Goal: Transaction & Acquisition: Purchase product/service

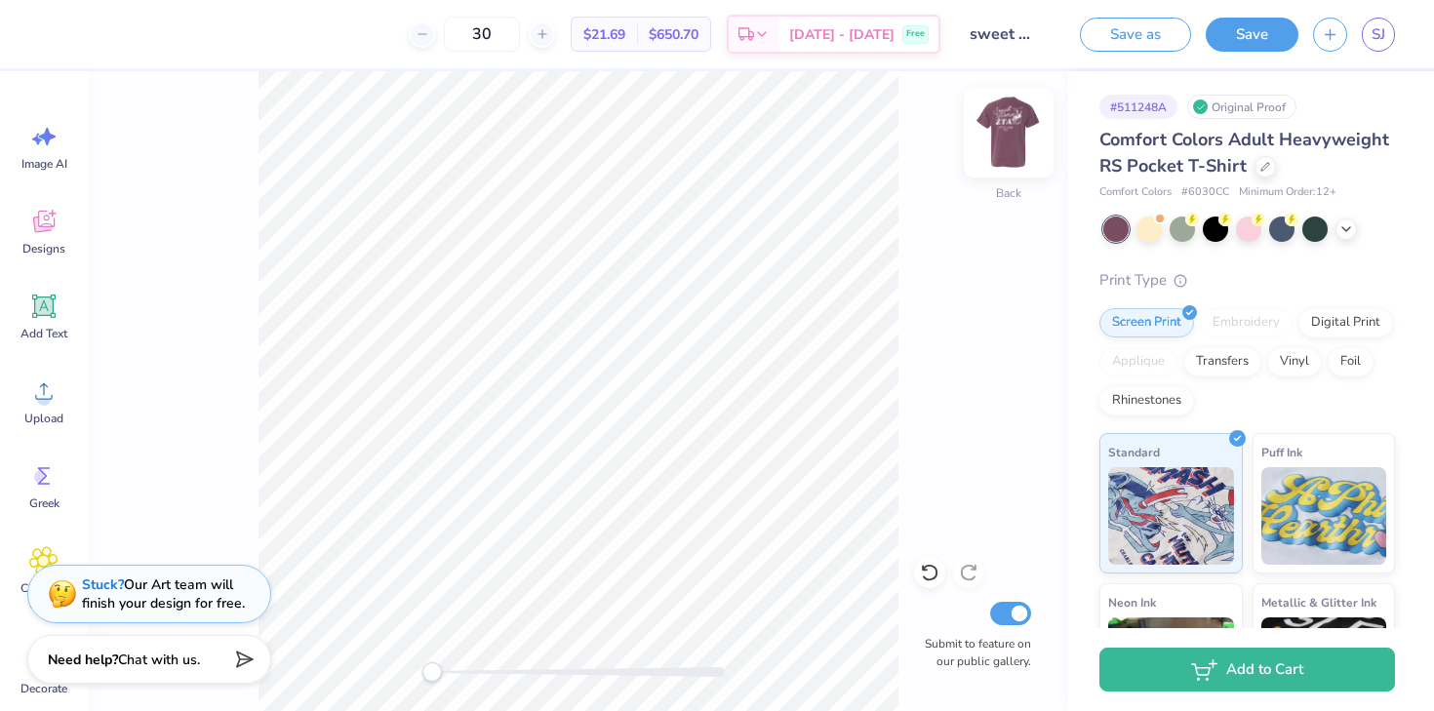
click at [1017, 157] on img at bounding box center [1009, 133] width 78 height 78
click at [1009, 137] on img at bounding box center [1009, 133] width 78 height 78
click at [1262, 170] on div at bounding box center [1265, 164] width 21 height 21
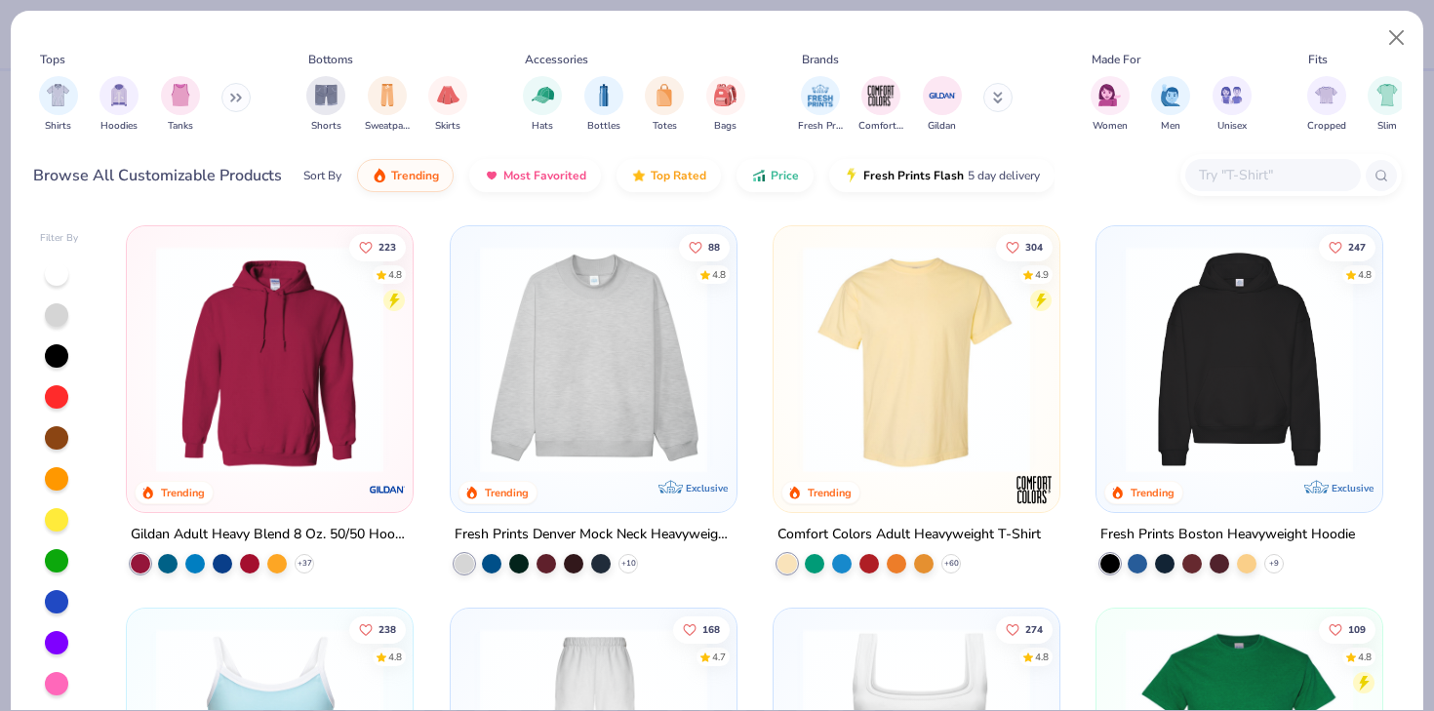
click at [1265, 176] on input "text" at bounding box center [1272, 175] width 150 height 22
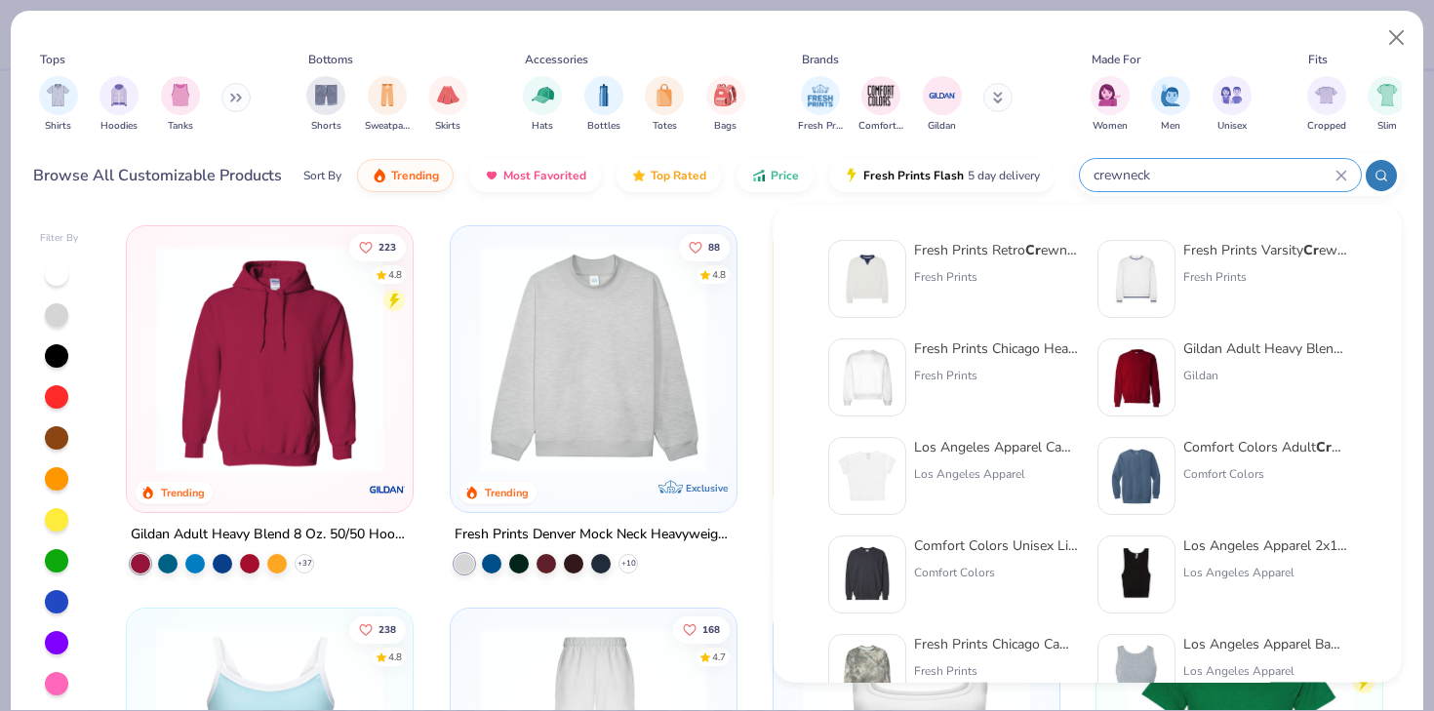
type input "crewneck"
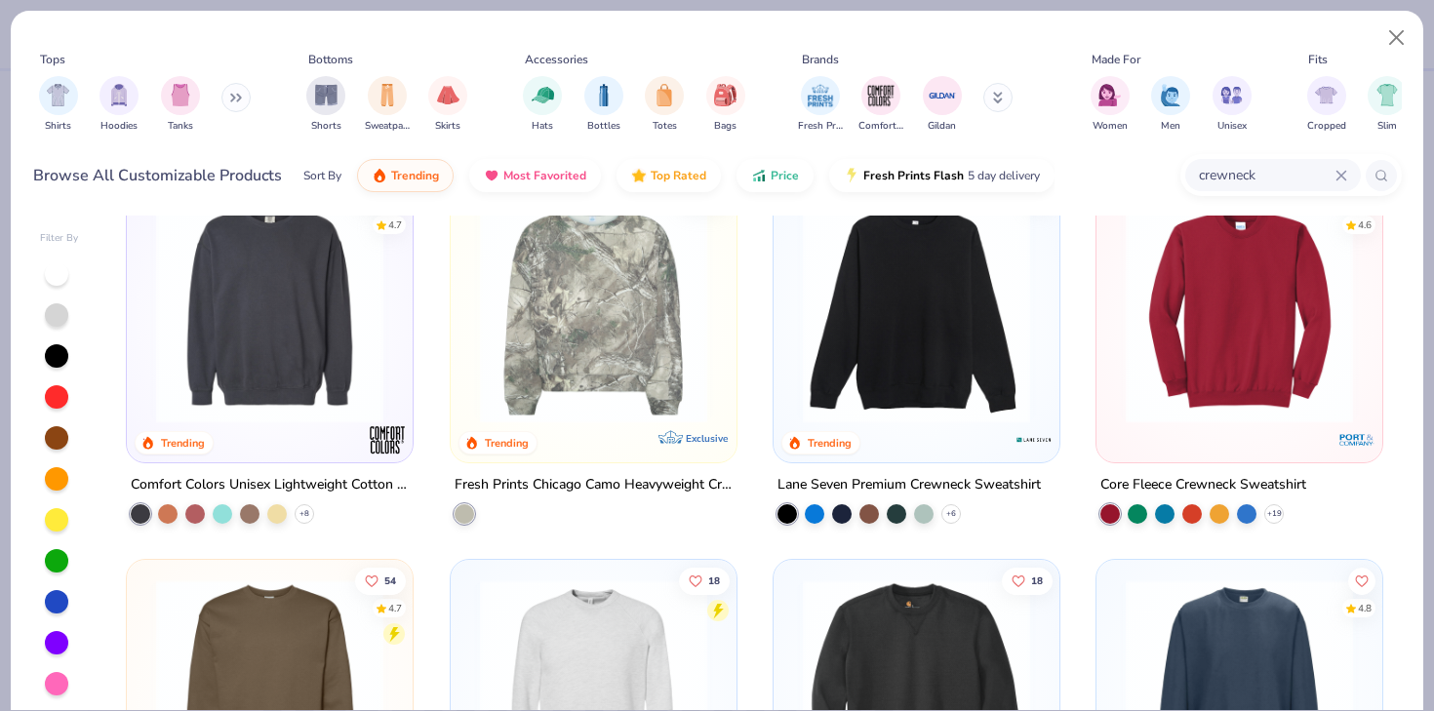
scroll to position [470, 0]
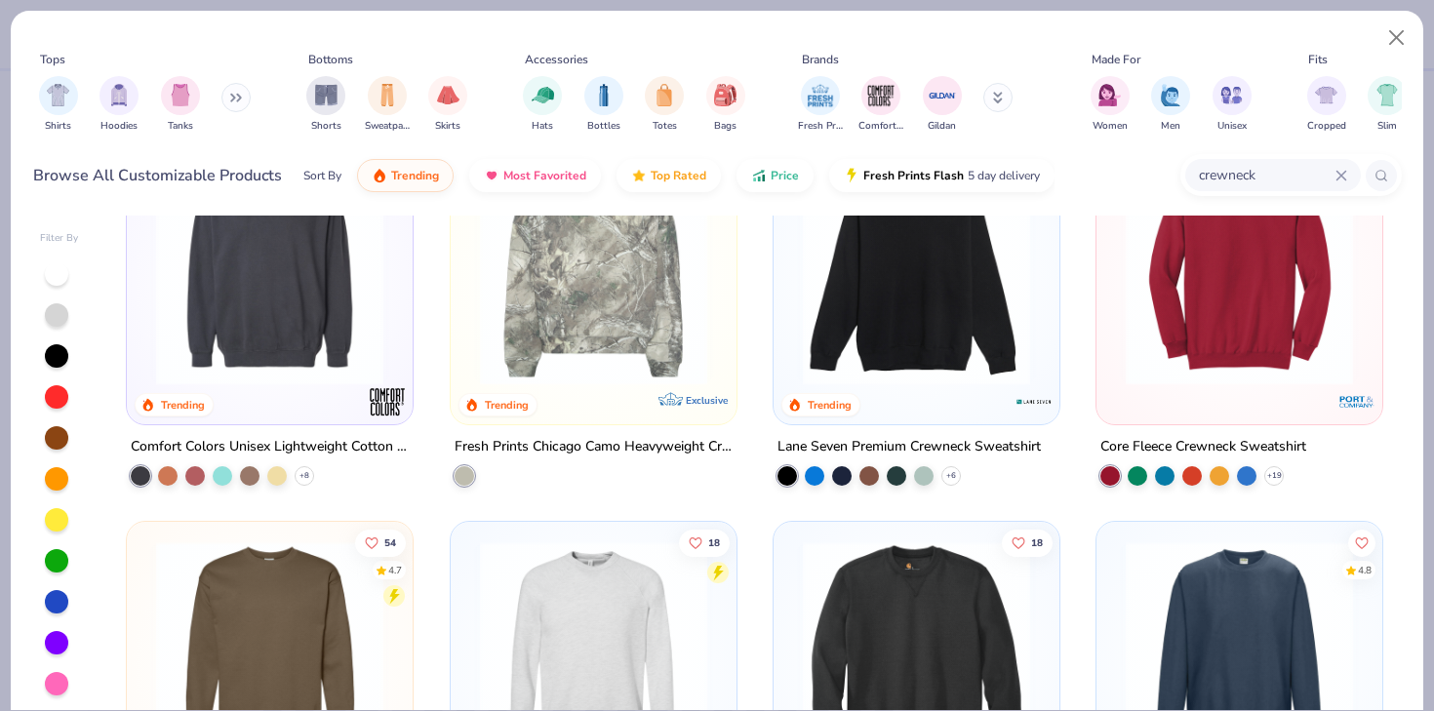
click at [951, 364] on img at bounding box center [916, 271] width 247 height 227
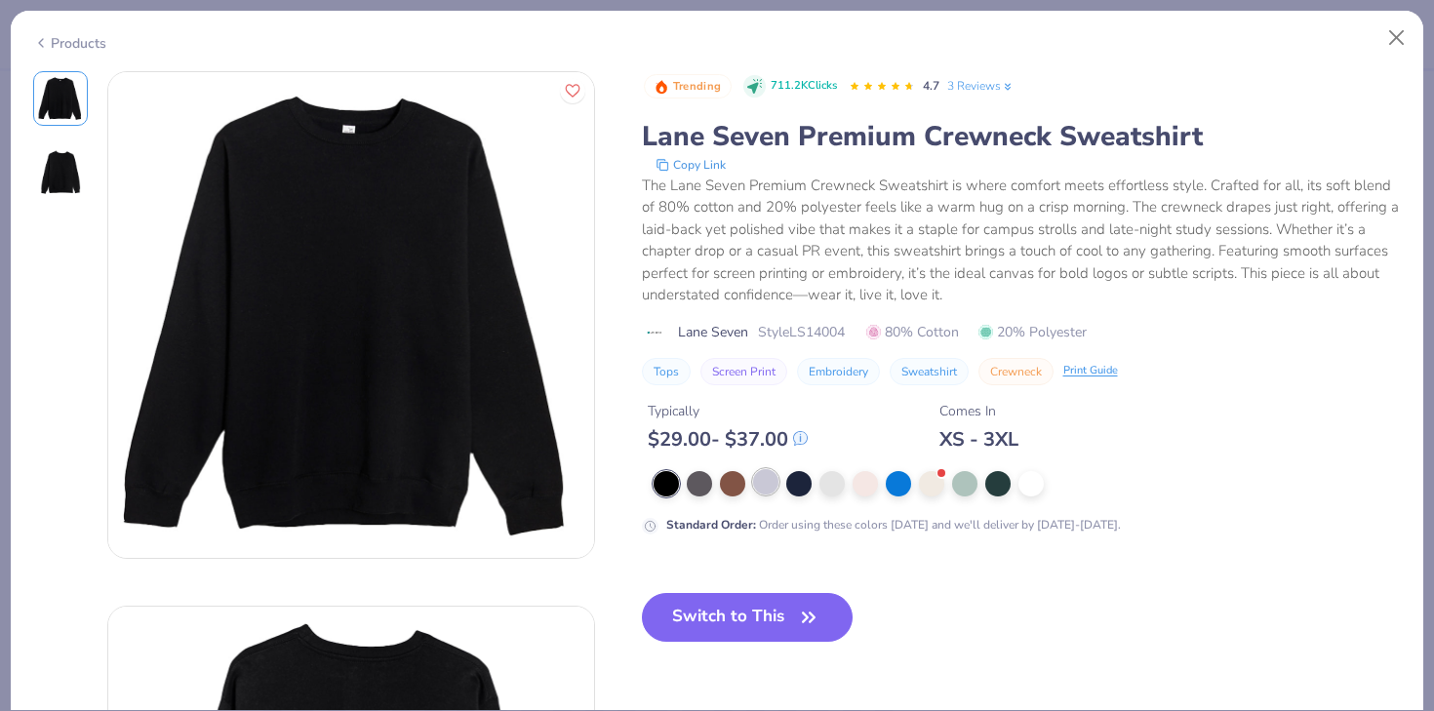
click at [772, 484] on div at bounding box center [765, 481] width 25 height 25
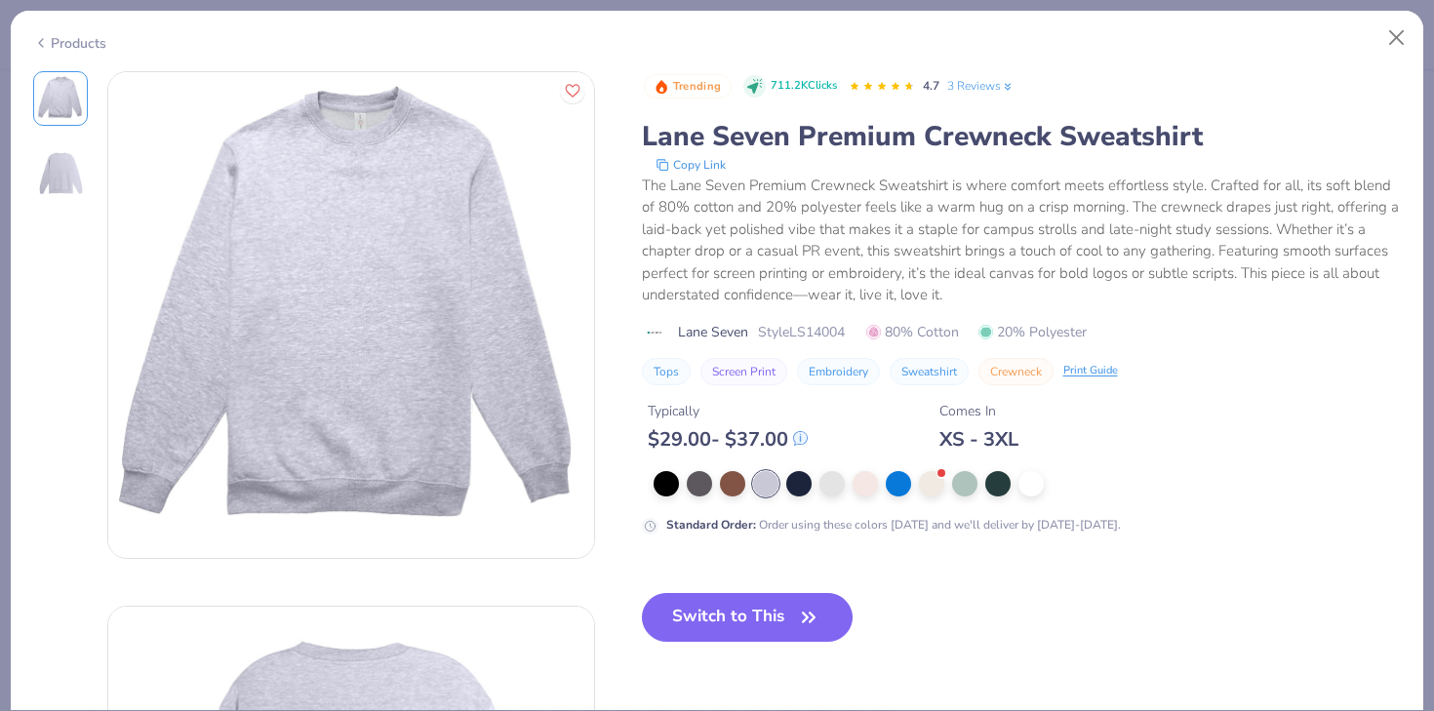
click at [37, 47] on icon at bounding box center [41, 42] width 16 height 23
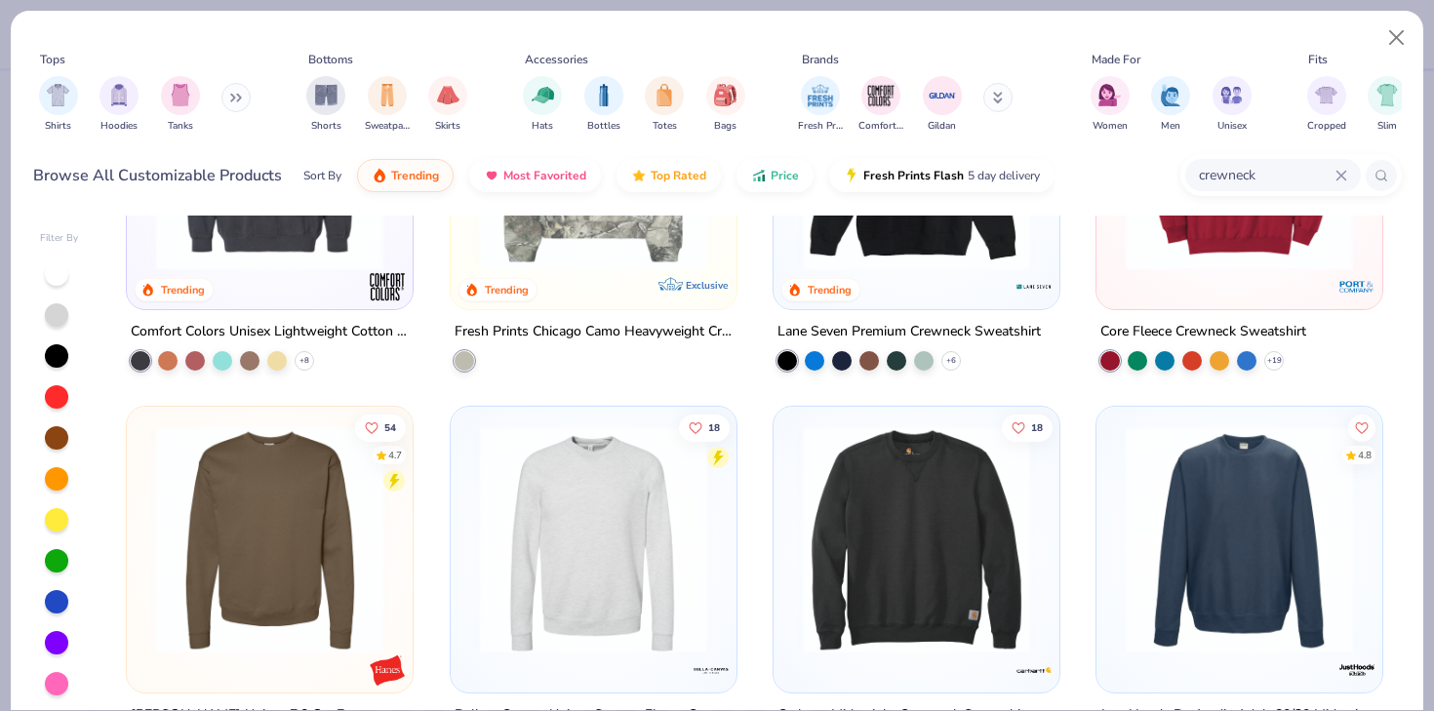
scroll to position [680, 0]
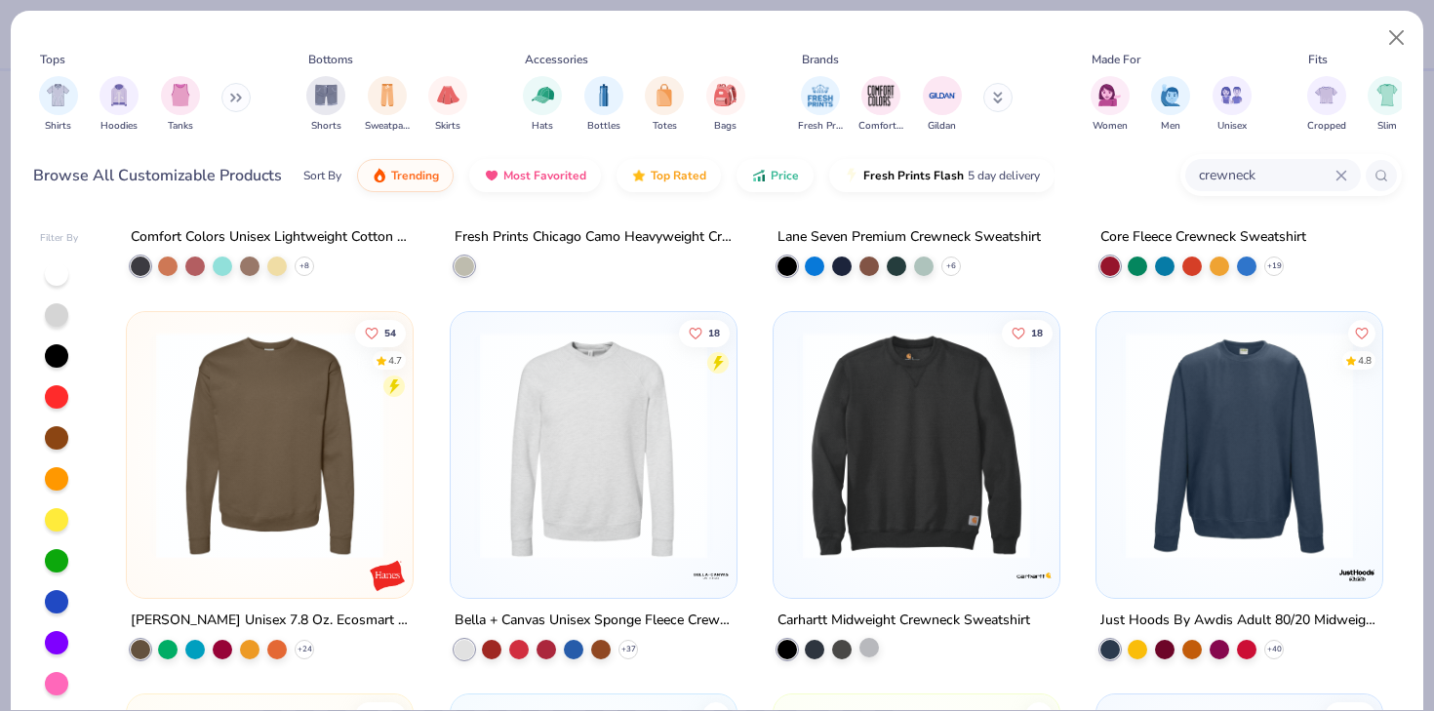
click at [875, 646] on div at bounding box center [870, 648] width 20 height 20
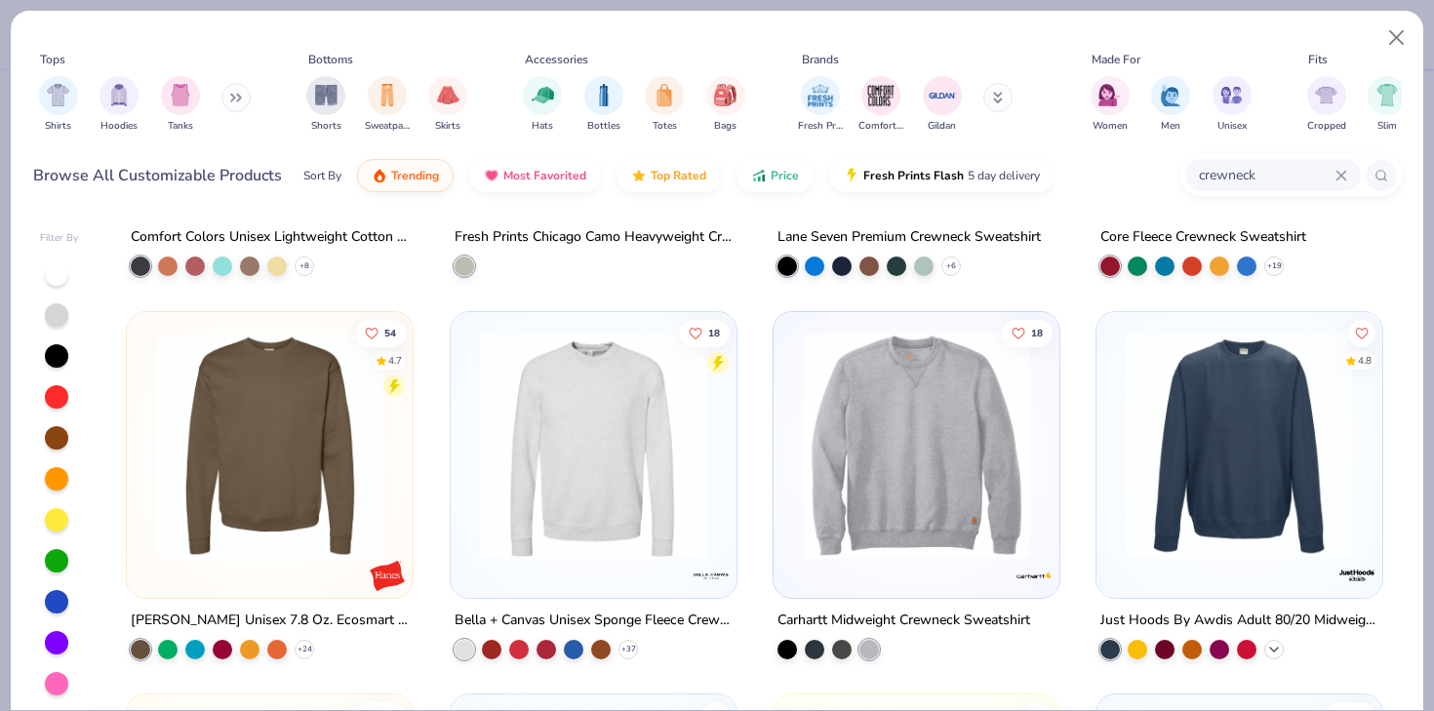
click at [1276, 654] on icon at bounding box center [1274, 650] width 16 height 16
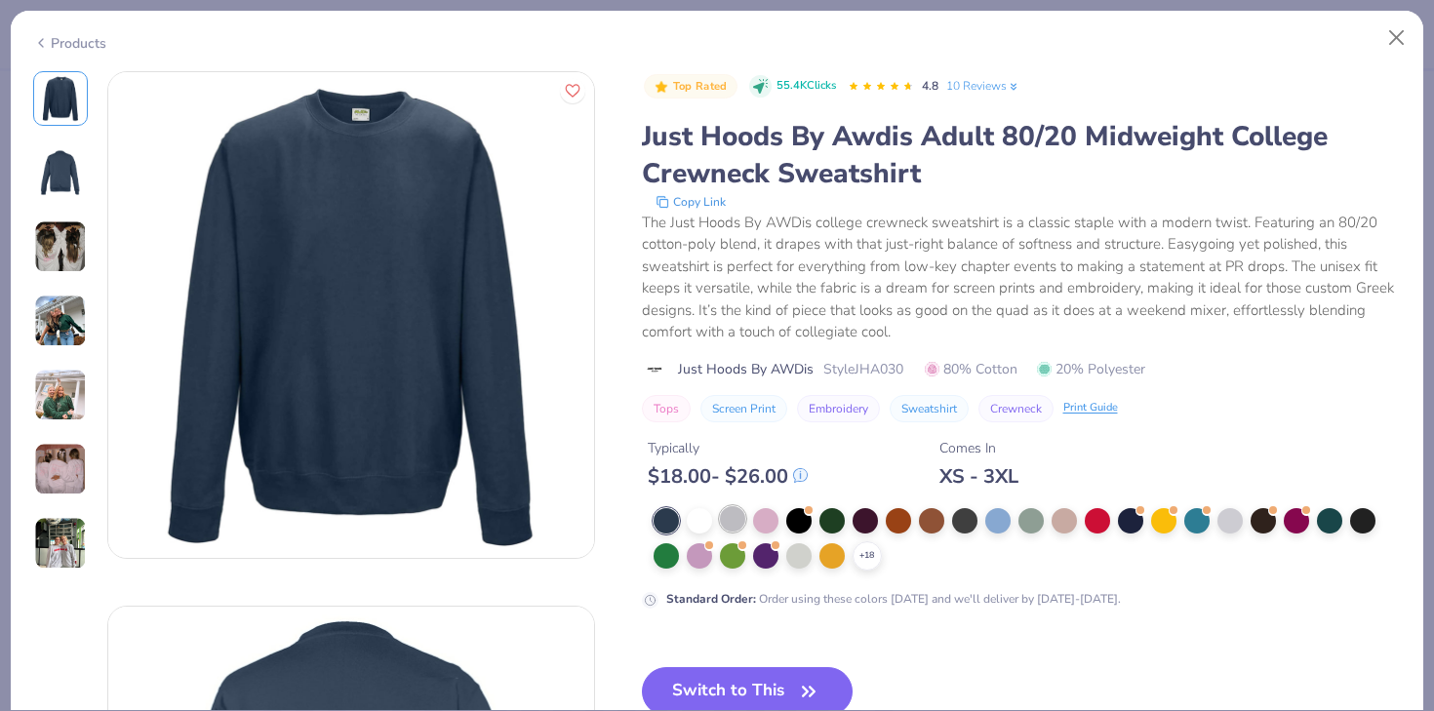
click at [735, 521] on div at bounding box center [732, 518] width 25 height 25
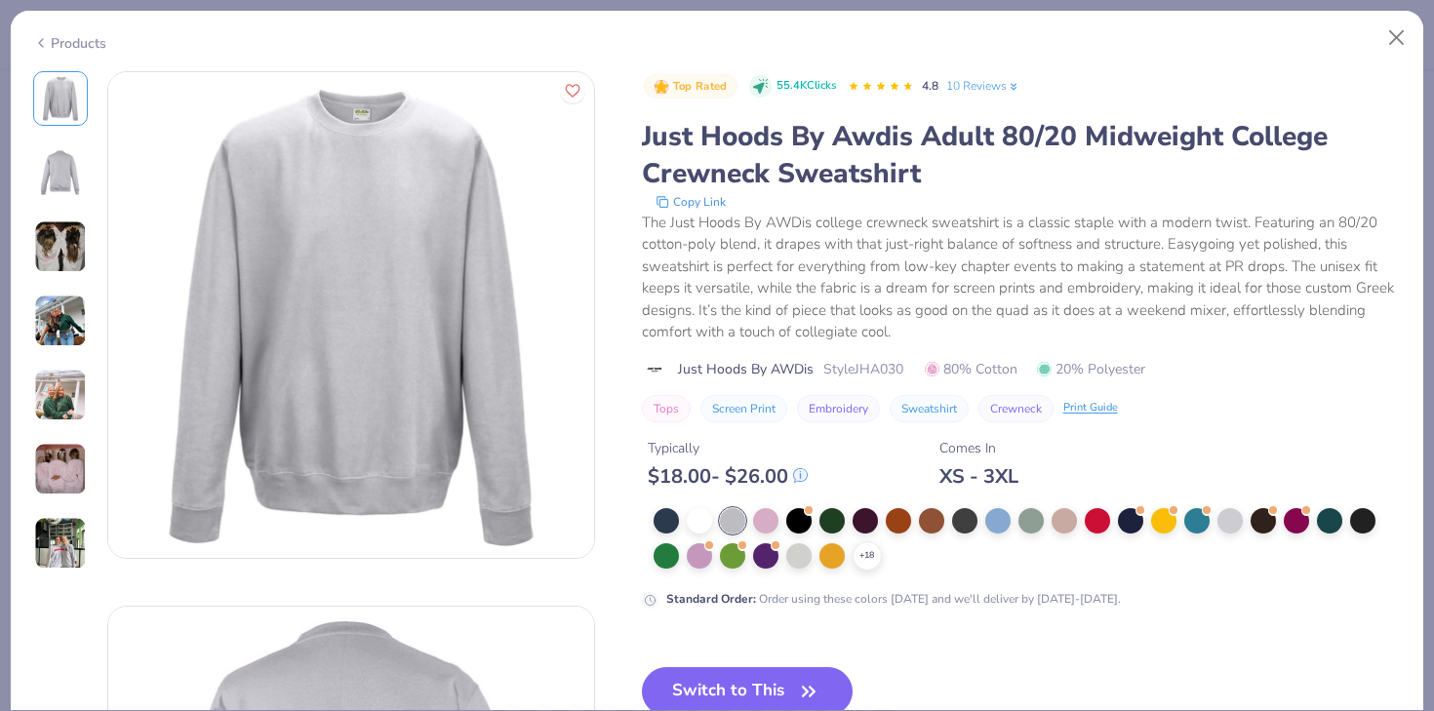
click at [60, 276] on div at bounding box center [60, 321] width 55 height 500
click at [1231, 522] on div at bounding box center [1230, 518] width 25 height 25
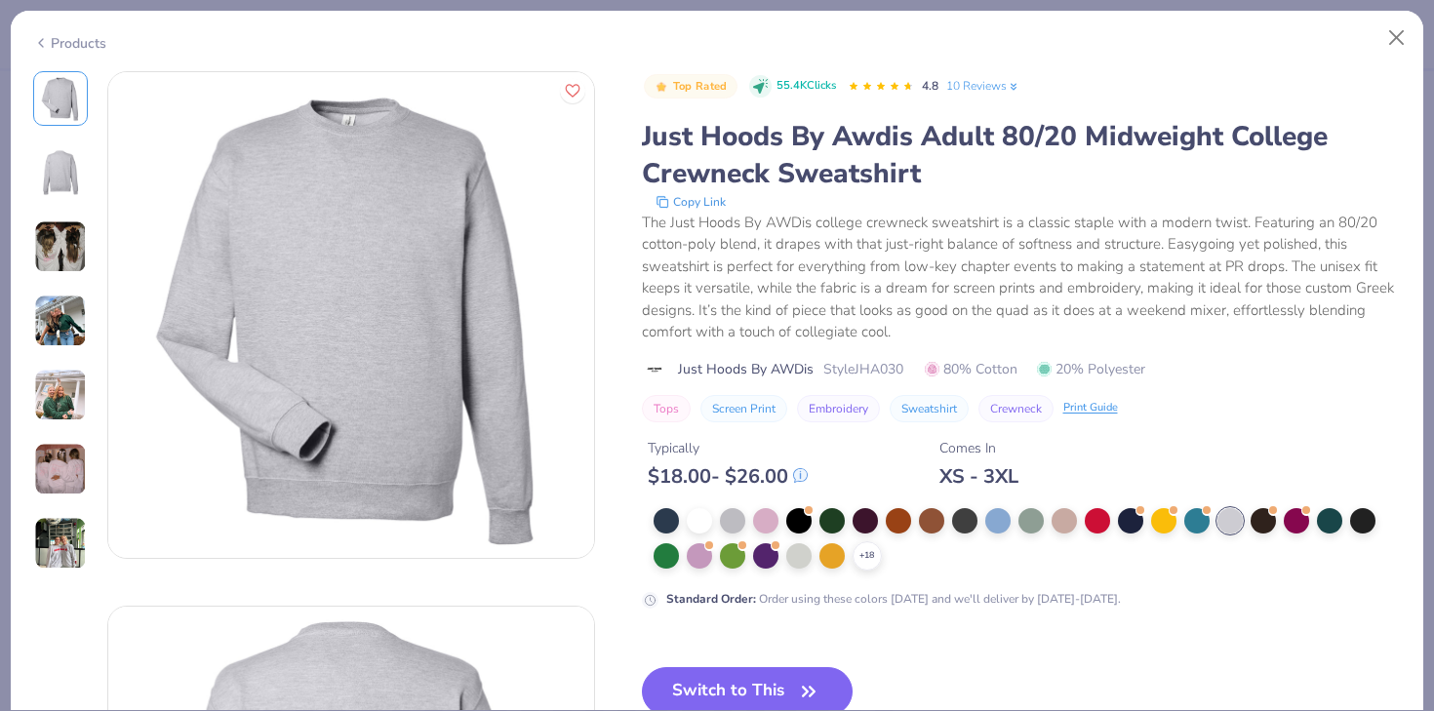
click at [42, 49] on icon at bounding box center [41, 42] width 16 height 23
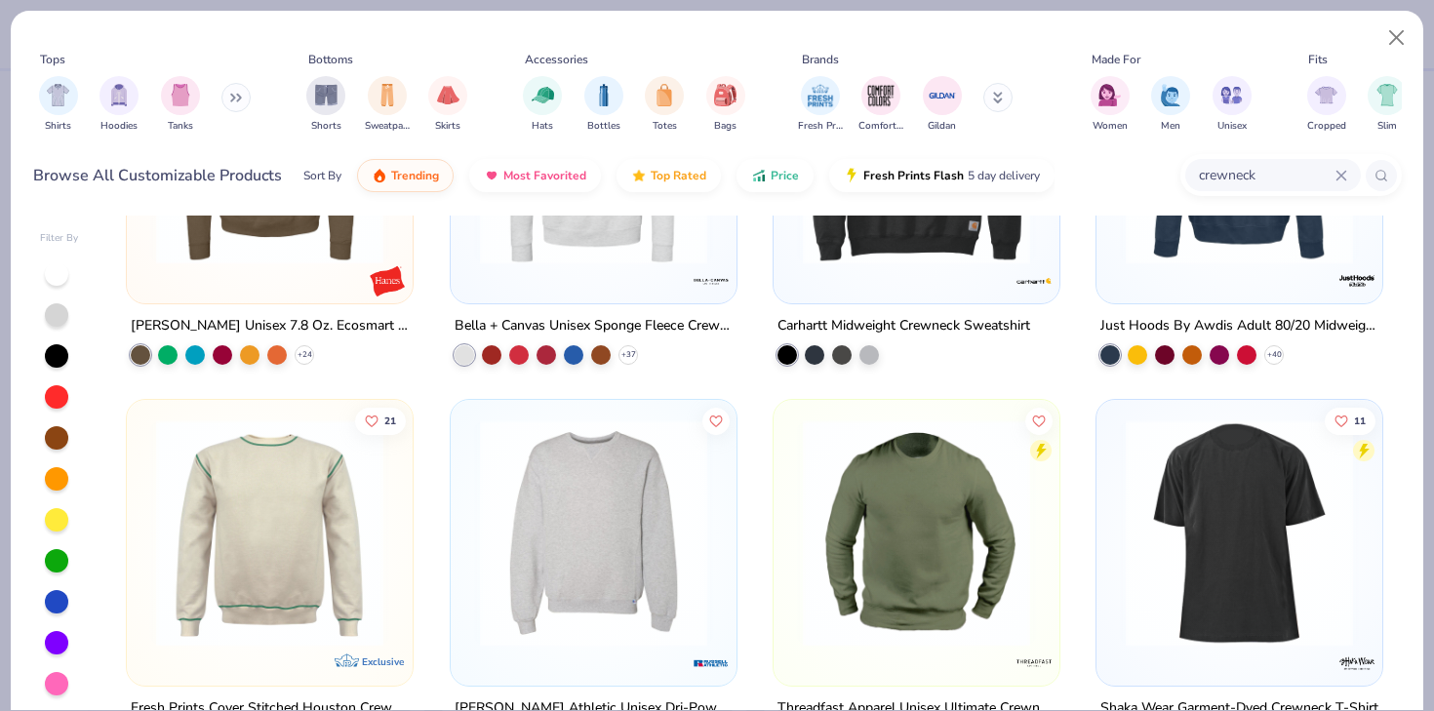
scroll to position [1123, 0]
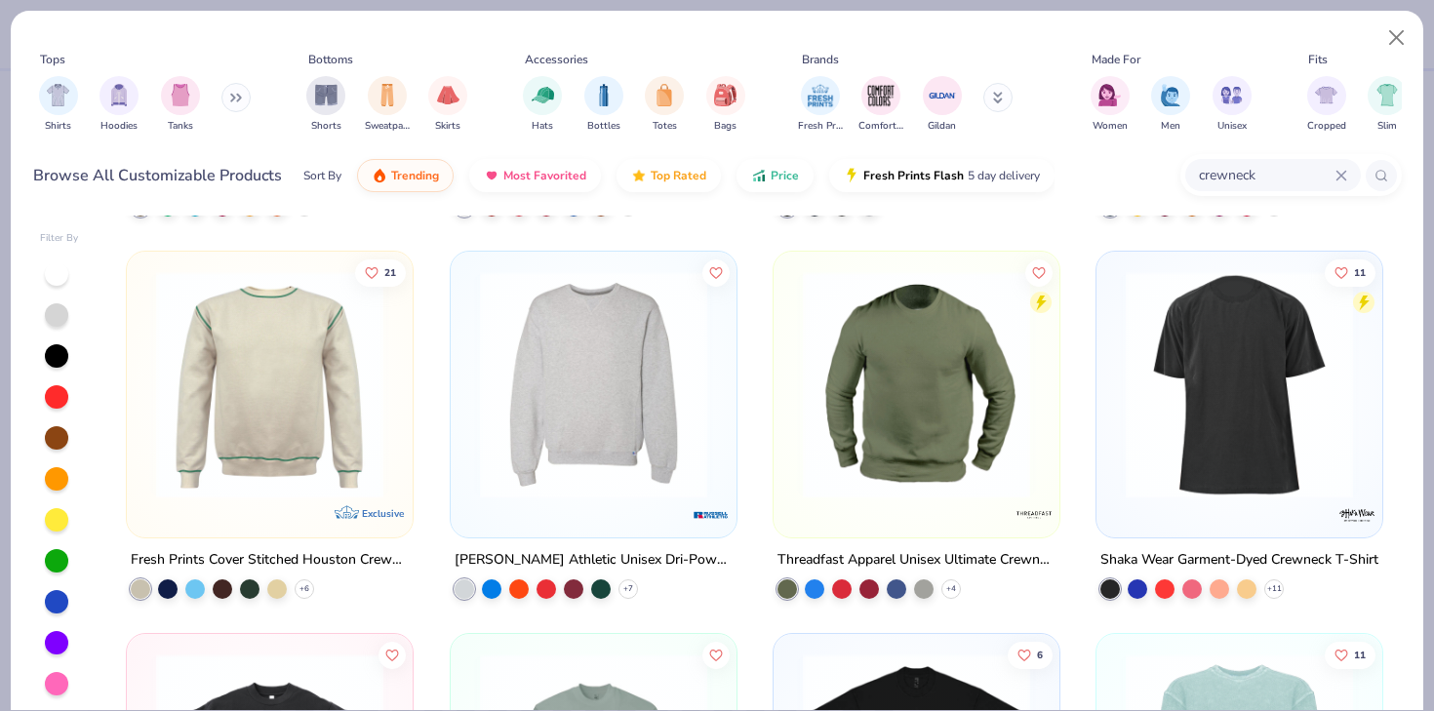
click at [587, 472] on img at bounding box center [593, 384] width 247 height 227
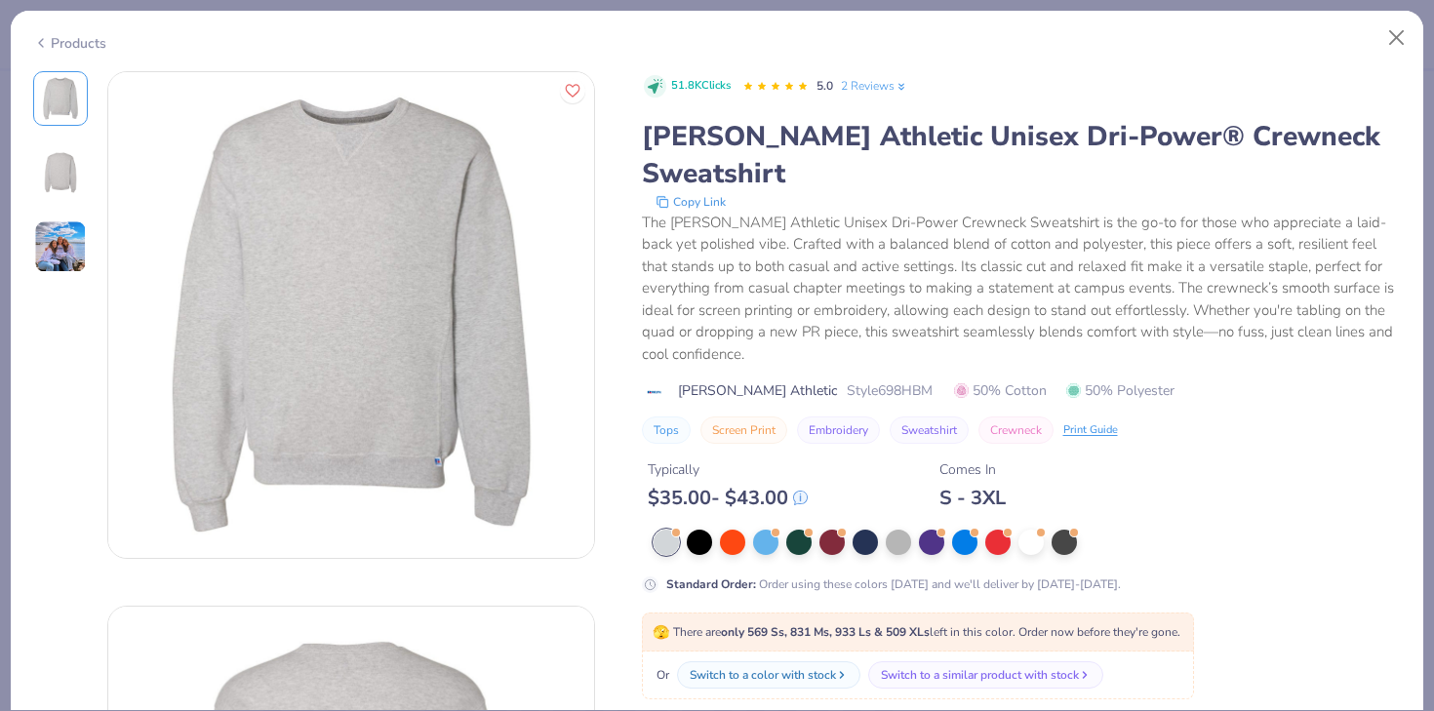
click at [84, 229] on img at bounding box center [60, 247] width 53 height 53
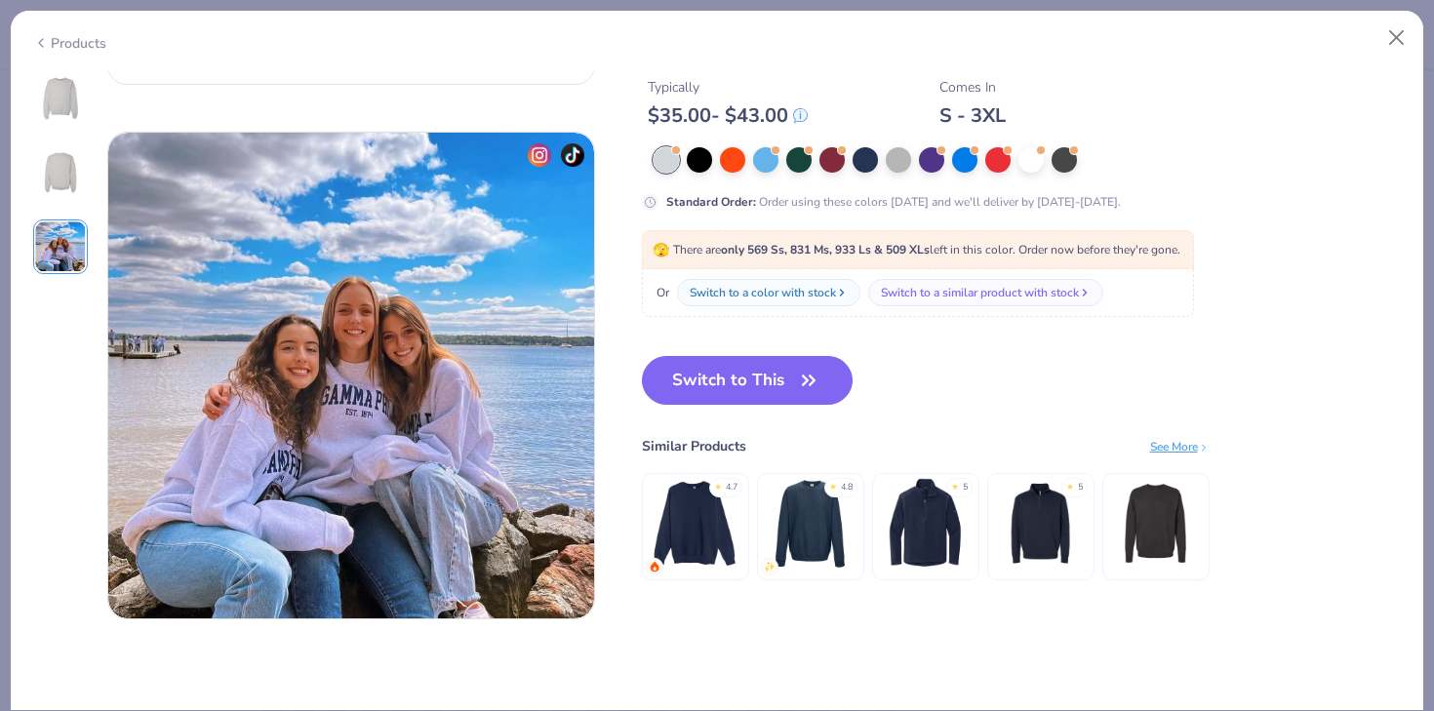
scroll to position [1069, 0]
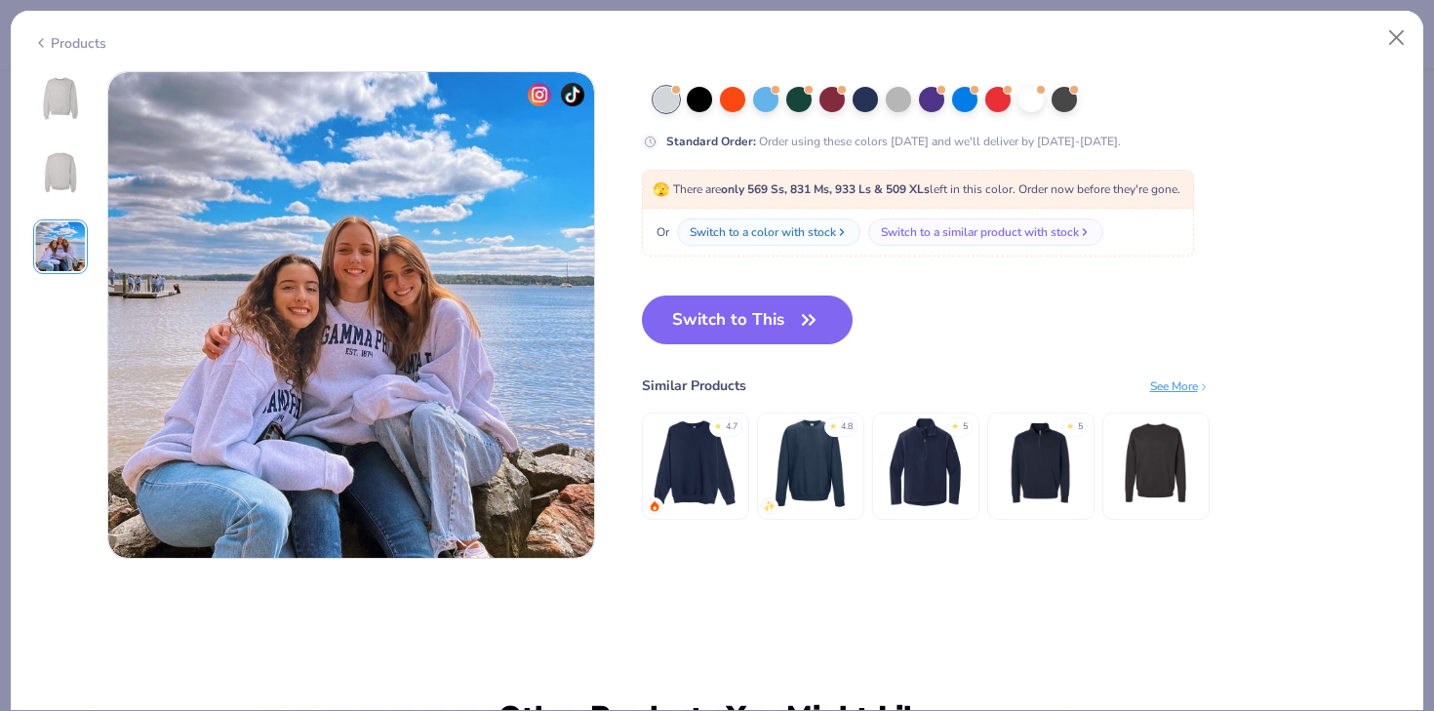
click at [66, 176] on img at bounding box center [60, 172] width 47 height 47
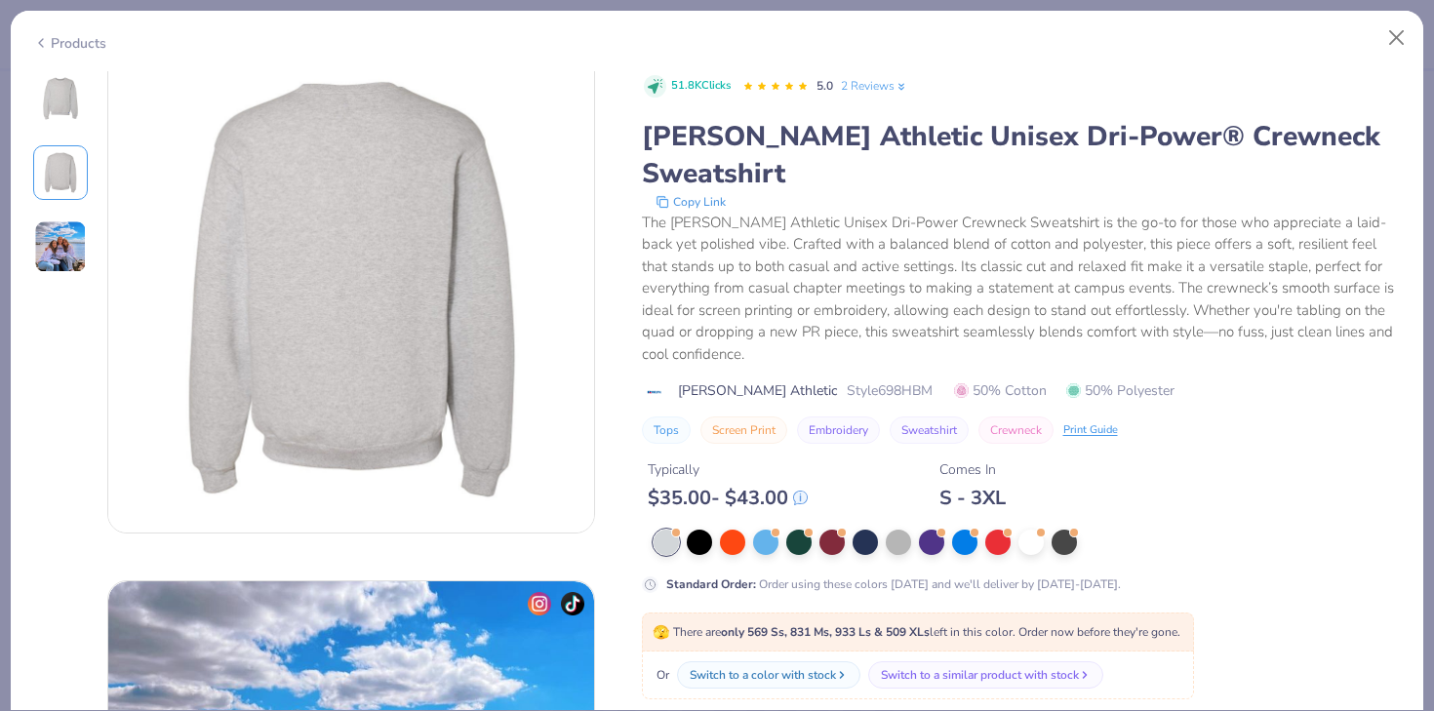
scroll to position [535, 0]
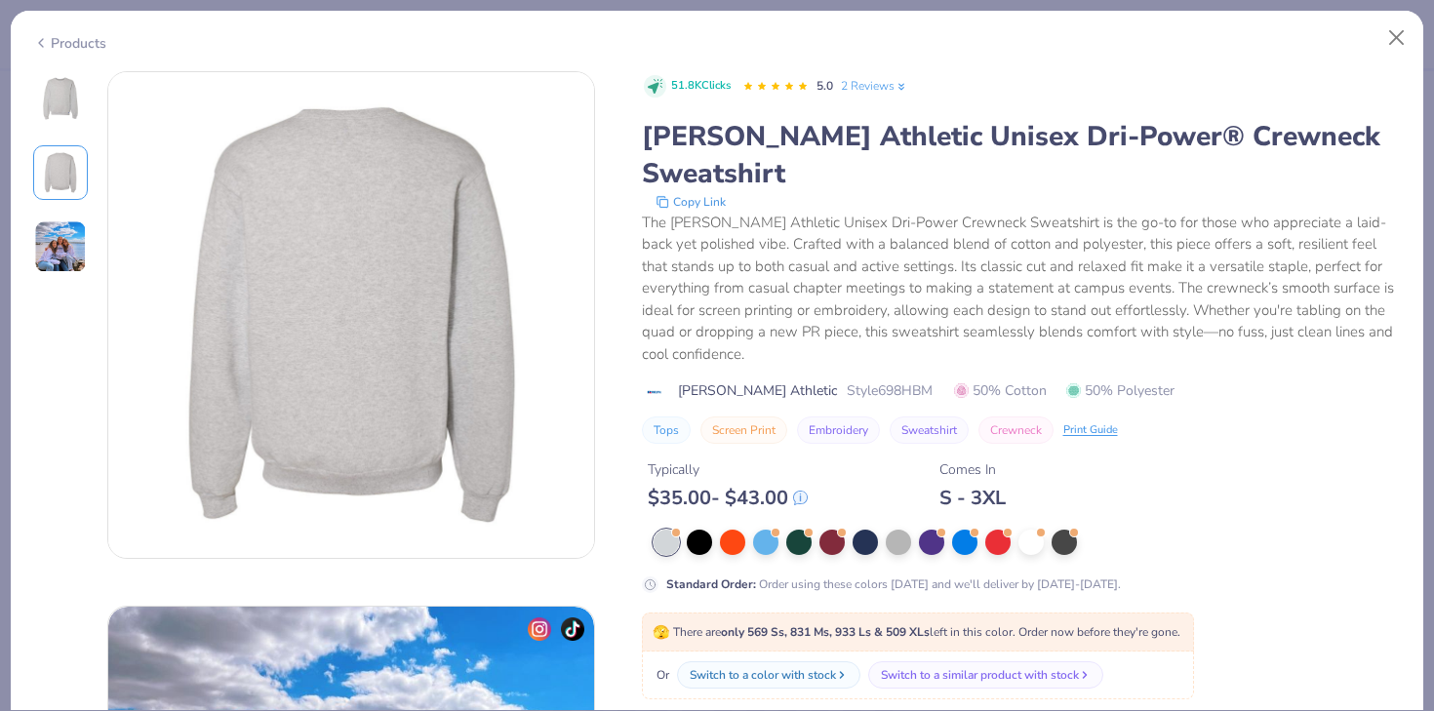
click at [58, 103] on img at bounding box center [60, 98] width 47 height 47
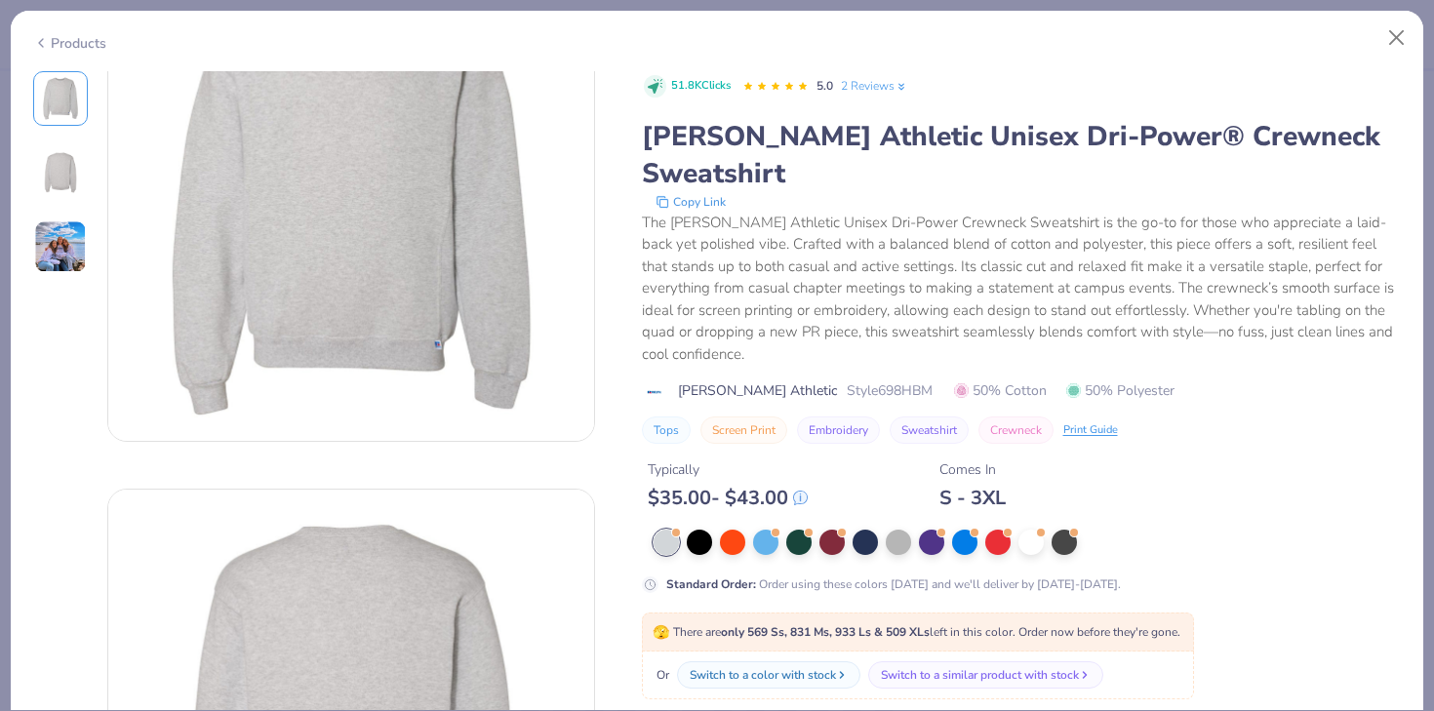
scroll to position [267, 0]
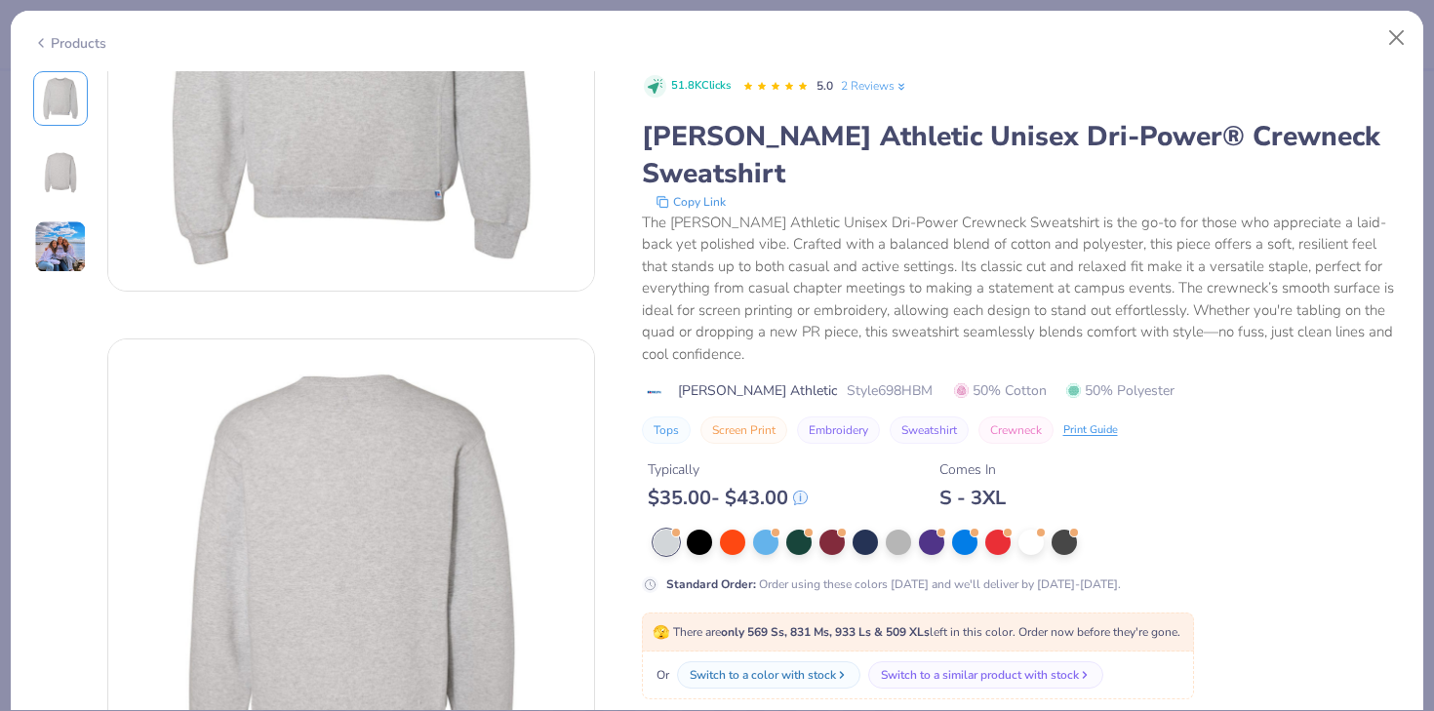
click at [63, 48] on div "Products" at bounding box center [69, 43] width 73 height 20
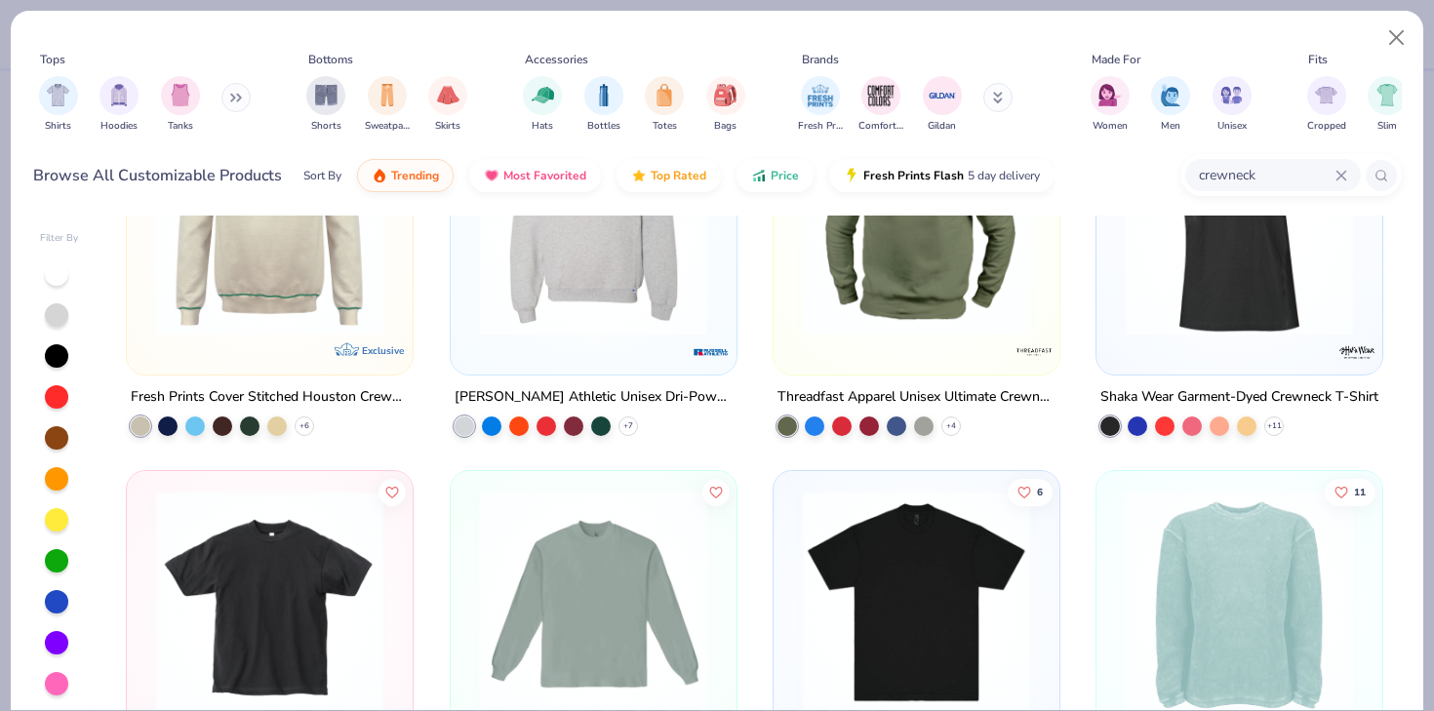
scroll to position [1265, 0]
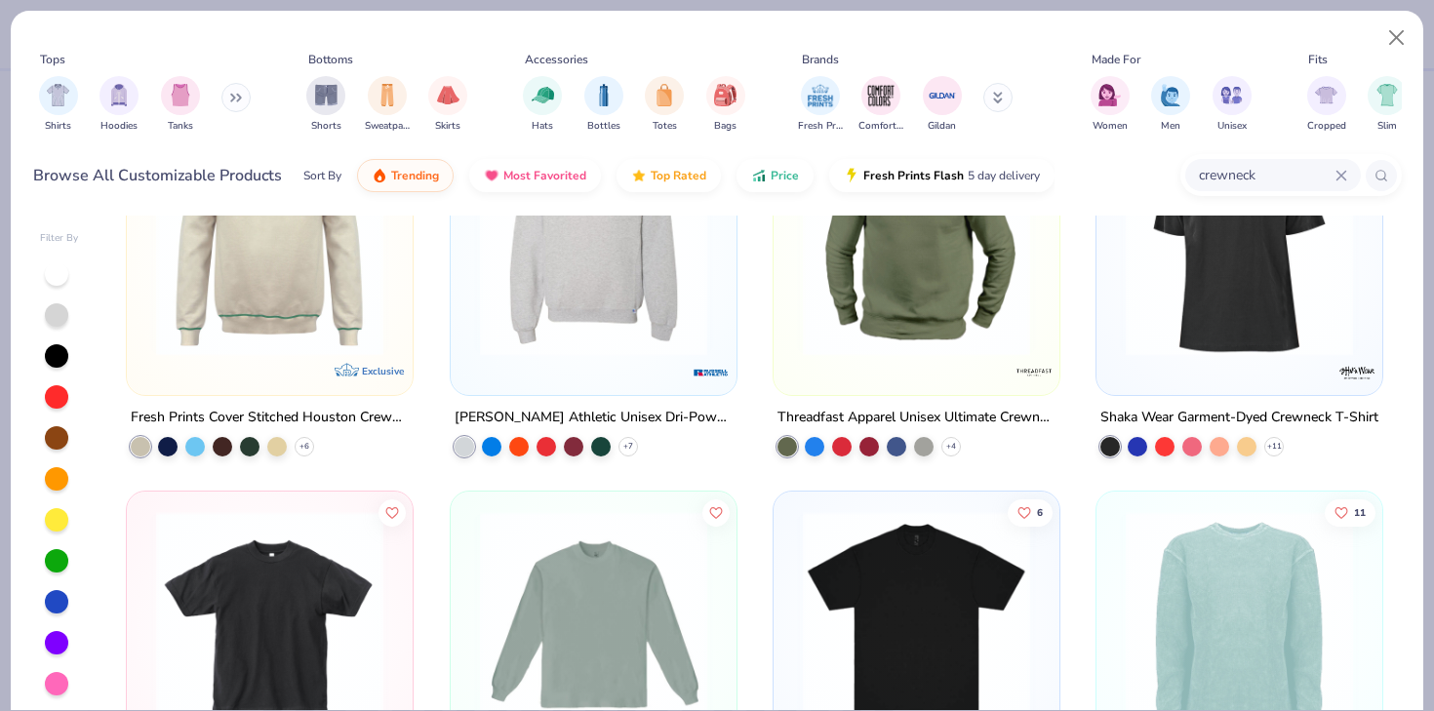
click at [602, 306] on img at bounding box center [593, 242] width 247 height 227
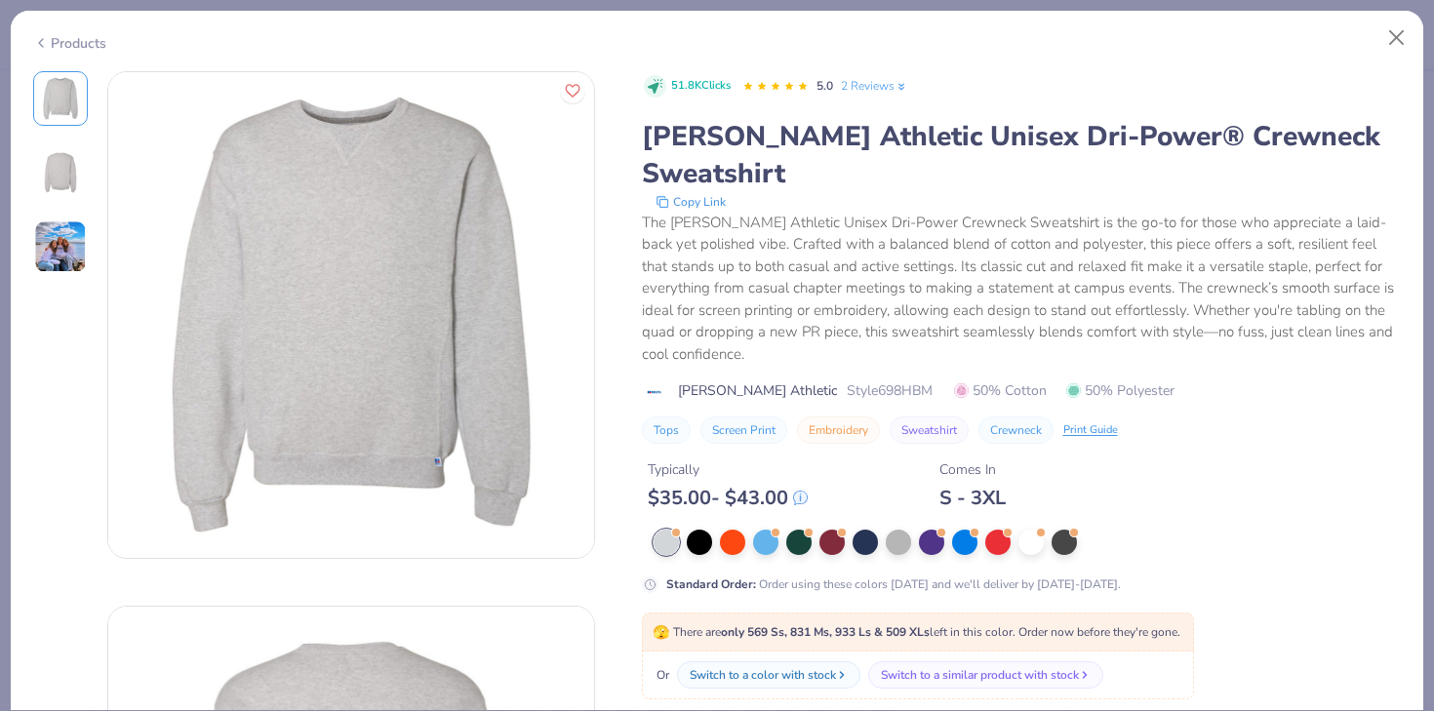
scroll to position [90, 0]
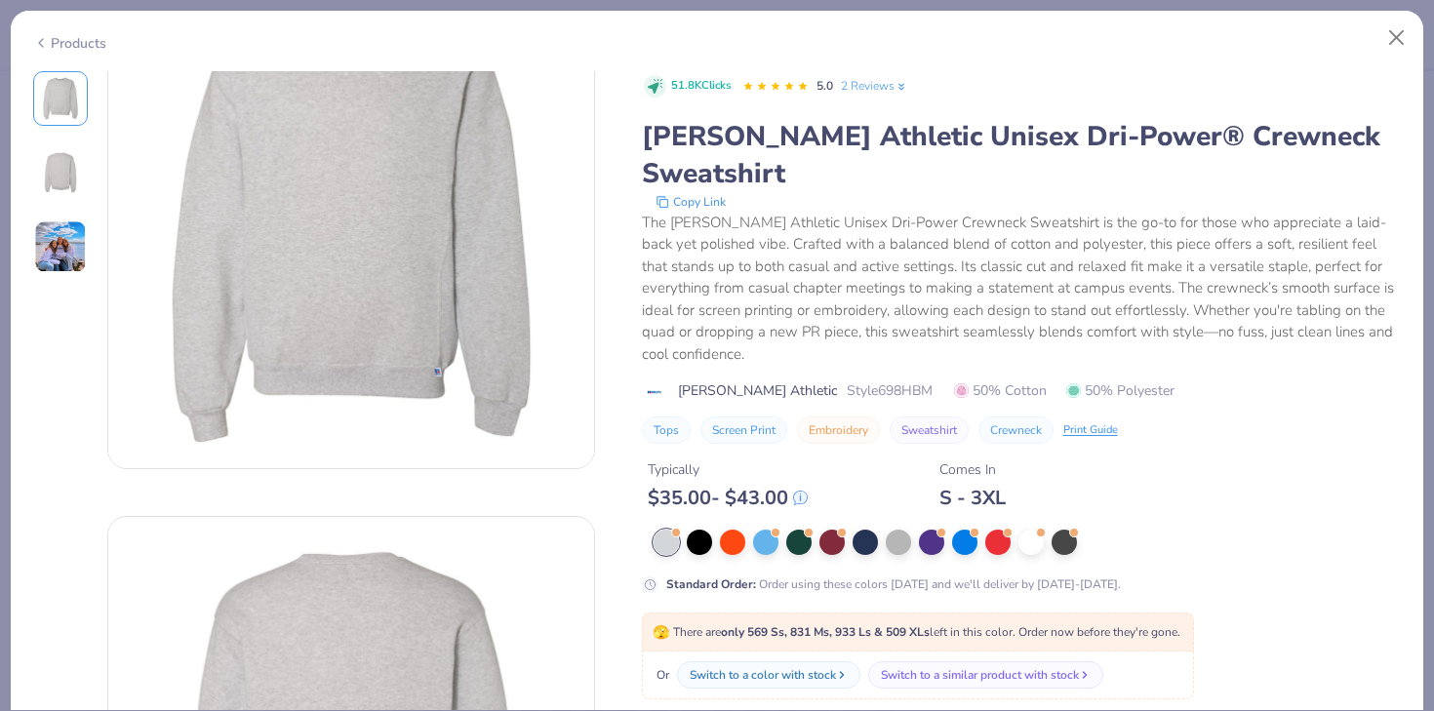
click at [75, 47] on div "Products" at bounding box center [69, 43] width 73 height 20
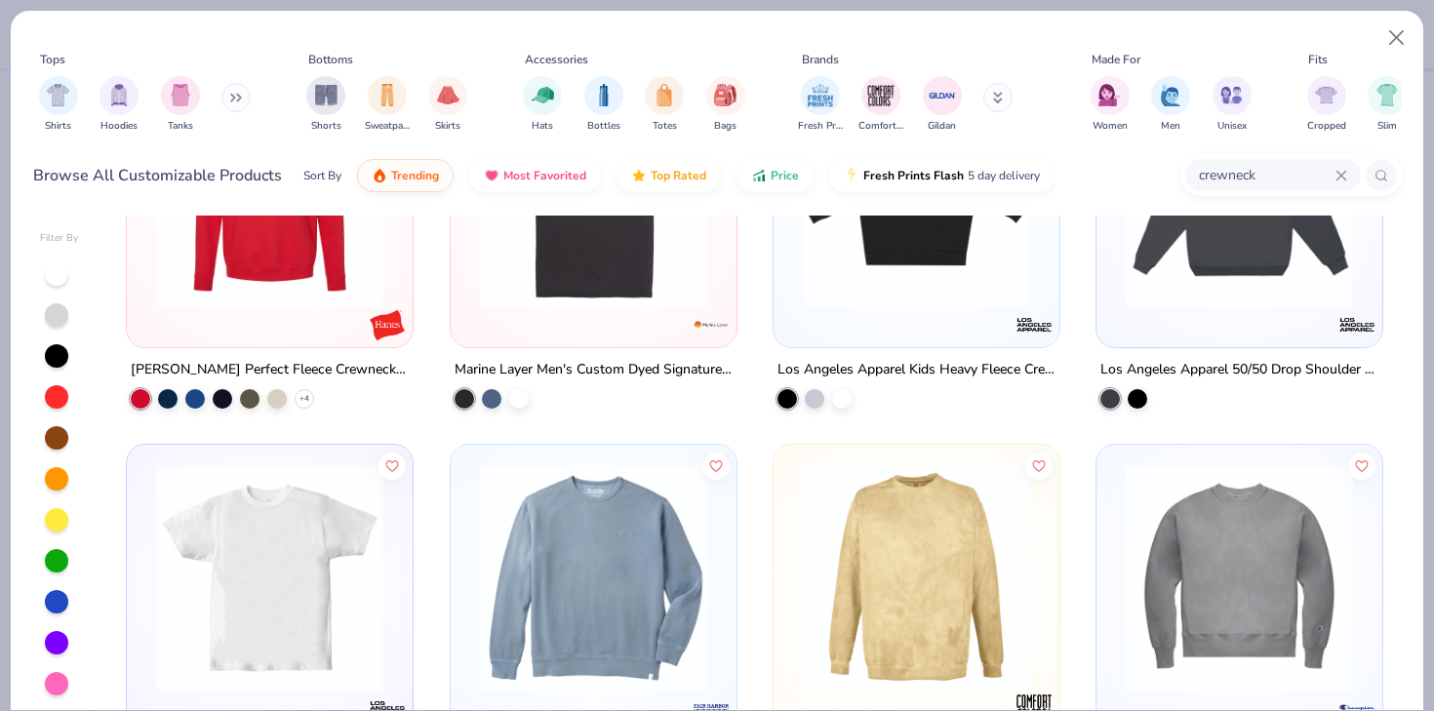
scroll to position [2076, 0]
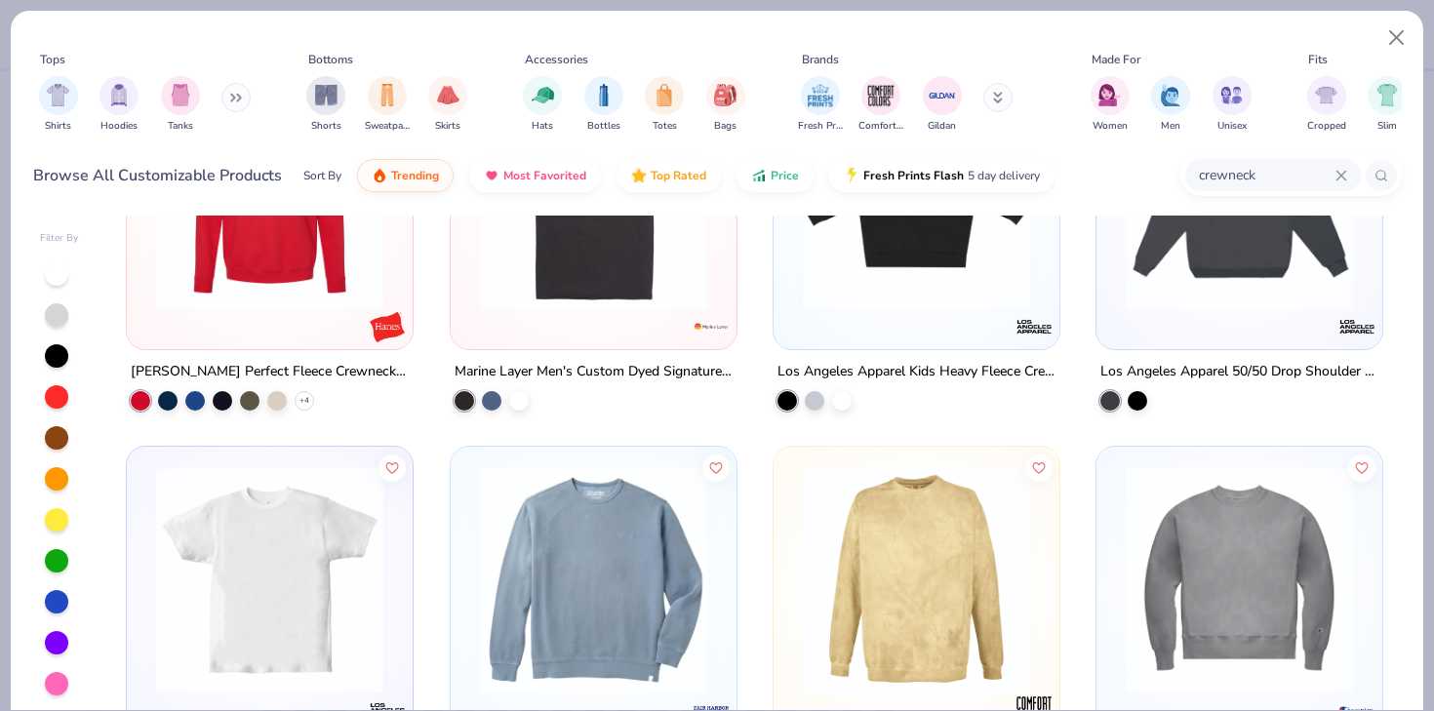
click at [324, 310] on div at bounding box center [270, 201] width 266 height 257
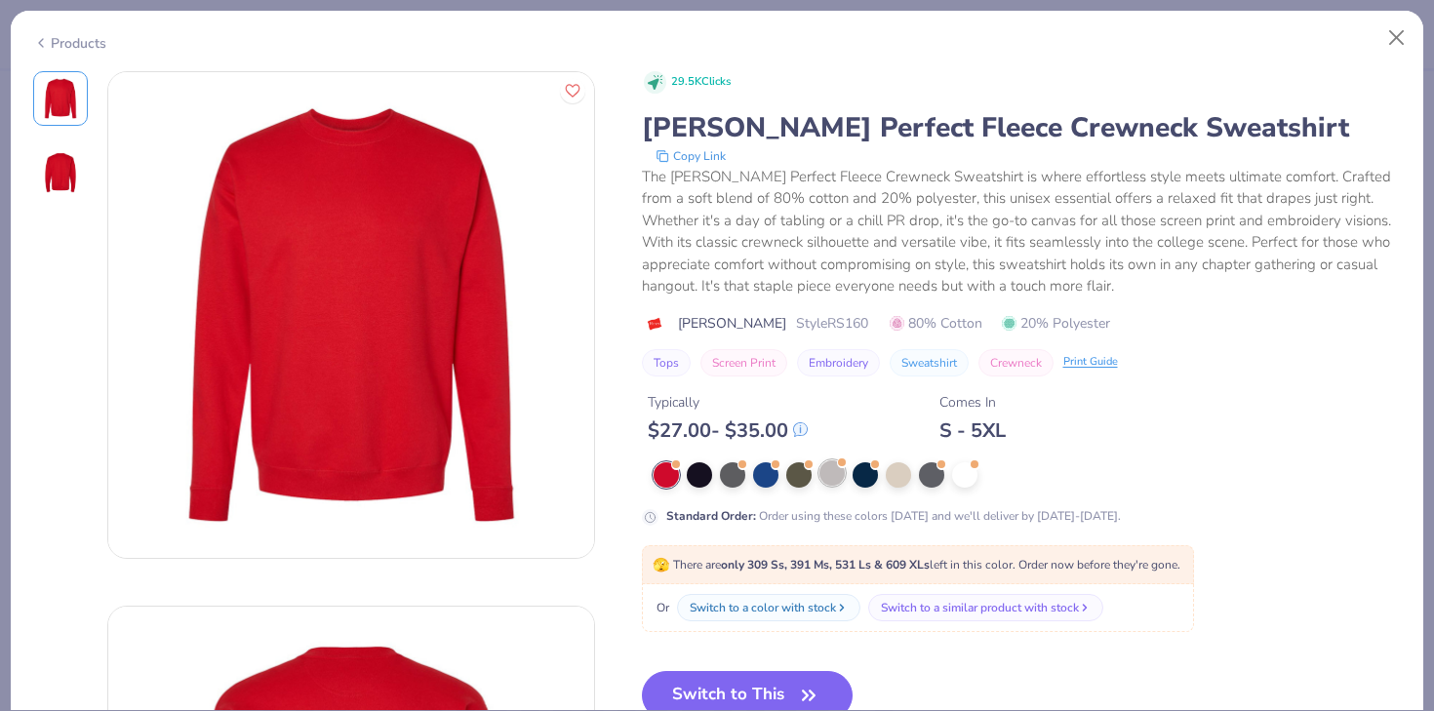
click at [834, 475] on div at bounding box center [832, 473] width 25 height 25
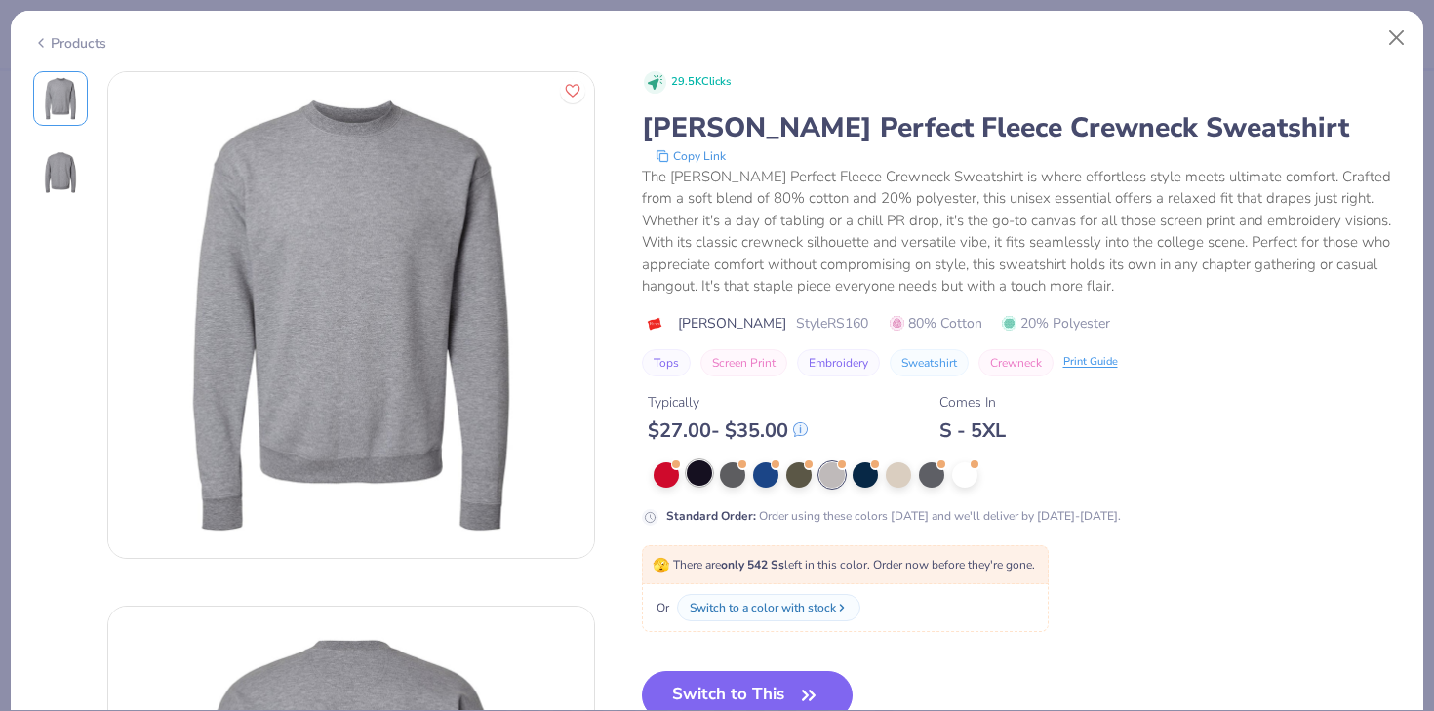
click at [693, 473] on div at bounding box center [699, 473] width 25 height 25
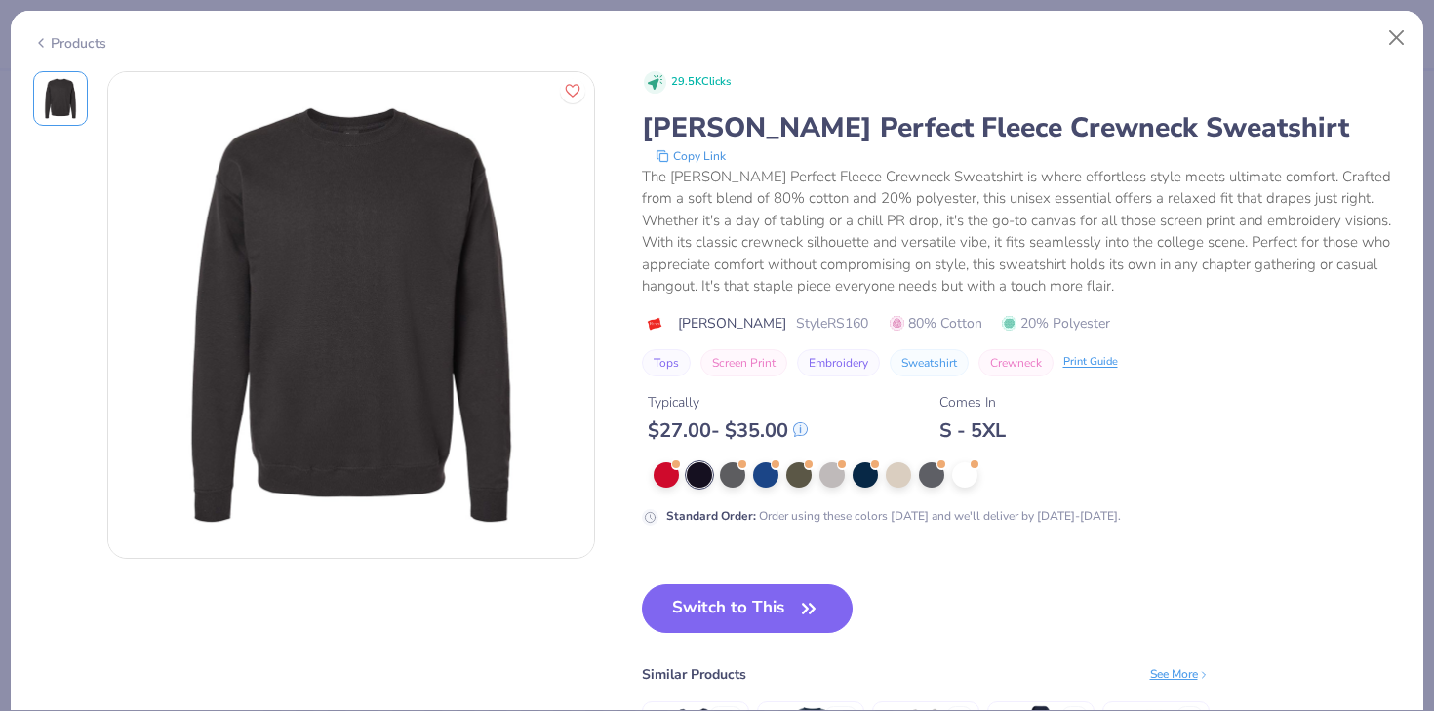
click at [37, 44] on icon at bounding box center [41, 42] width 16 height 23
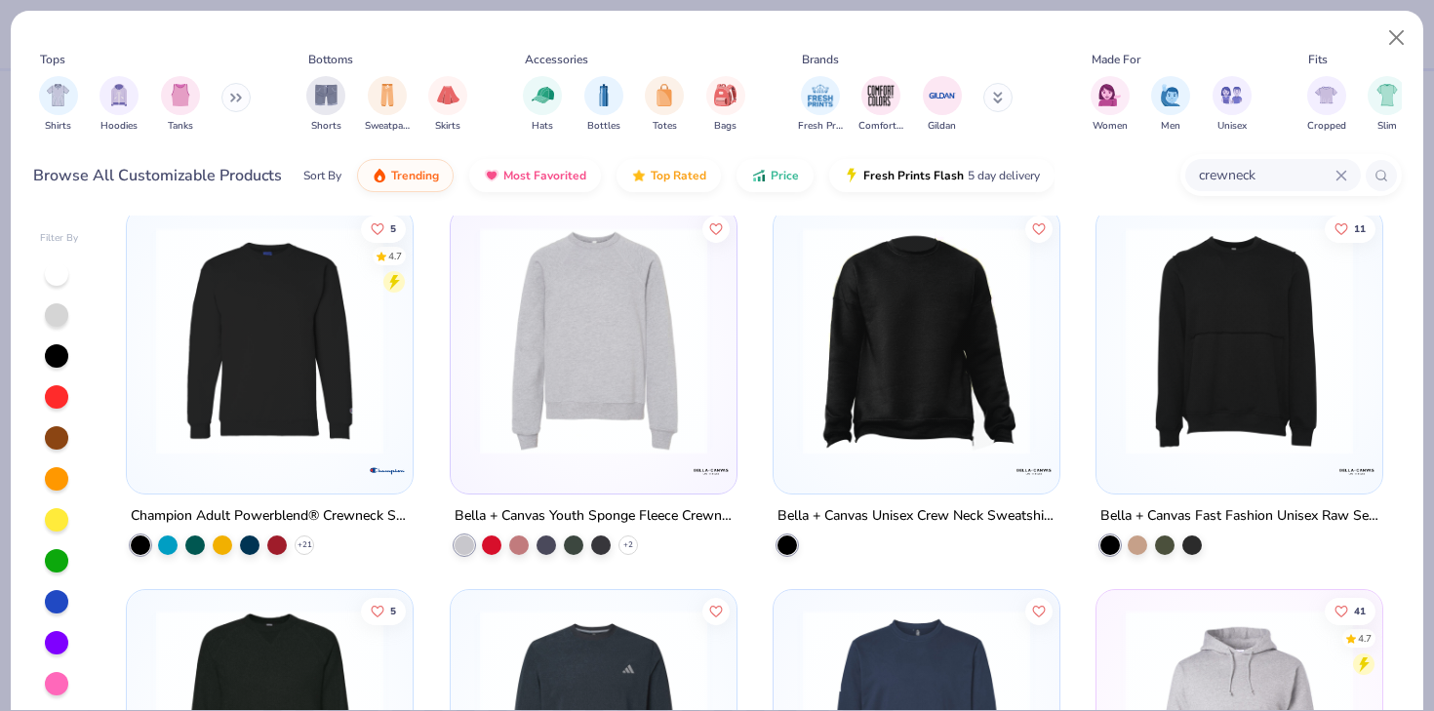
scroll to position [2694, 0]
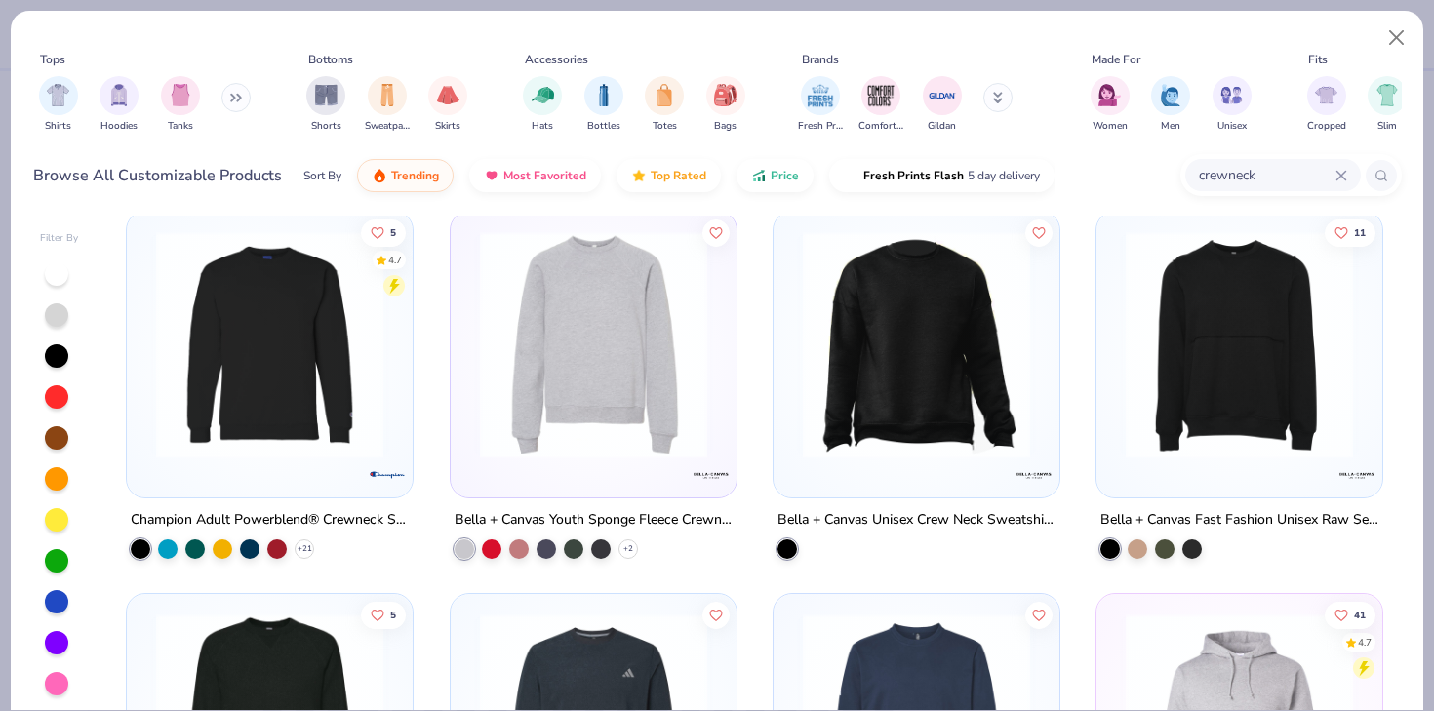
click at [349, 380] on img at bounding box center [269, 344] width 247 height 227
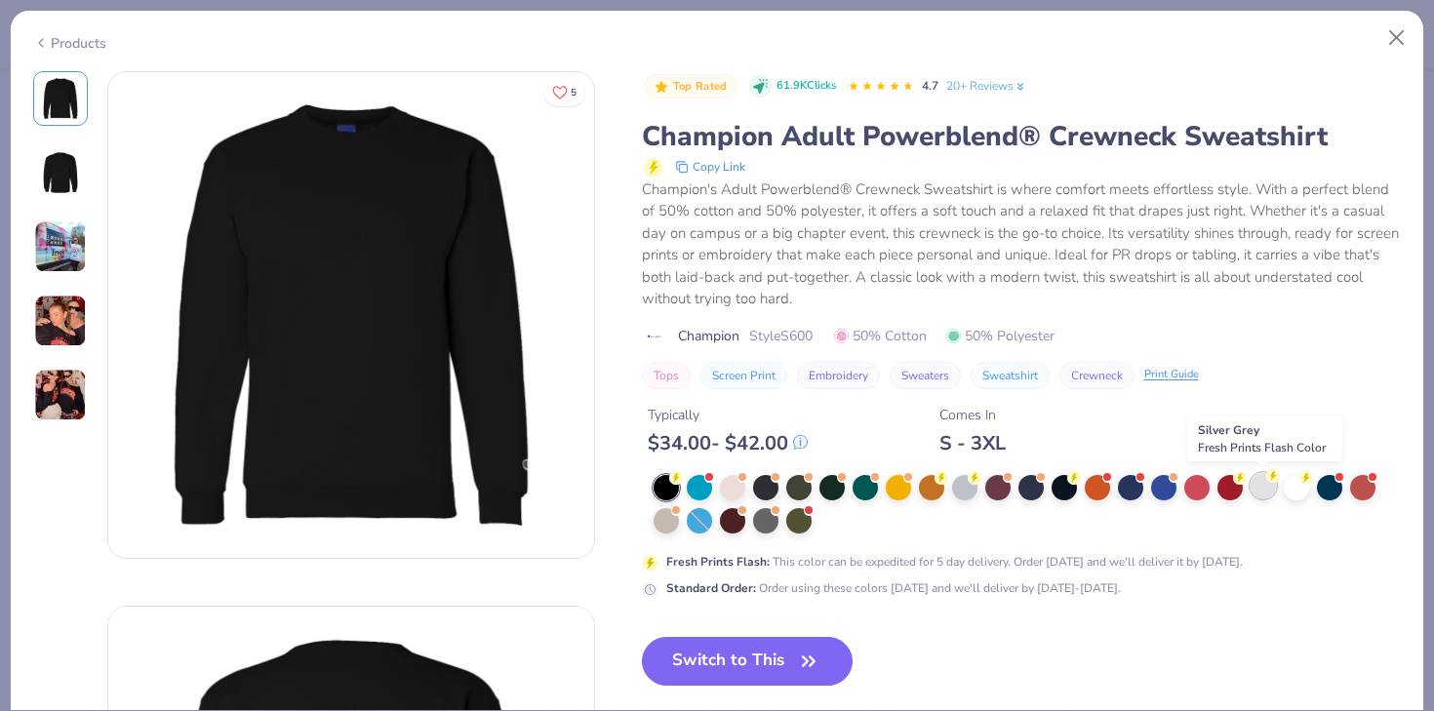
click at [1265, 484] on div at bounding box center [1263, 485] width 25 height 25
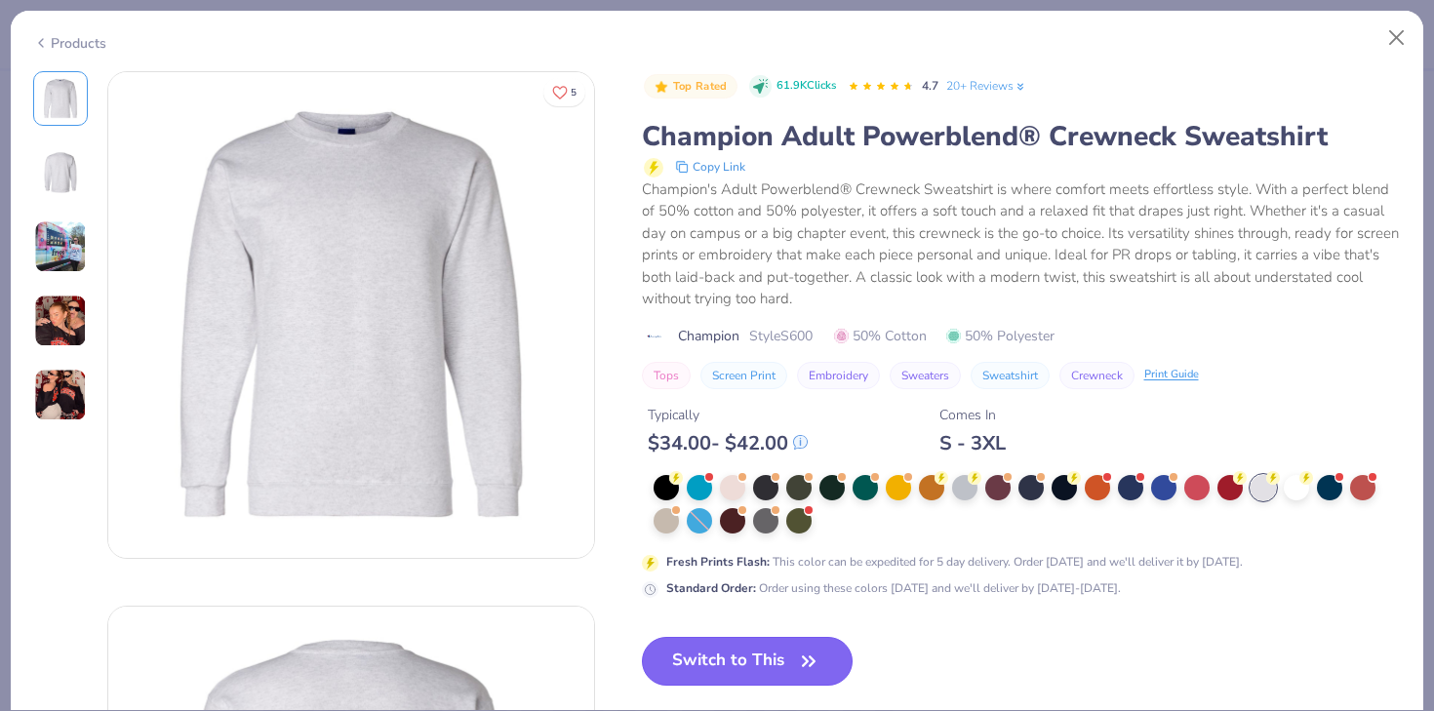
click at [810, 649] on icon "button" at bounding box center [808, 661] width 27 height 27
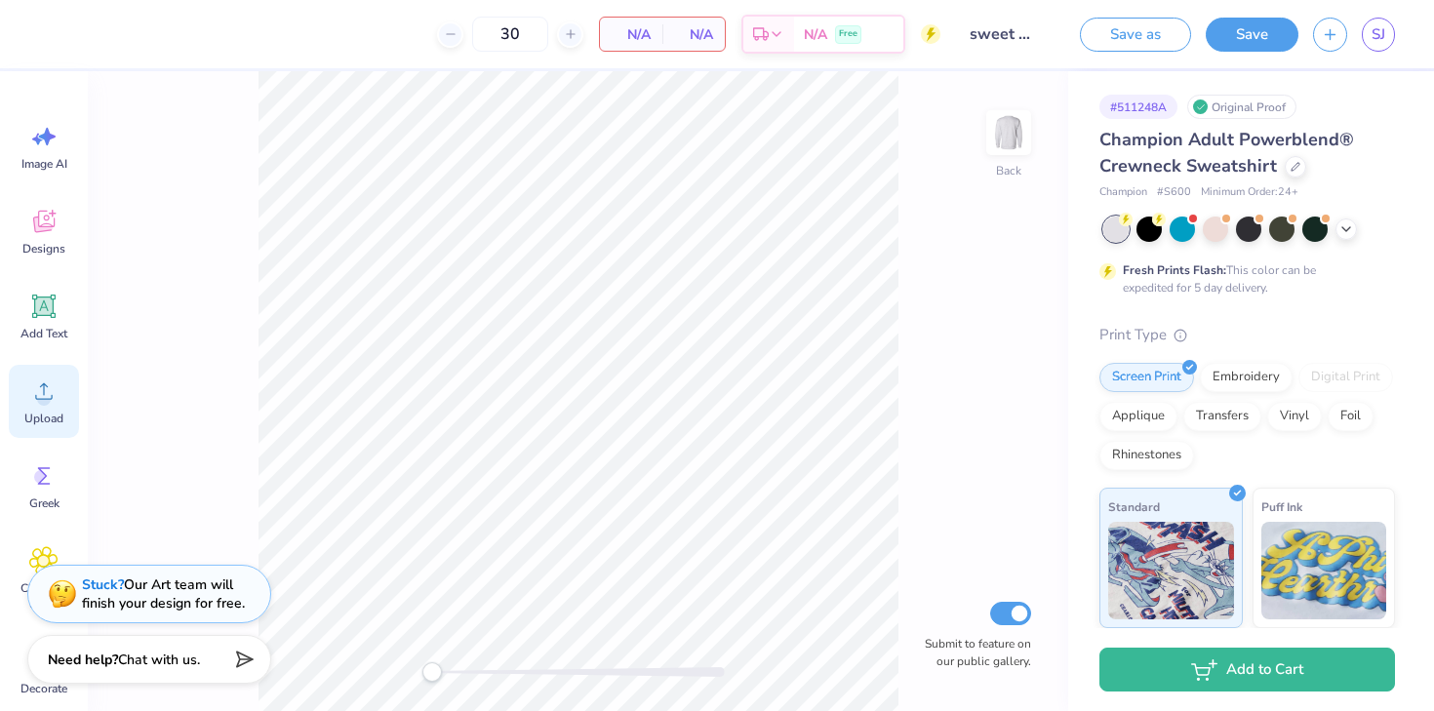
click at [49, 399] on circle at bounding box center [44, 399] width 14 height 14
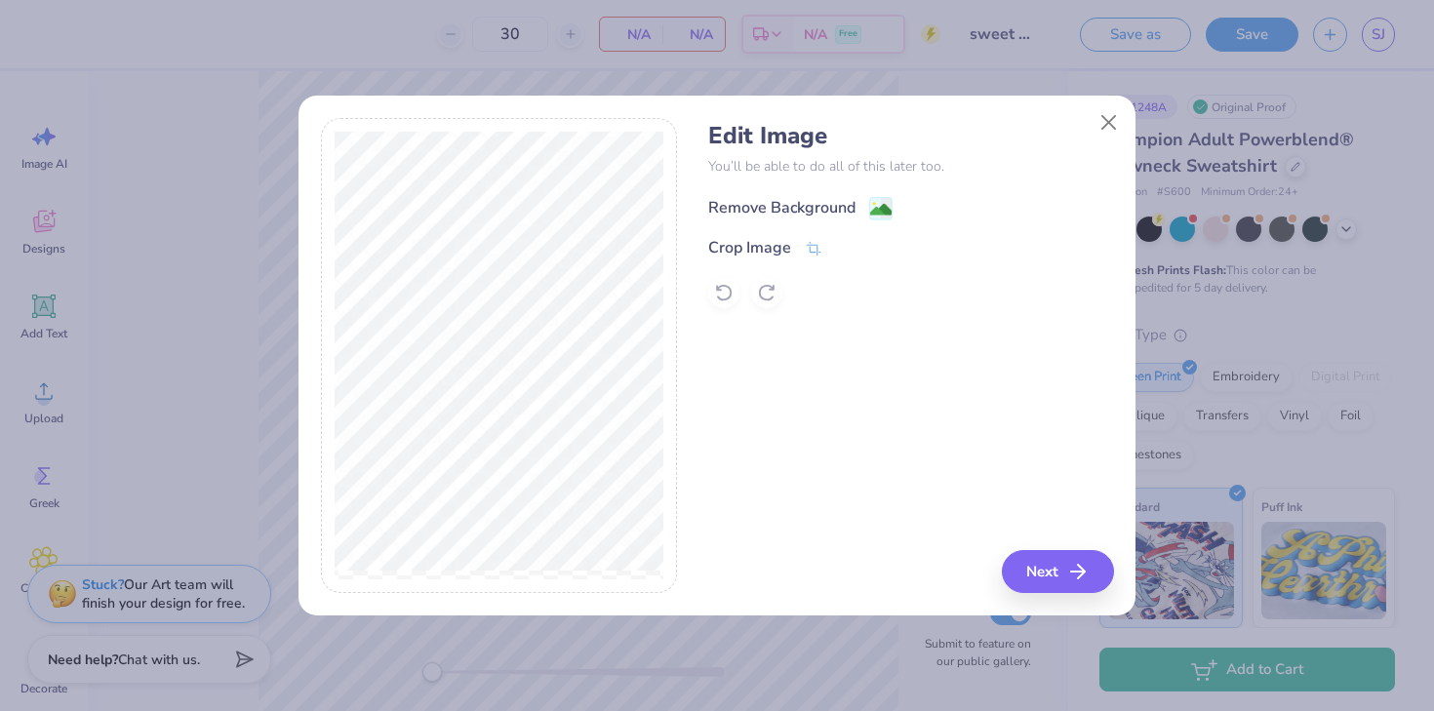
click at [816, 200] on div "Remove Background" at bounding box center [781, 207] width 147 height 23
click at [1066, 562] on button "Next" at bounding box center [1061, 571] width 112 height 43
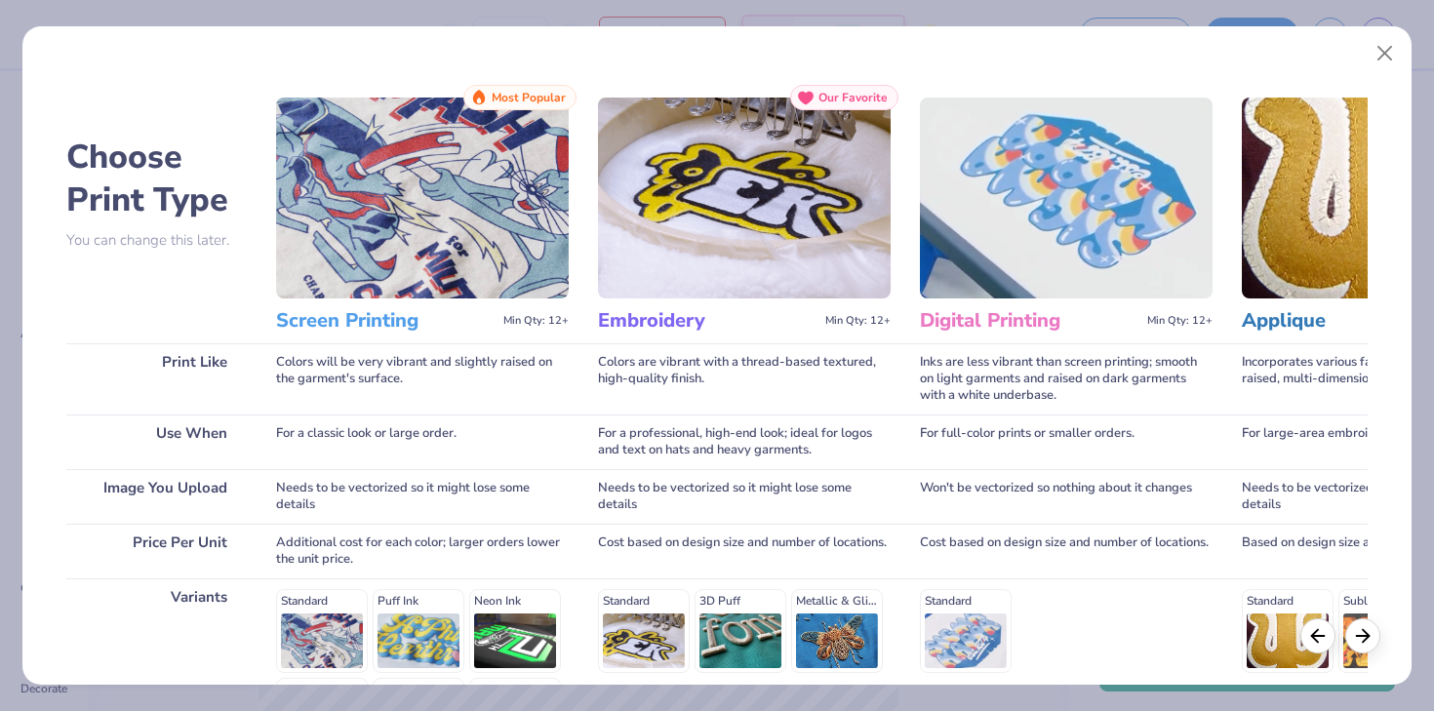
scroll to position [261, 0]
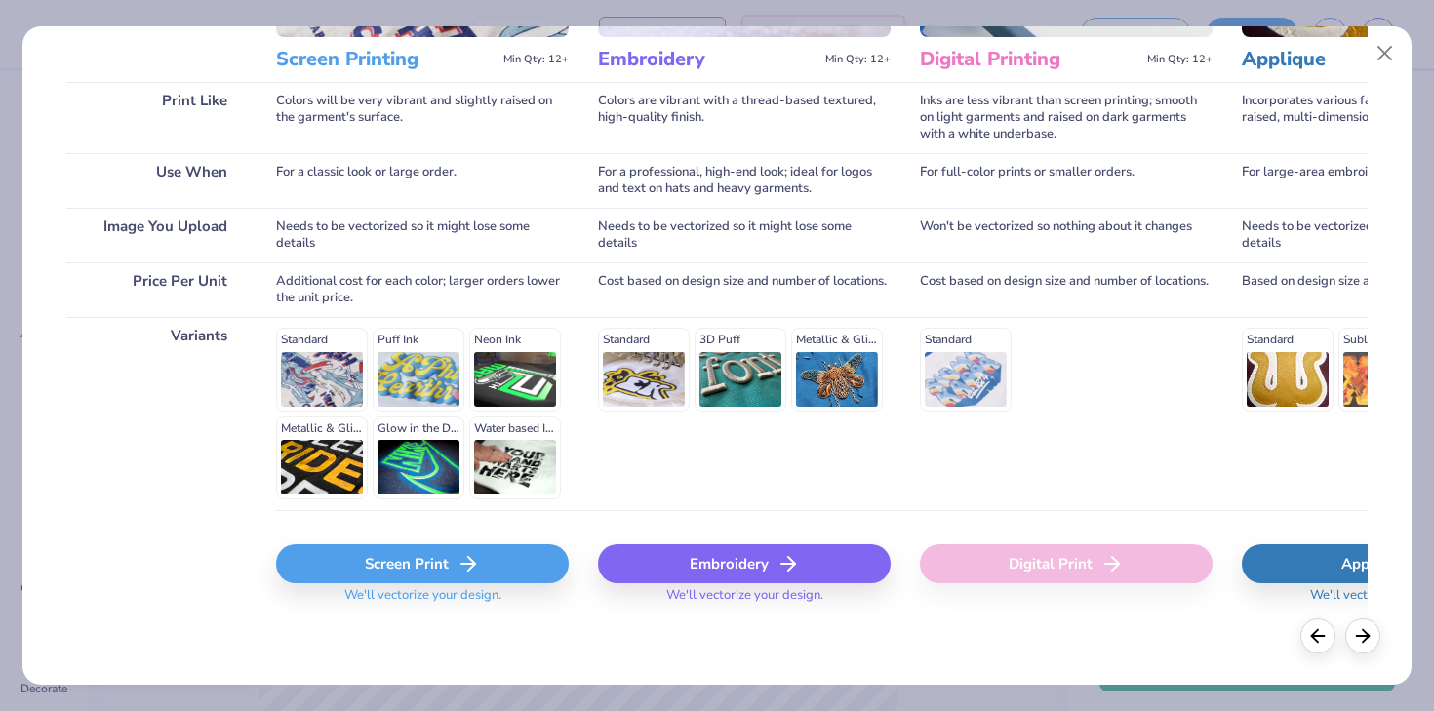
click at [393, 574] on div "Screen Print" at bounding box center [422, 563] width 293 height 39
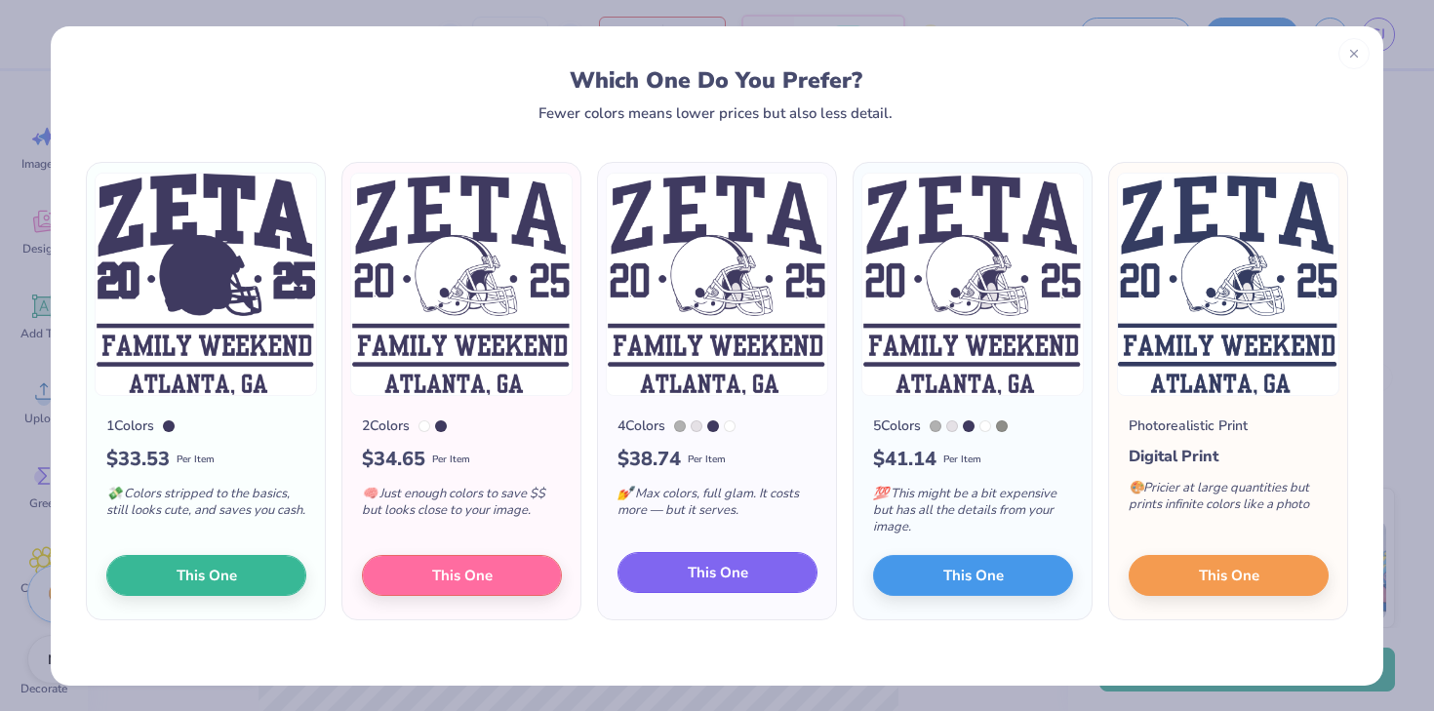
click at [694, 569] on span "This One" at bounding box center [718, 573] width 60 height 22
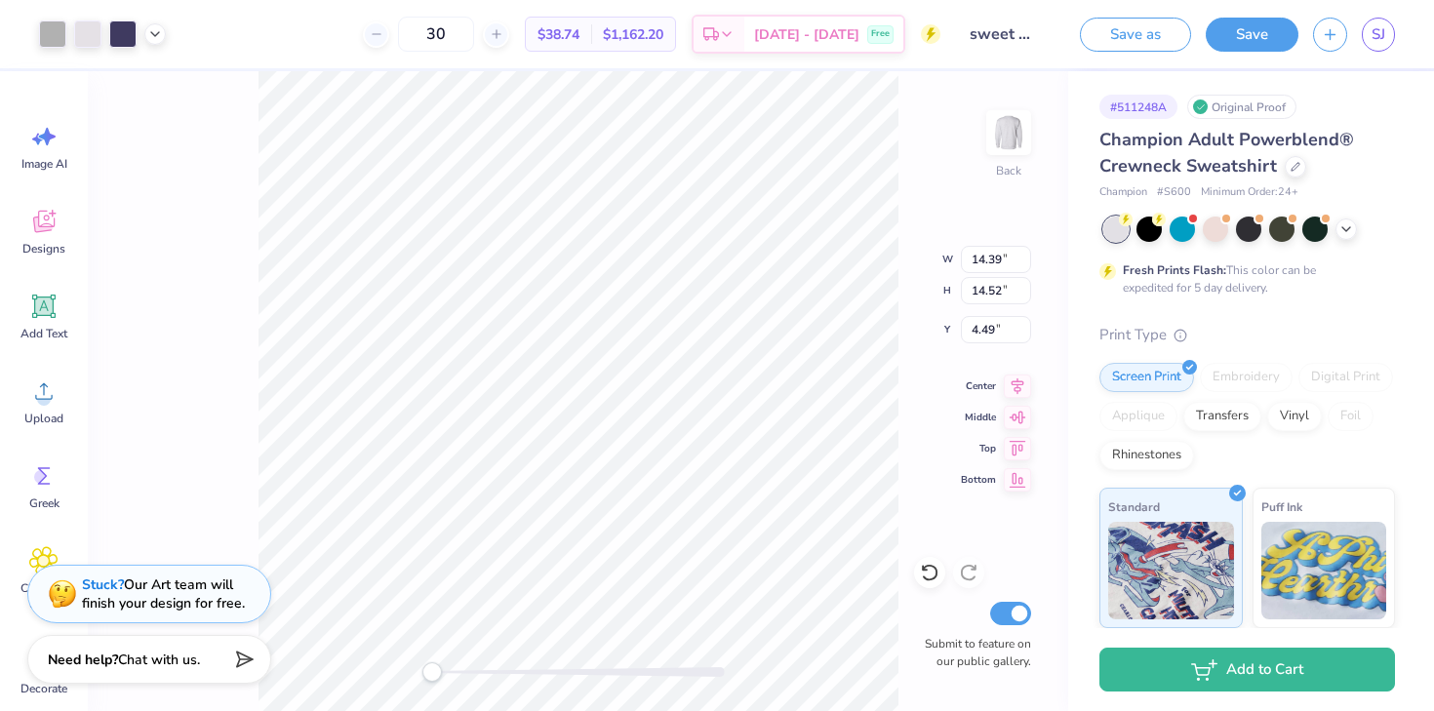
click at [147, 41] on div at bounding box center [154, 33] width 21 height 21
click at [148, 39] on icon at bounding box center [155, 32] width 16 height 16
click at [52, 34] on div at bounding box center [52, 32] width 27 height 27
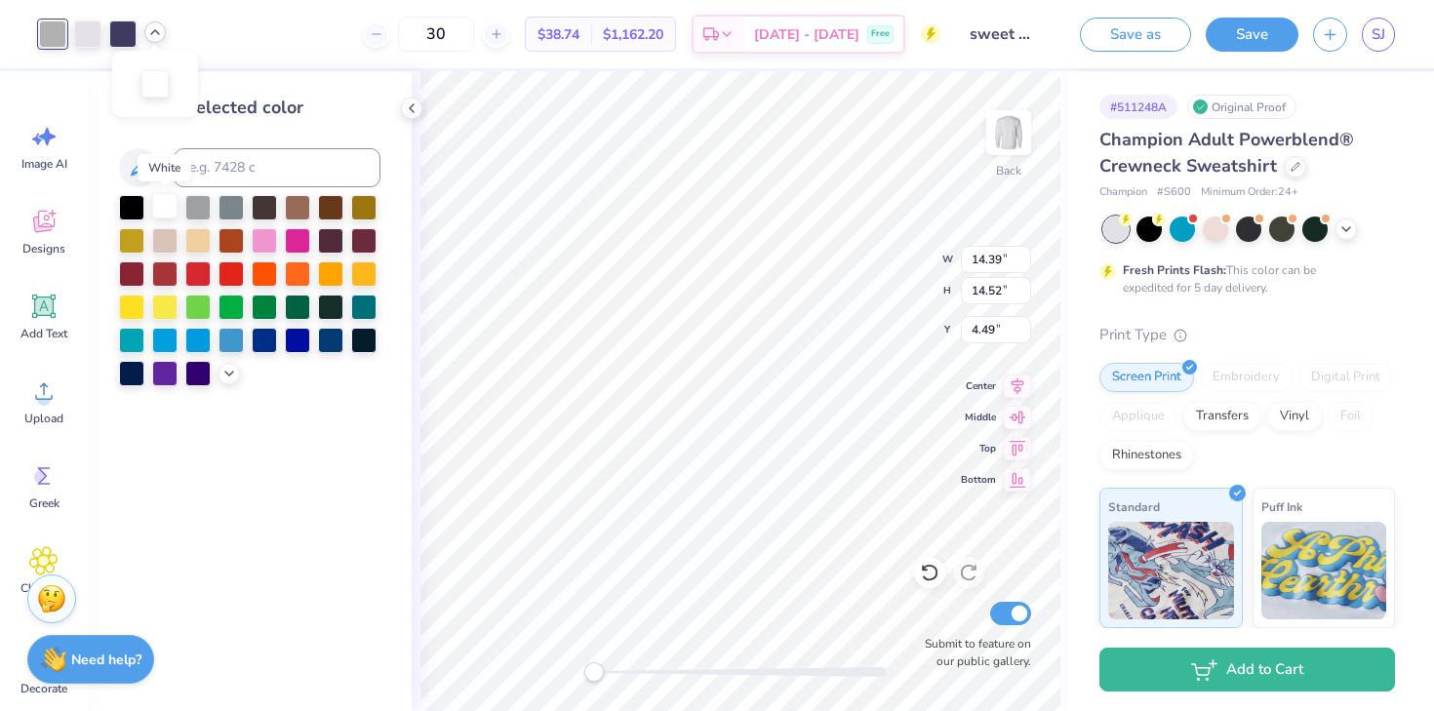
click at [167, 204] on div at bounding box center [164, 205] width 25 height 25
click at [48, 28] on div at bounding box center [52, 32] width 27 height 27
click at [202, 172] on input at bounding box center [277, 167] width 207 height 39
type input "663"
click at [1145, 228] on div at bounding box center [1149, 227] width 25 height 25
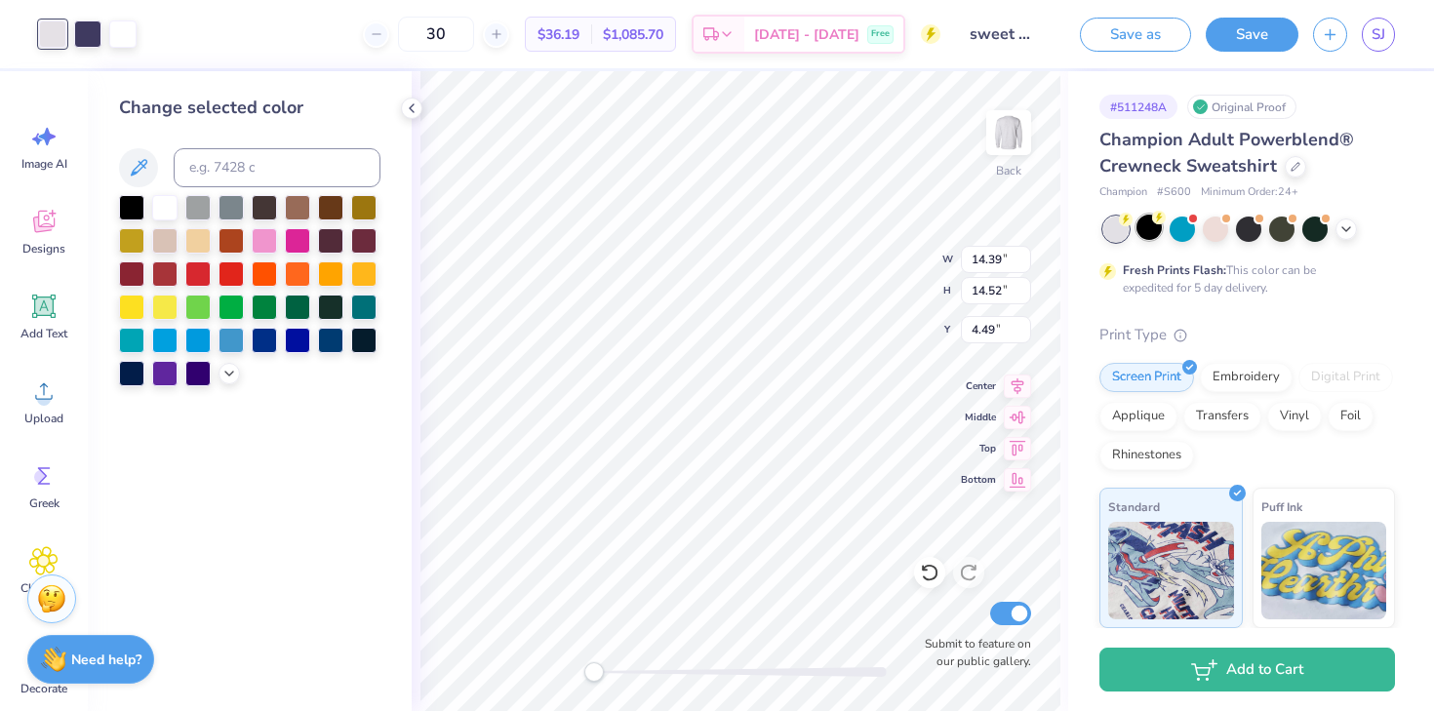
type input "11.33"
type input "11.43"
type input "3.00"
click at [1172, 239] on div at bounding box center [1182, 227] width 25 height 25
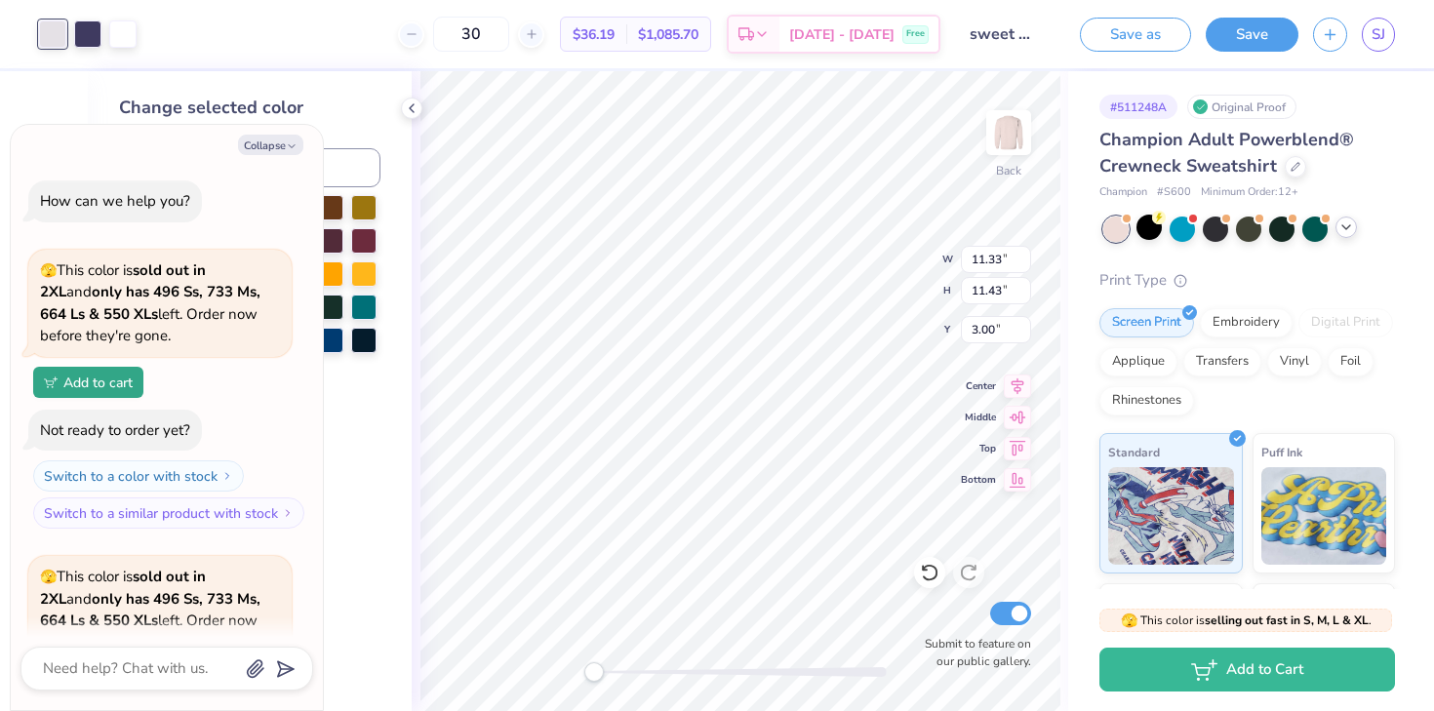
scroll to position [214, 0]
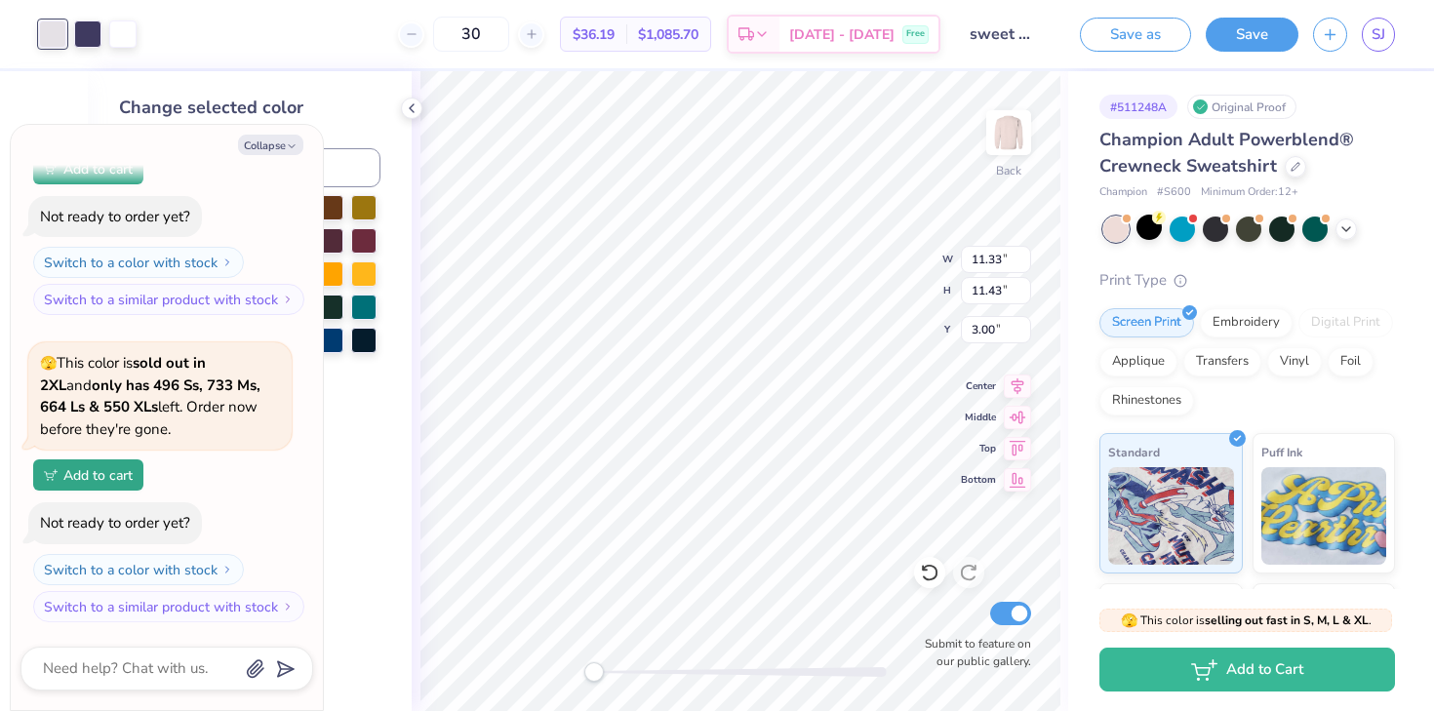
click at [1358, 231] on div at bounding box center [1250, 229] width 292 height 25
click at [1347, 232] on icon at bounding box center [1347, 228] width 16 height 16
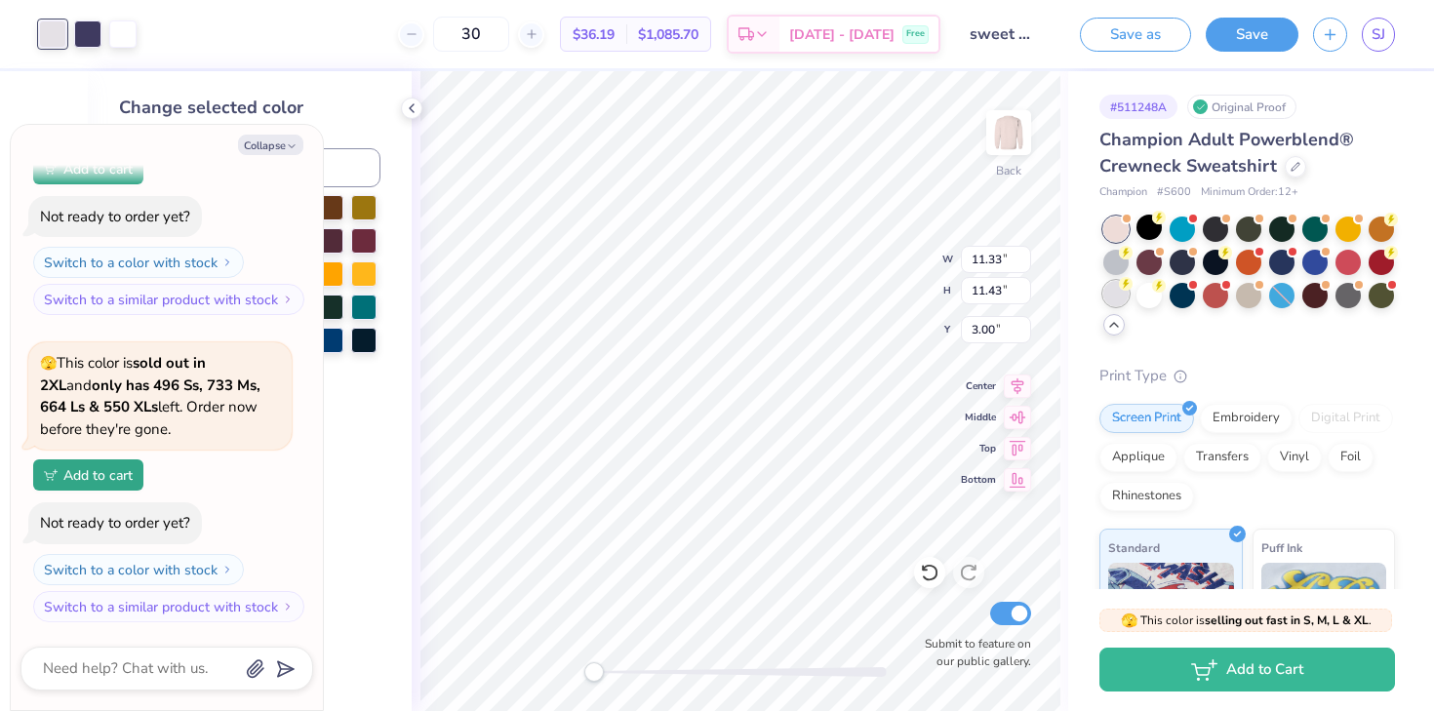
click at [1116, 300] on div at bounding box center [1116, 293] width 25 height 25
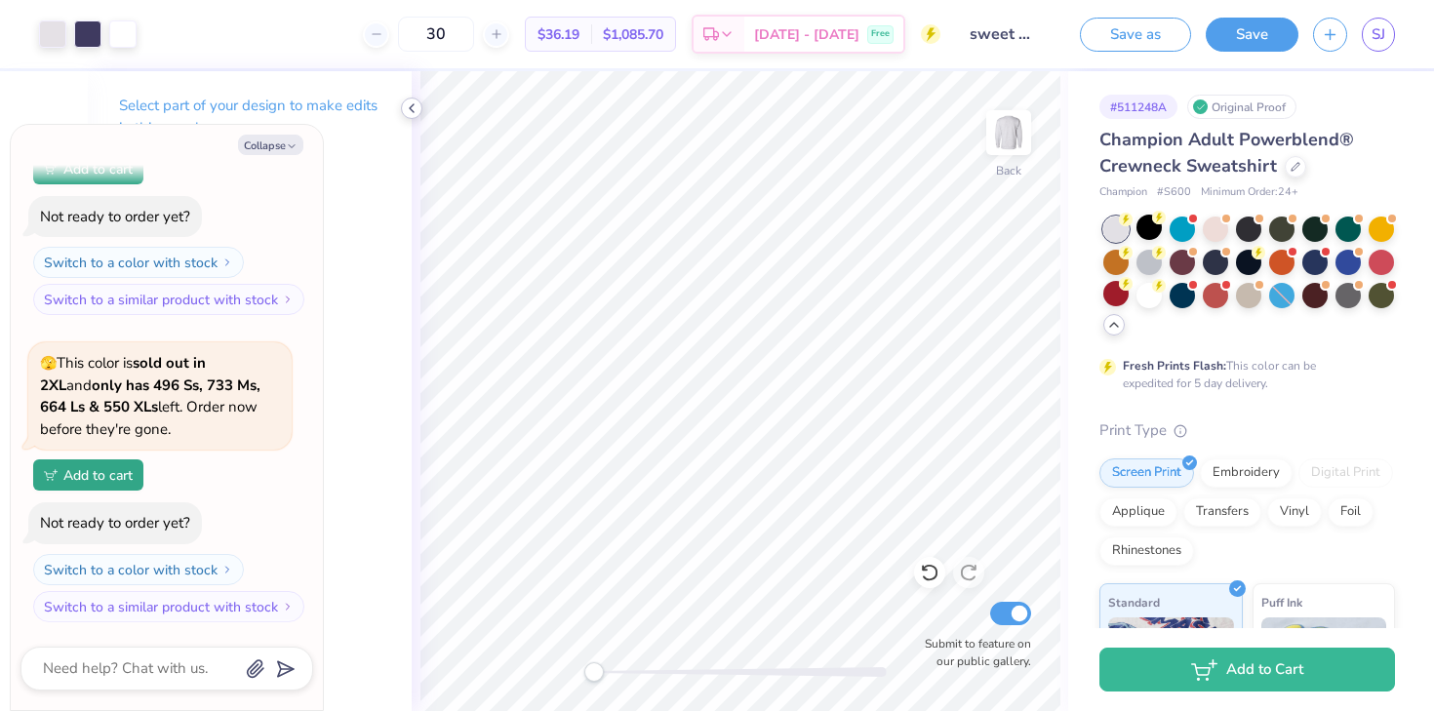
click at [417, 109] on icon at bounding box center [412, 108] width 16 height 16
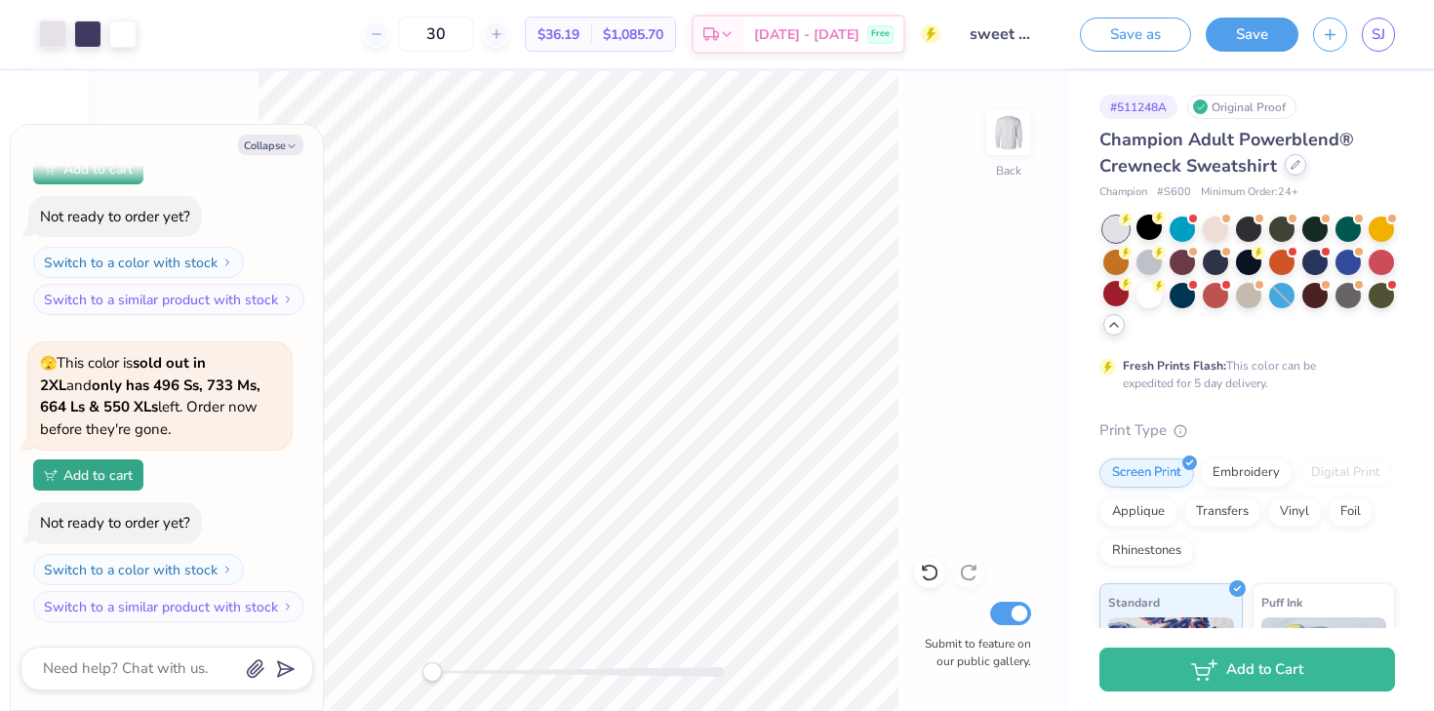
click at [1296, 169] on icon at bounding box center [1296, 165] width 10 height 10
type textarea "x"
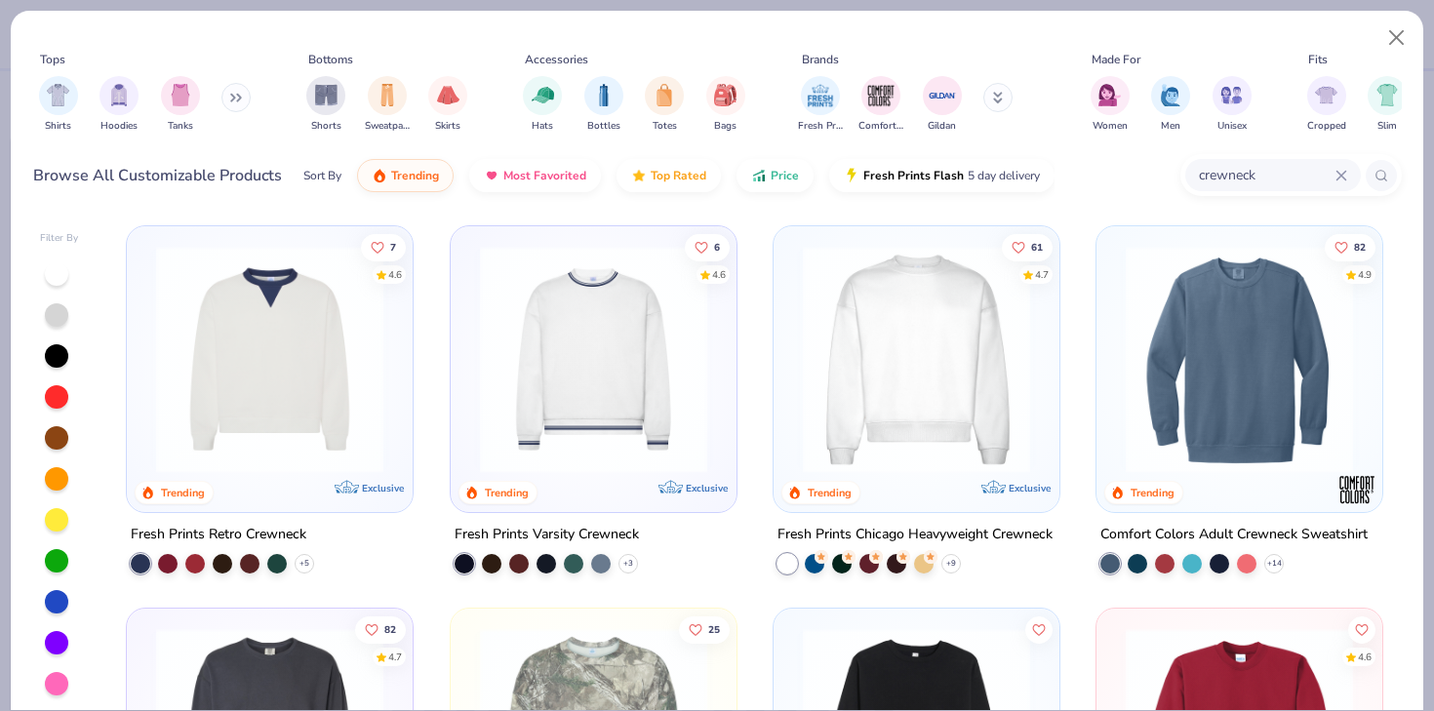
click at [1225, 193] on div "crewneck" at bounding box center [1291, 175] width 221 height 42
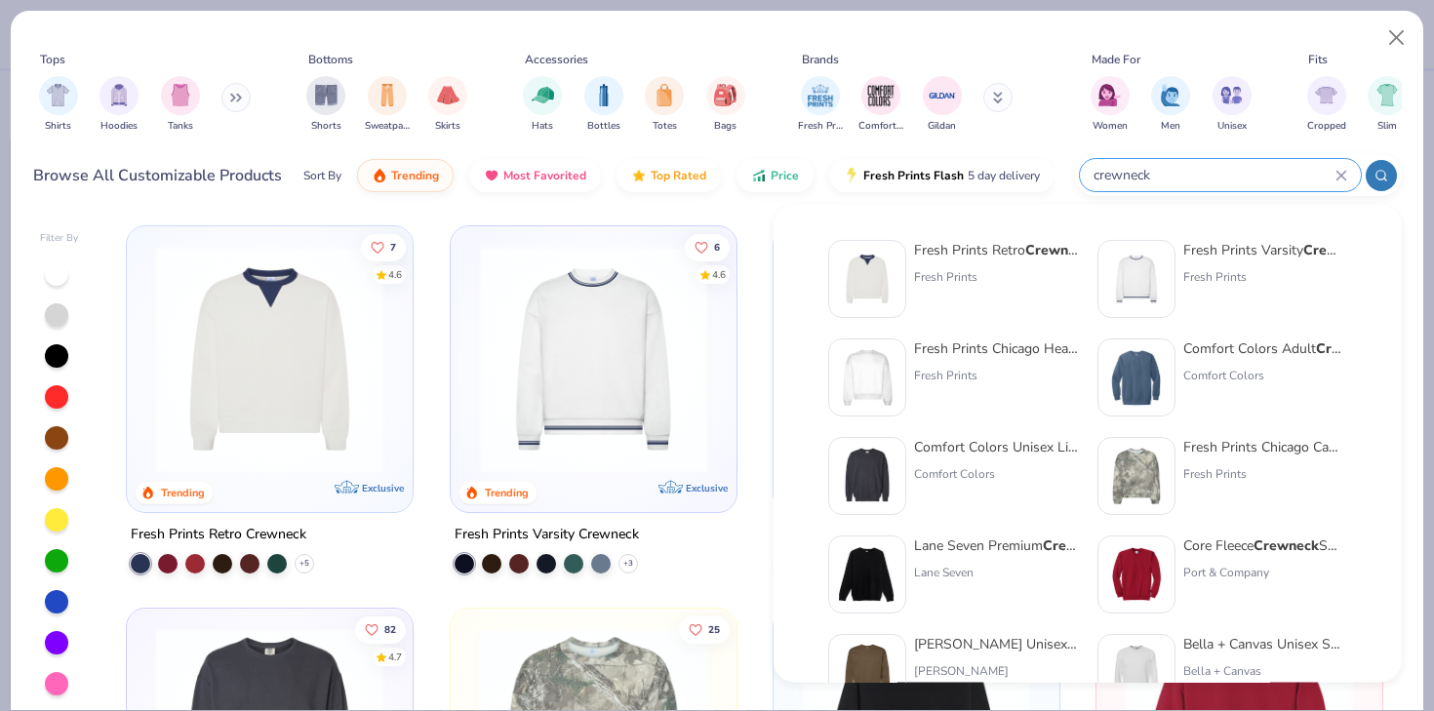
click at [1194, 177] on input "crewneck" at bounding box center [1214, 175] width 244 height 22
click at [1342, 181] on icon at bounding box center [1342, 176] width 12 height 12
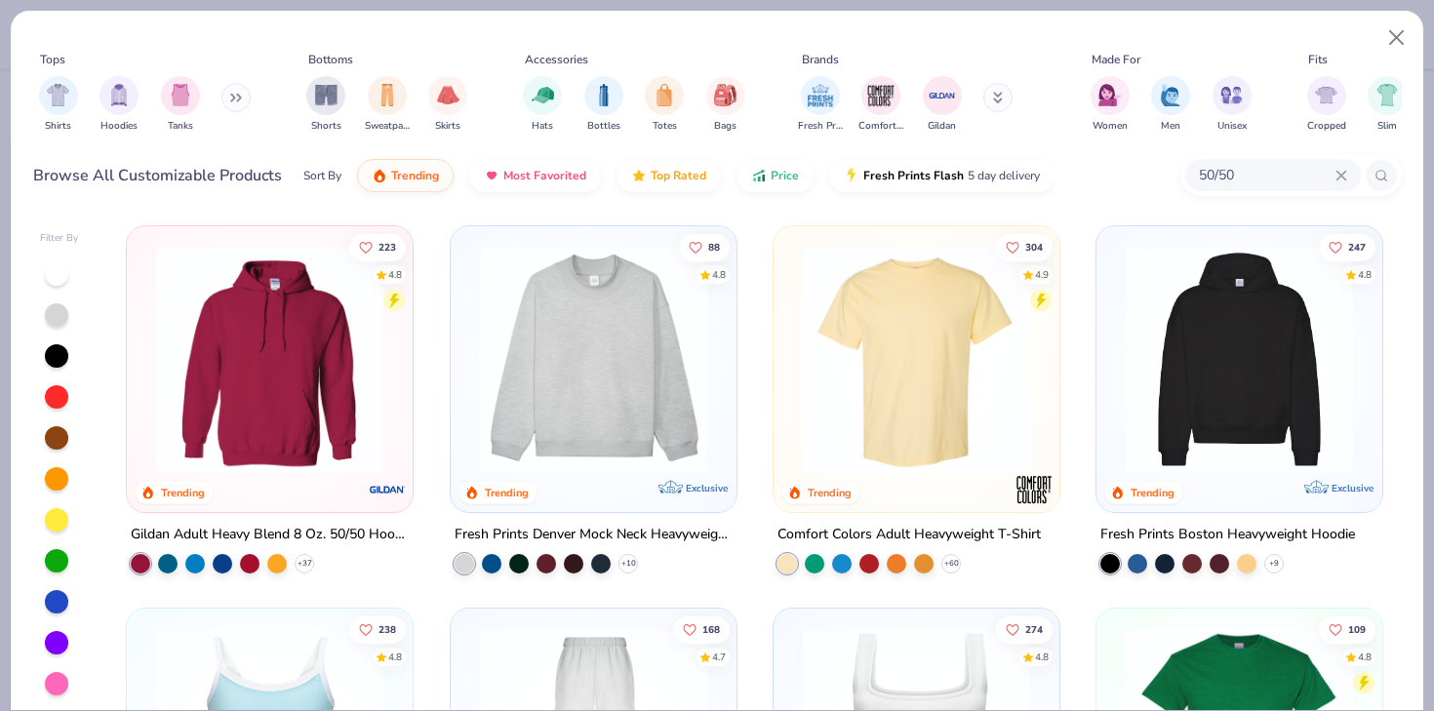
type input "50/50"
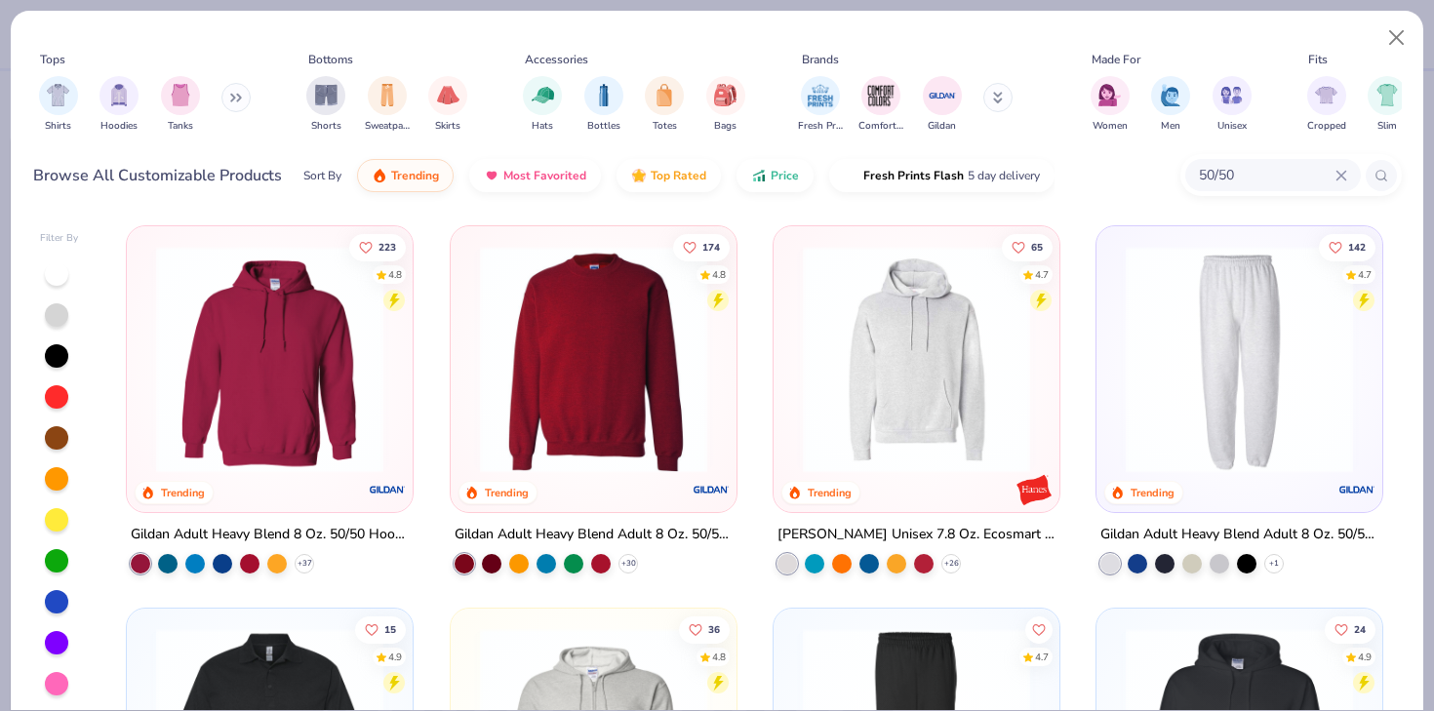
click at [673, 388] on img at bounding box center [593, 359] width 247 height 227
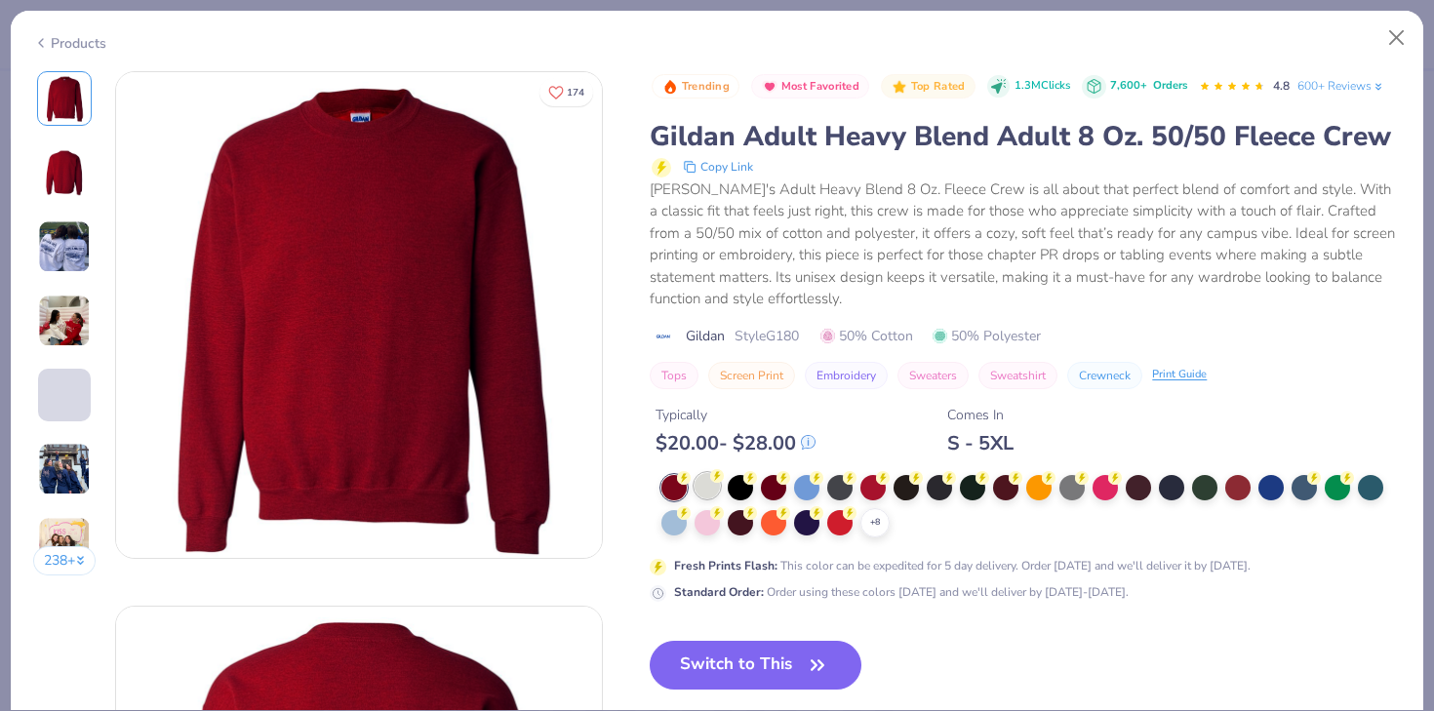
click at [709, 483] on div at bounding box center [707, 485] width 25 height 25
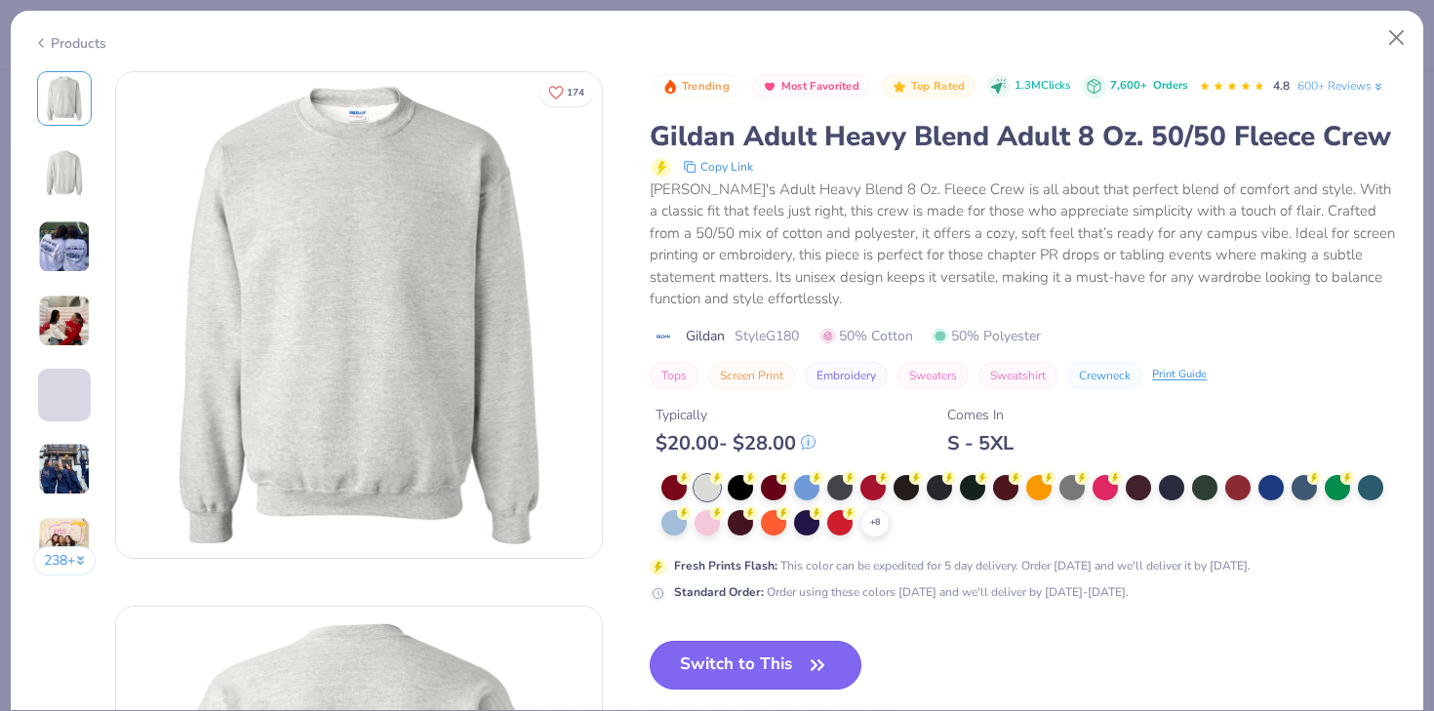
click at [734, 667] on button "Switch to This" at bounding box center [756, 665] width 212 height 49
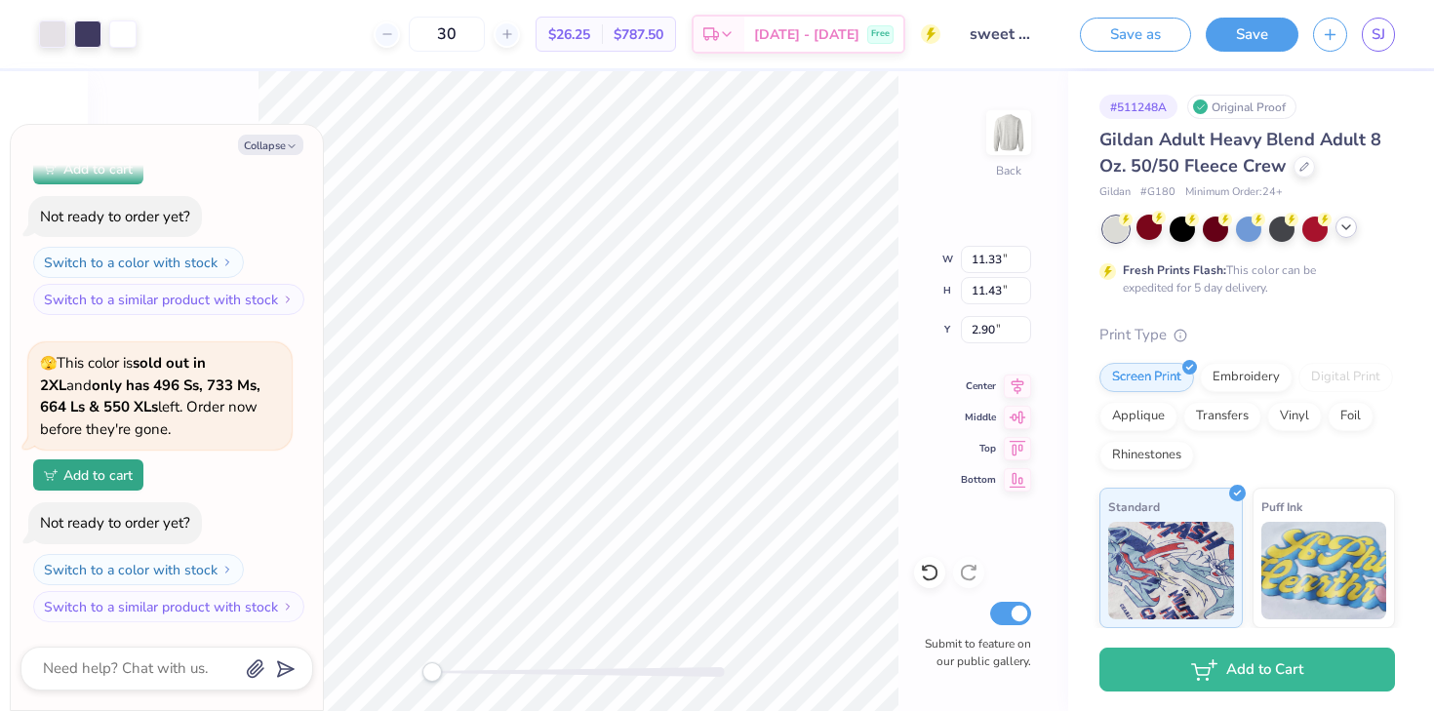
type textarea "x"
type input "3.00"
click at [276, 139] on button "Collapse" at bounding box center [270, 145] width 65 height 20
type textarea "x"
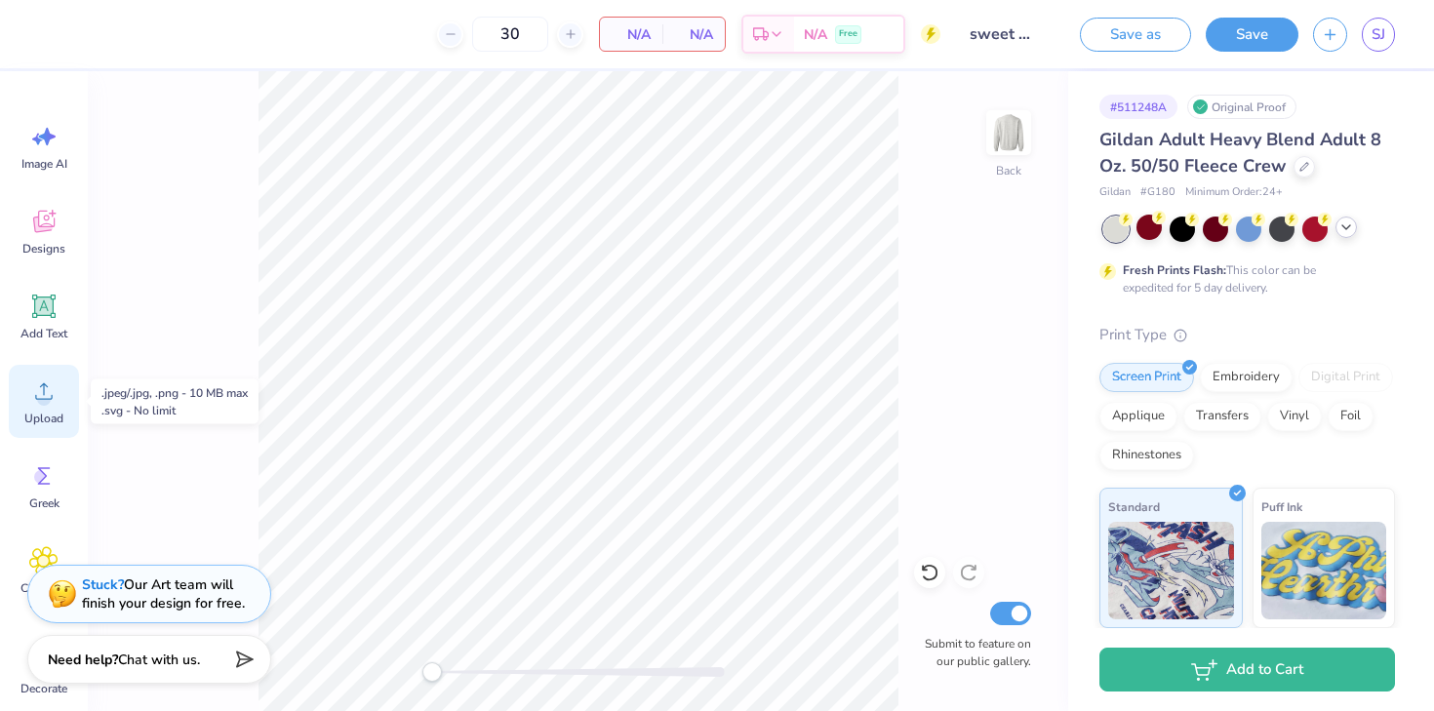
click at [38, 415] on span "Upload" at bounding box center [43, 419] width 39 height 16
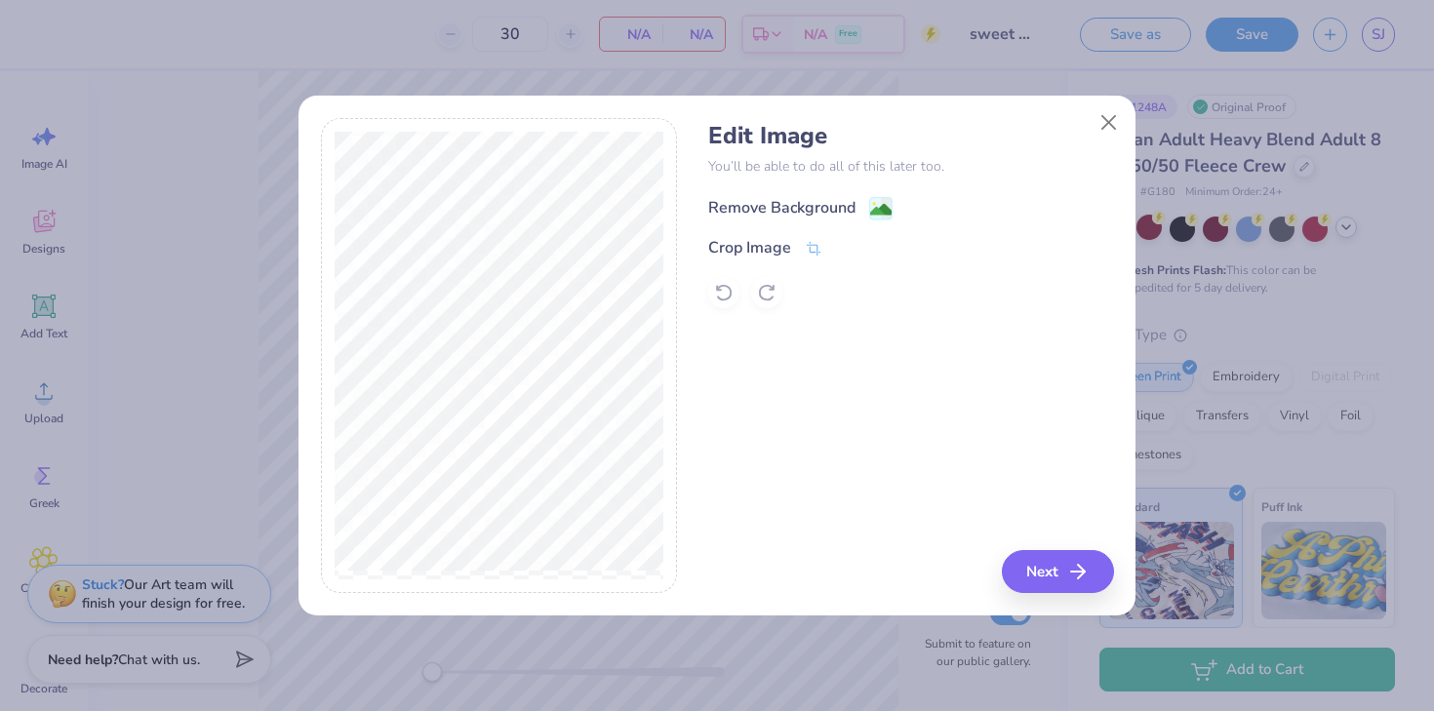
click at [757, 203] on div "Remove Background" at bounding box center [781, 207] width 147 height 23
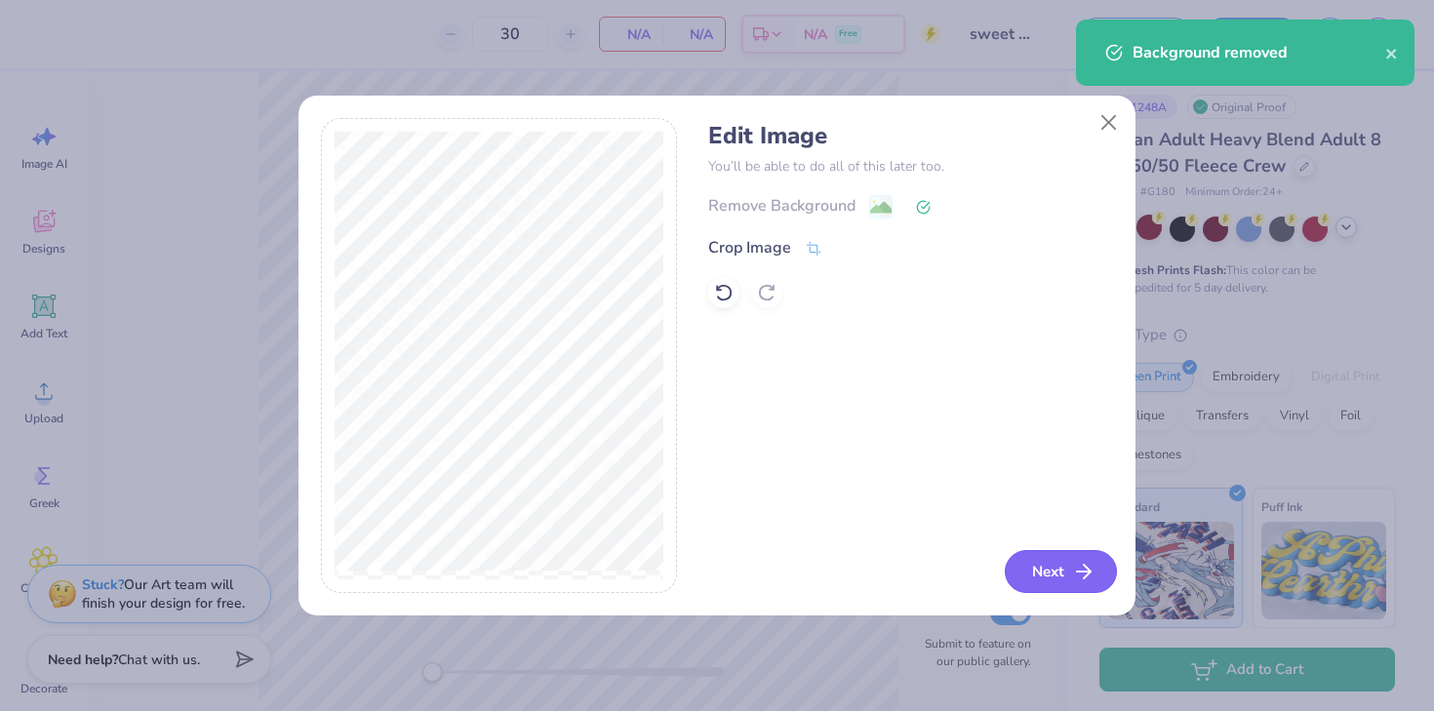
click at [1077, 570] on icon "button" at bounding box center [1083, 571] width 23 height 23
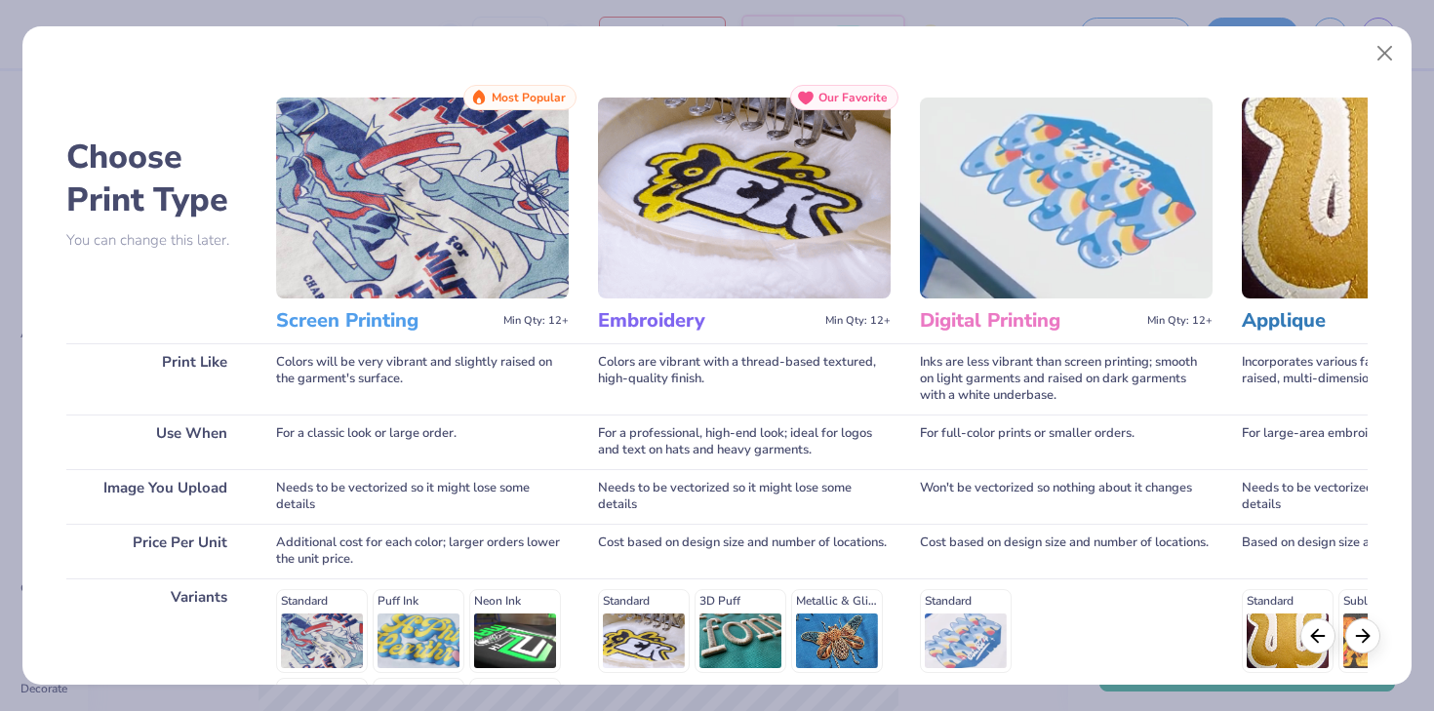
scroll to position [261, 0]
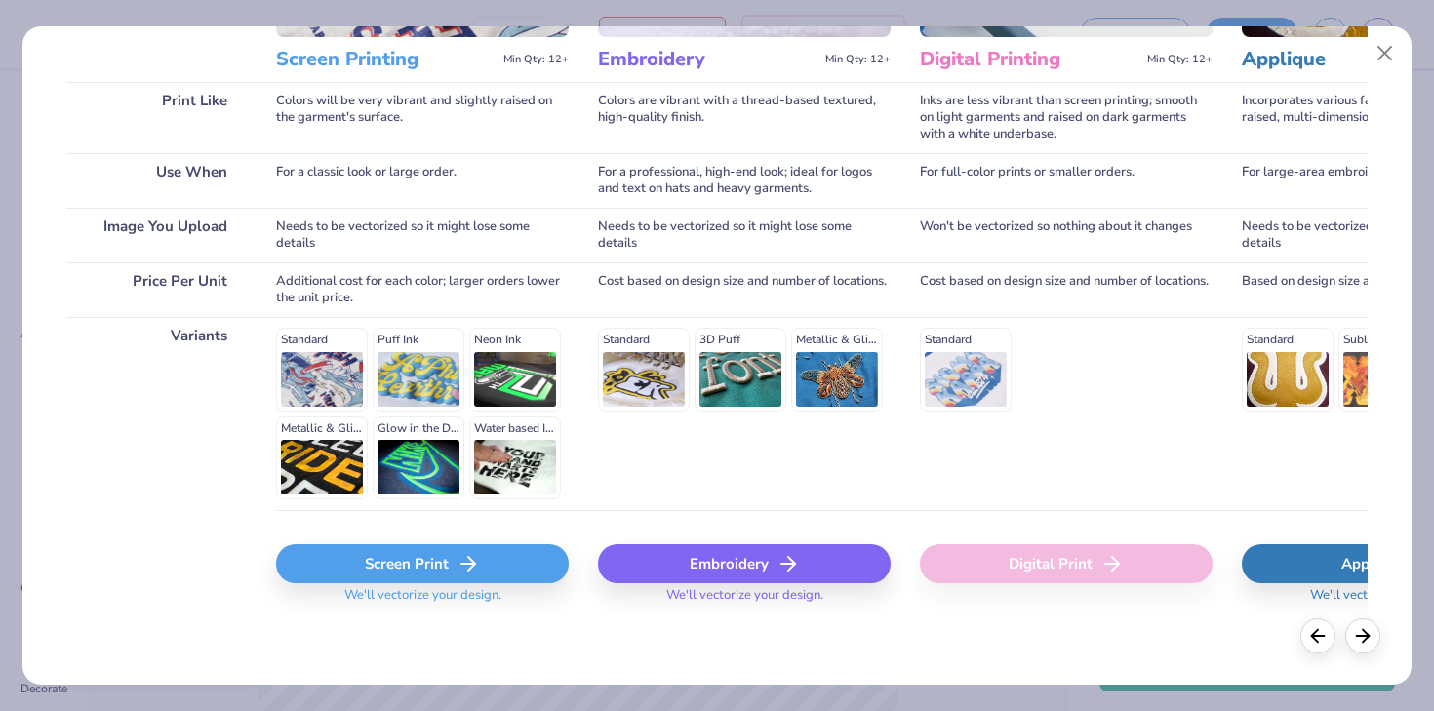
click at [394, 568] on div "Screen Print" at bounding box center [422, 563] width 293 height 39
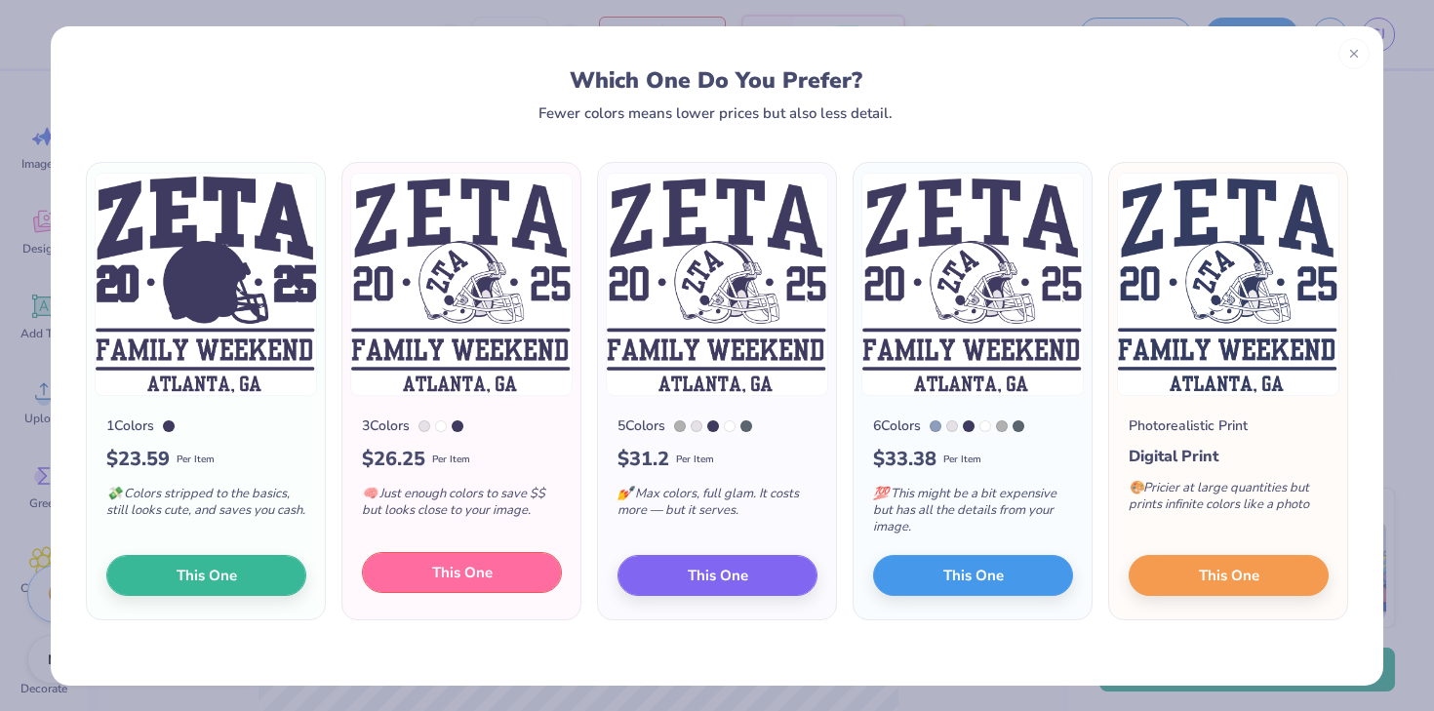
click at [509, 580] on button "This One" at bounding box center [462, 572] width 200 height 41
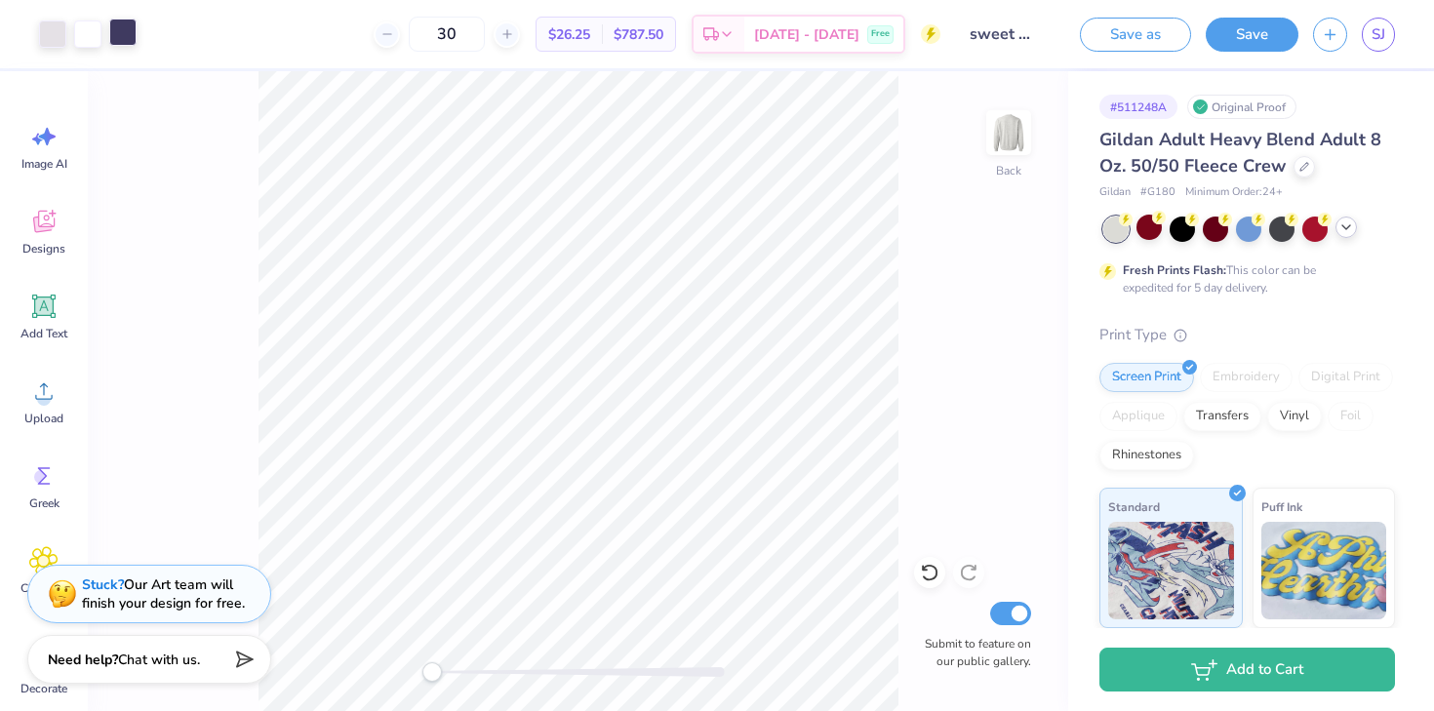
click at [118, 34] on div at bounding box center [122, 32] width 27 height 27
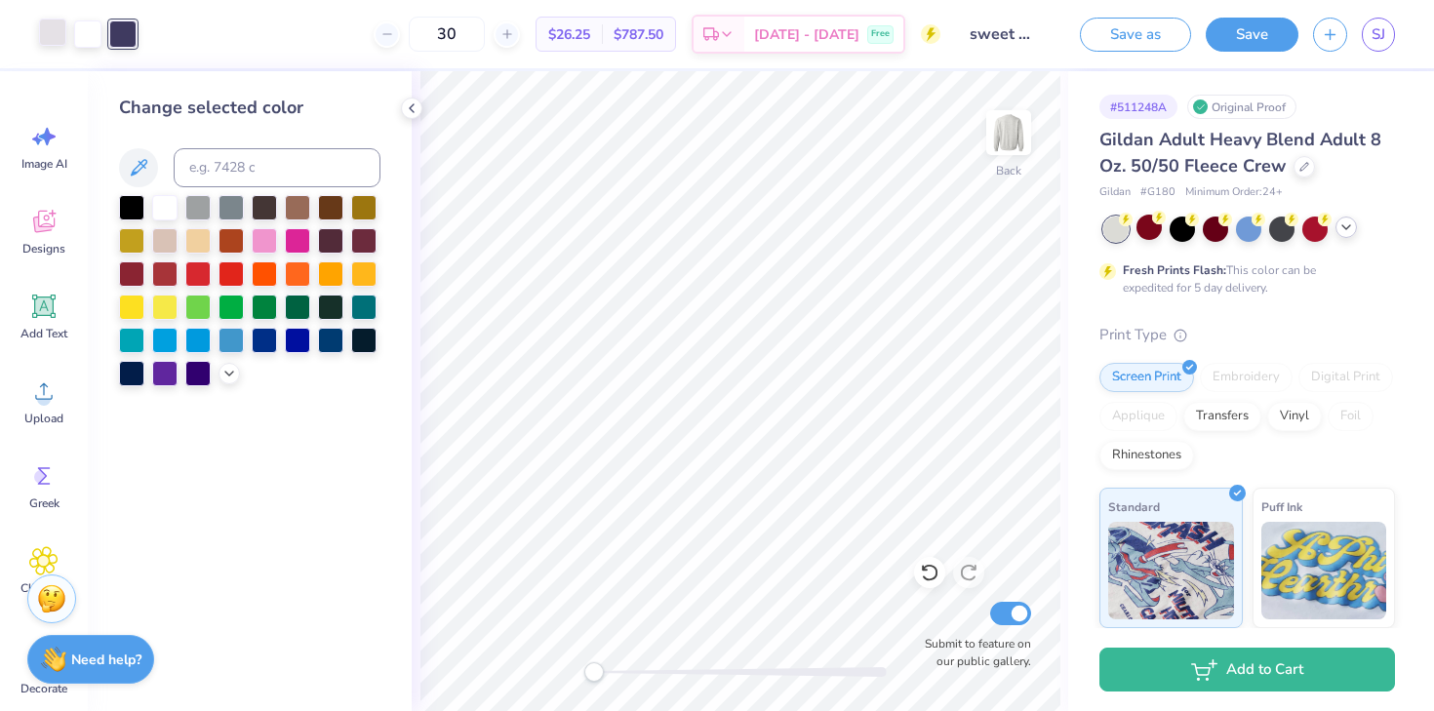
click at [39, 29] on div at bounding box center [52, 32] width 27 height 27
click at [192, 202] on div at bounding box center [197, 205] width 25 height 25
click at [221, 376] on icon at bounding box center [229, 372] width 16 height 16
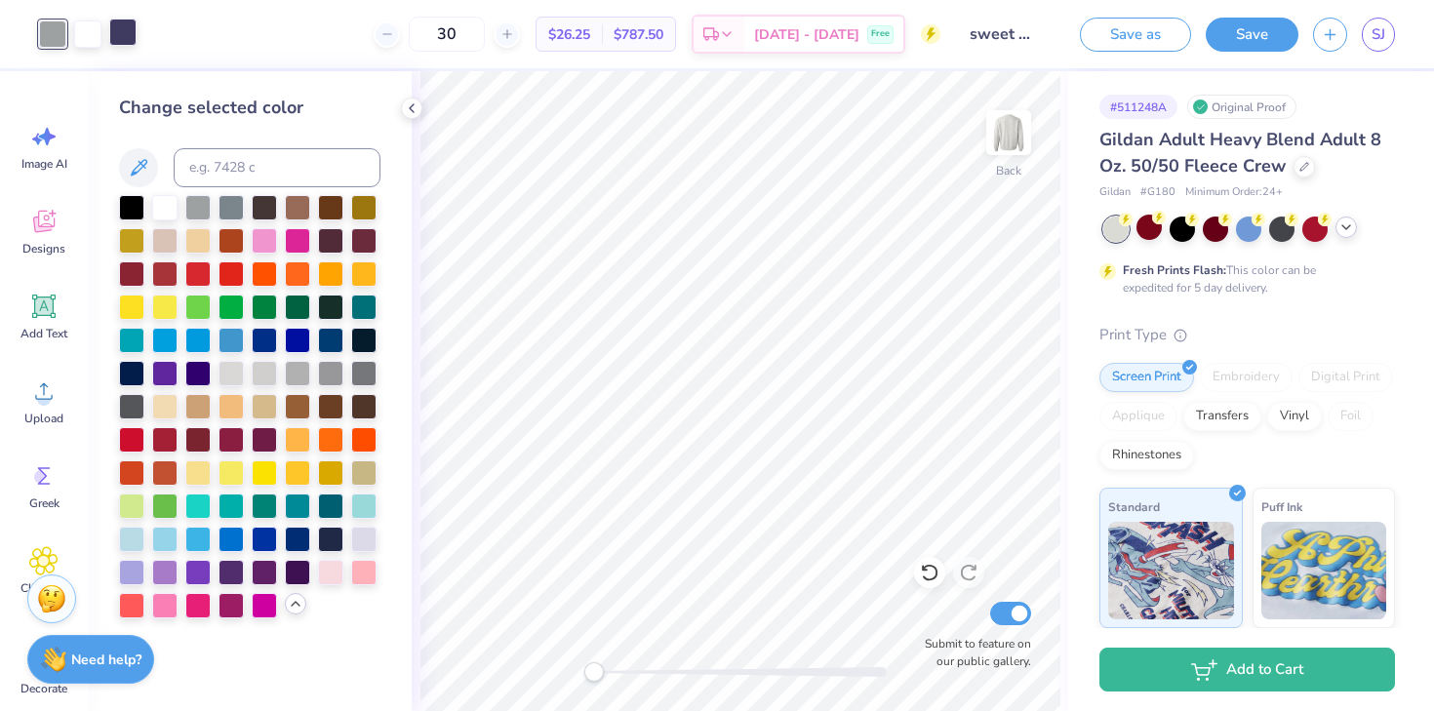
click at [123, 33] on div at bounding box center [122, 32] width 27 height 27
click at [323, 540] on div at bounding box center [330, 537] width 25 height 25
click at [324, 340] on div at bounding box center [330, 338] width 25 height 25
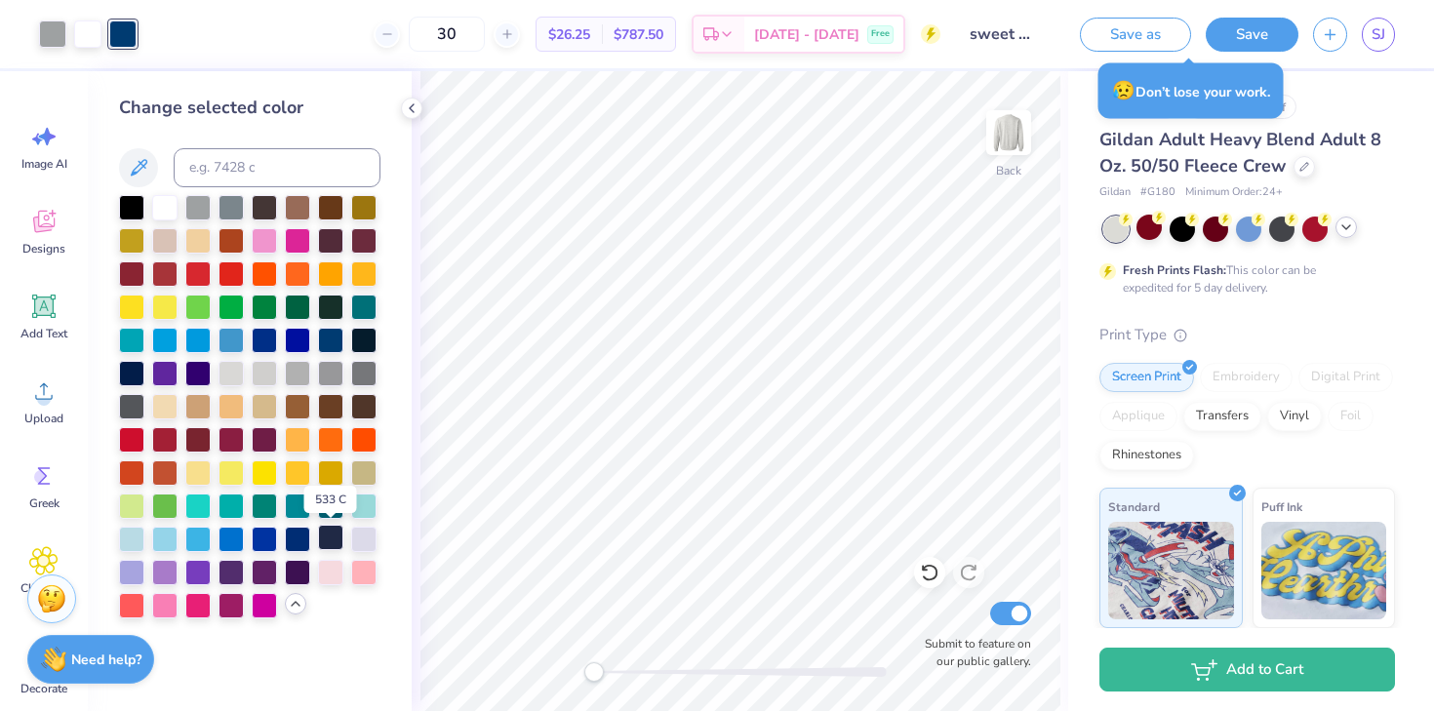
click at [321, 534] on div at bounding box center [330, 537] width 25 height 25
click at [308, 535] on div at bounding box center [297, 537] width 25 height 25
click at [328, 527] on div at bounding box center [330, 537] width 25 height 25
click at [366, 341] on div at bounding box center [363, 338] width 25 height 25
click at [355, 341] on div at bounding box center [363, 338] width 25 height 25
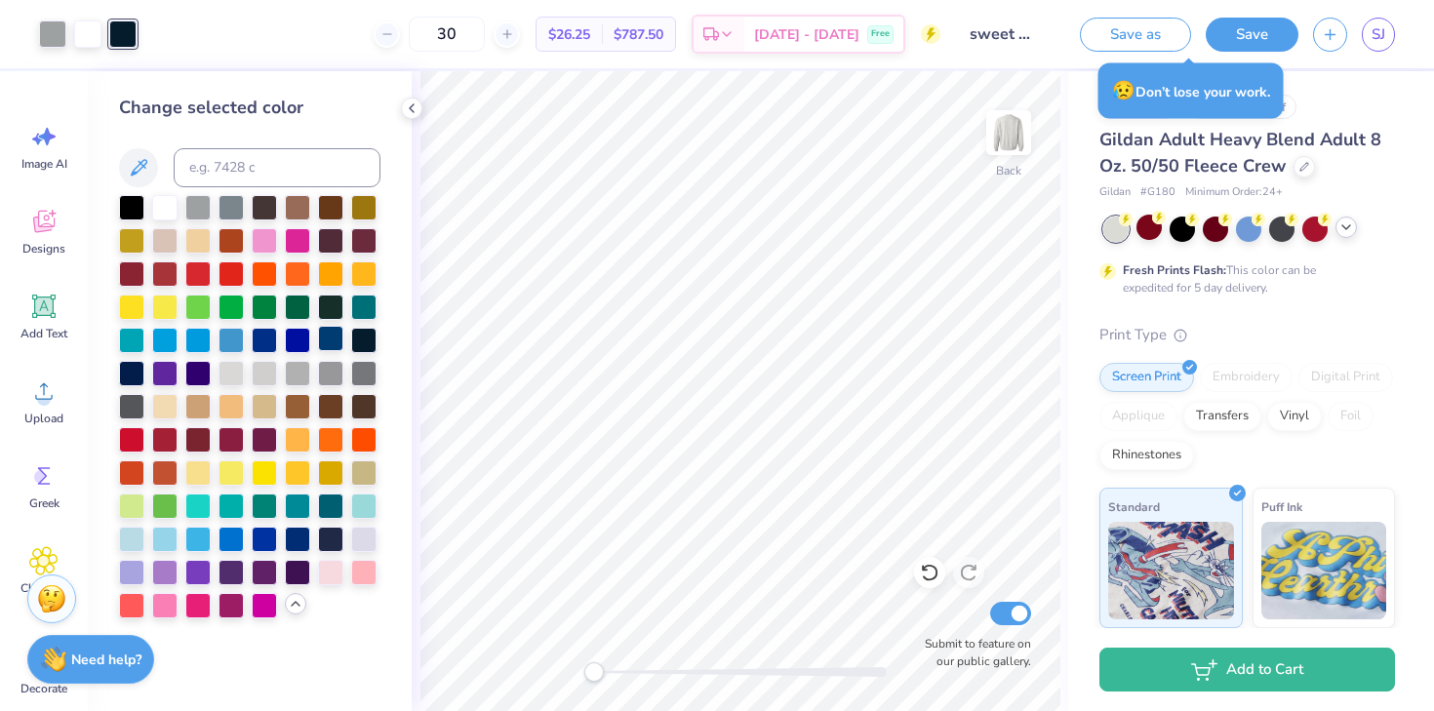
click at [329, 341] on div at bounding box center [330, 338] width 25 height 25
click at [357, 339] on div at bounding box center [363, 338] width 25 height 25
click at [329, 341] on div at bounding box center [330, 338] width 25 height 25
click at [280, 172] on input at bounding box center [277, 167] width 207 height 39
type input "542"
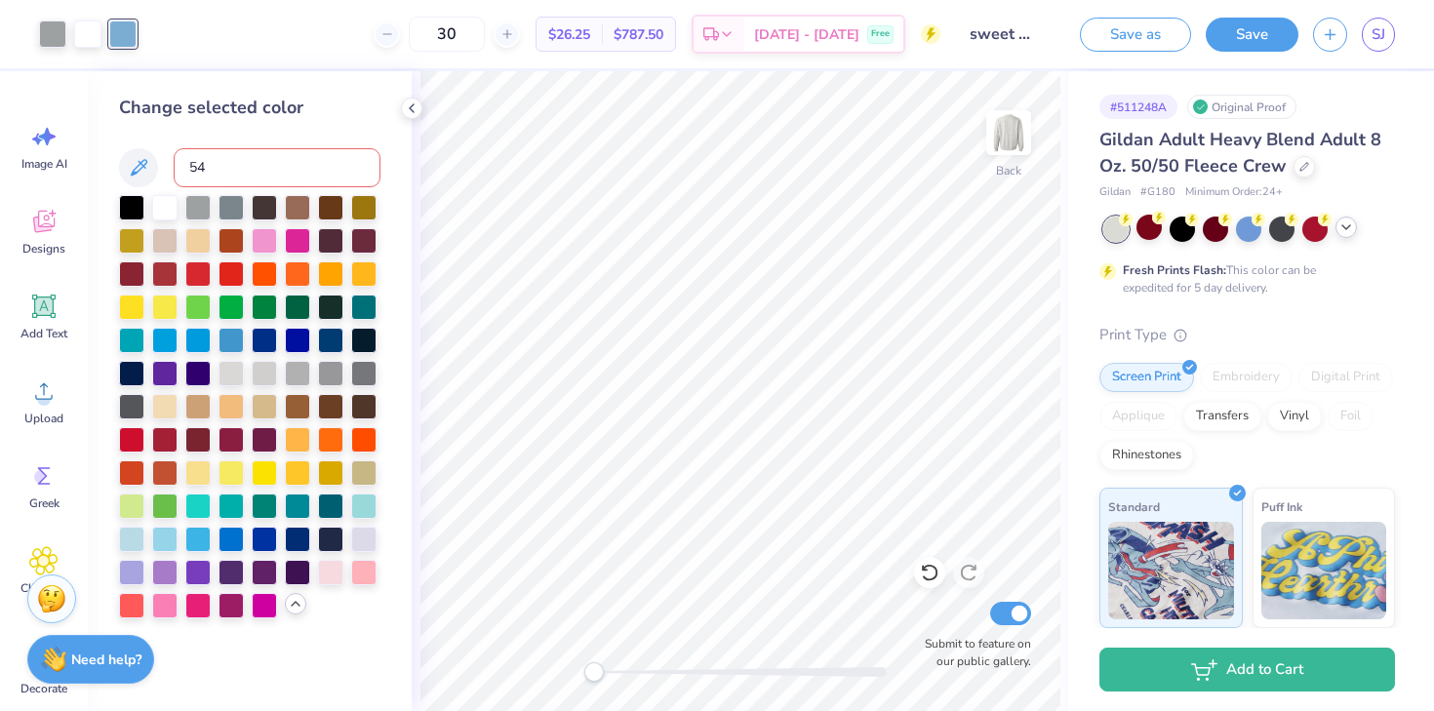
type input "543"
type input "555"
type input "556"
click at [192, 368] on div at bounding box center [197, 371] width 25 height 25
click at [220, 351] on div at bounding box center [231, 338] width 25 height 25
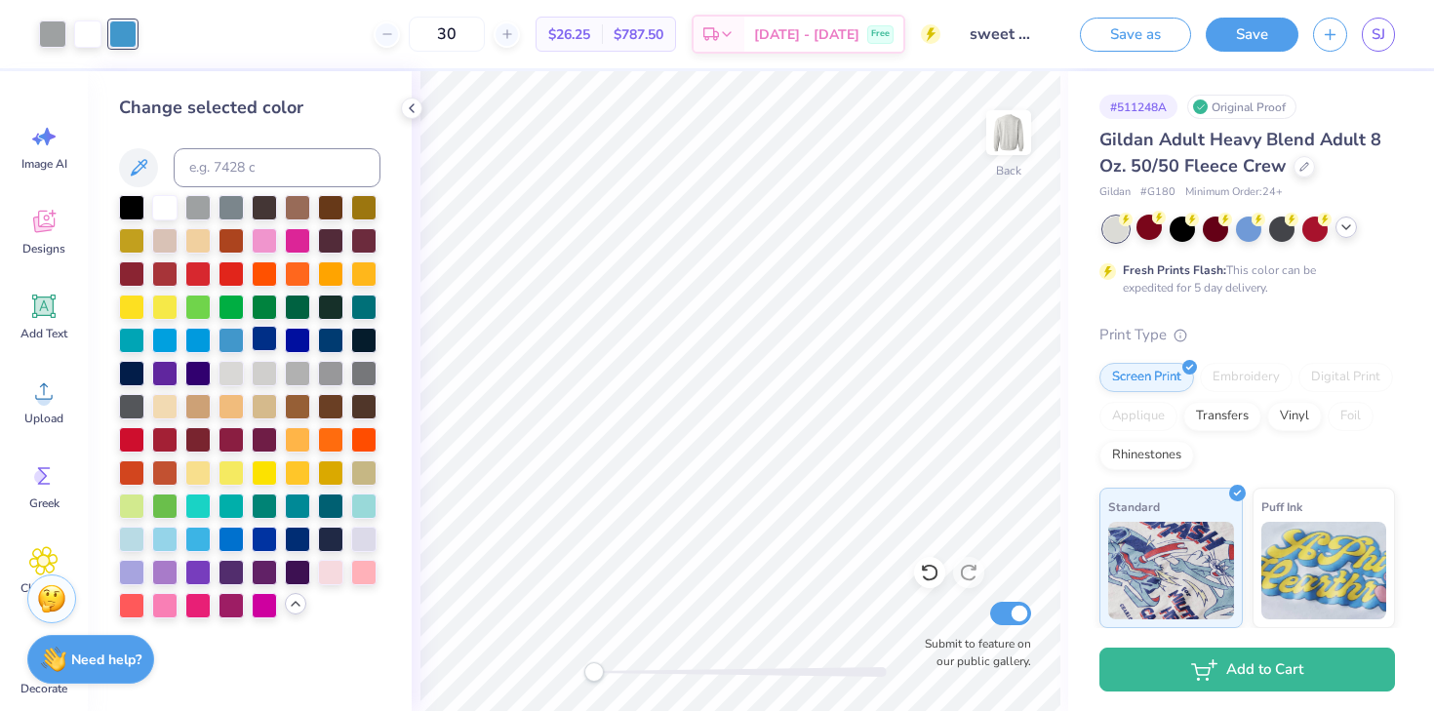
click at [266, 353] on div at bounding box center [249, 406] width 261 height 423
click at [291, 339] on div at bounding box center [297, 338] width 25 height 25
click at [340, 339] on div at bounding box center [330, 338] width 25 height 25
click at [61, 35] on div at bounding box center [52, 32] width 27 height 27
click at [302, 378] on div at bounding box center [297, 371] width 25 height 25
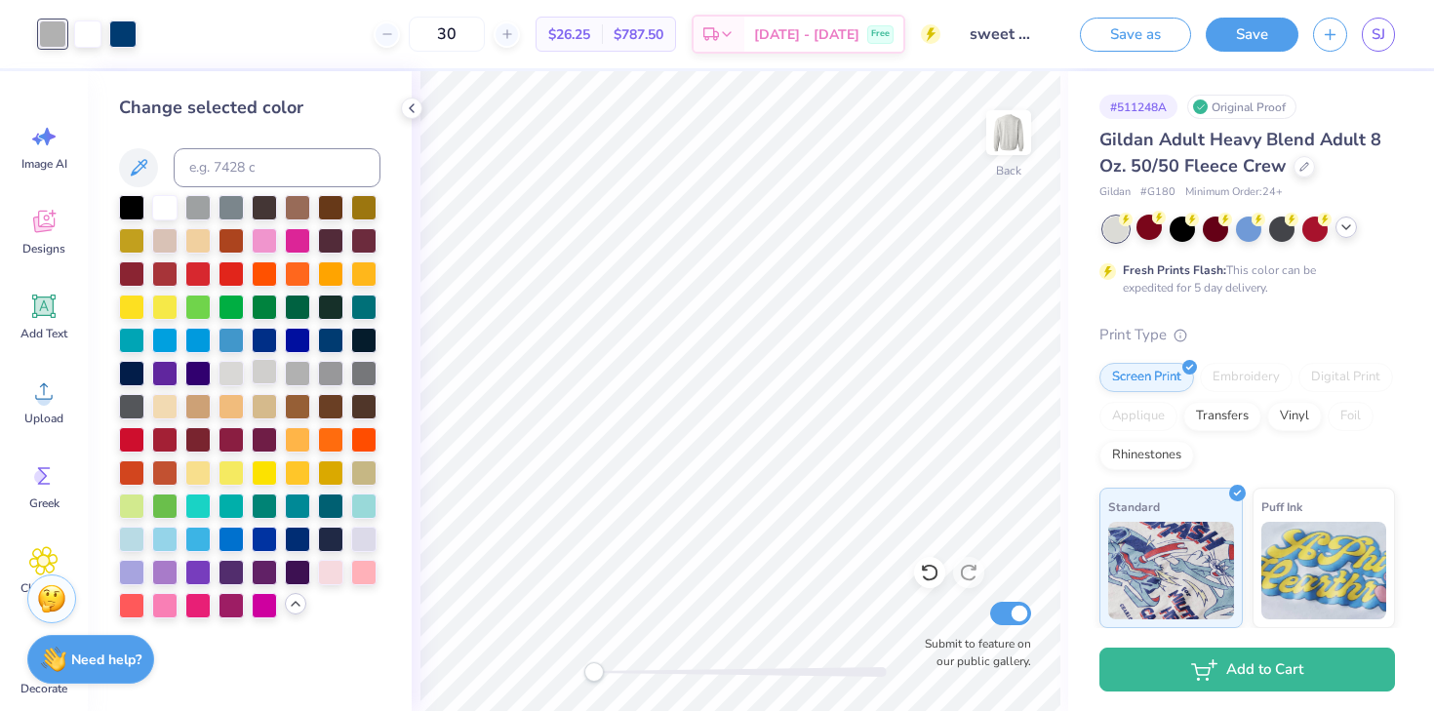
click at [262, 376] on div at bounding box center [264, 371] width 25 height 25
click at [277, 171] on input at bounding box center [277, 167] width 207 height 39
type input "295"
click at [131, 33] on div at bounding box center [122, 32] width 27 height 27
click at [249, 168] on input "295" at bounding box center [277, 167] width 207 height 39
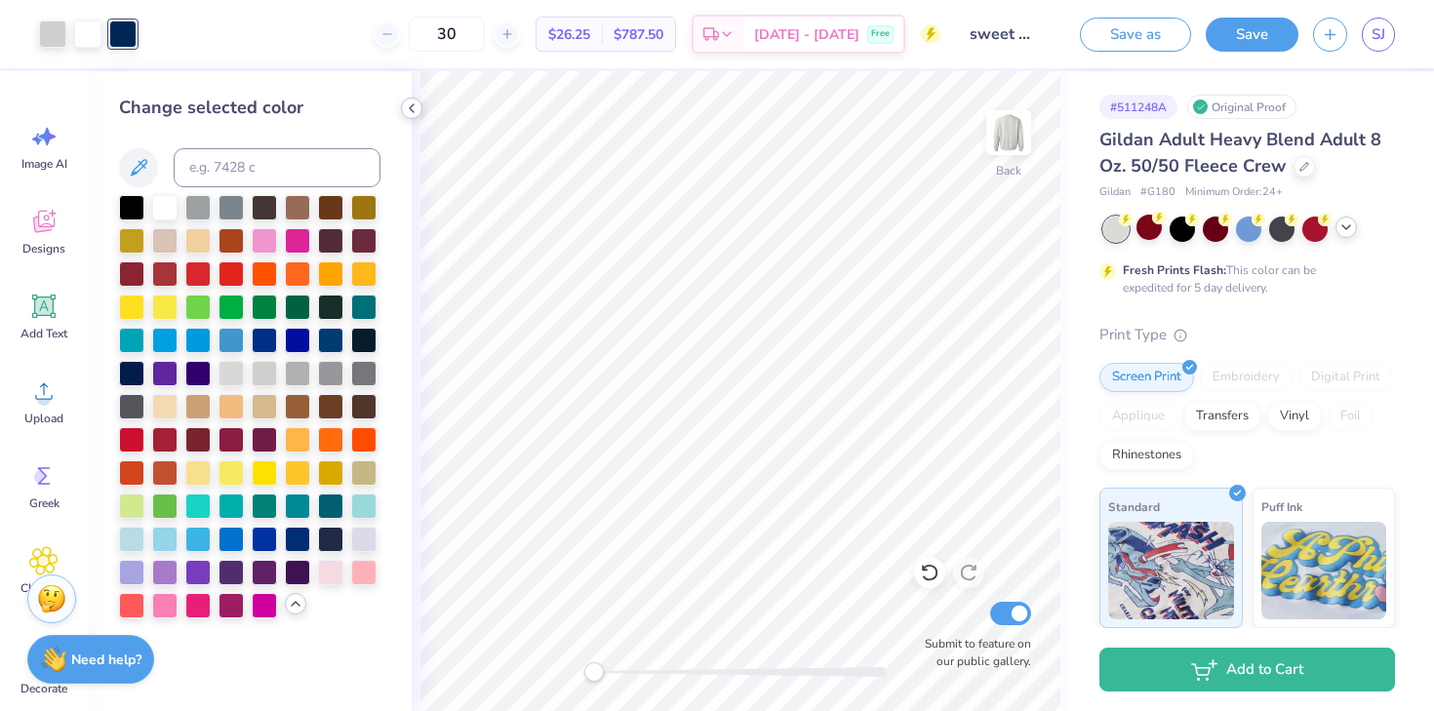
click at [419, 107] on icon at bounding box center [412, 108] width 16 height 16
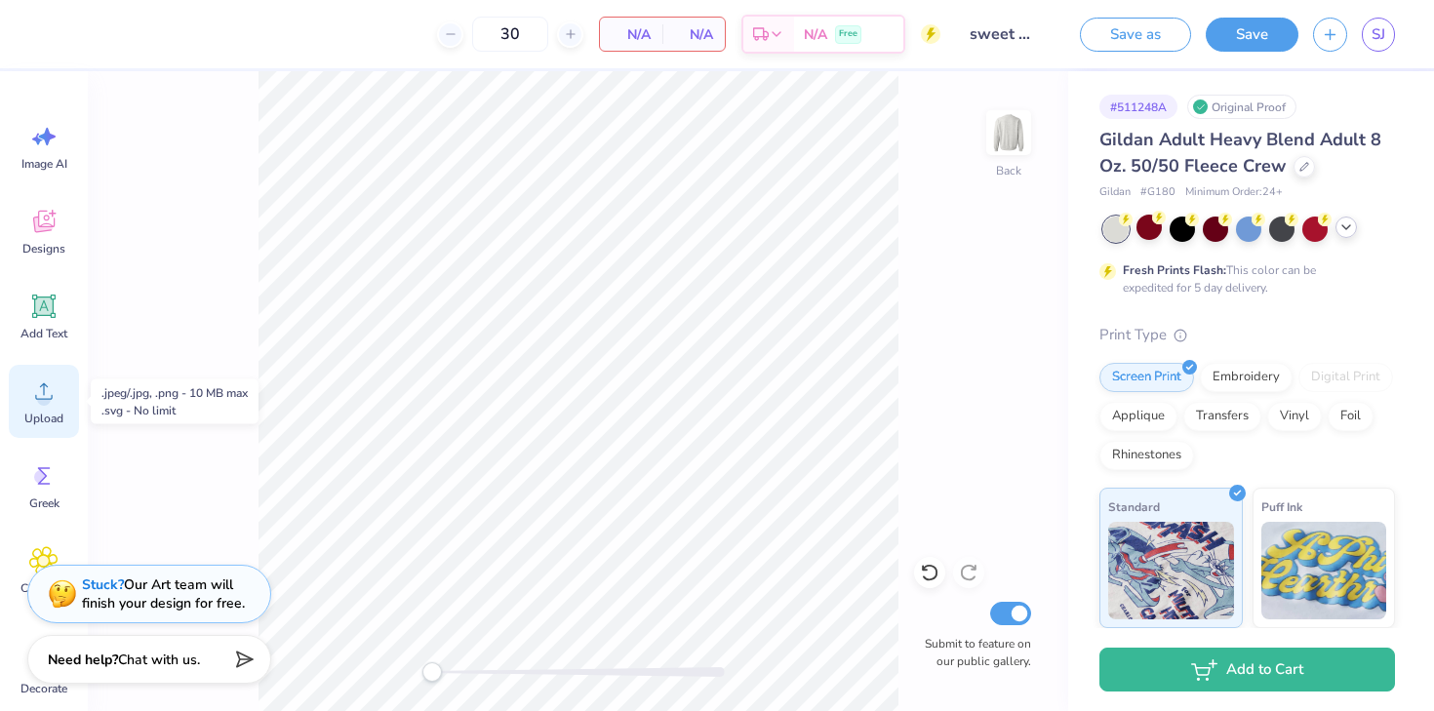
click at [27, 401] on div "Upload" at bounding box center [44, 401] width 70 height 73
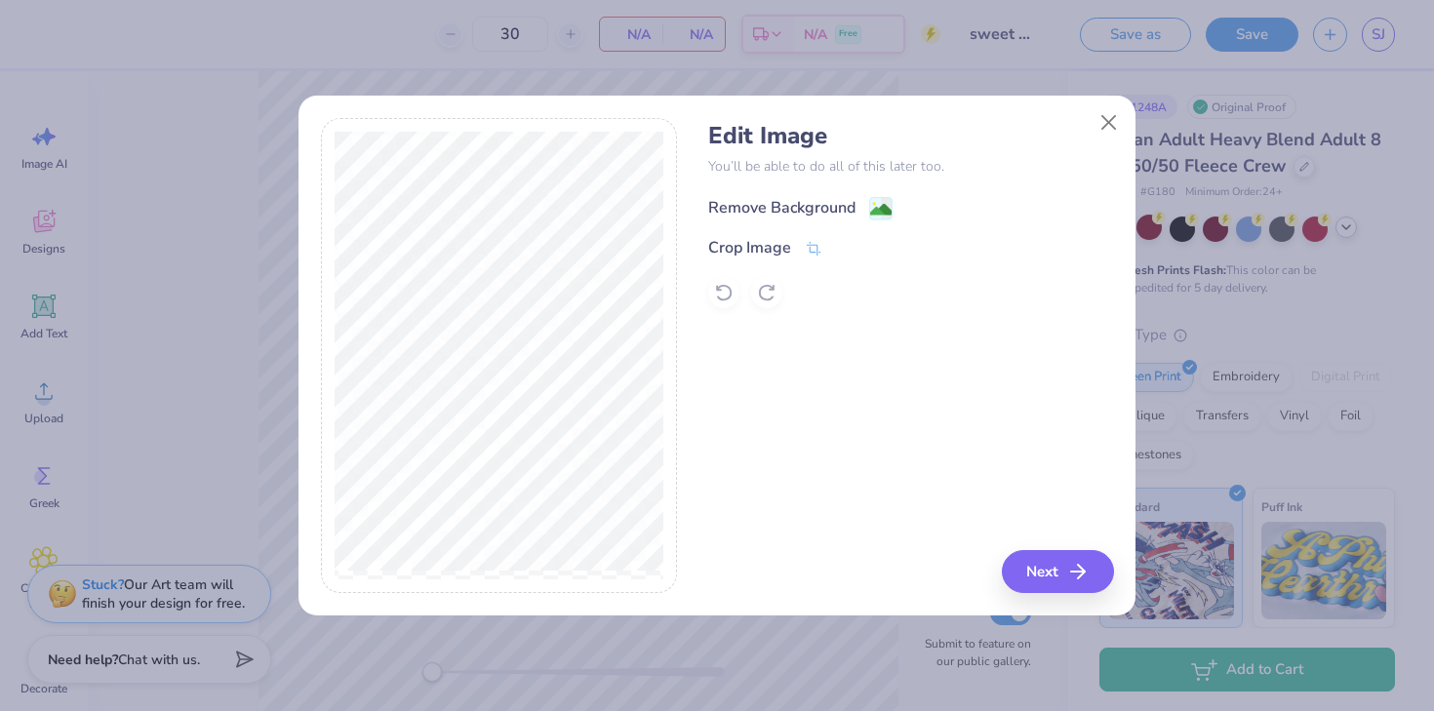
click at [782, 205] on div "Remove Background" at bounding box center [781, 207] width 147 height 23
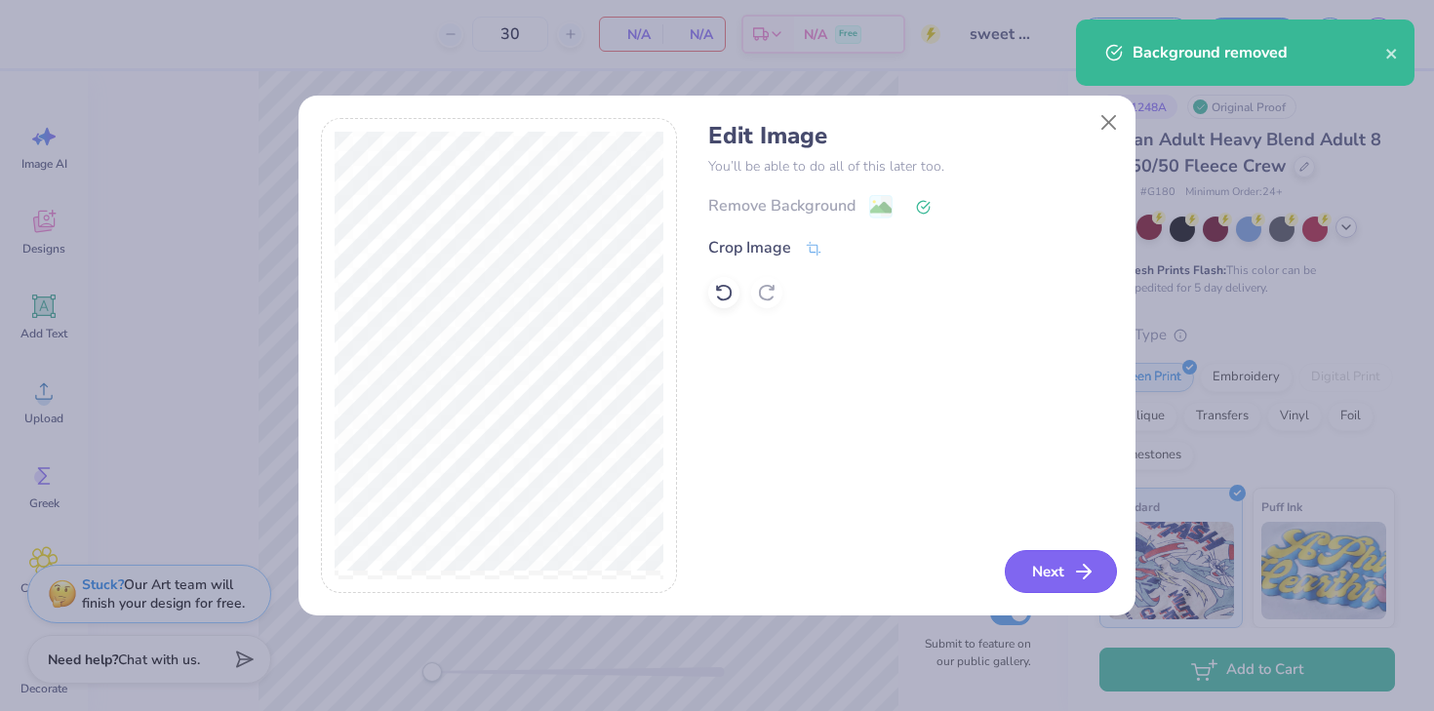
click at [1065, 568] on button "Next" at bounding box center [1061, 571] width 112 height 43
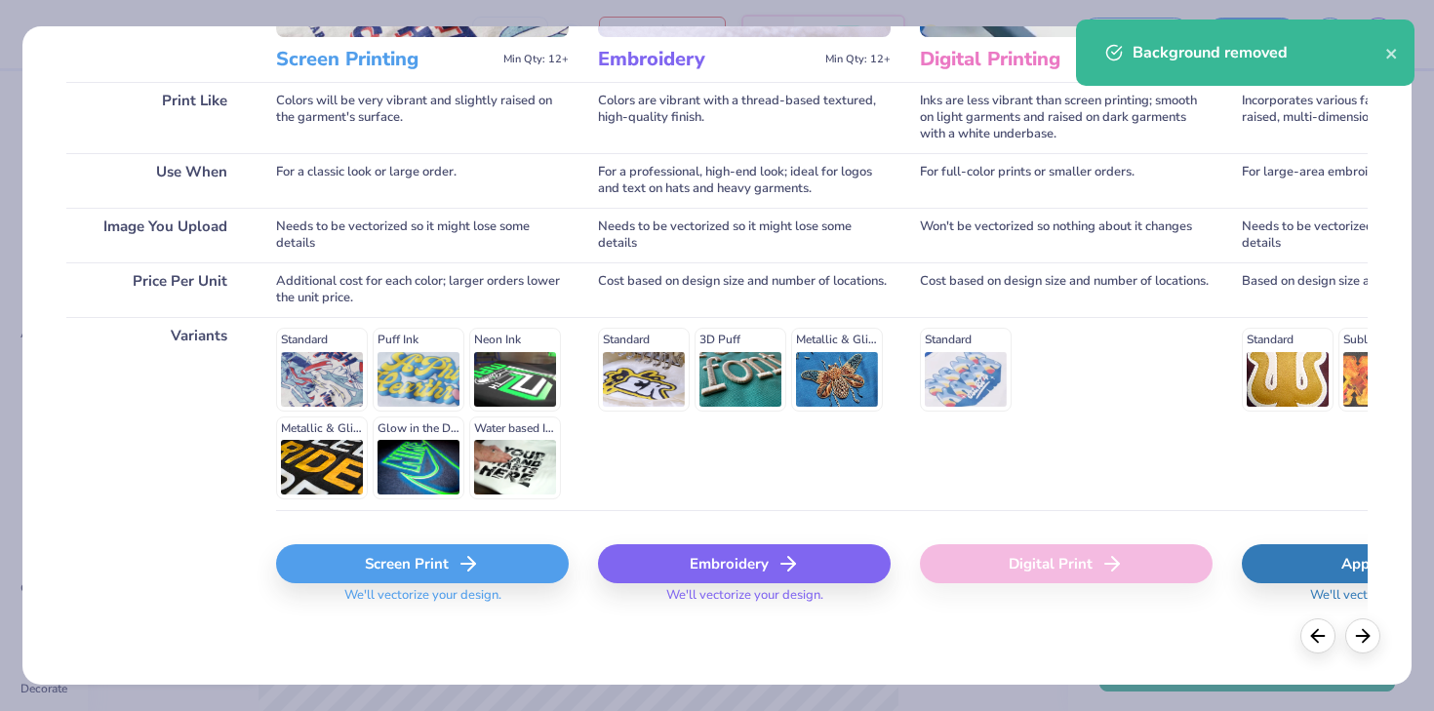
click at [373, 568] on div "Screen Print" at bounding box center [422, 563] width 293 height 39
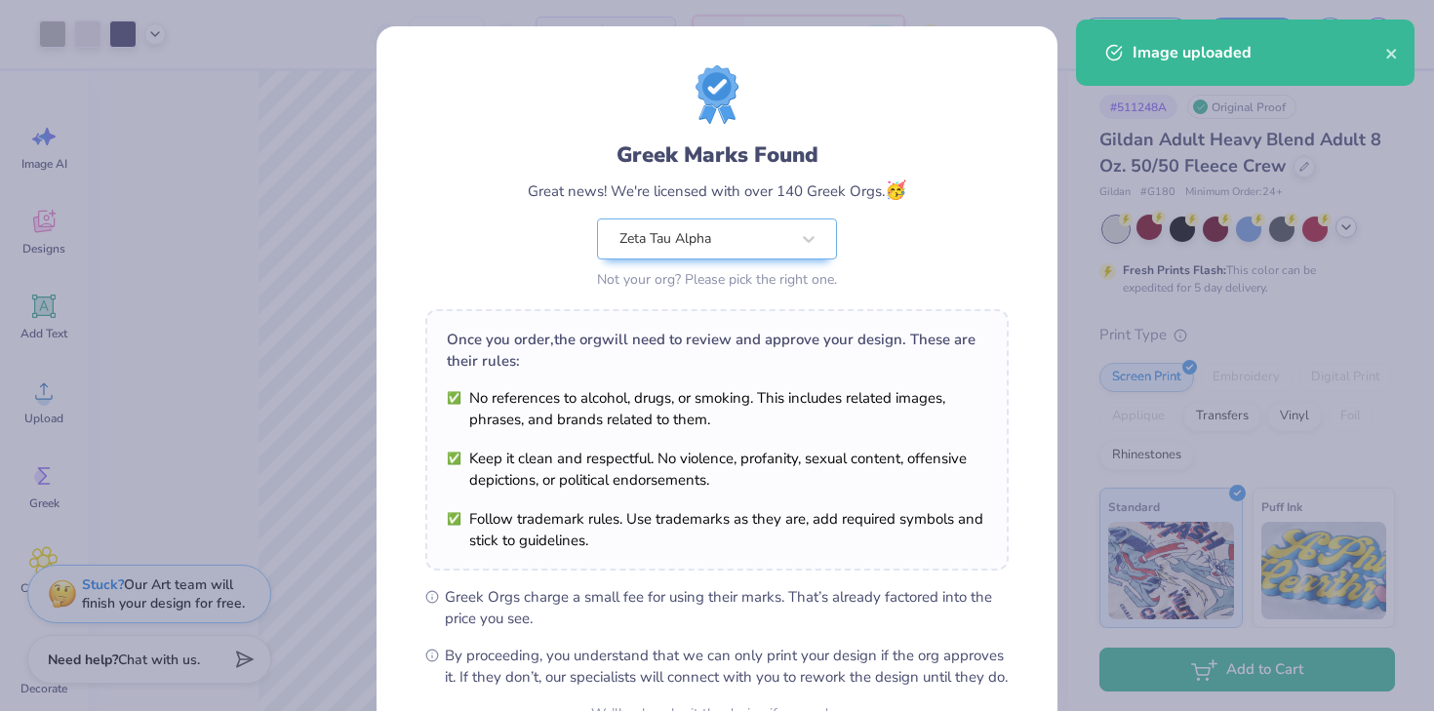
click at [149, 33] on div "Greek Marks Found Great news! We're licensed with over 140 Greek Orgs. 🥳 Zeta T…" at bounding box center [717, 355] width 1434 height 711
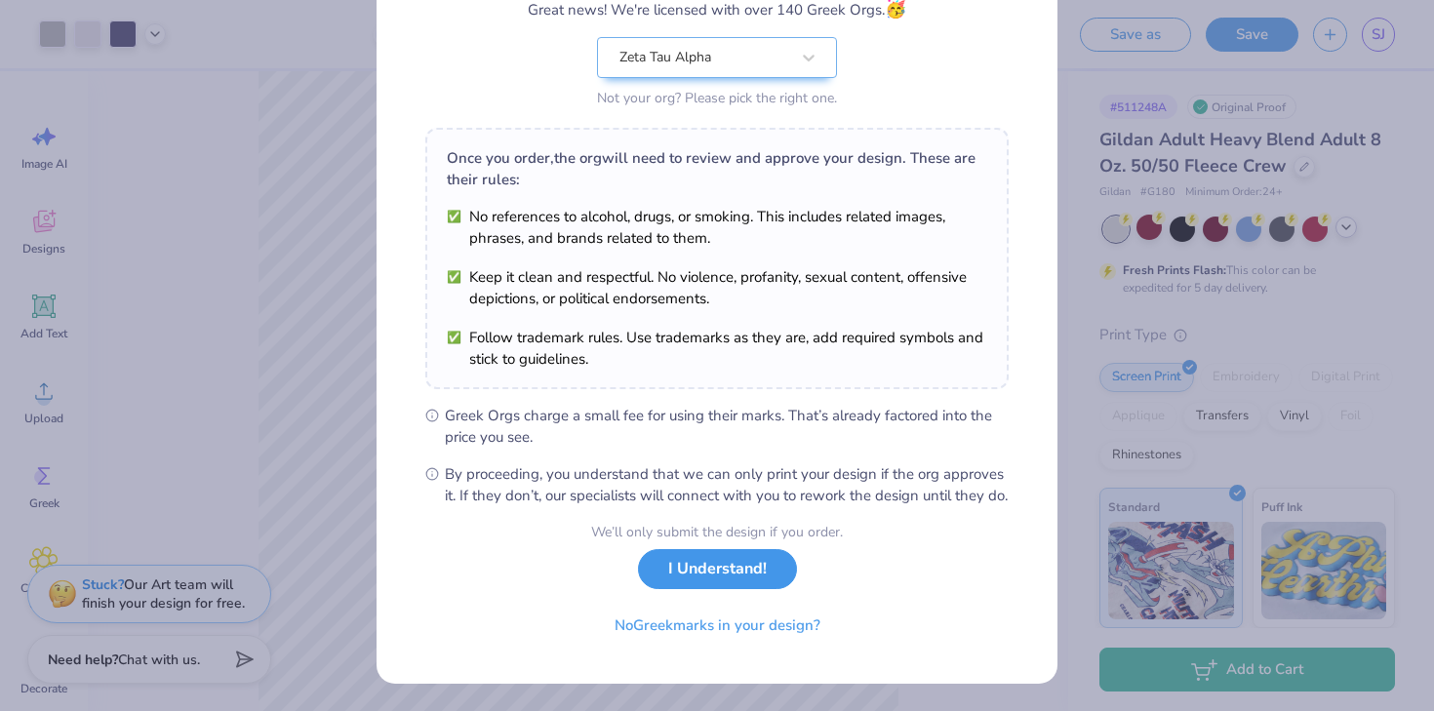
click at [726, 562] on button "I Understand!" at bounding box center [717, 569] width 159 height 40
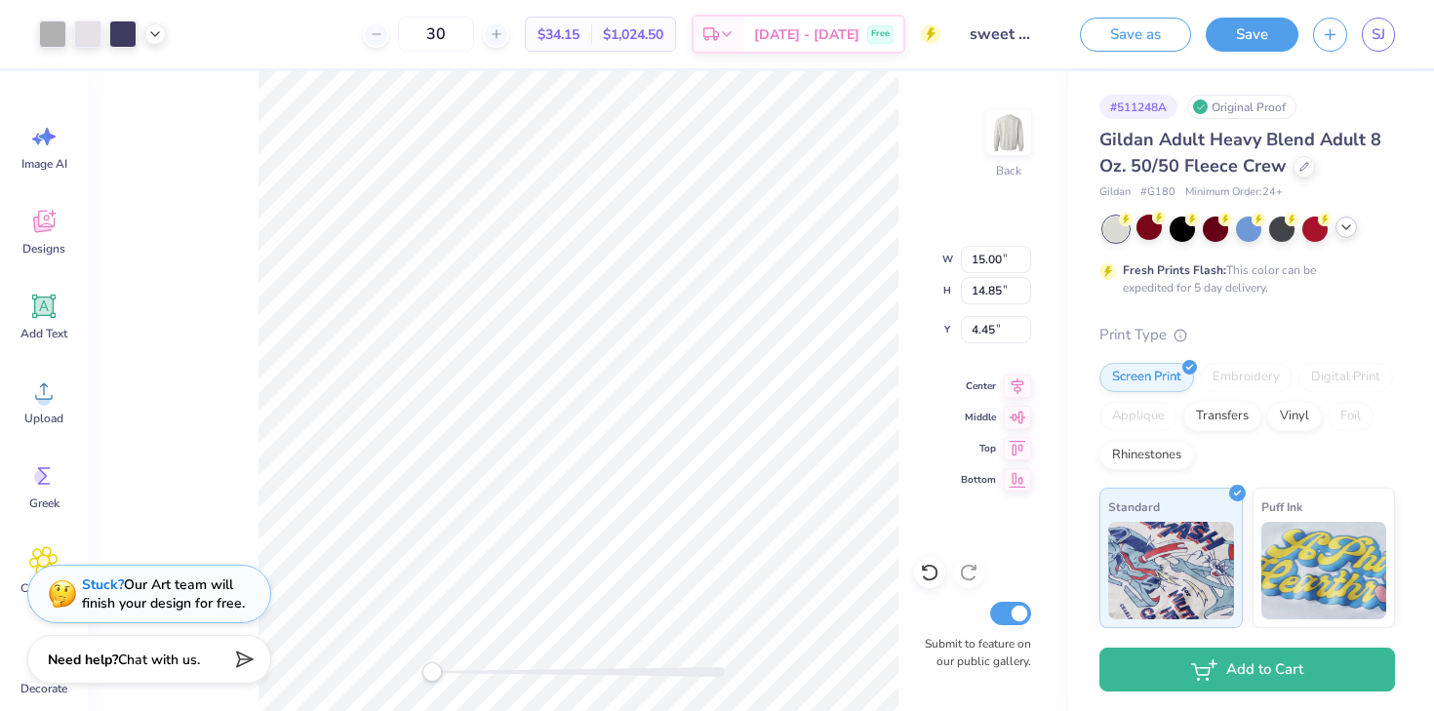
scroll to position [0, 0]
click at [151, 25] on icon at bounding box center [155, 32] width 16 height 16
click at [131, 25] on div at bounding box center [122, 32] width 27 height 27
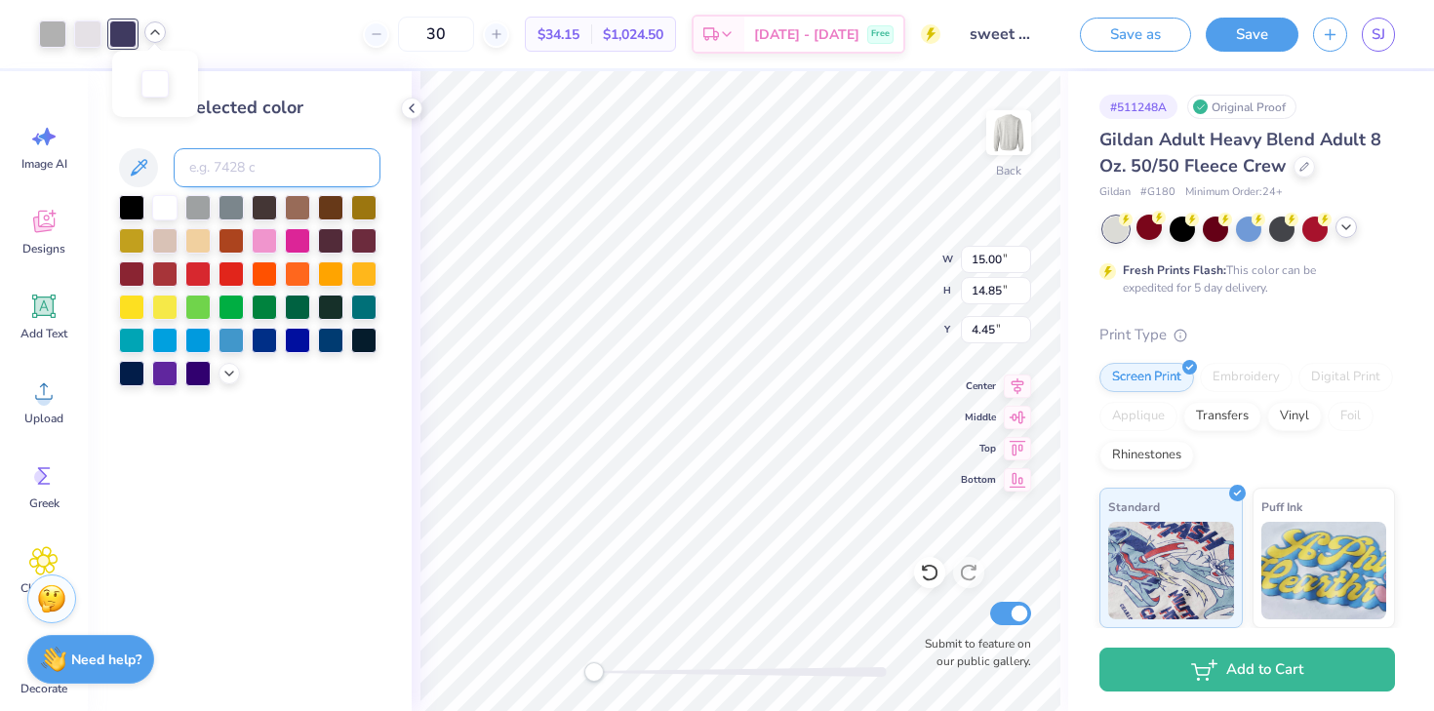
click at [275, 160] on input at bounding box center [277, 167] width 207 height 39
type input "295"
click at [74, 35] on div at bounding box center [87, 32] width 27 height 27
click at [57, 38] on div at bounding box center [52, 32] width 27 height 27
click at [92, 38] on div at bounding box center [87, 32] width 27 height 27
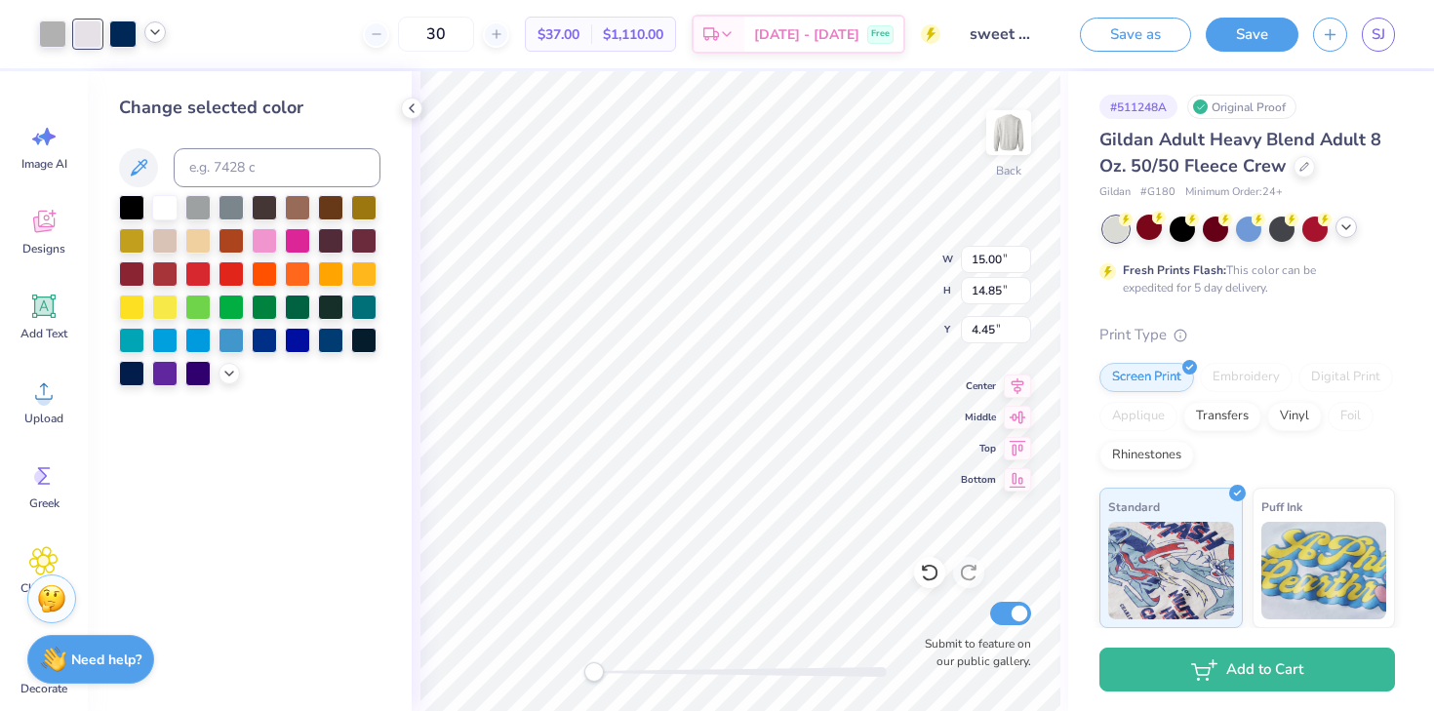
click at [156, 30] on icon at bounding box center [155, 32] width 16 height 16
click at [167, 83] on div at bounding box center [173, 81] width 27 height 27
click at [235, 159] on input at bounding box center [277, 167] width 207 height 39
type input "295"
click at [149, 29] on icon at bounding box center [155, 32] width 16 height 16
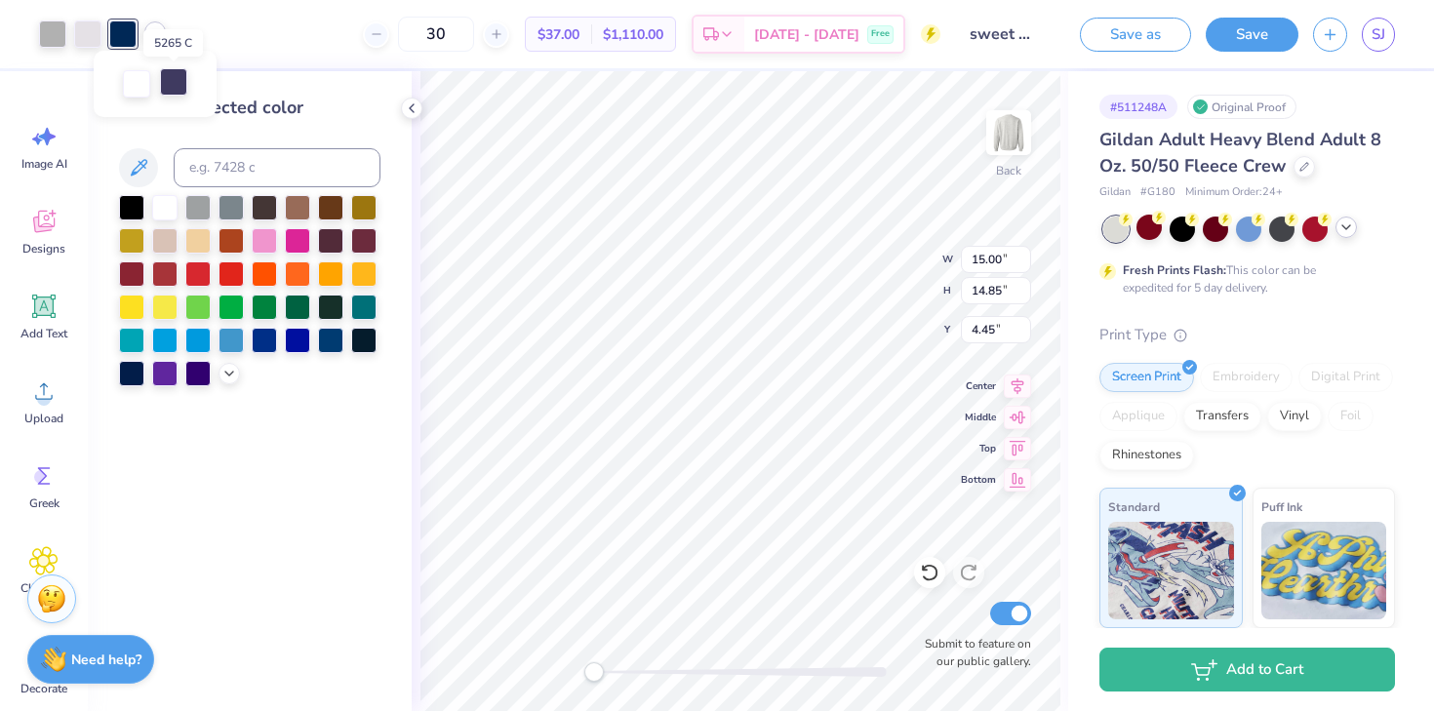
click at [177, 75] on div at bounding box center [173, 81] width 27 height 27
click at [245, 176] on input at bounding box center [277, 167] width 207 height 39
click at [154, 37] on icon at bounding box center [155, 32] width 16 height 16
click at [176, 89] on div at bounding box center [173, 83] width 27 height 27
click at [84, 28] on div at bounding box center [87, 32] width 27 height 27
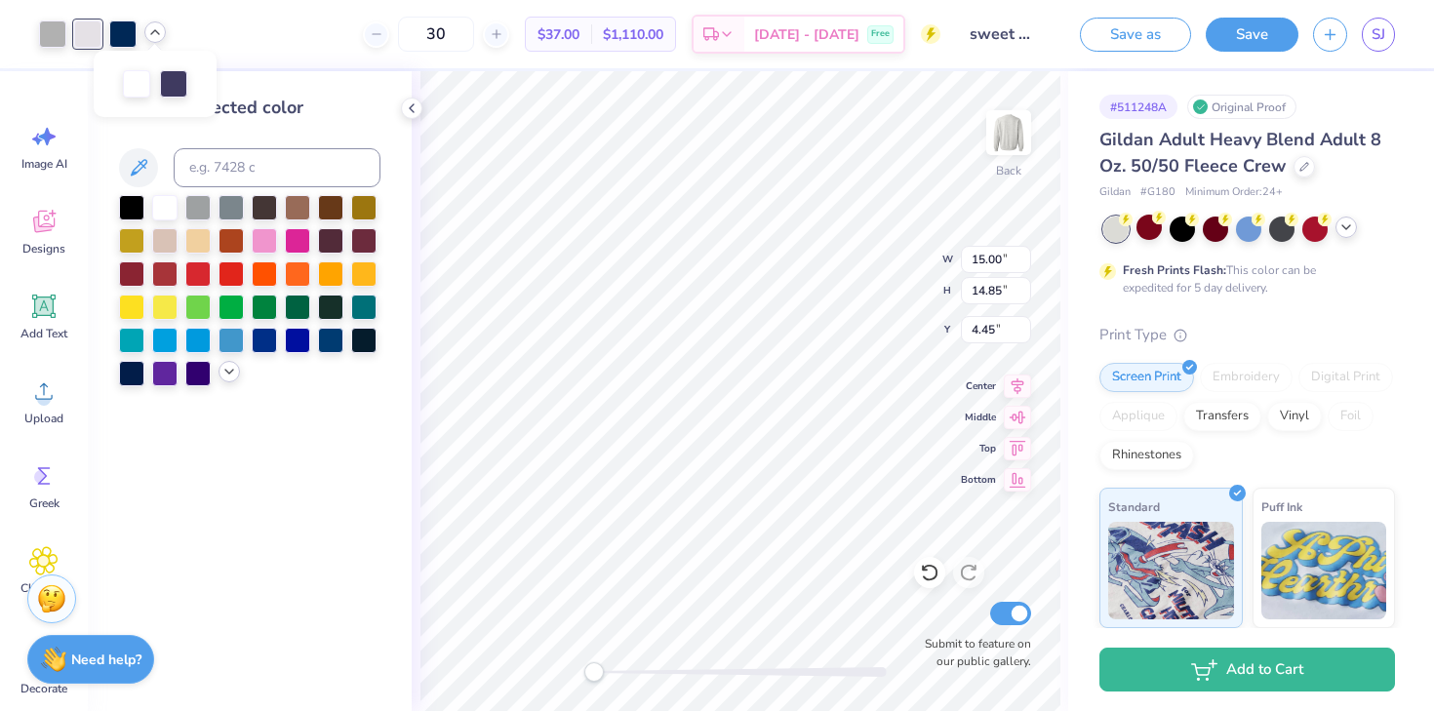
click at [229, 374] on icon at bounding box center [229, 372] width 16 height 16
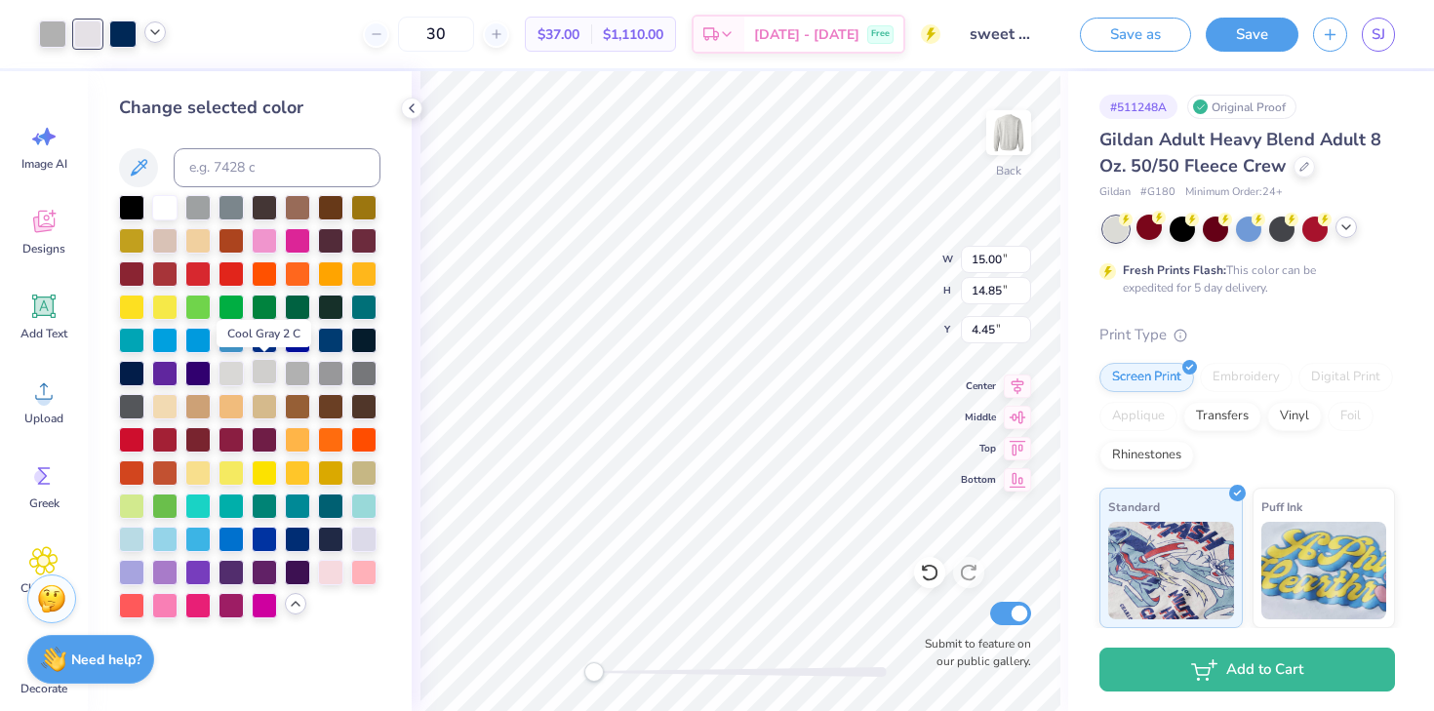
click at [267, 380] on div at bounding box center [264, 371] width 25 height 25
click at [55, 38] on div at bounding box center [52, 32] width 27 height 27
click at [260, 369] on div at bounding box center [264, 371] width 25 height 25
click at [155, 32] on icon at bounding box center [155, 32] width 16 height 16
click at [171, 83] on div at bounding box center [173, 81] width 27 height 27
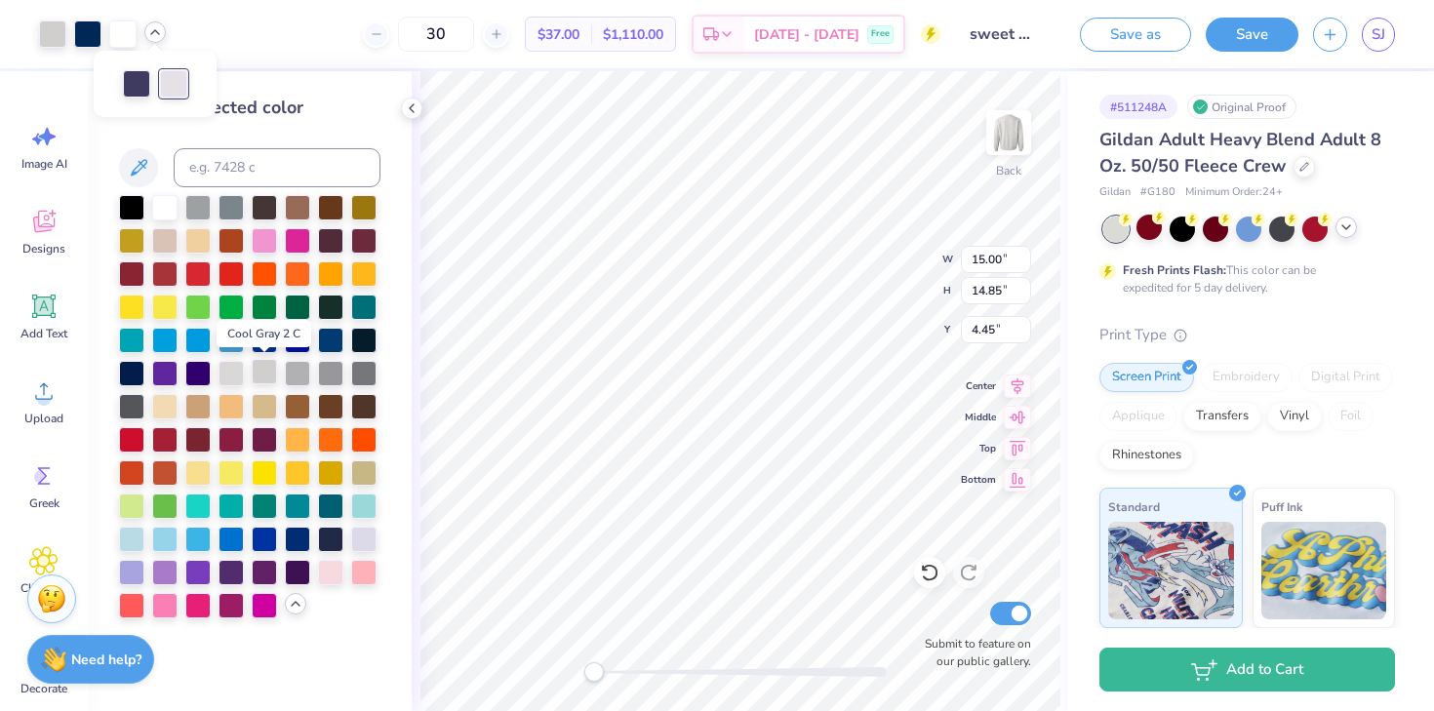
click at [261, 372] on div at bounding box center [264, 371] width 25 height 25
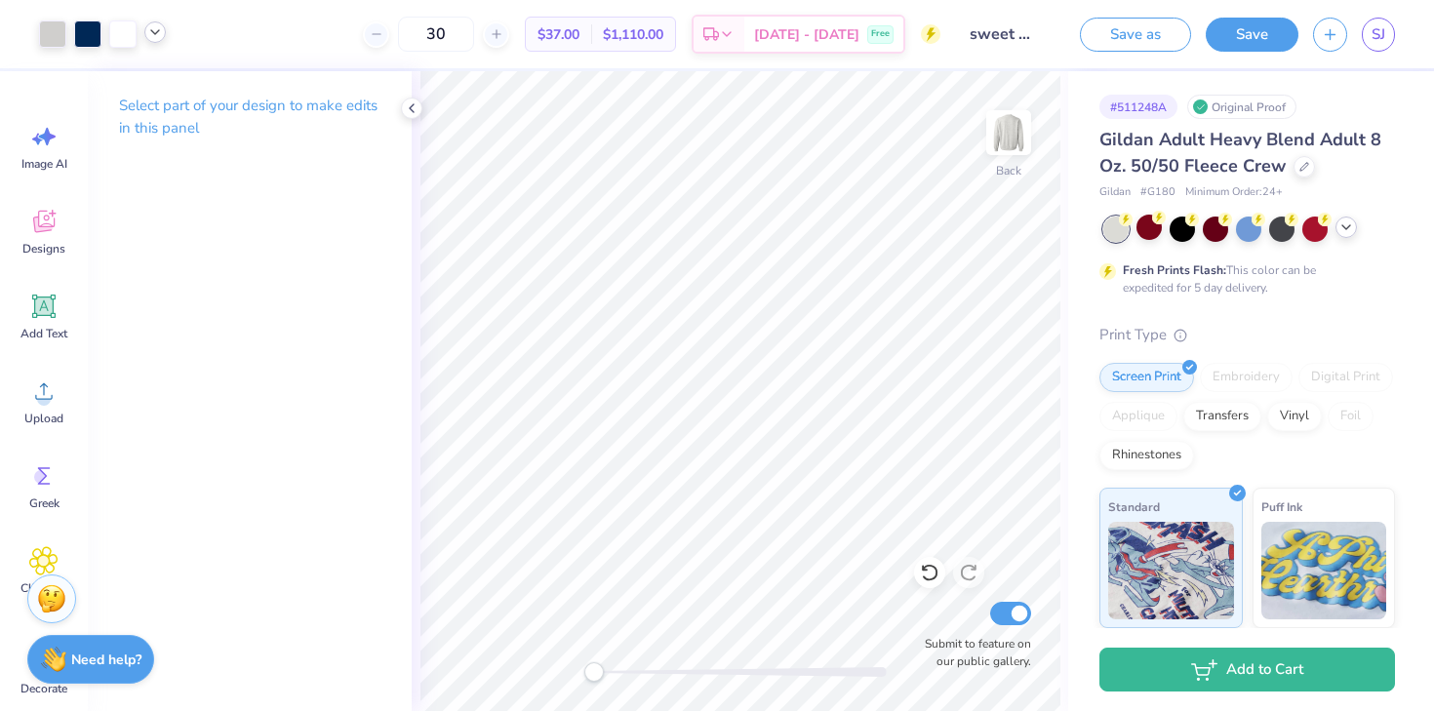
click at [1347, 226] on polyline at bounding box center [1347, 227] width 8 height 4
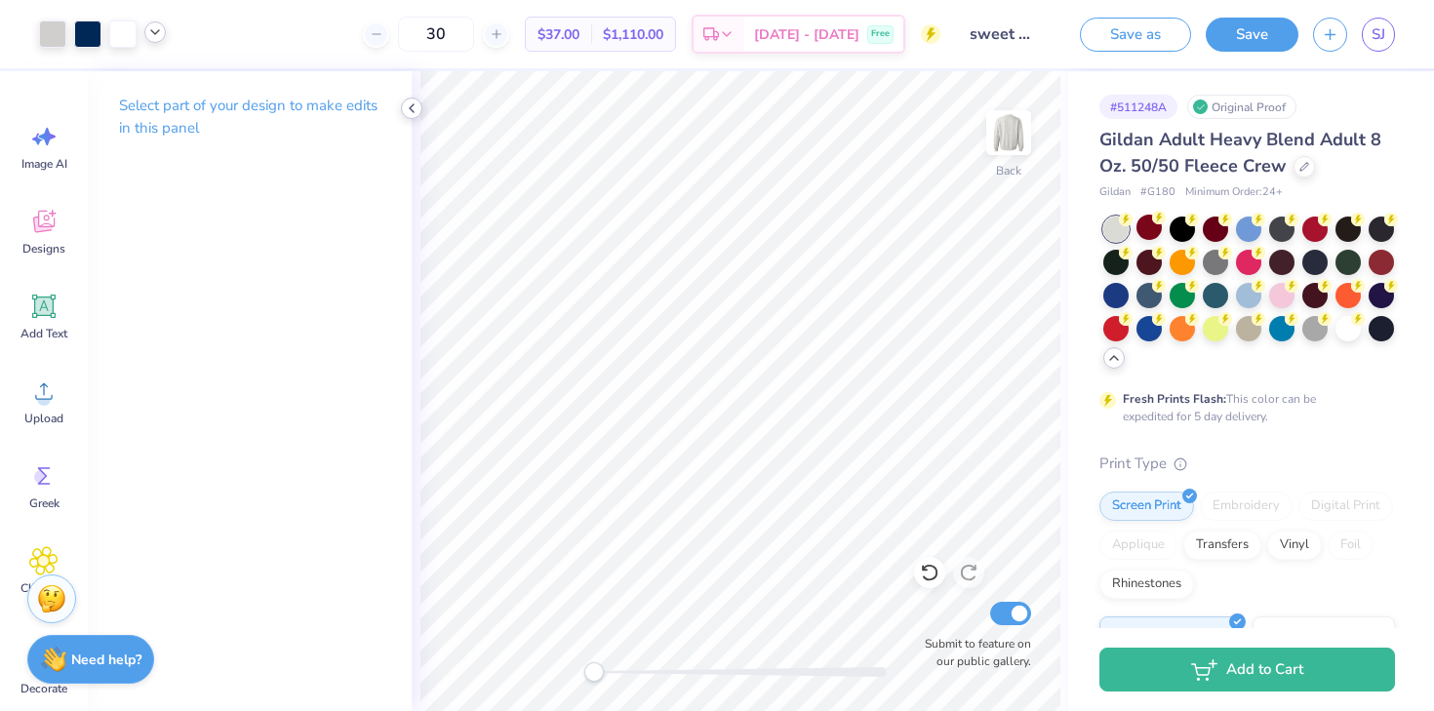
click at [415, 111] on icon at bounding box center [412, 108] width 16 height 16
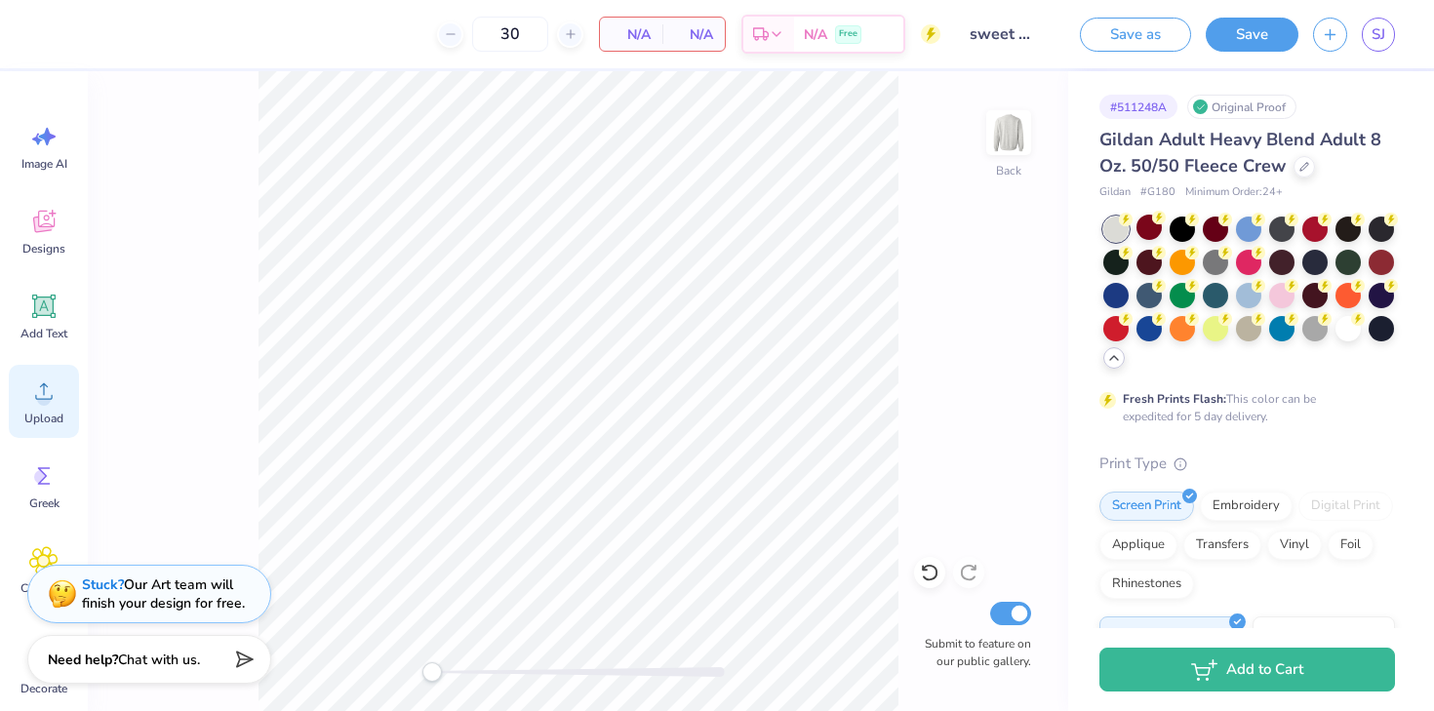
click at [33, 390] on icon at bounding box center [43, 391] width 29 height 29
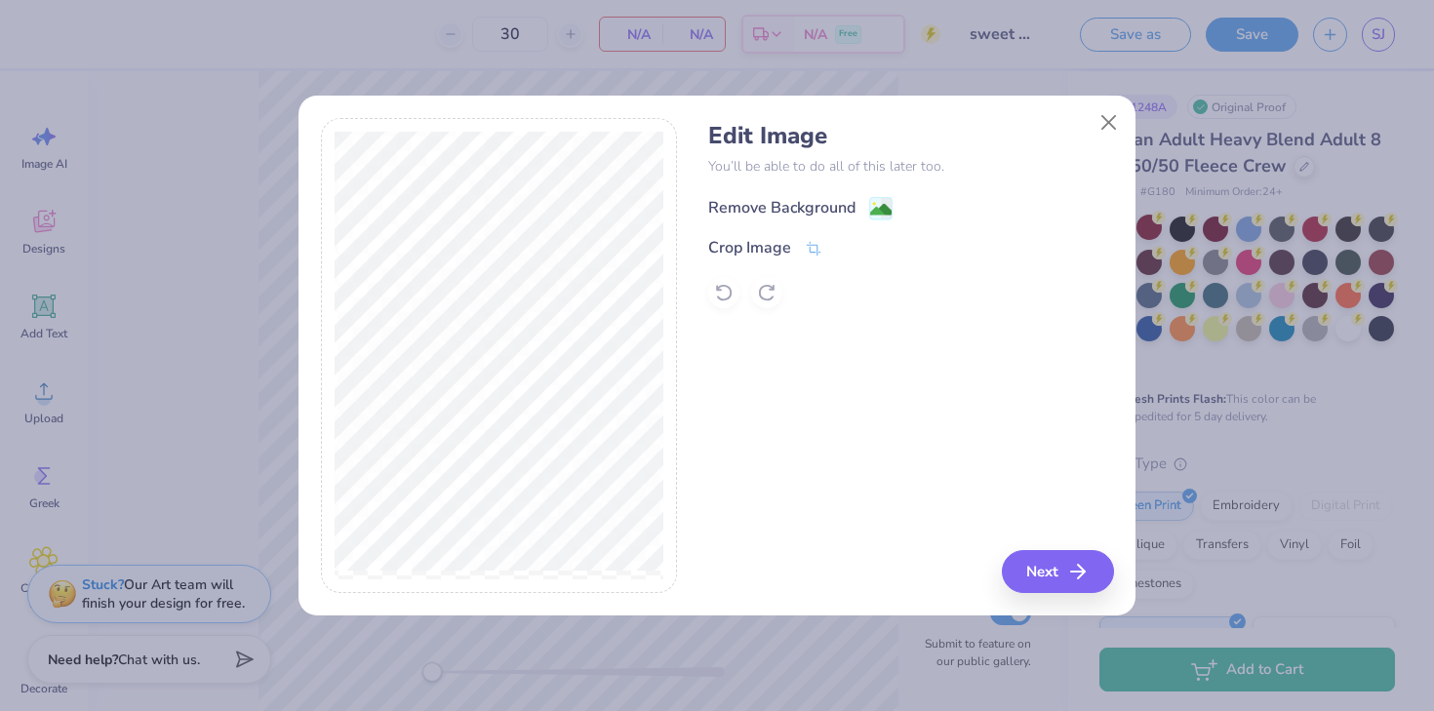
click at [854, 210] on div "Remove Background" at bounding box center [781, 207] width 147 height 23
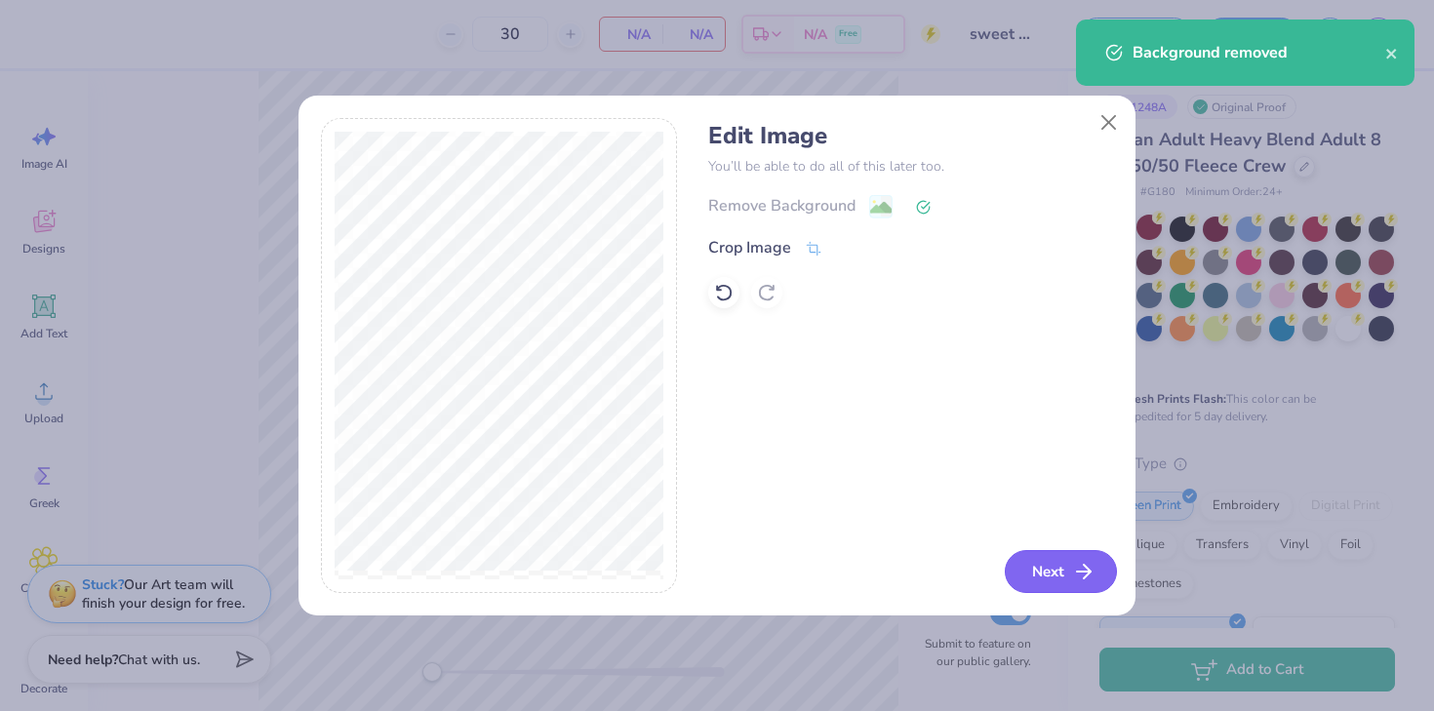
click at [1063, 582] on button "Next" at bounding box center [1061, 571] width 112 height 43
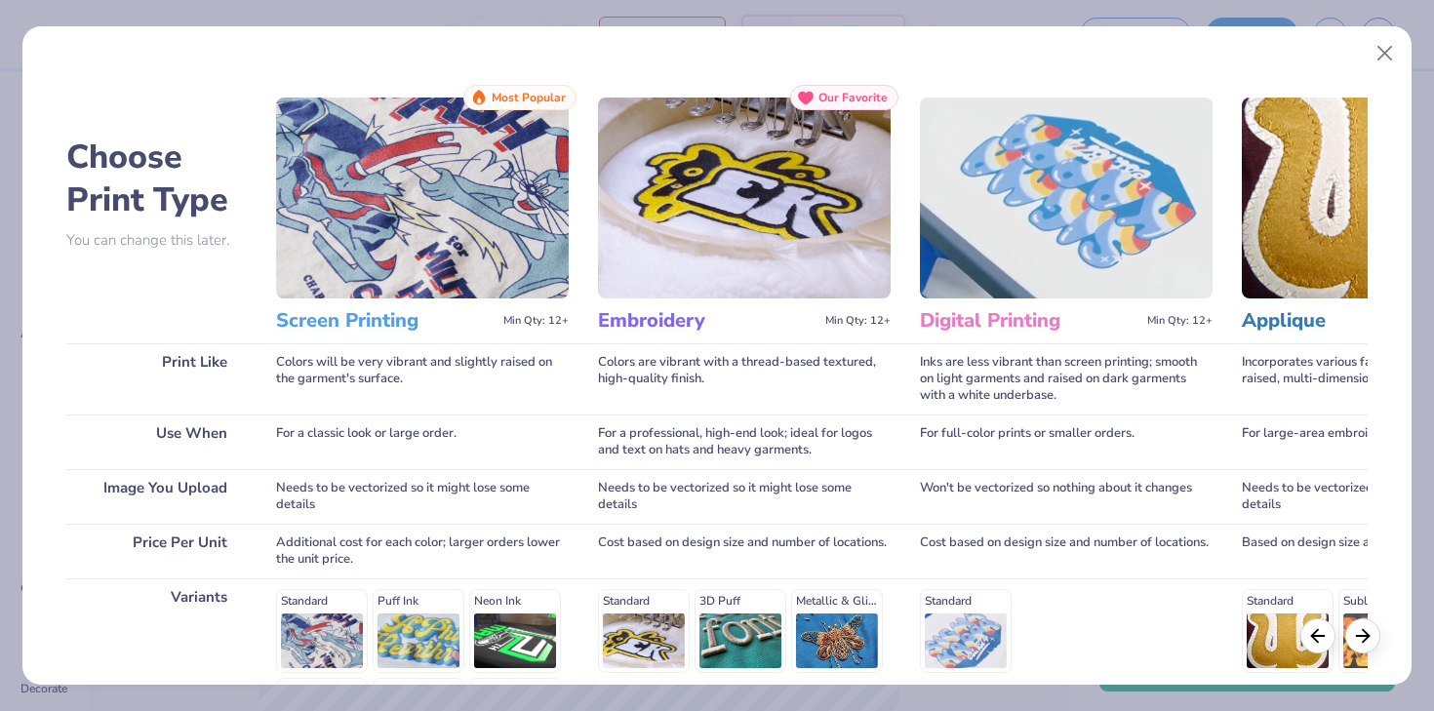
scroll to position [261, 0]
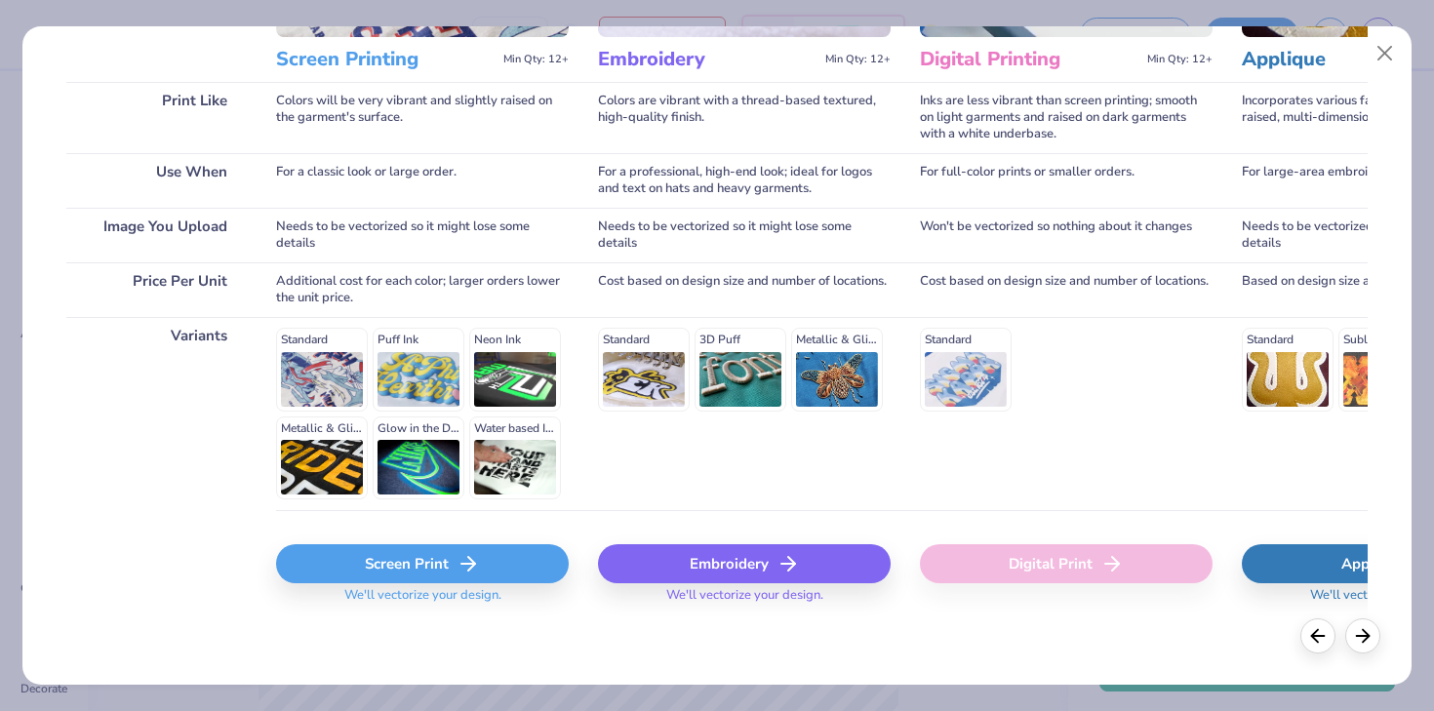
click at [406, 557] on div "Screen Print" at bounding box center [422, 563] width 293 height 39
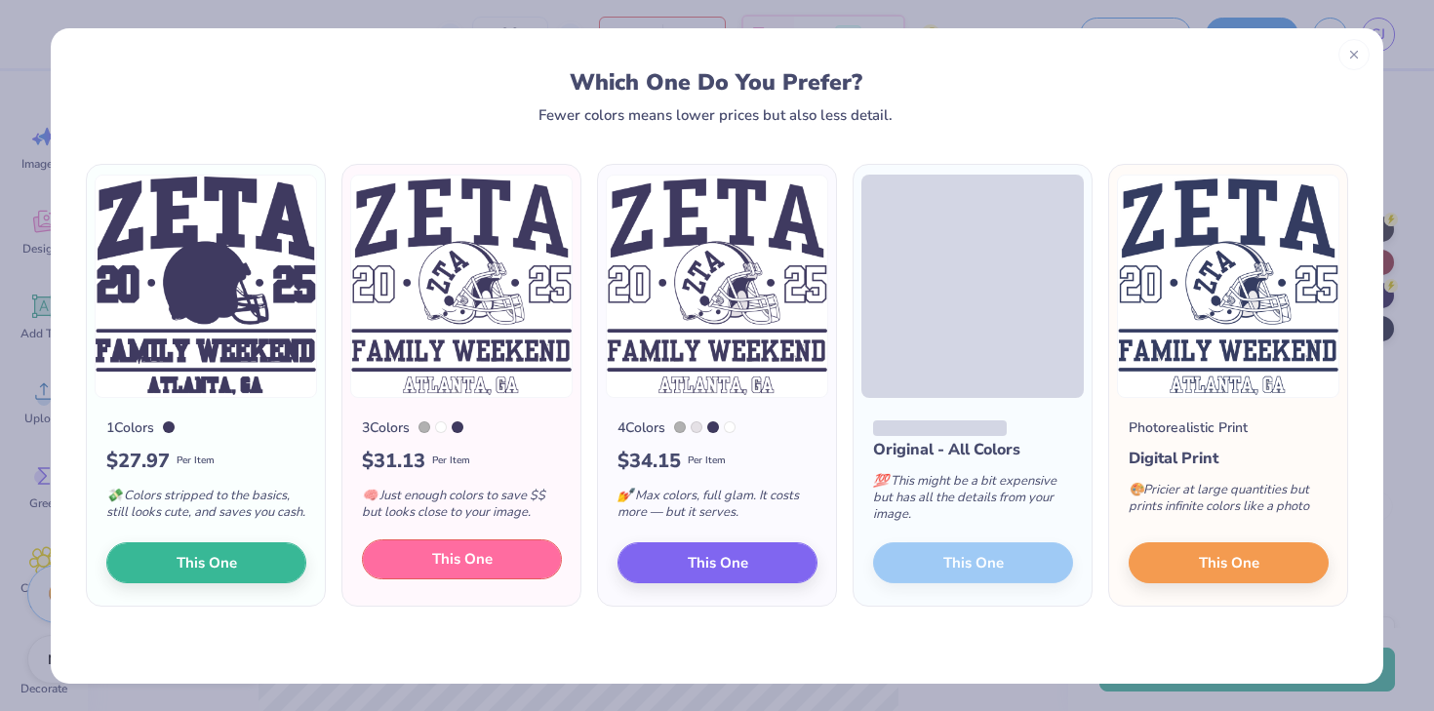
click at [507, 575] on button "This One" at bounding box center [462, 560] width 200 height 41
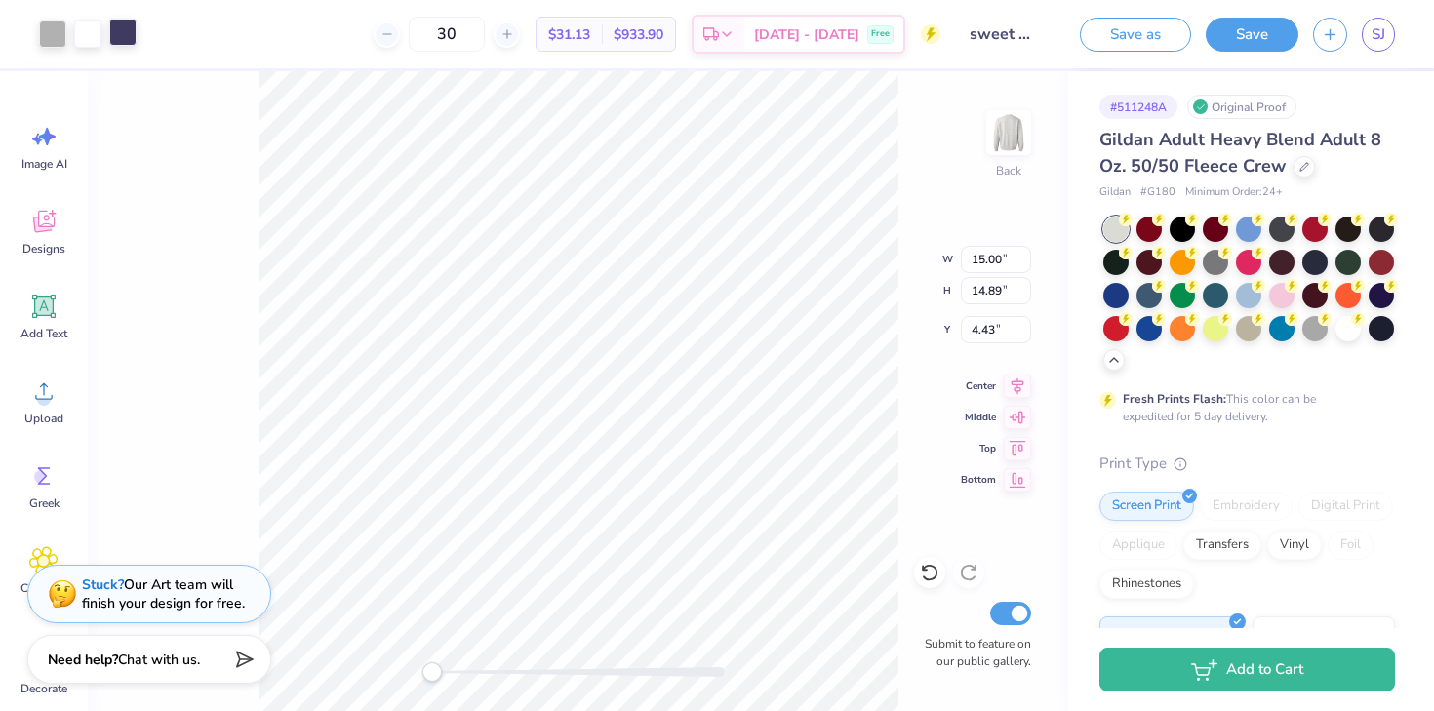
click at [129, 34] on div at bounding box center [122, 32] width 27 height 27
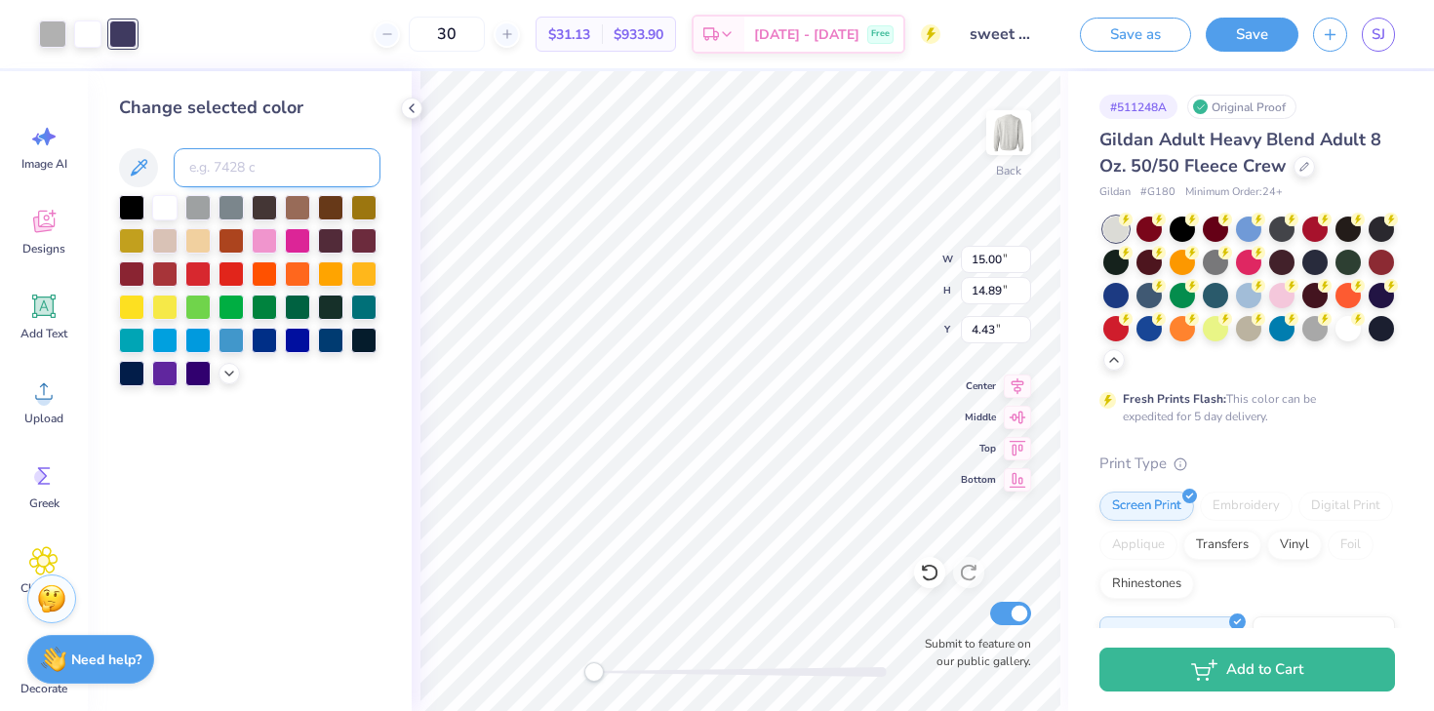
click at [270, 155] on input at bounding box center [277, 167] width 207 height 39
type input "295"
click at [53, 25] on div at bounding box center [52, 32] width 27 height 27
click at [223, 372] on icon at bounding box center [229, 372] width 16 height 16
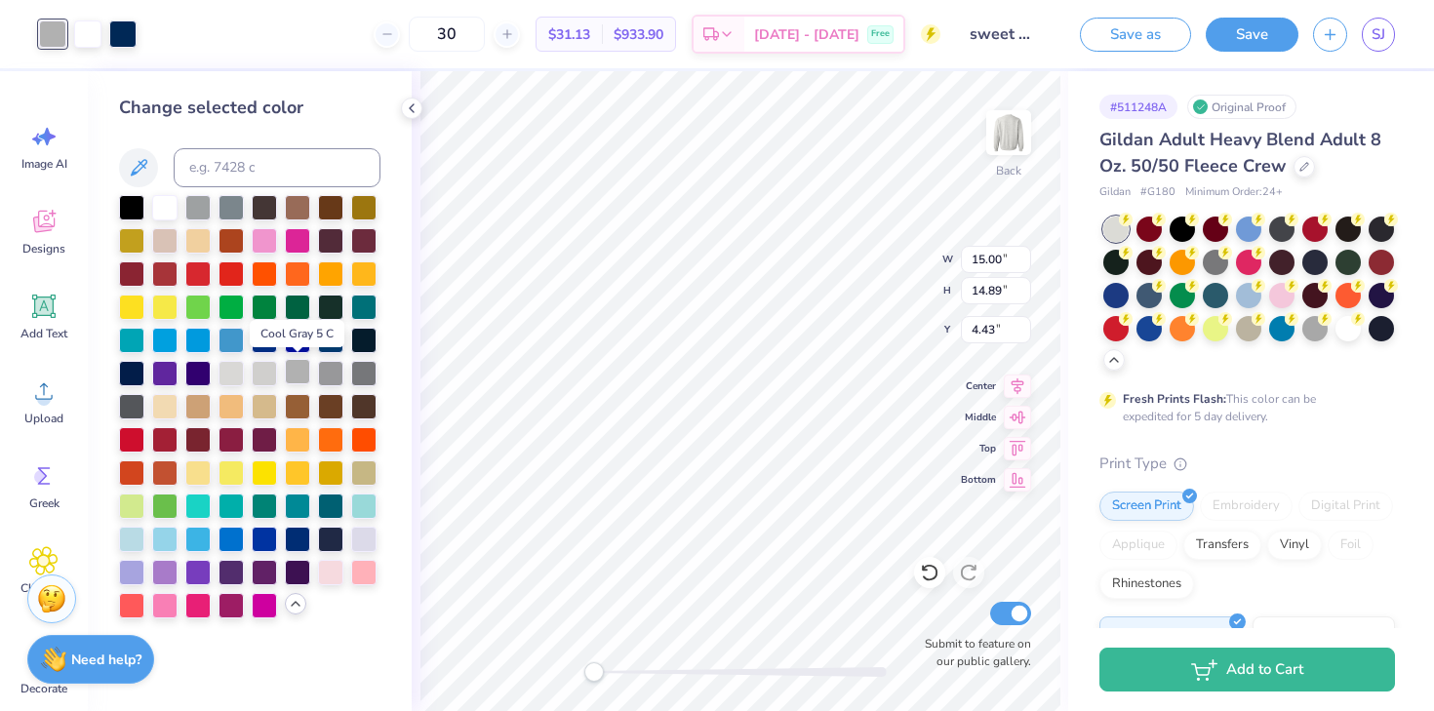
click at [303, 377] on div at bounding box center [297, 371] width 25 height 25
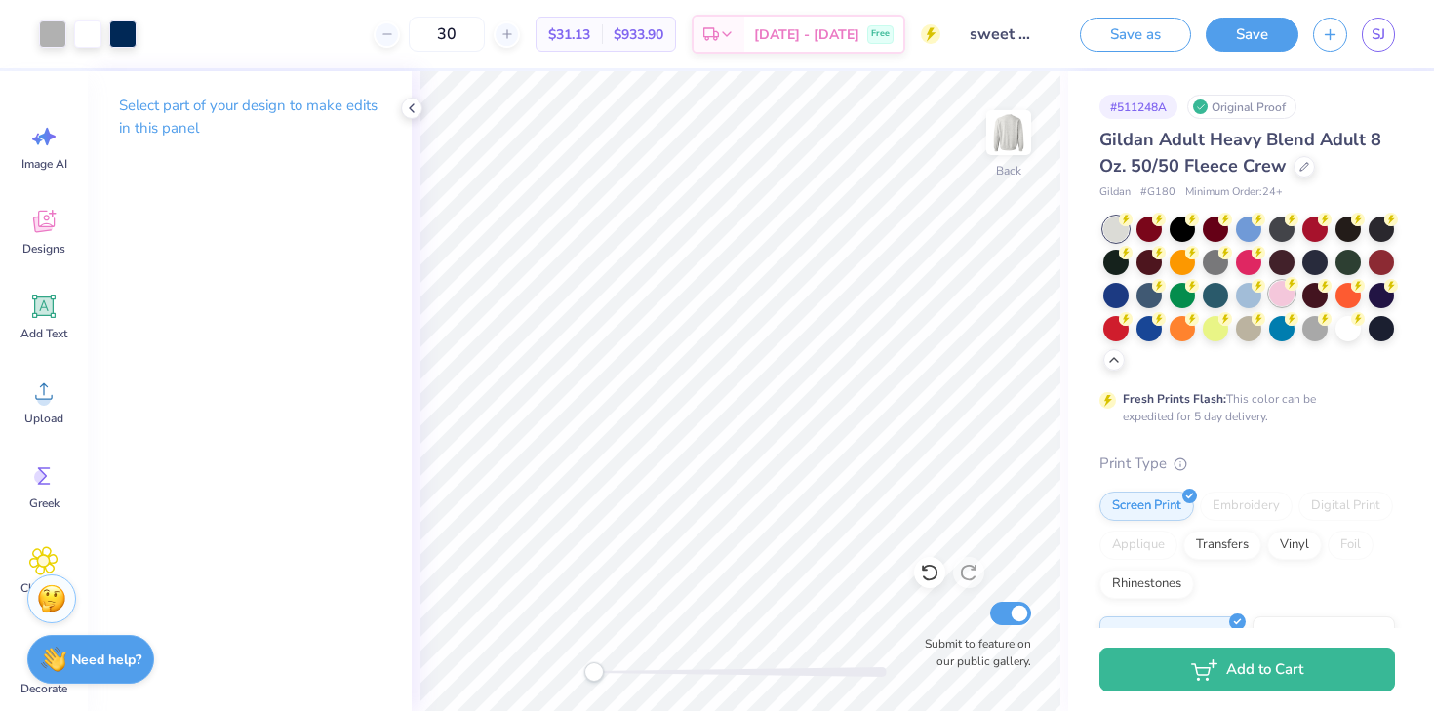
click at [1284, 297] on div at bounding box center [1281, 293] width 25 height 25
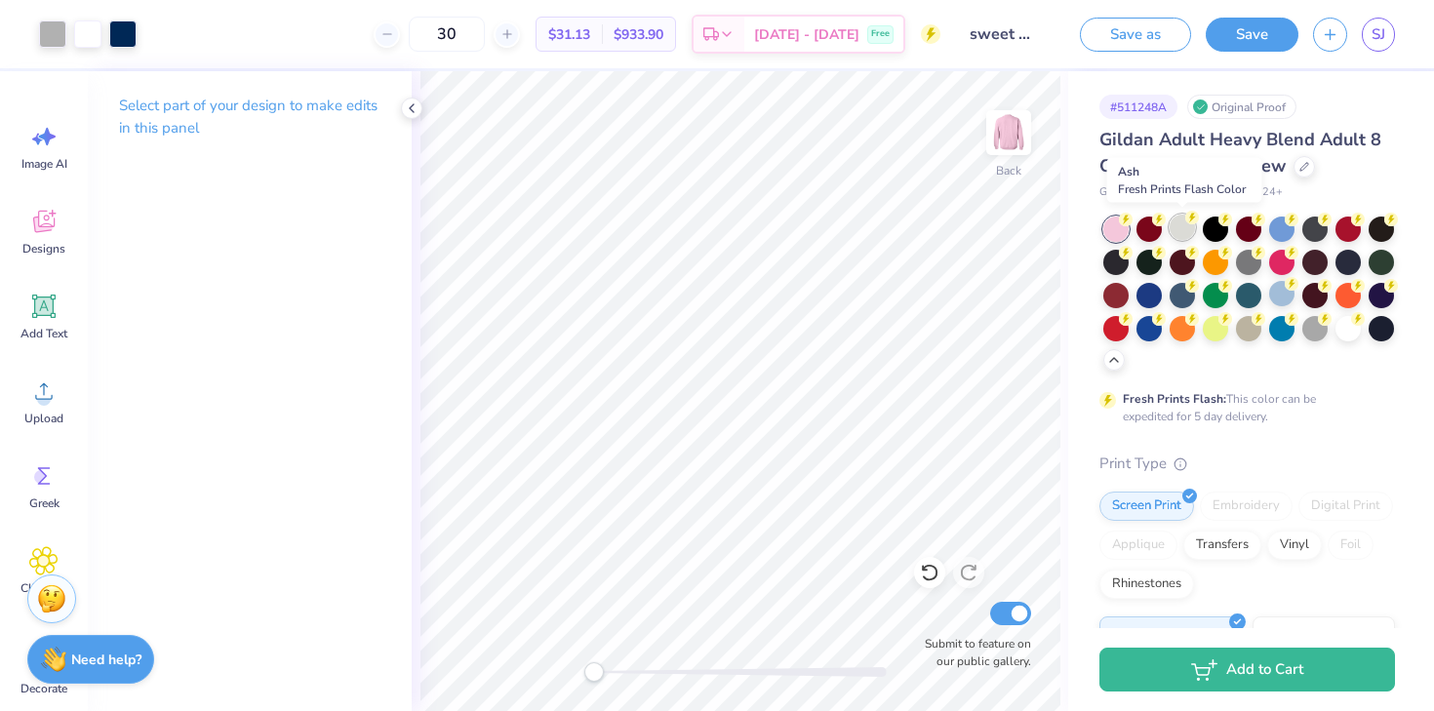
click at [1185, 230] on div at bounding box center [1182, 227] width 25 height 25
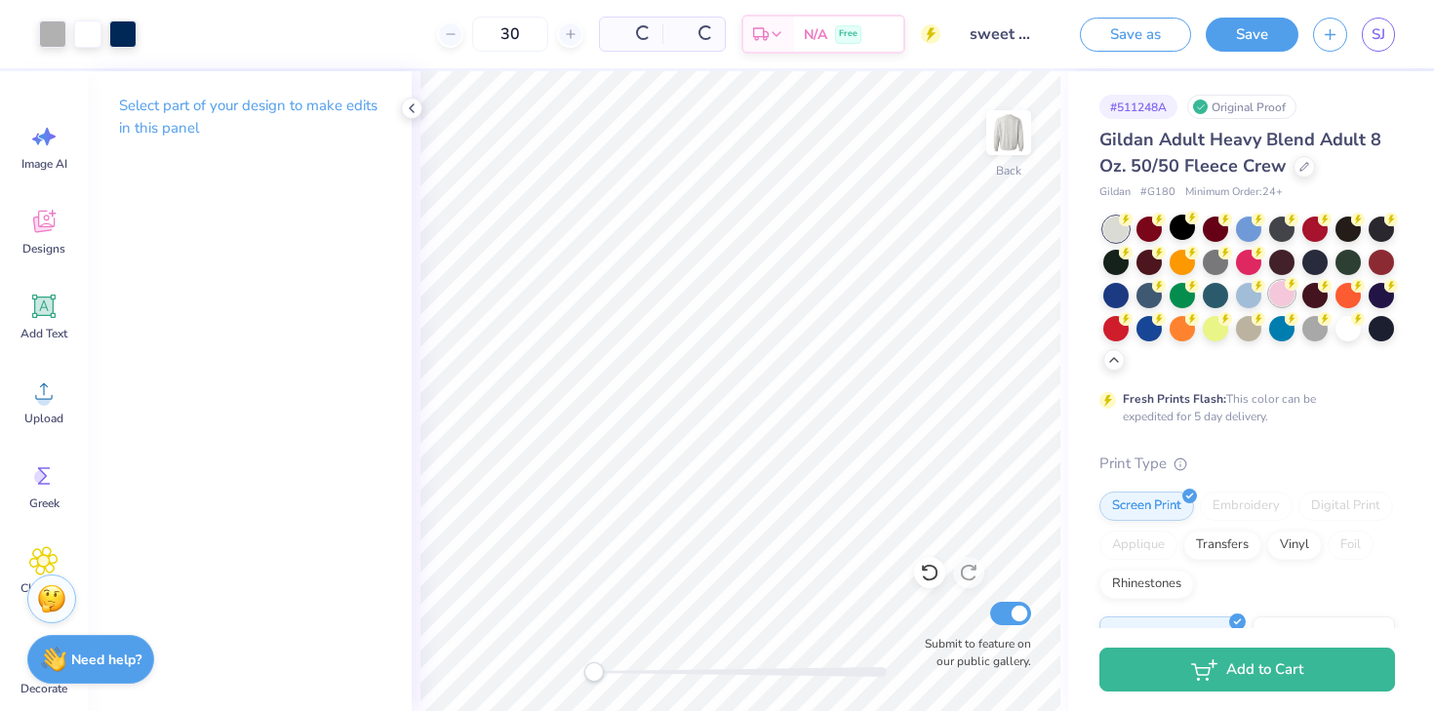
click at [1276, 301] on div at bounding box center [1281, 293] width 25 height 25
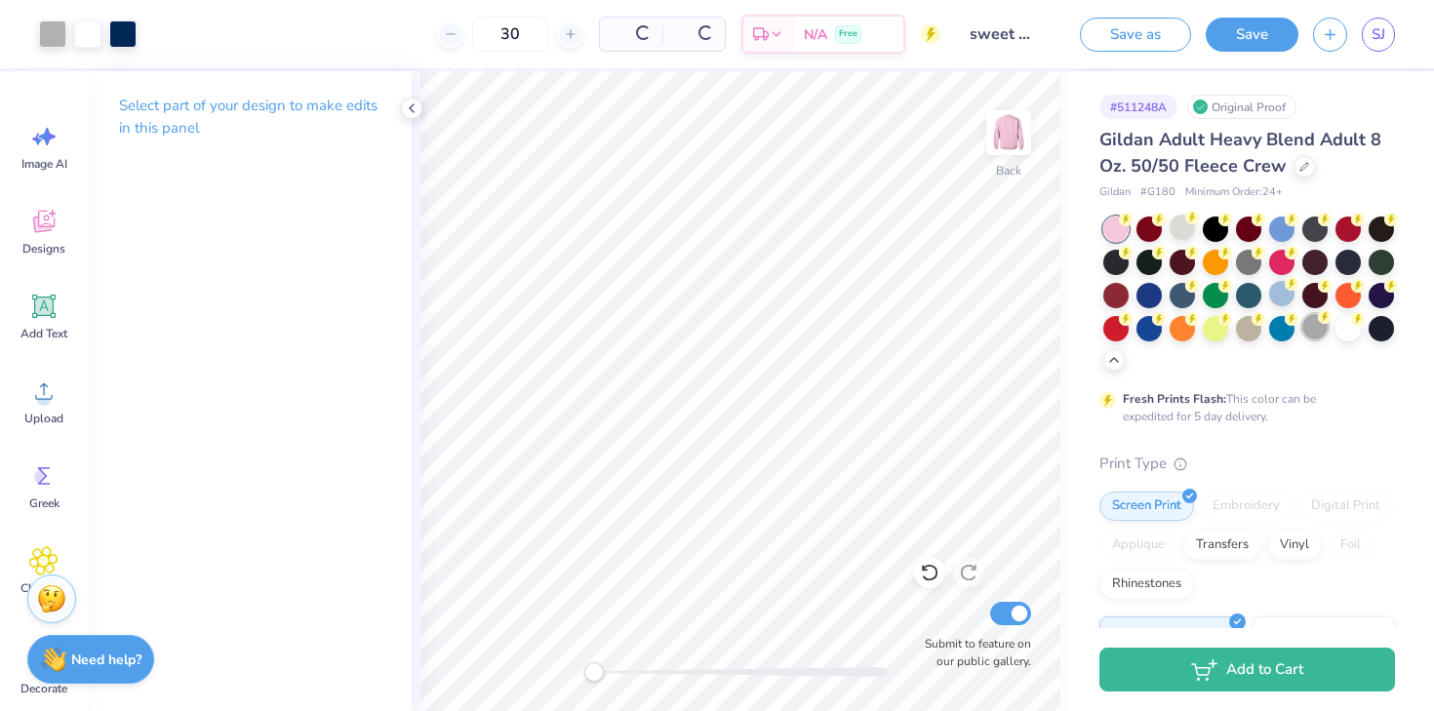
click at [1318, 333] on div at bounding box center [1315, 326] width 25 height 25
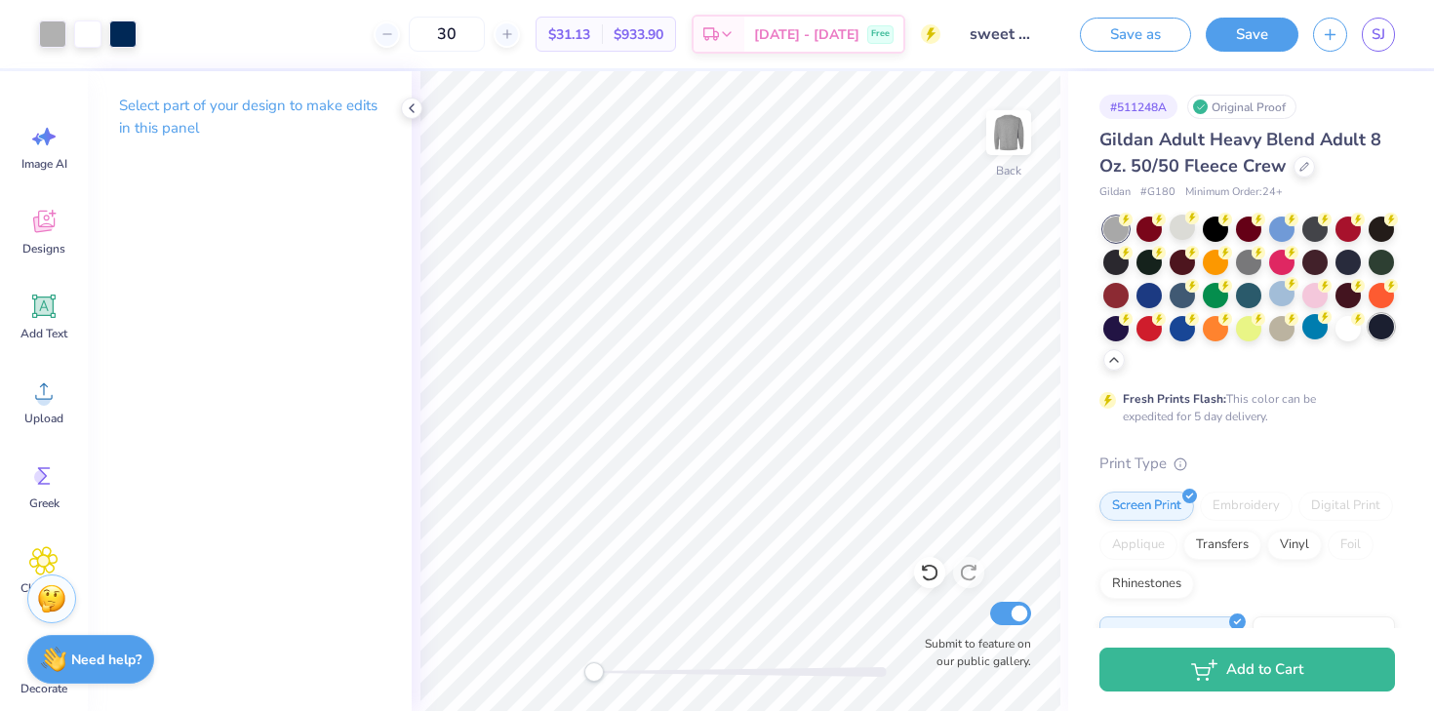
click at [1390, 332] on div at bounding box center [1381, 326] width 25 height 25
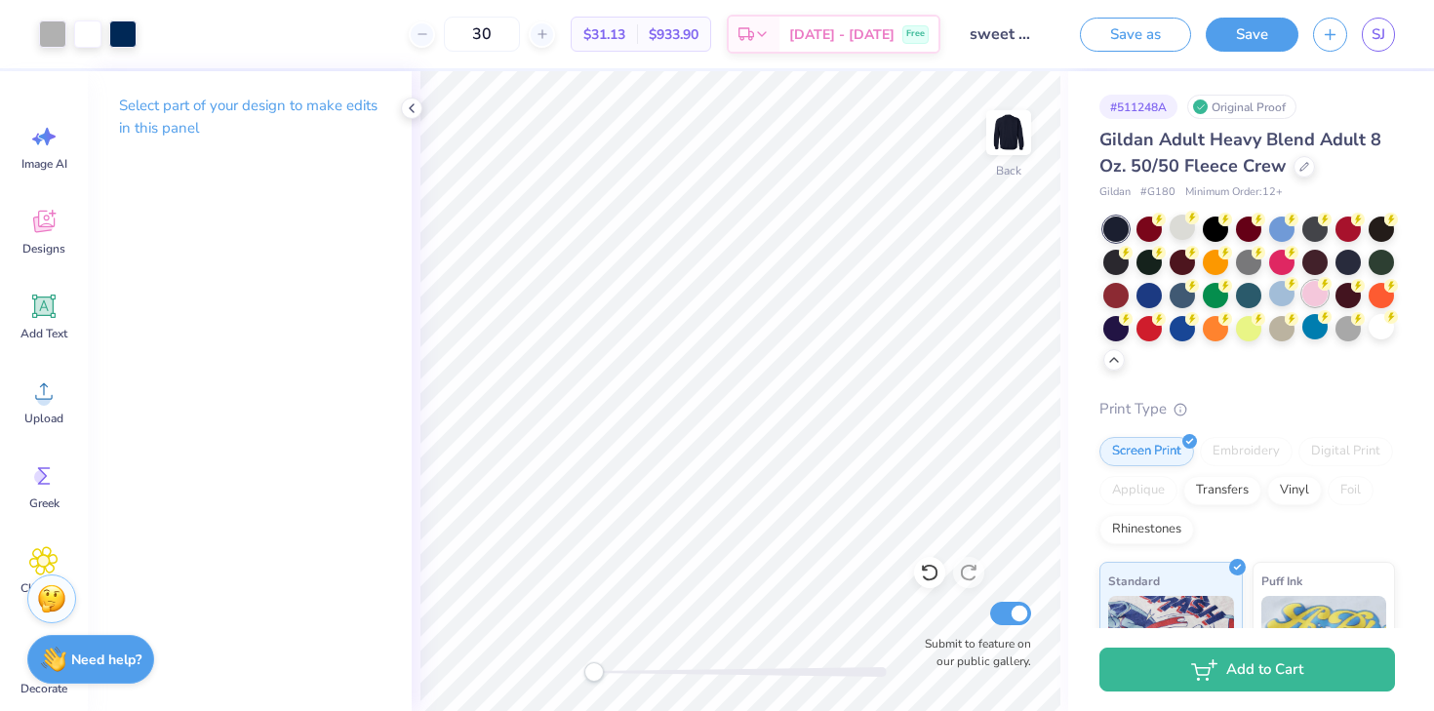
click at [1315, 295] on div at bounding box center [1315, 293] width 25 height 25
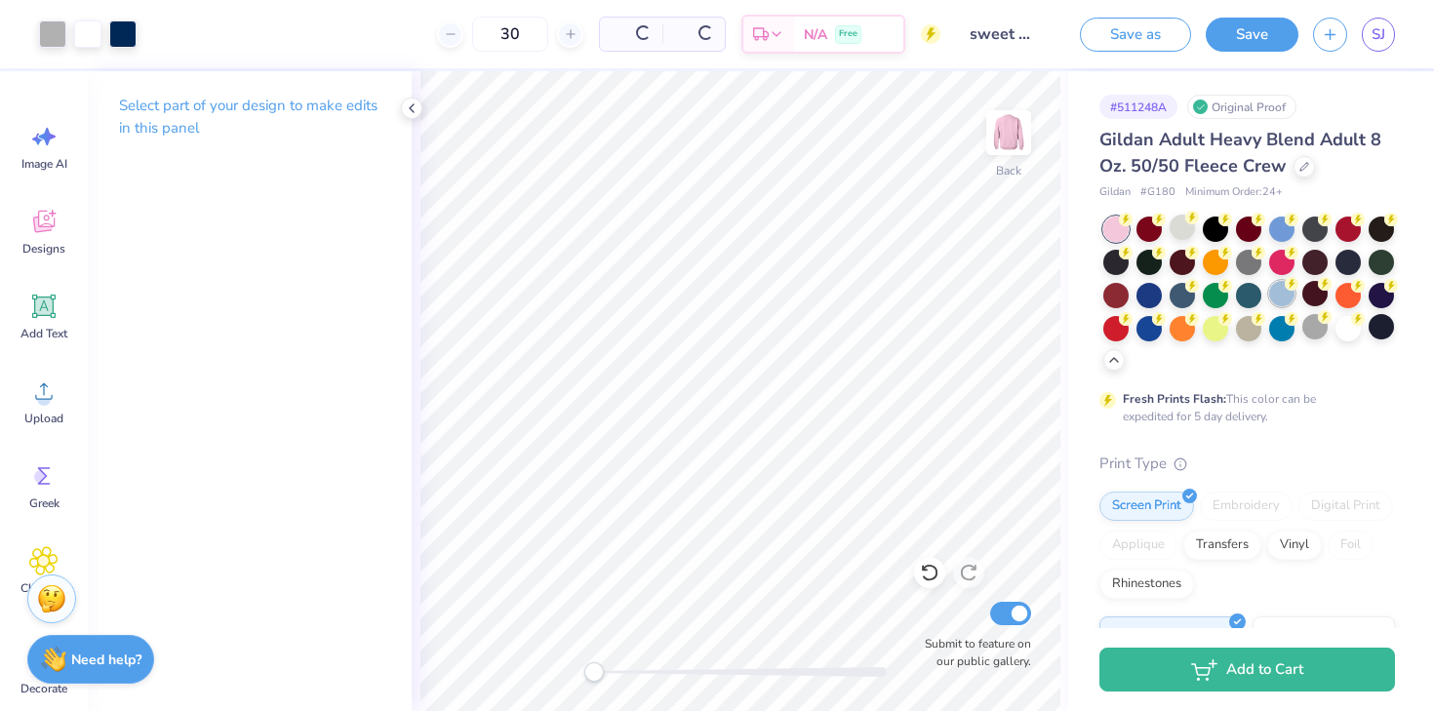
click at [1286, 297] on div at bounding box center [1281, 293] width 25 height 25
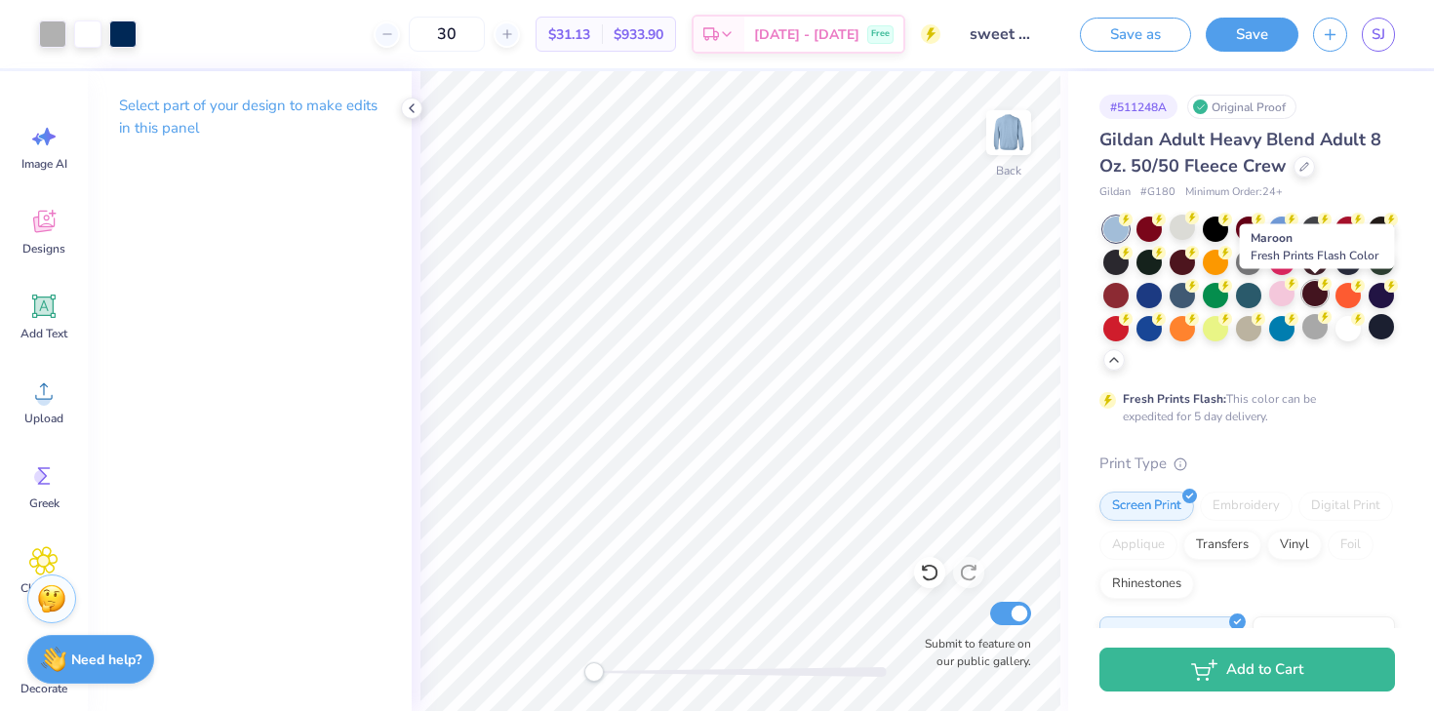
click at [1312, 297] on div at bounding box center [1315, 293] width 25 height 25
click at [1313, 297] on div at bounding box center [1315, 293] width 25 height 25
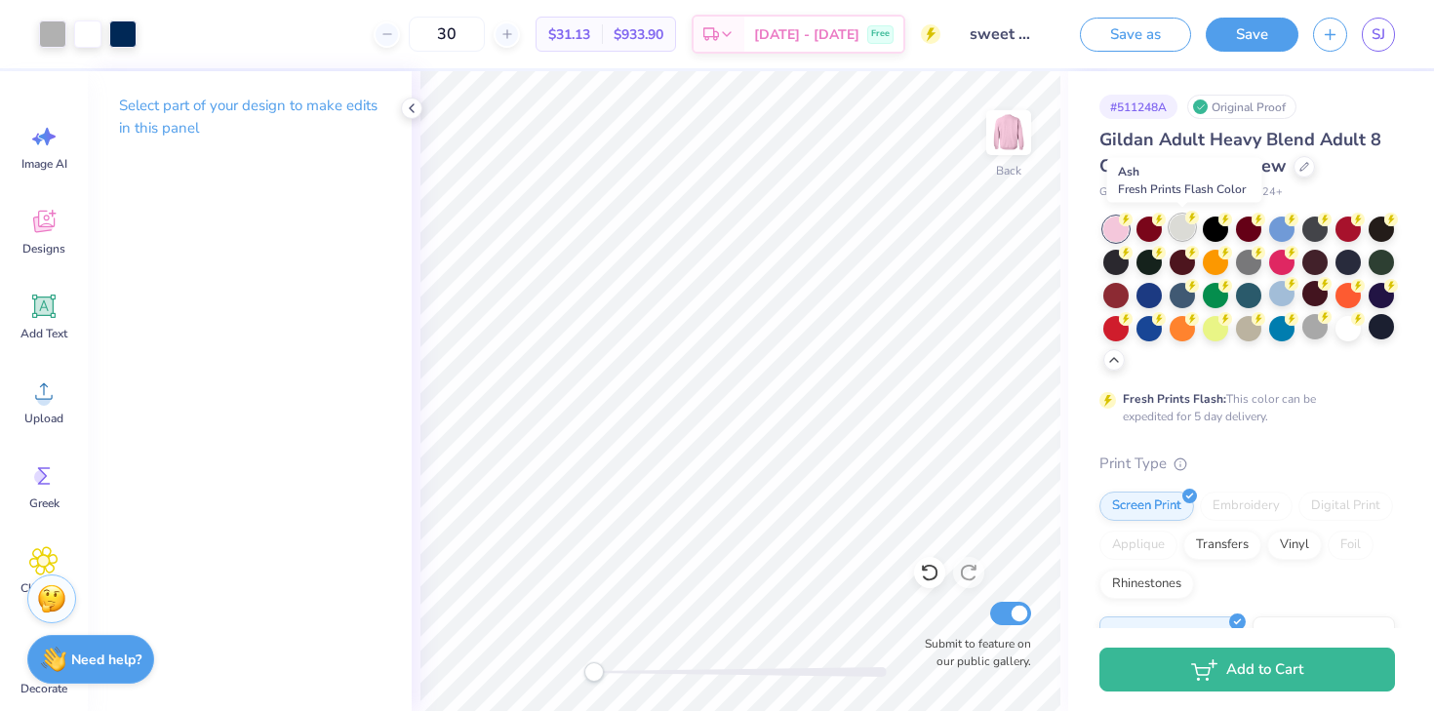
click at [1177, 227] on div at bounding box center [1182, 227] width 25 height 25
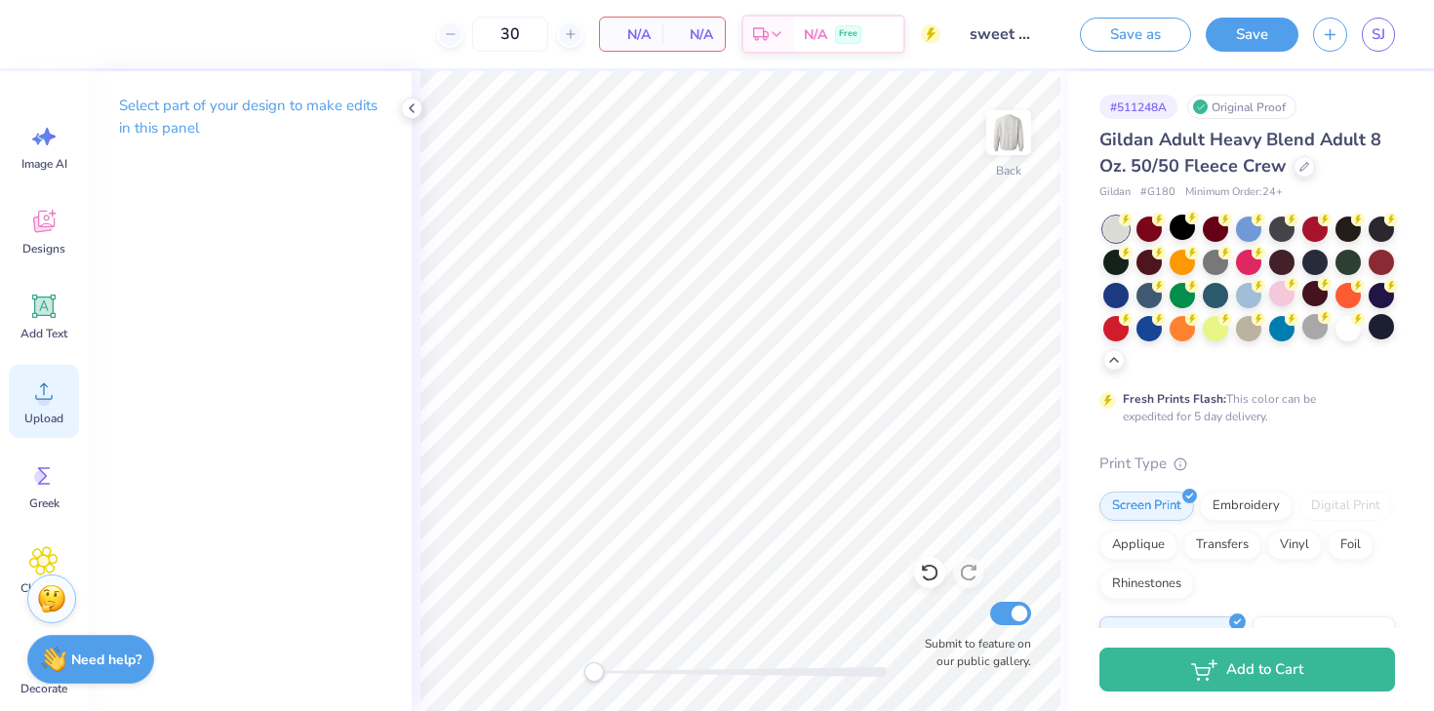
click at [60, 428] on div "Upload" at bounding box center [44, 401] width 70 height 73
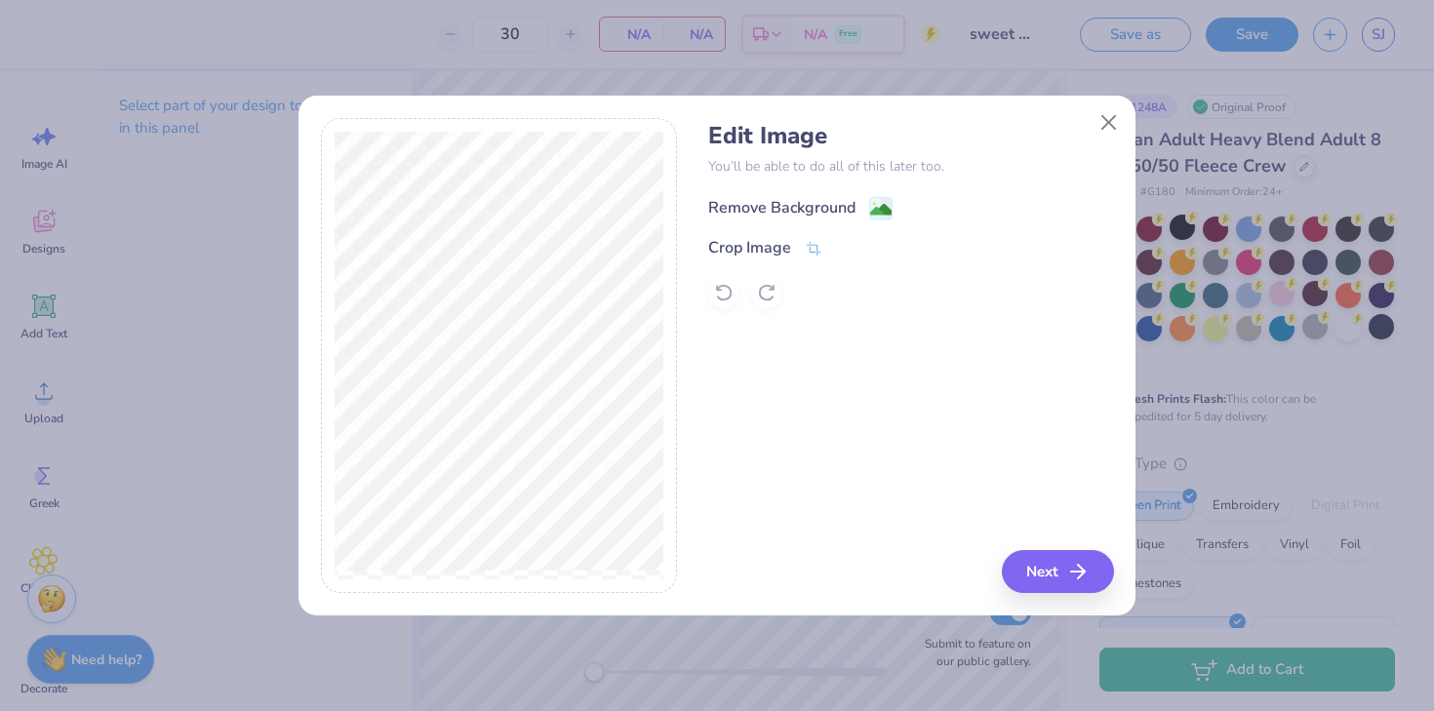
click at [764, 209] on div "Remove Background" at bounding box center [781, 207] width 147 height 23
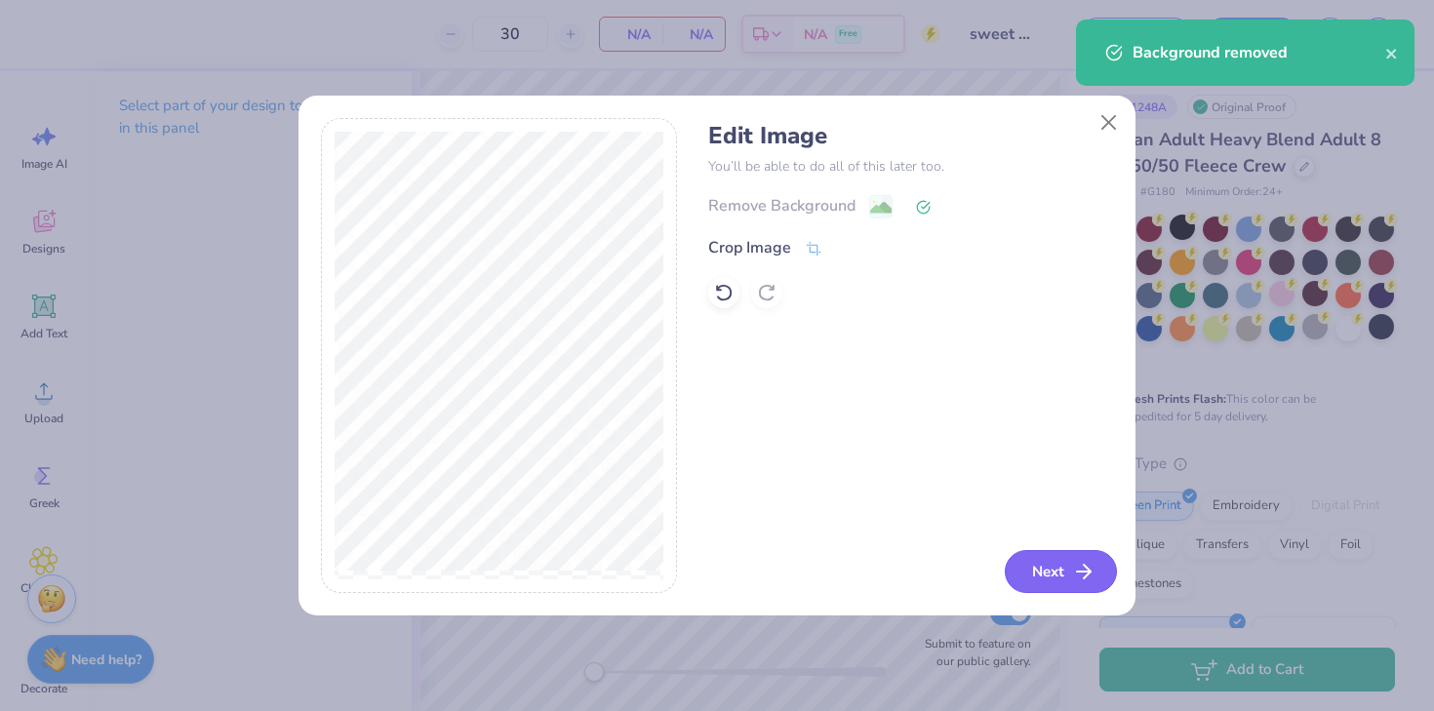
click at [1068, 559] on button "Next" at bounding box center [1061, 571] width 112 height 43
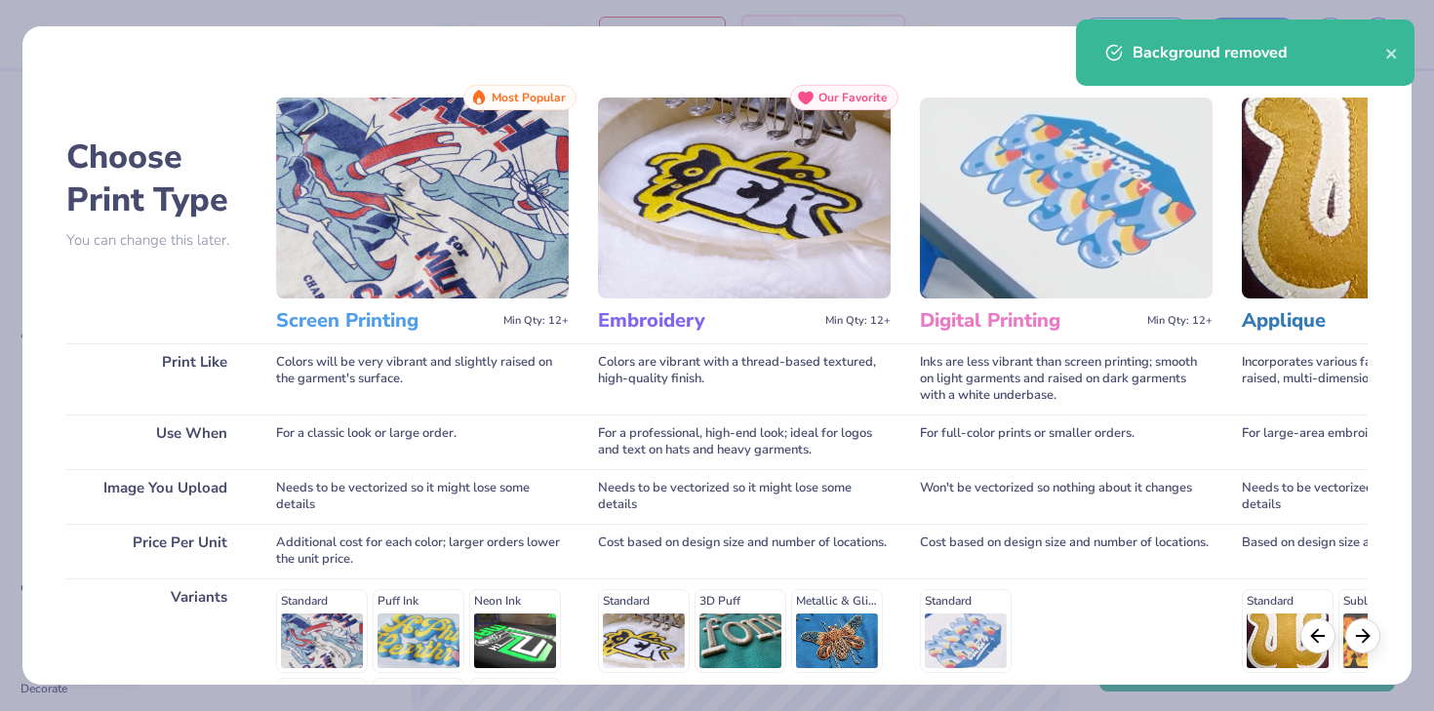
scroll to position [261, 0]
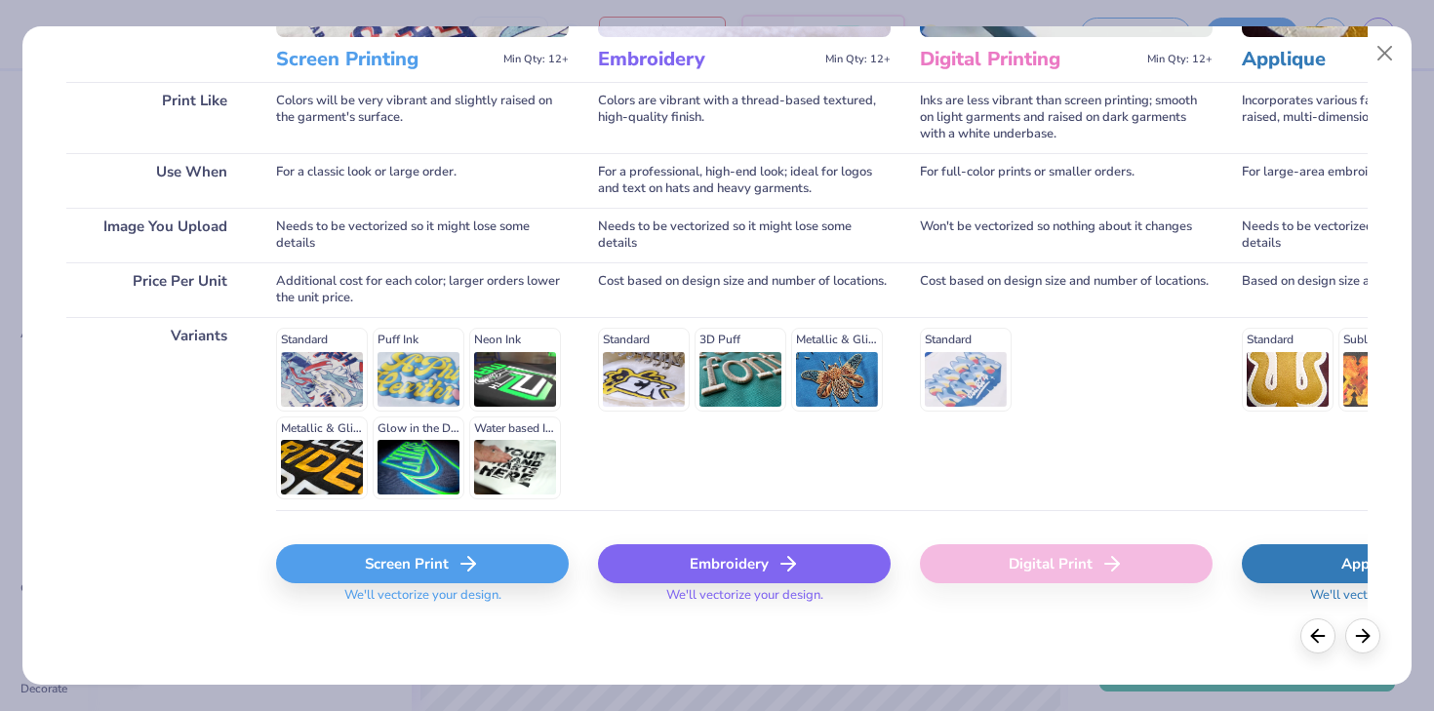
click at [388, 343] on div "Standard Puff Ink Neon Ink Metallic & Glitter Ink Glow in the Dark Ink Water ba…" at bounding box center [422, 414] width 293 height 172
click at [471, 556] on icon at bounding box center [468, 563] width 23 height 23
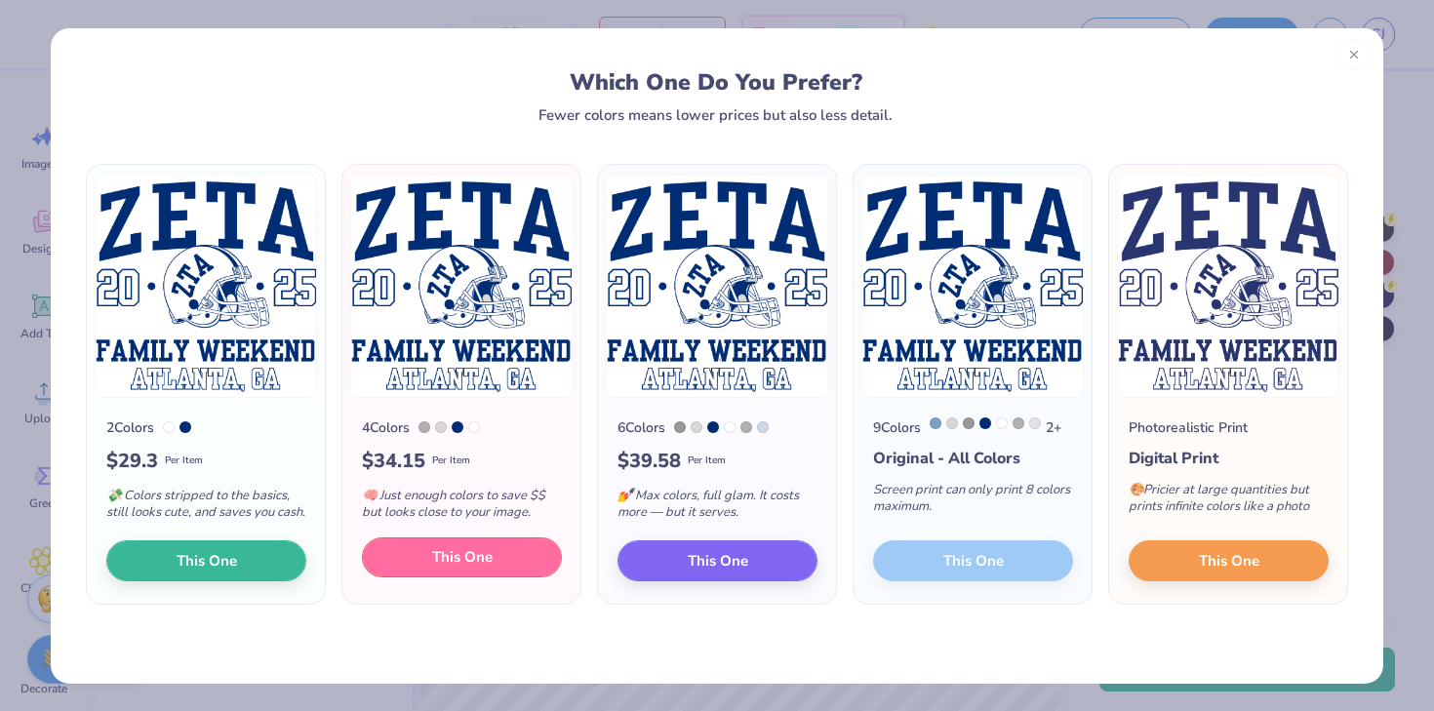
click at [434, 569] on span "This One" at bounding box center [462, 557] width 60 height 22
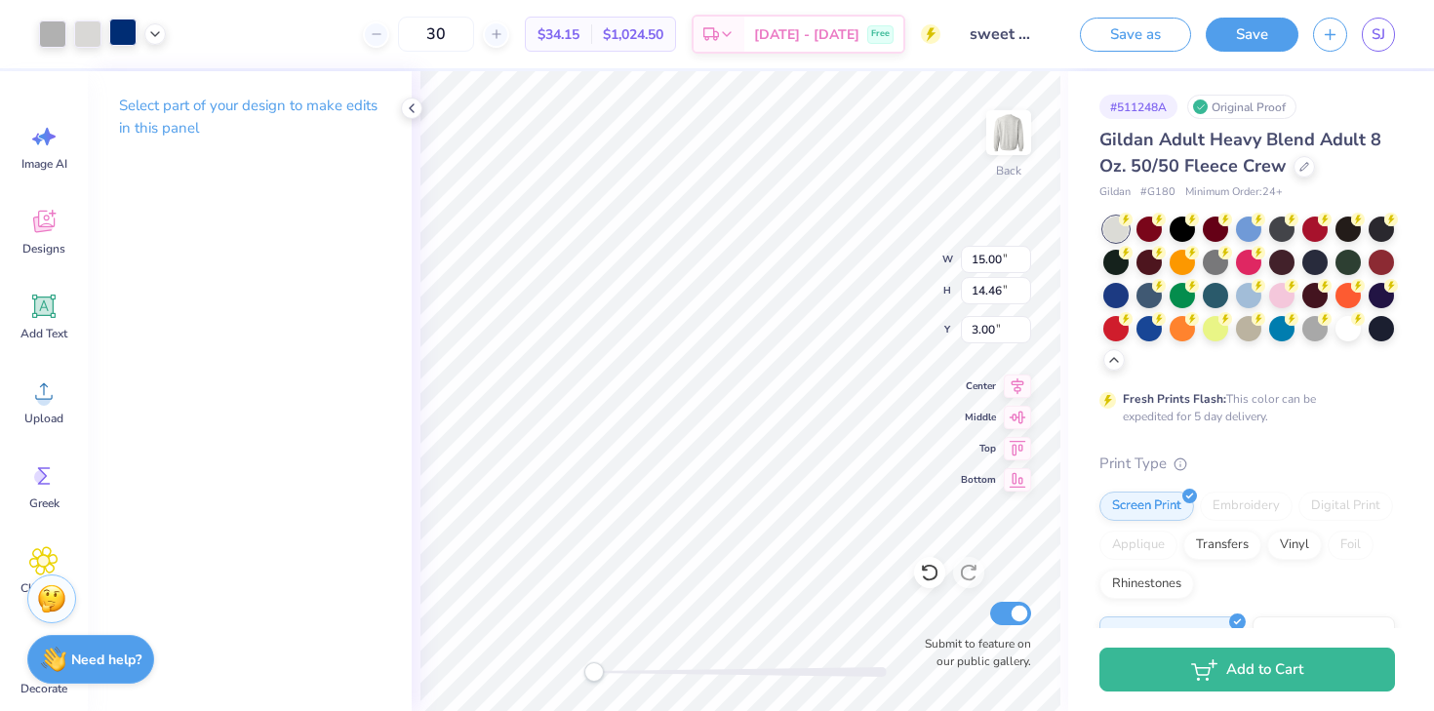
click at [117, 30] on div at bounding box center [122, 32] width 27 height 27
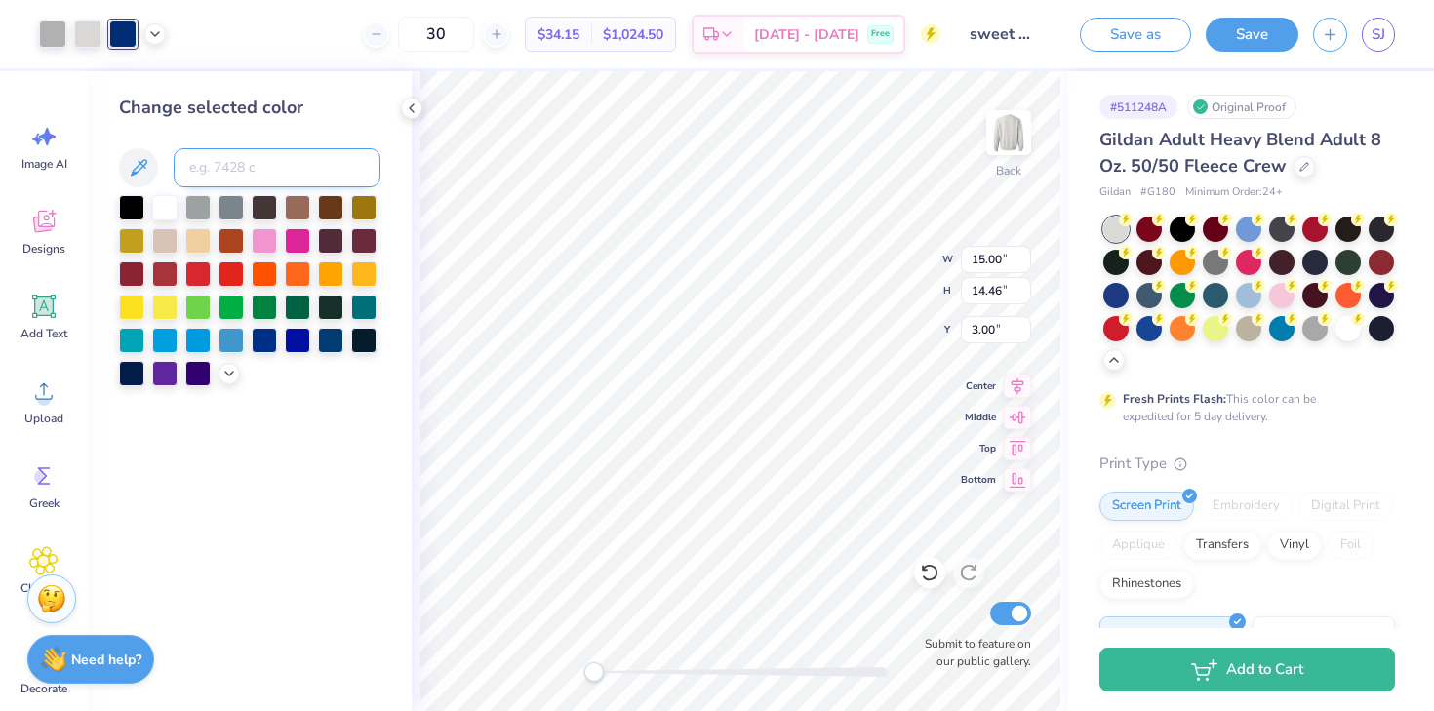
click at [222, 176] on input at bounding box center [277, 167] width 207 height 39
type input "295"
click at [95, 30] on div at bounding box center [87, 32] width 27 height 27
click at [226, 376] on icon at bounding box center [229, 372] width 16 height 16
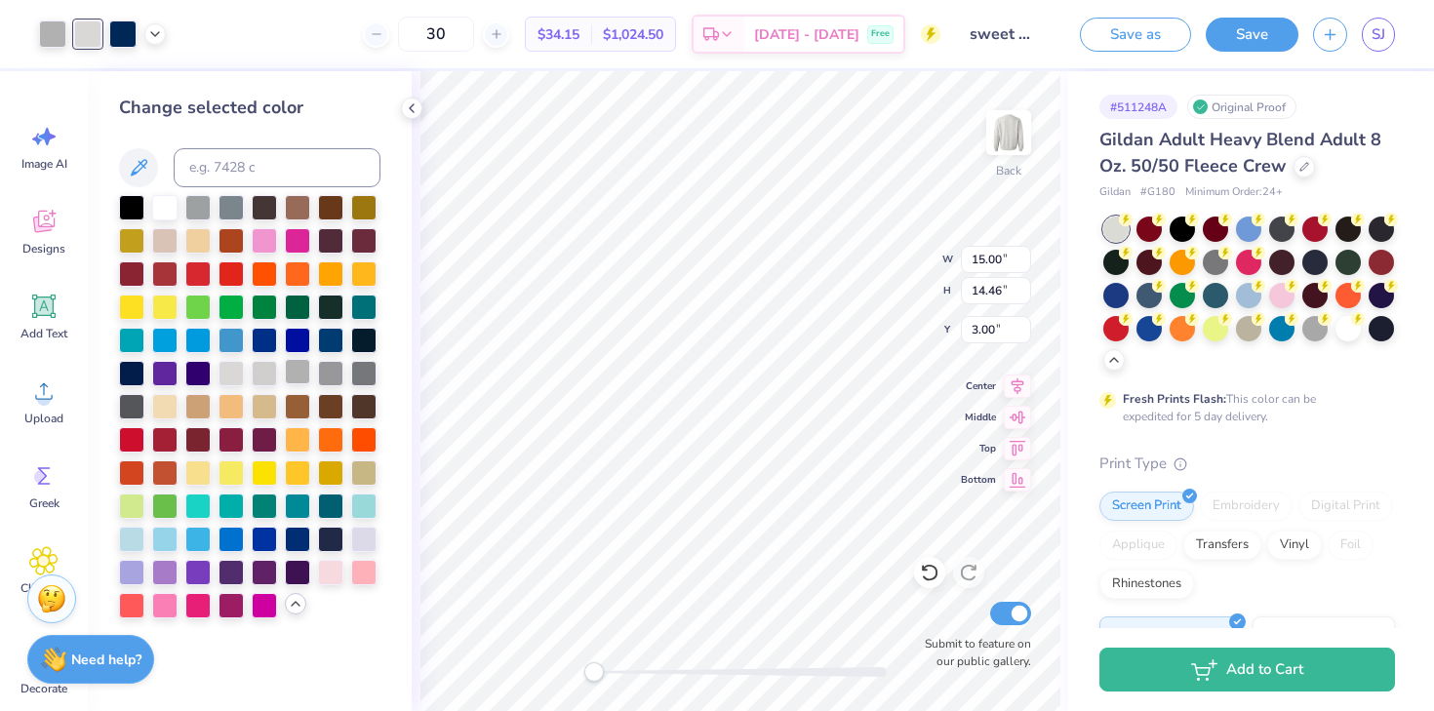
click at [295, 375] on div at bounding box center [297, 371] width 25 height 25
click at [281, 66] on div "30 $31.13 Per Item $933.90 Total Est. Delivery Sep 21 - 24 Free" at bounding box center [545, 34] width 789 height 68
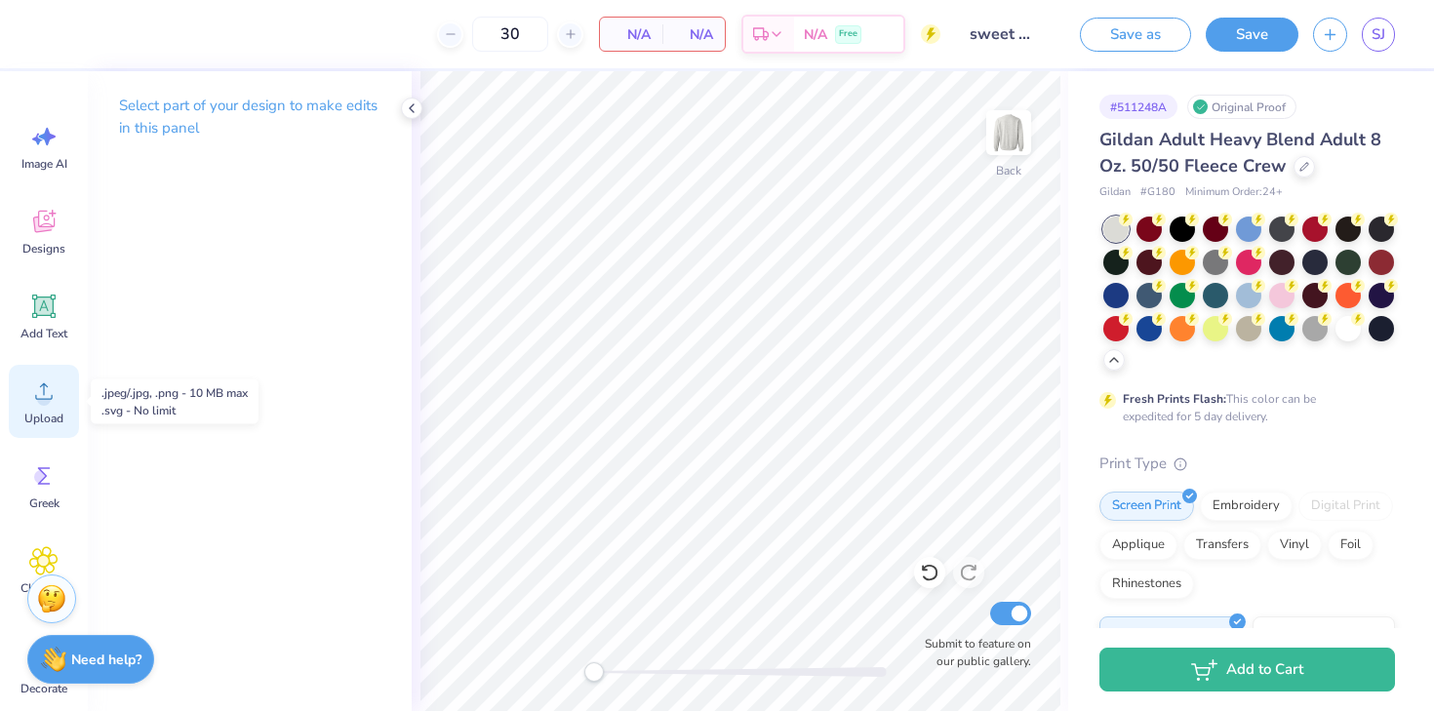
click at [56, 421] on span "Upload" at bounding box center [43, 419] width 39 height 16
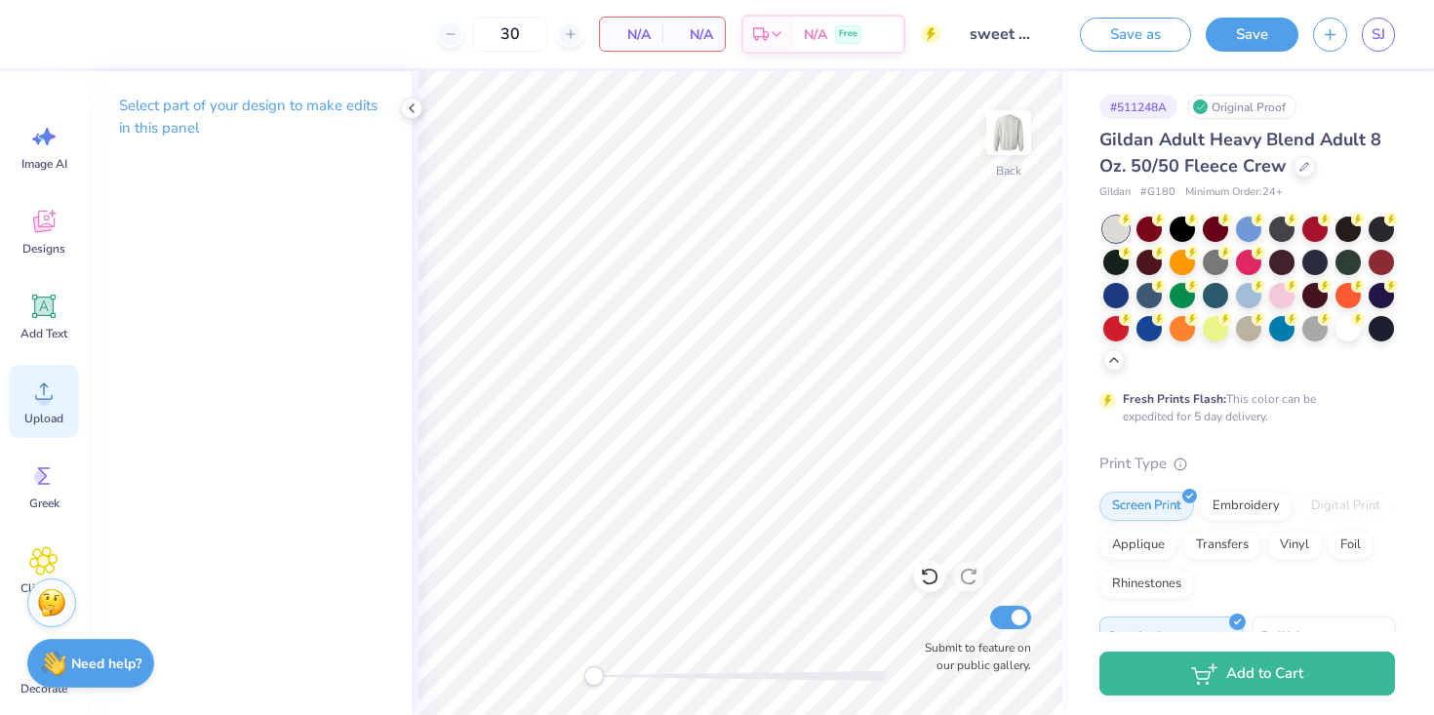
click at [36, 400] on icon at bounding box center [43, 391] width 29 height 29
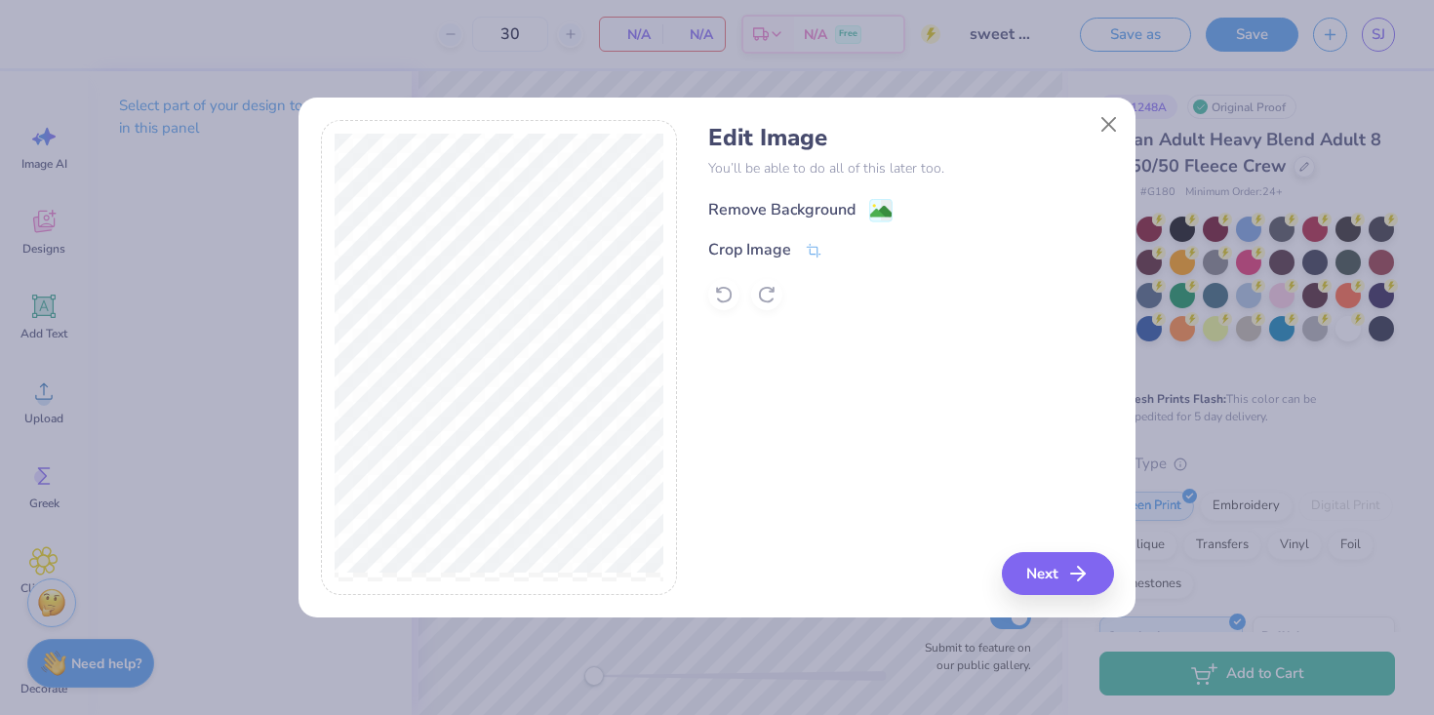
click at [750, 218] on div "Remove Background" at bounding box center [781, 209] width 147 height 23
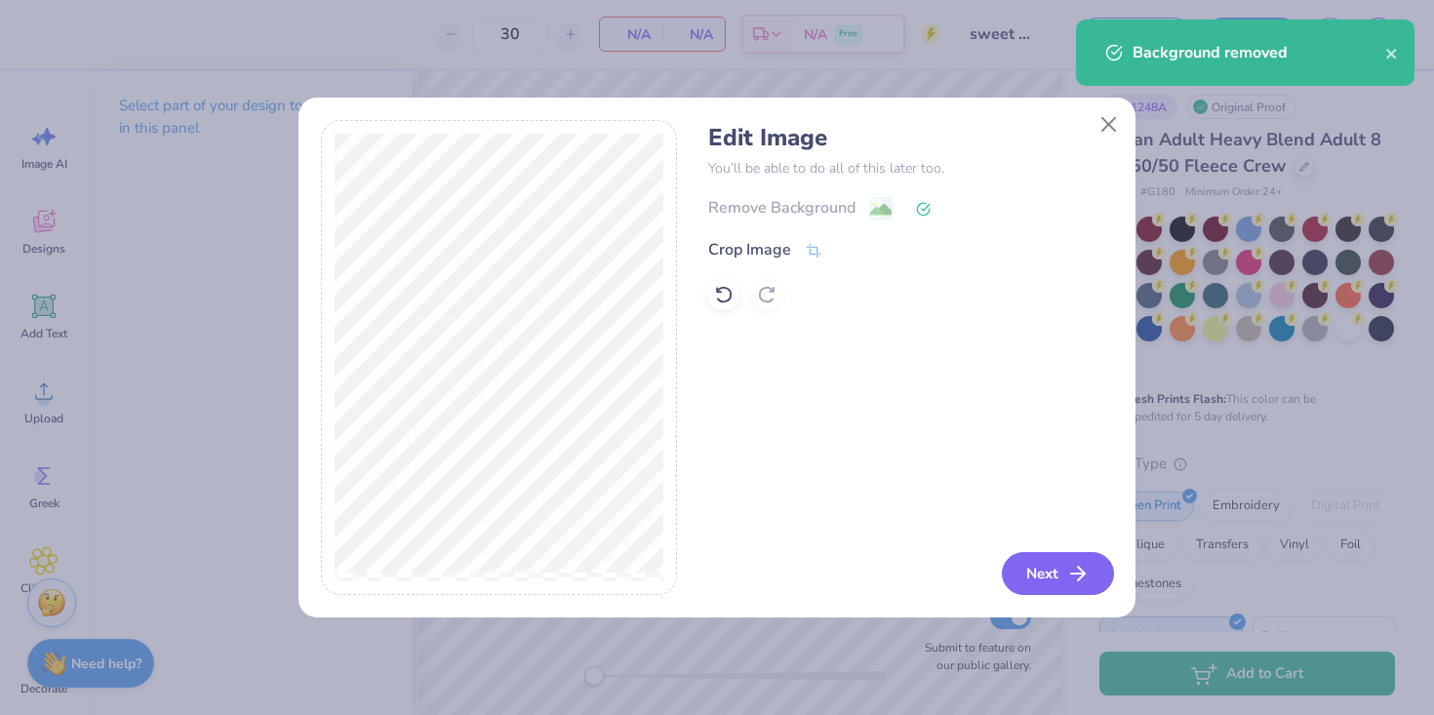
click at [1039, 572] on button "Next" at bounding box center [1058, 573] width 112 height 43
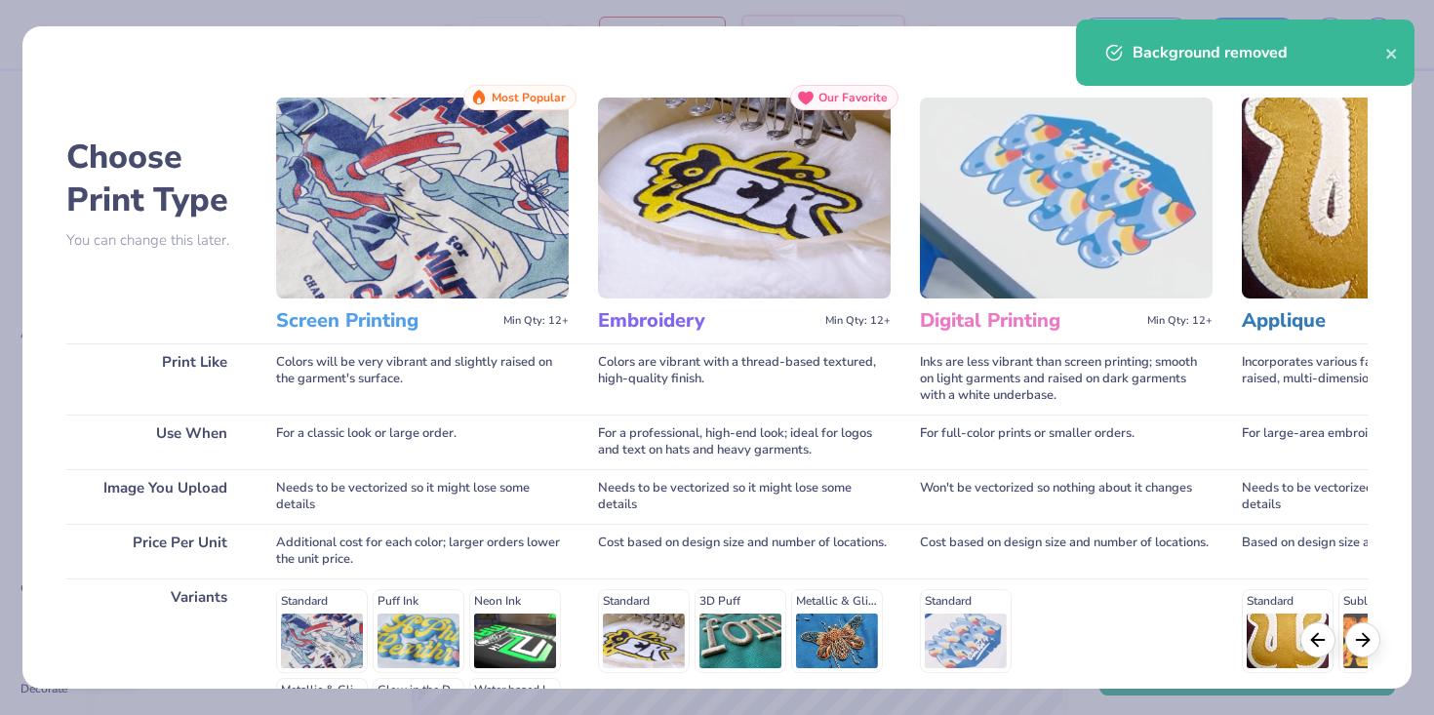
scroll to position [258, 0]
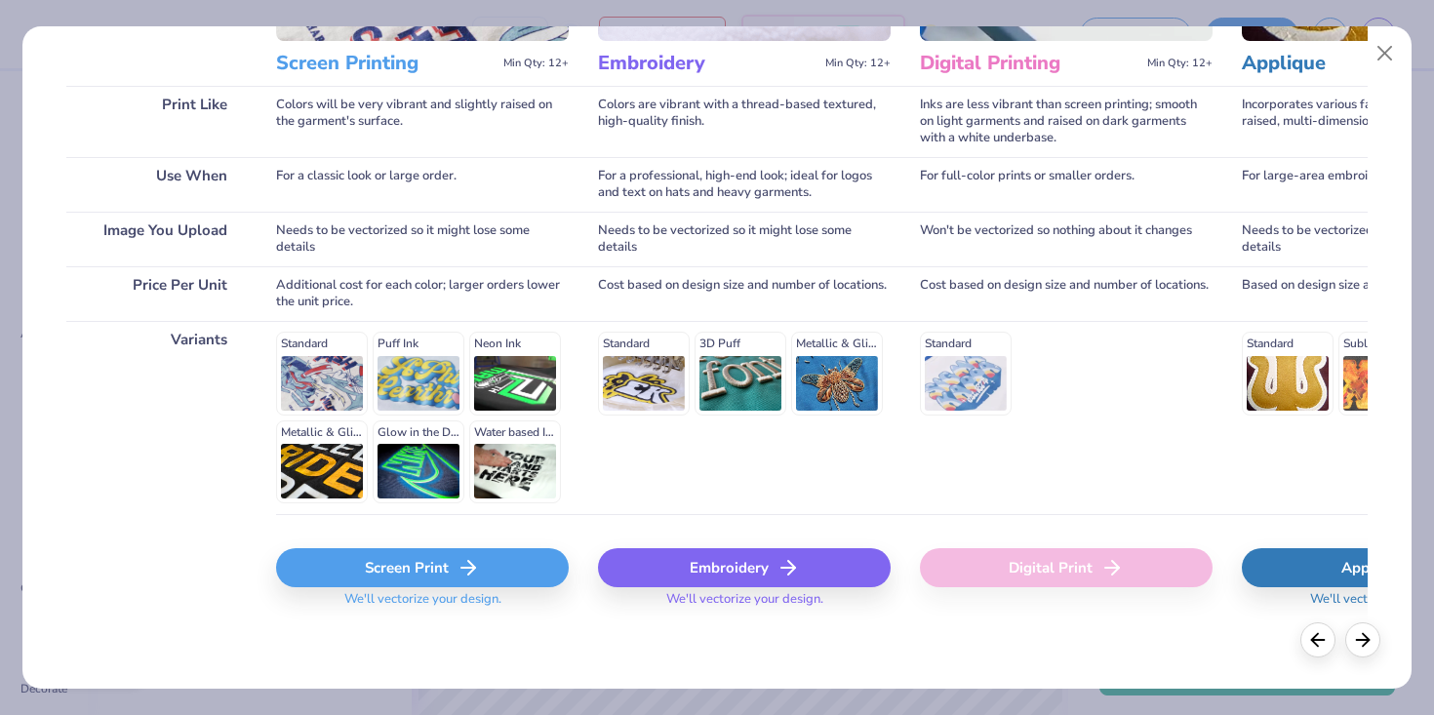
click at [409, 583] on div "Screen Print" at bounding box center [422, 567] width 293 height 39
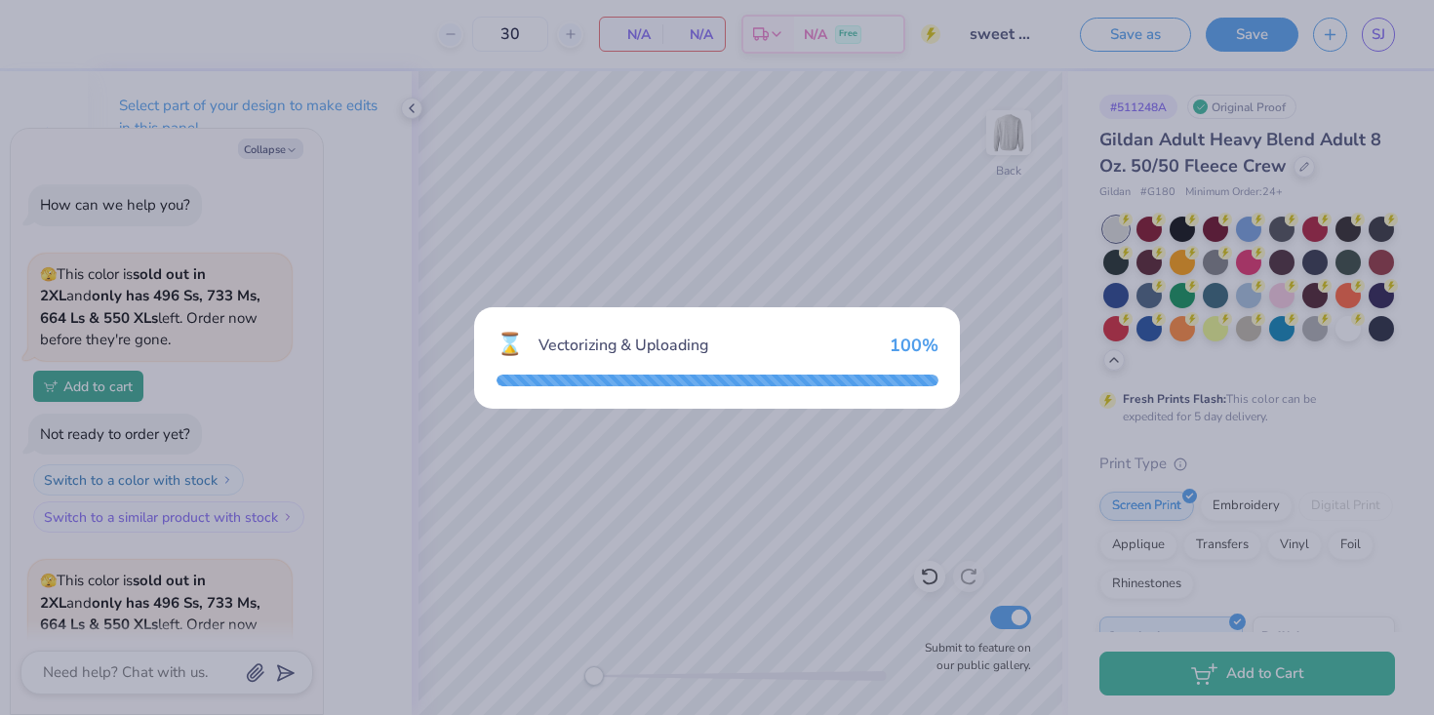
type textarea "x"
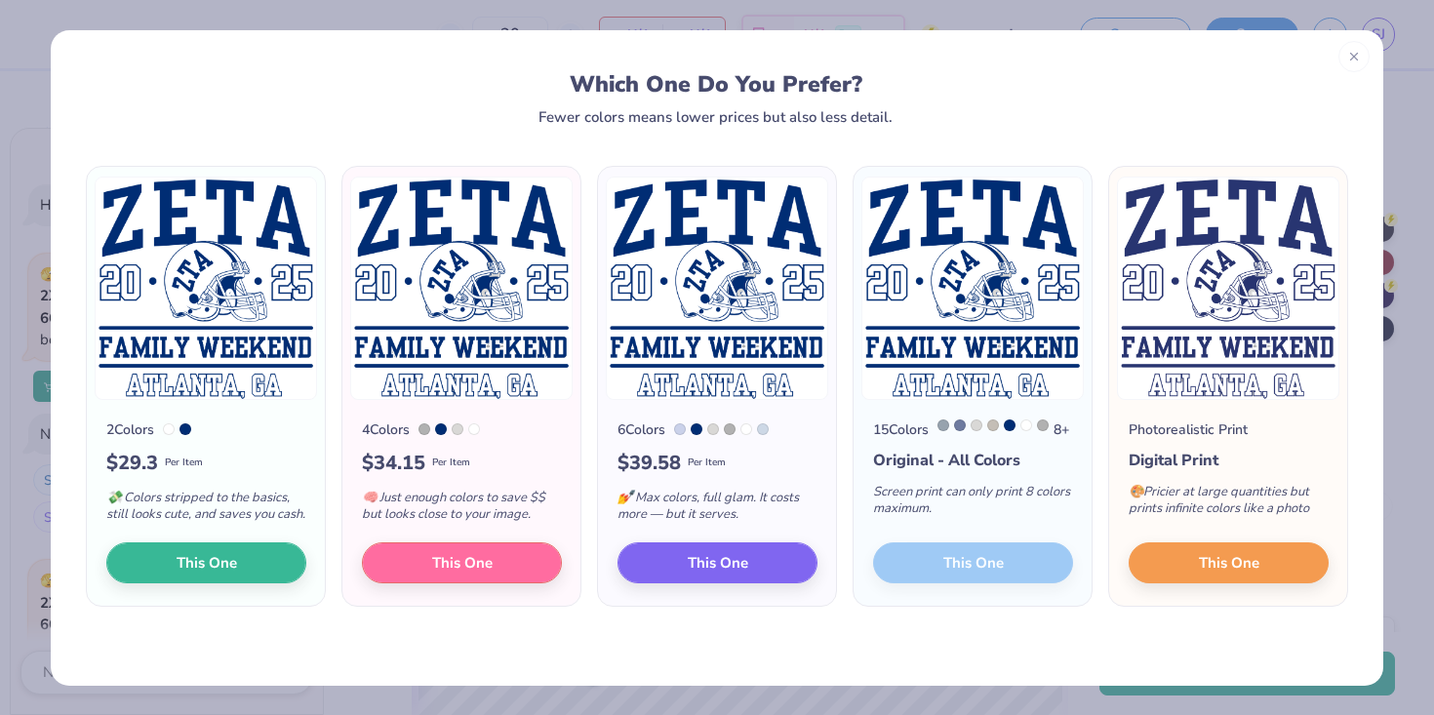
scroll to position [319, 0]
click at [237, 581] on button "This One" at bounding box center [206, 560] width 200 height 41
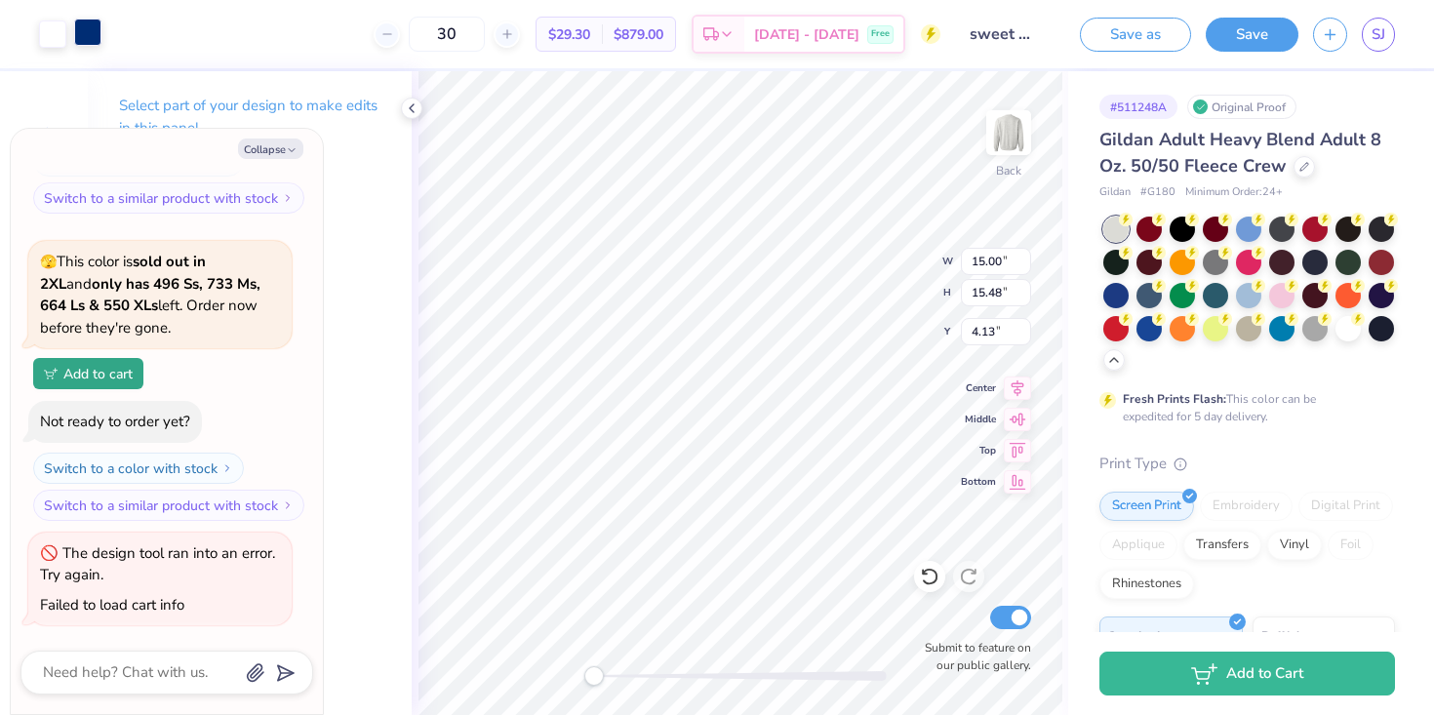
click at [74, 43] on div at bounding box center [87, 32] width 27 height 27
type textarea "x"
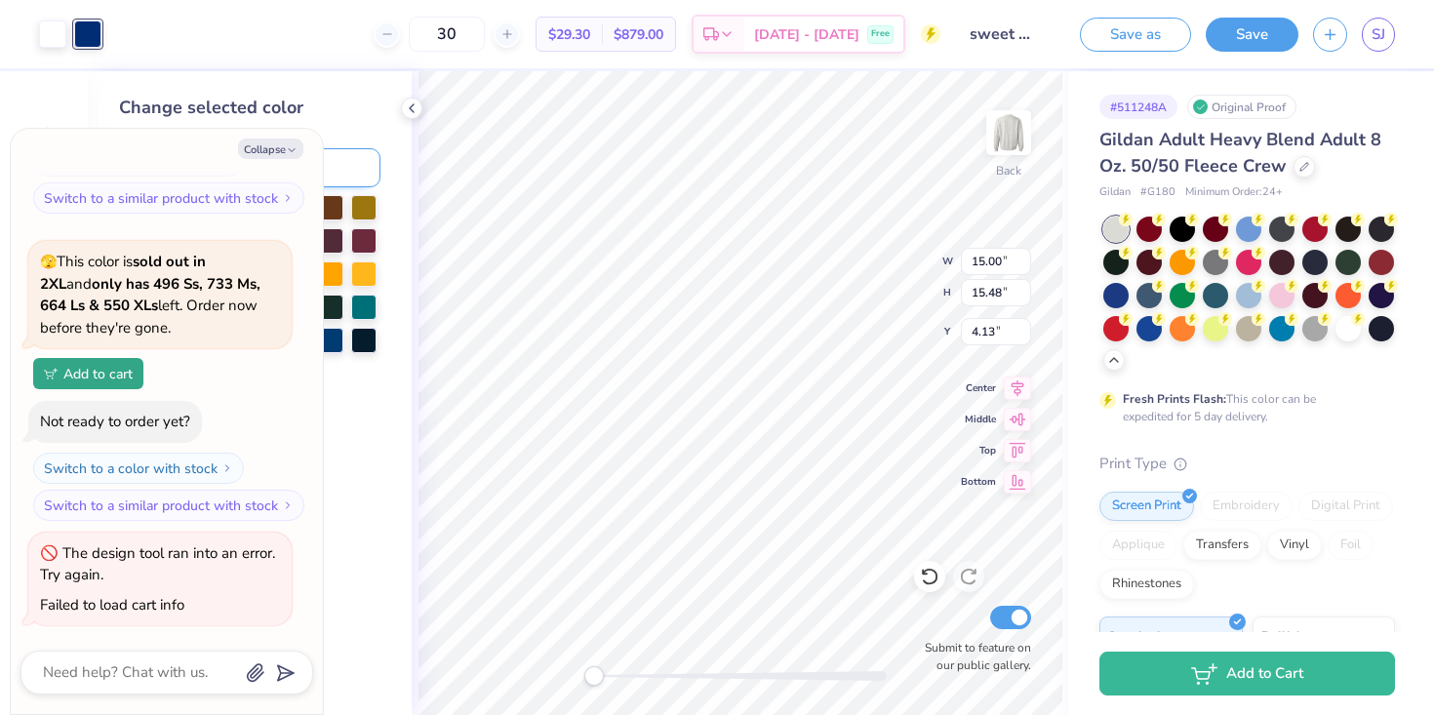
click at [372, 175] on input at bounding box center [277, 167] width 207 height 39
type input "295"
type textarea "x"
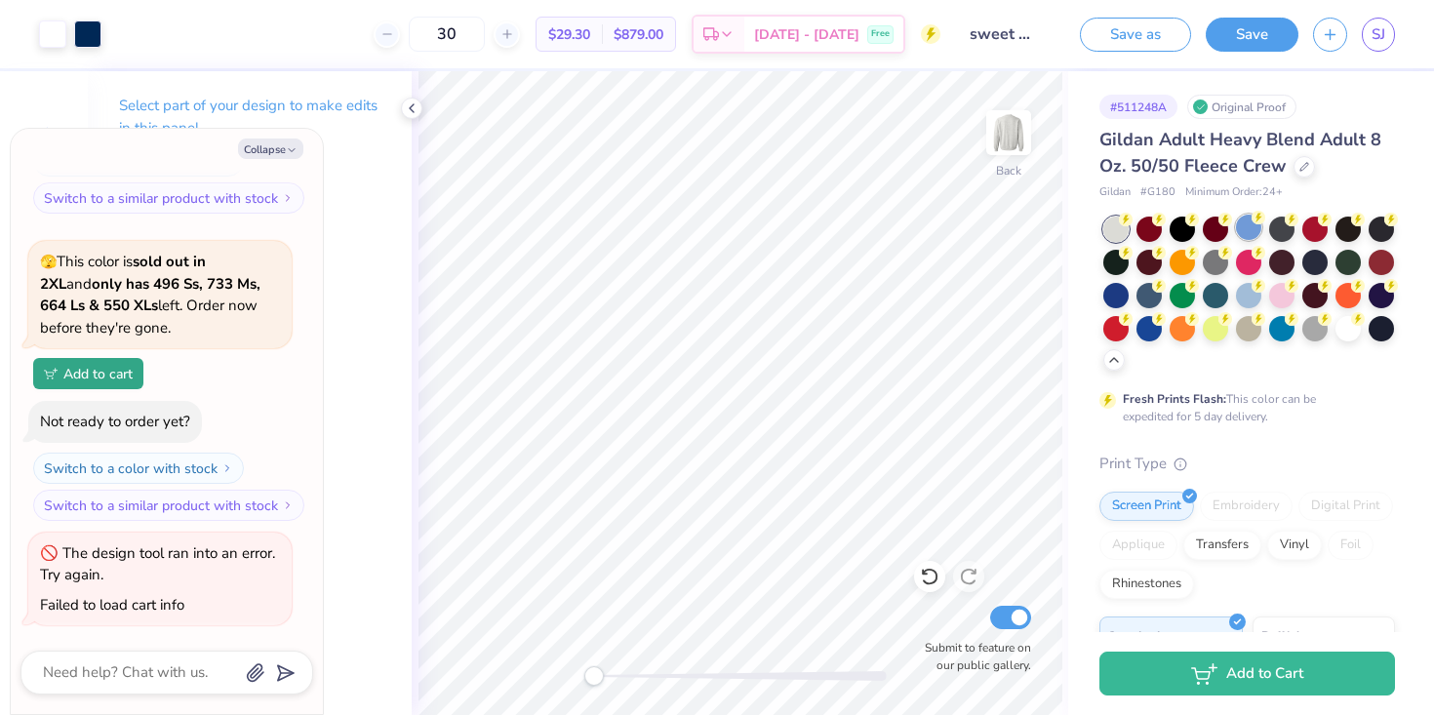
click at [1248, 224] on div at bounding box center [1248, 227] width 25 height 25
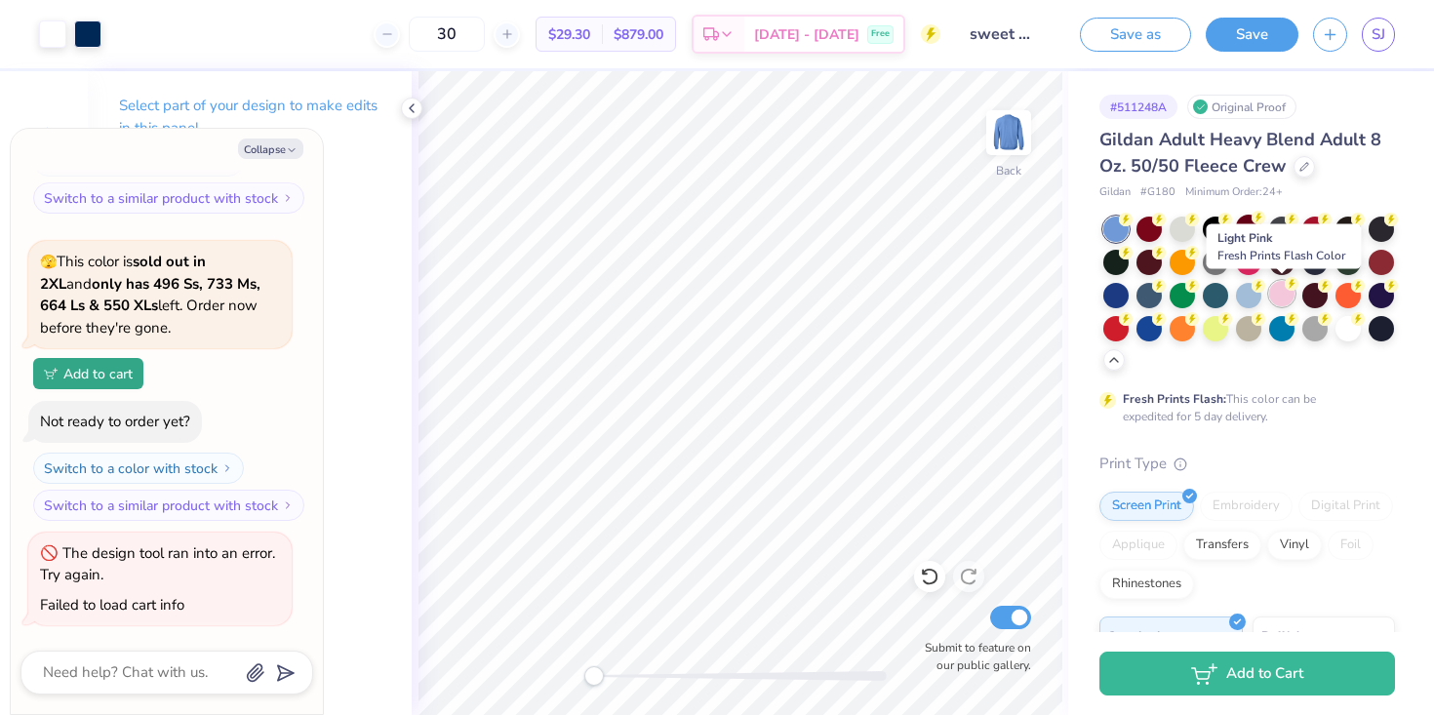
click at [1283, 294] on div at bounding box center [1281, 293] width 25 height 25
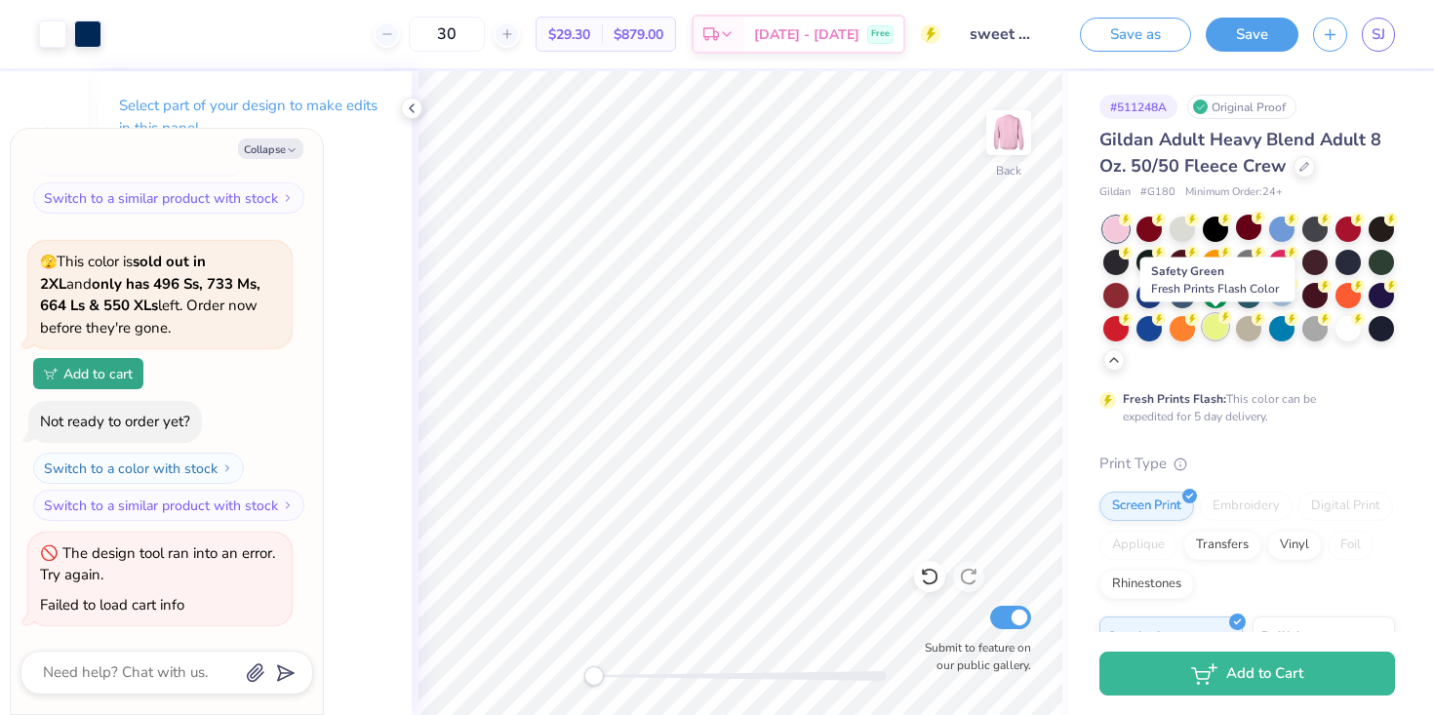
click at [1213, 330] on div at bounding box center [1215, 326] width 25 height 25
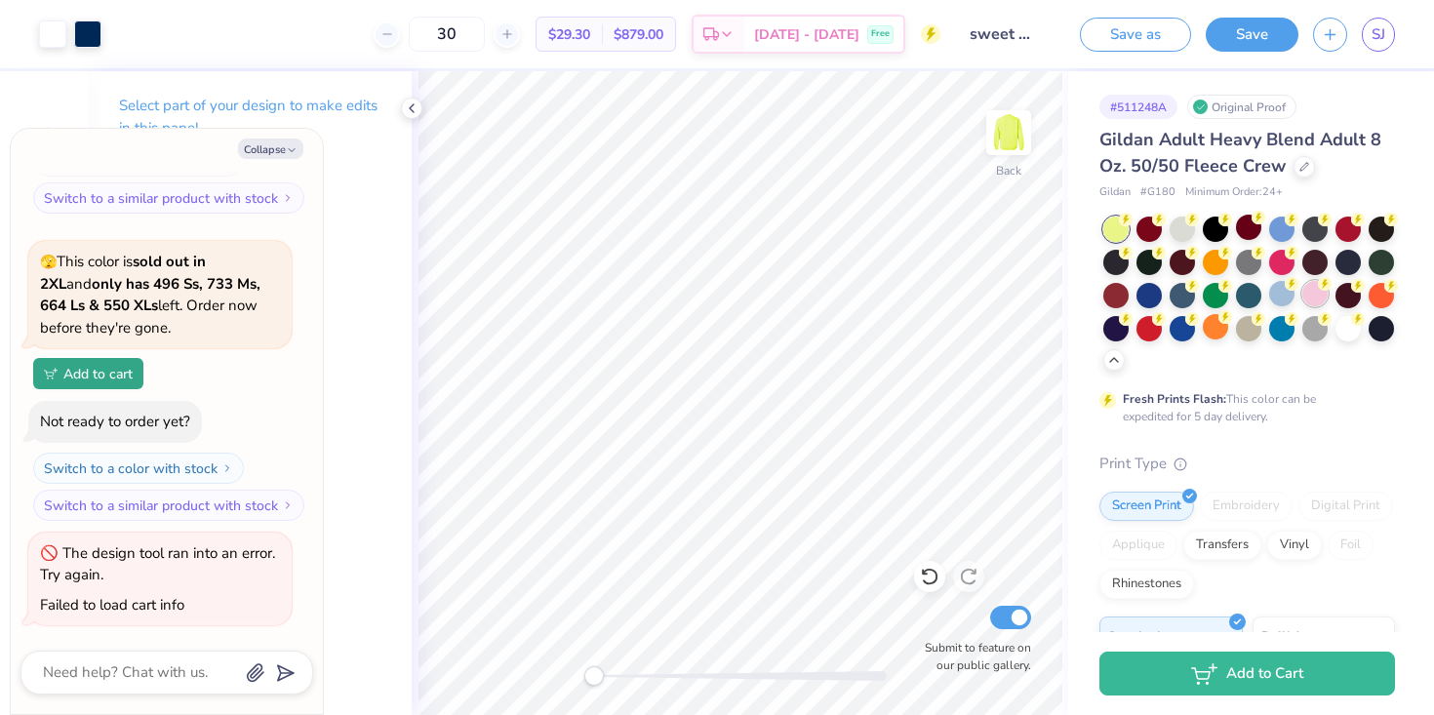
click at [1305, 301] on div at bounding box center [1315, 293] width 25 height 25
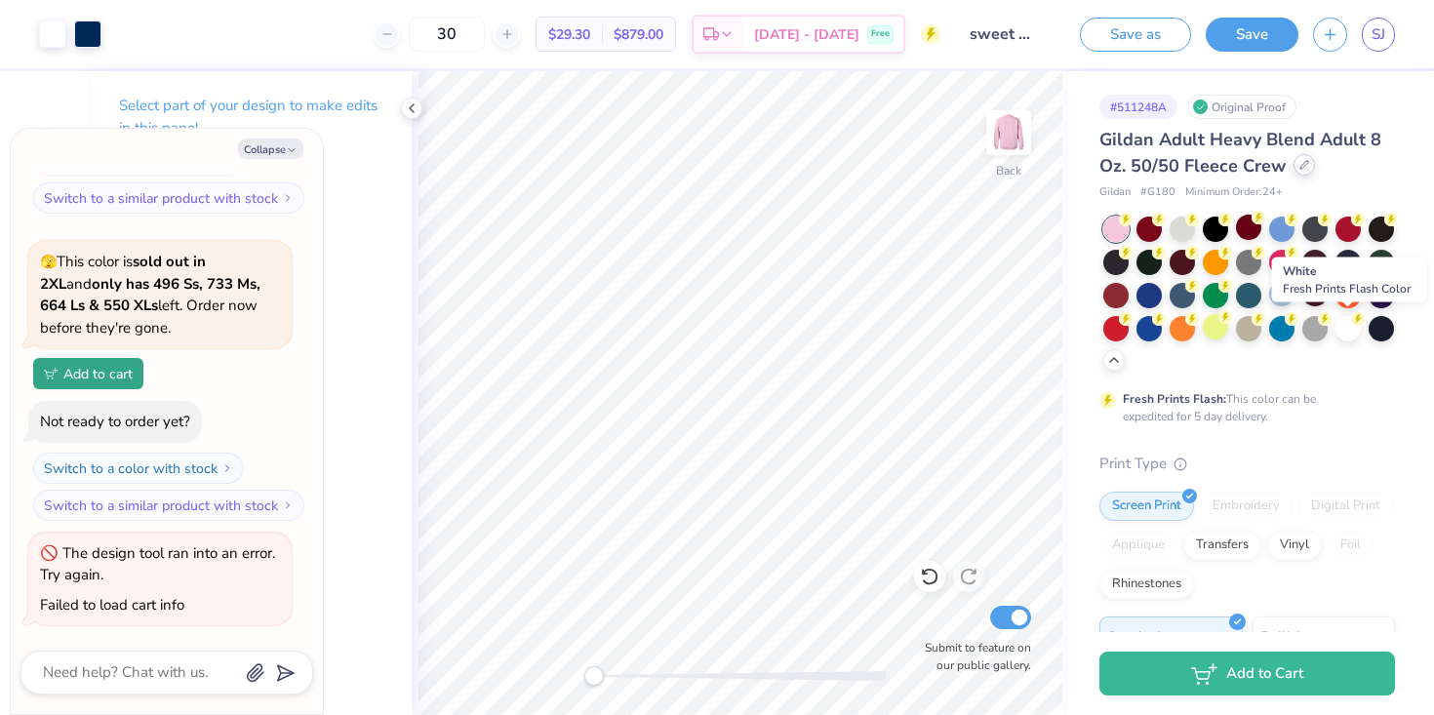
scroll to position [1, 0]
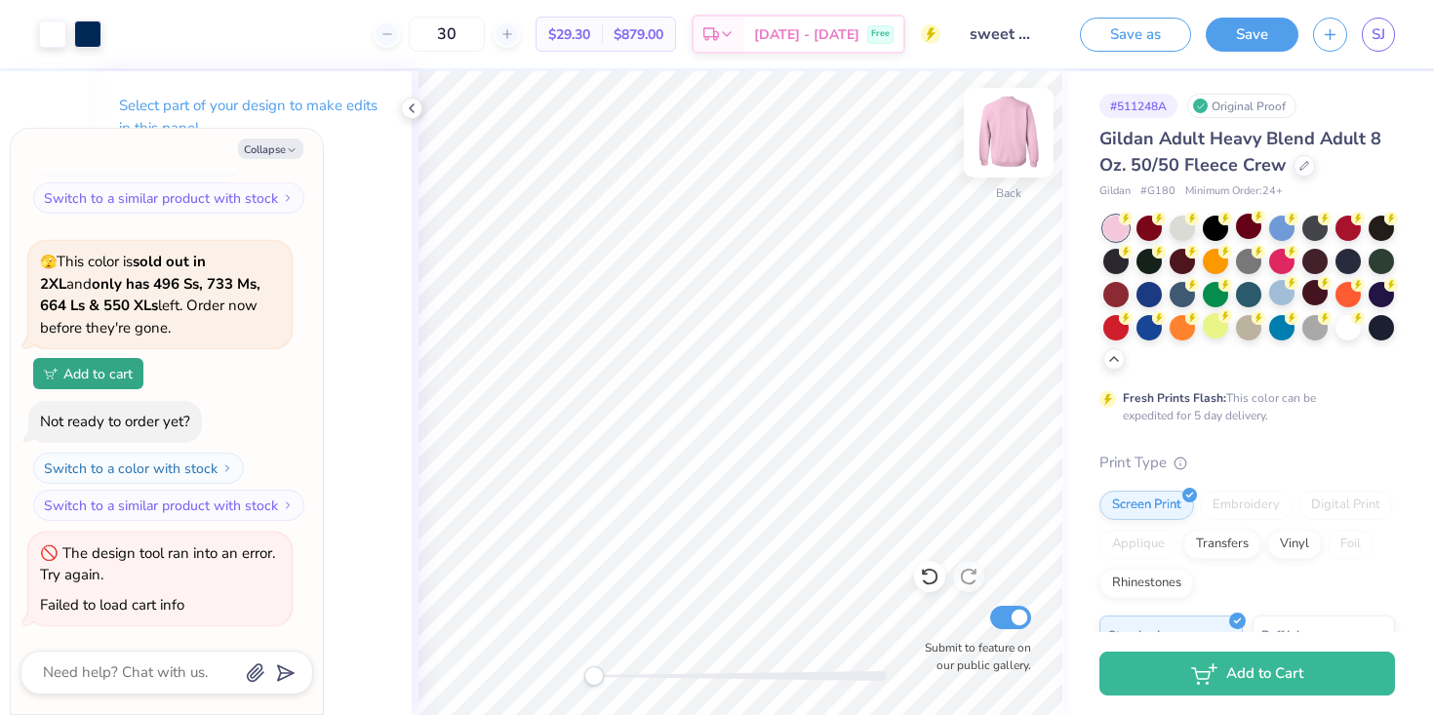
click at [998, 136] on img at bounding box center [1009, 133] width 78 height 78
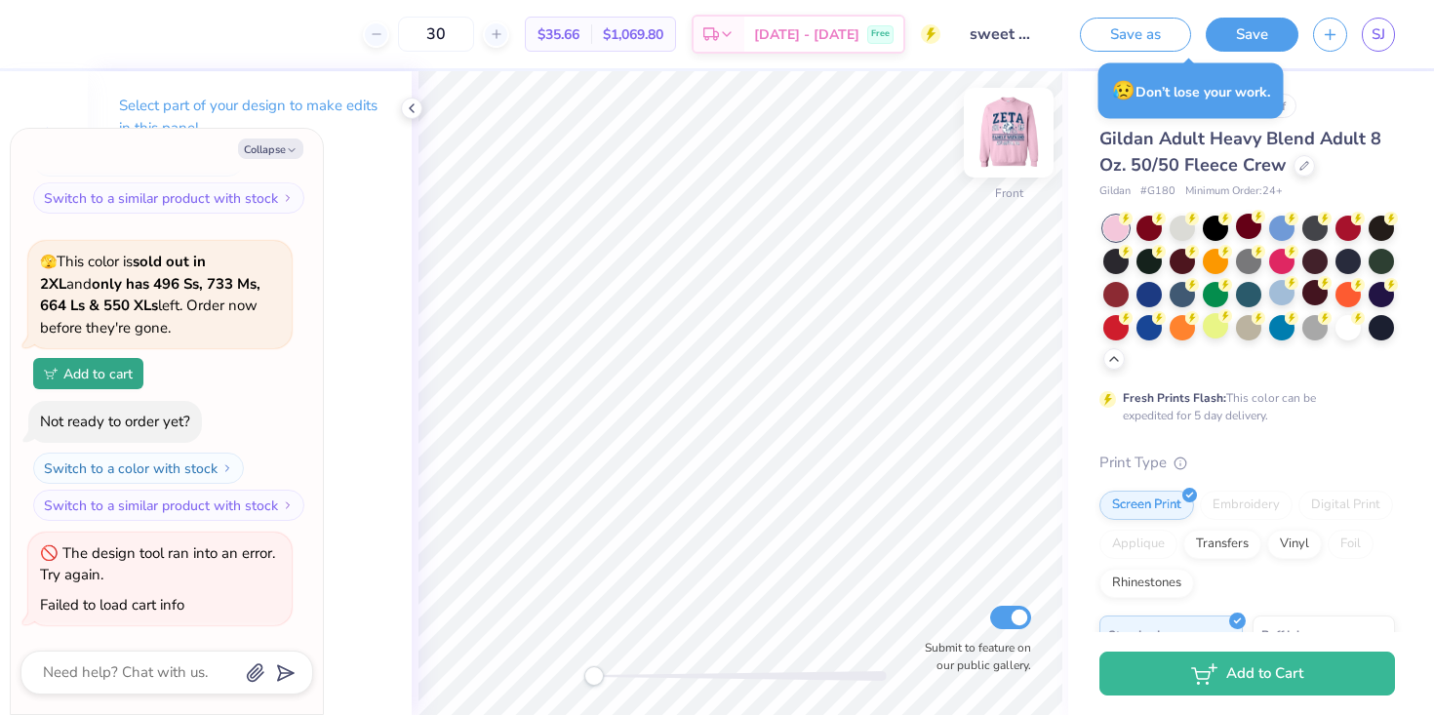
click at [998, 136] on img at bounding box center [1009, 133] width 78 height 78
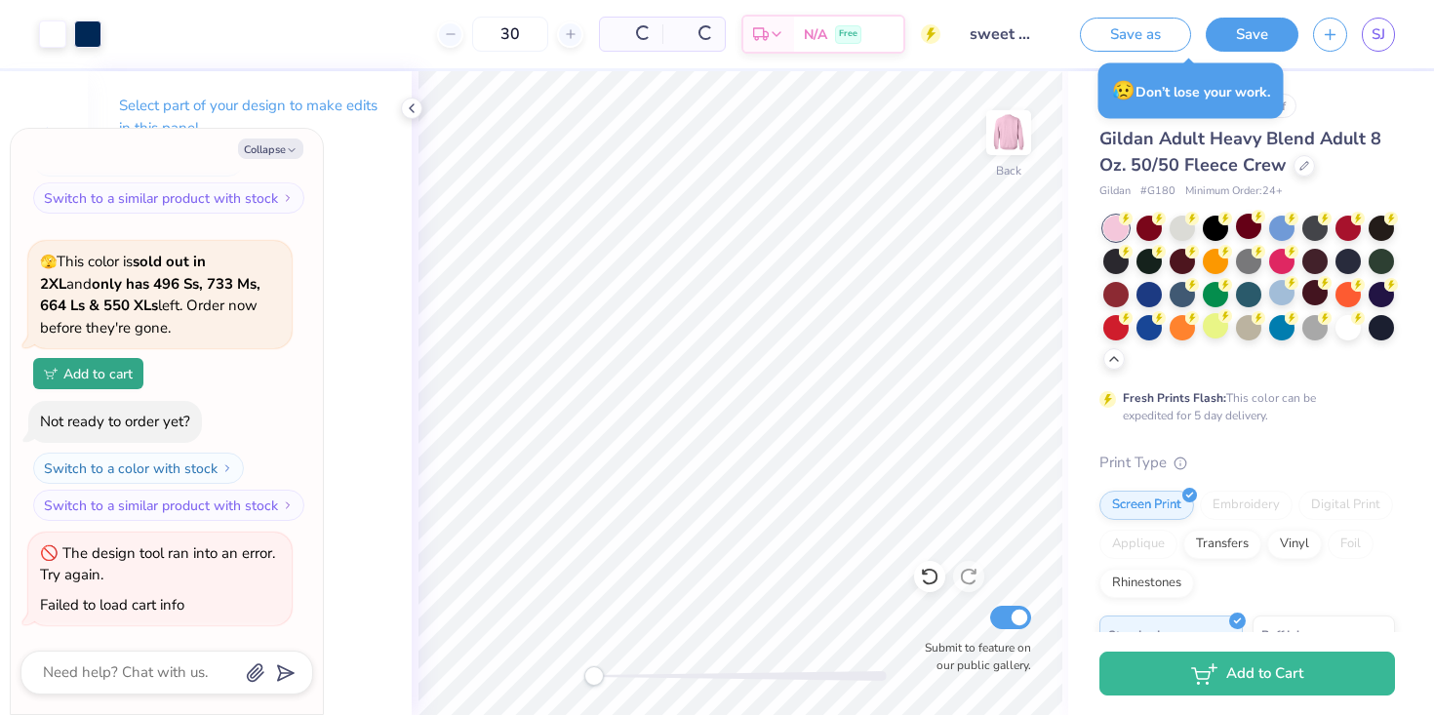
type textarea "x"
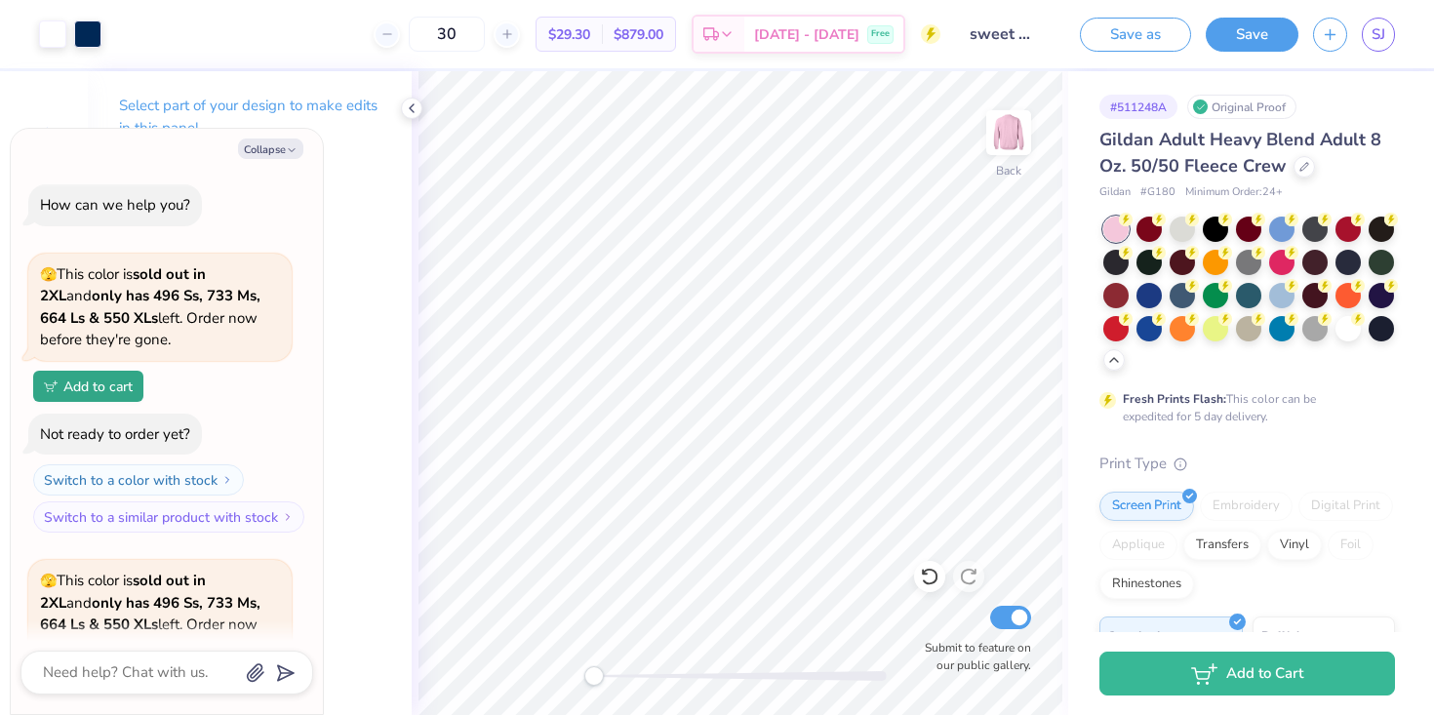
scroll to position [319, 0]
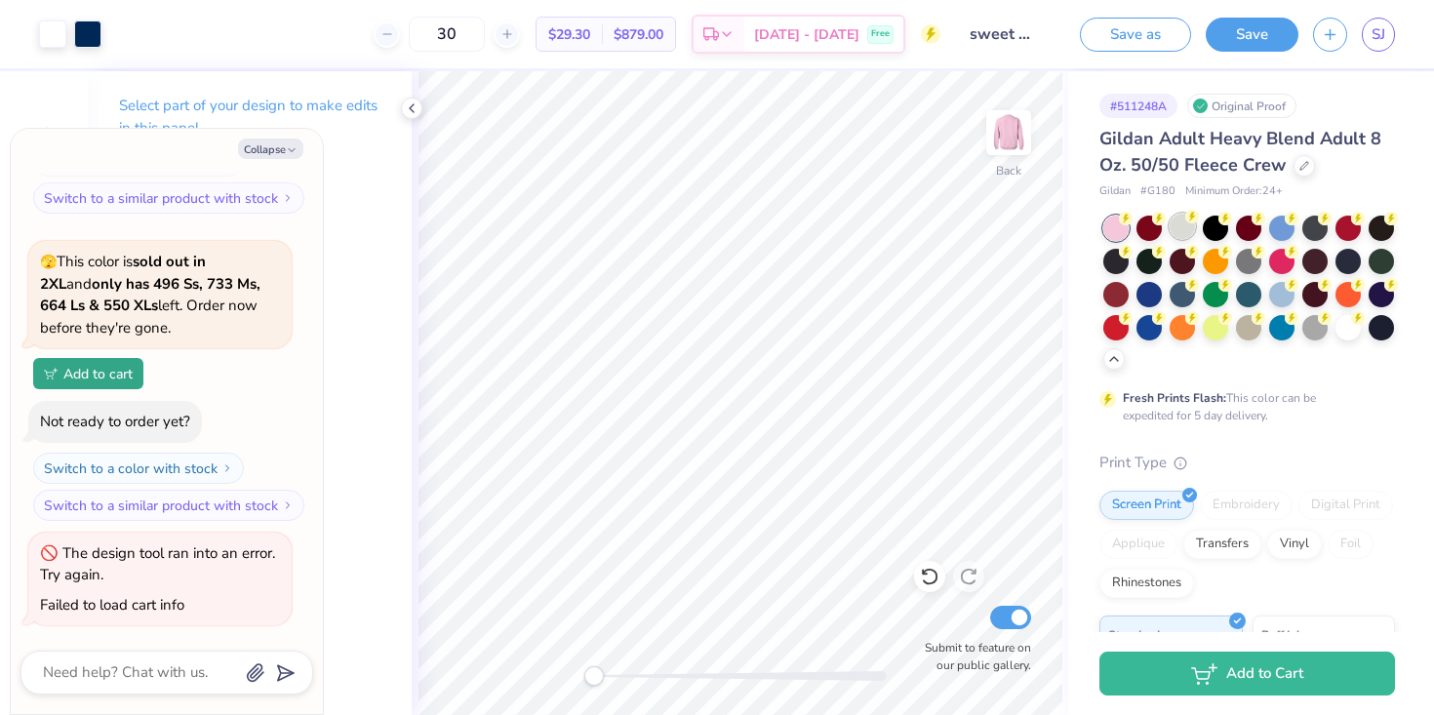
click at [1180, 231] on div at bounding box center [1182, 226] width 25 height 25
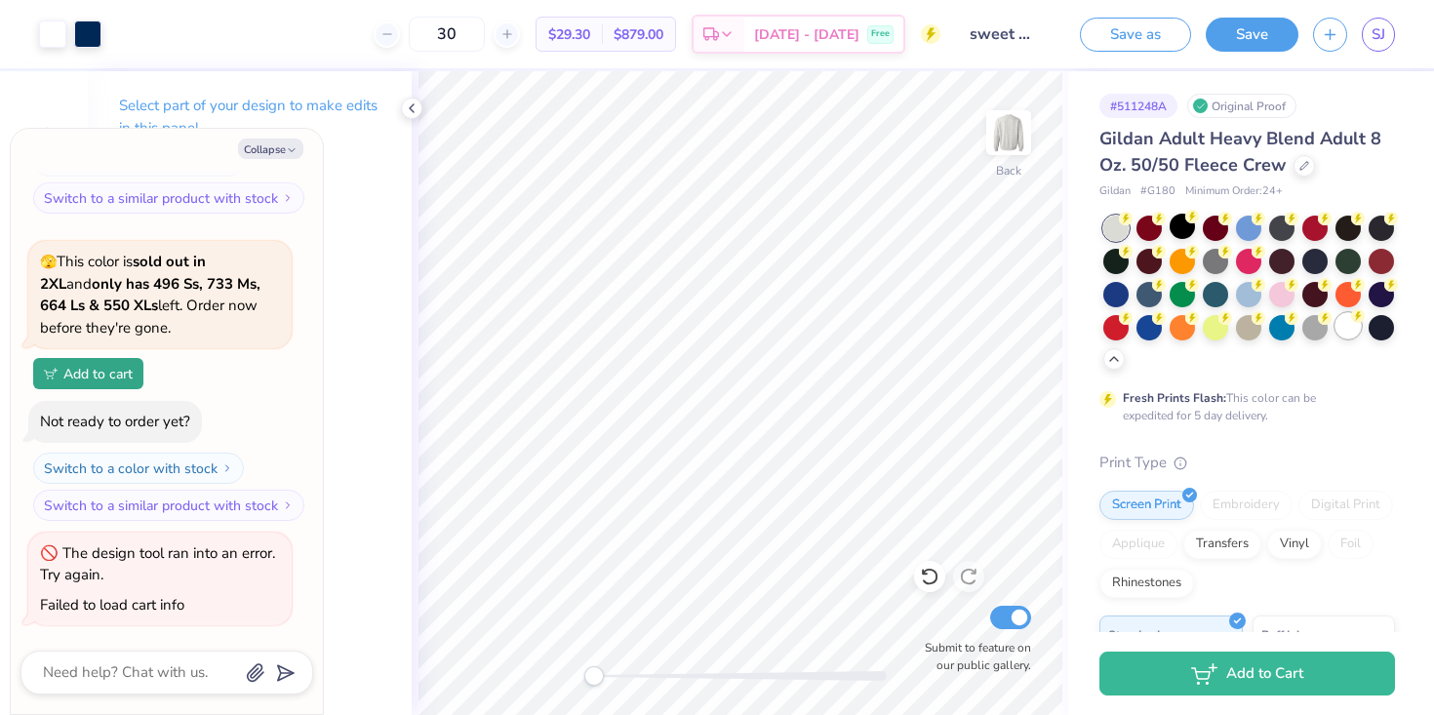
click at [1337, 327] on div at bounding box center [1348, 325] width 25 height 25
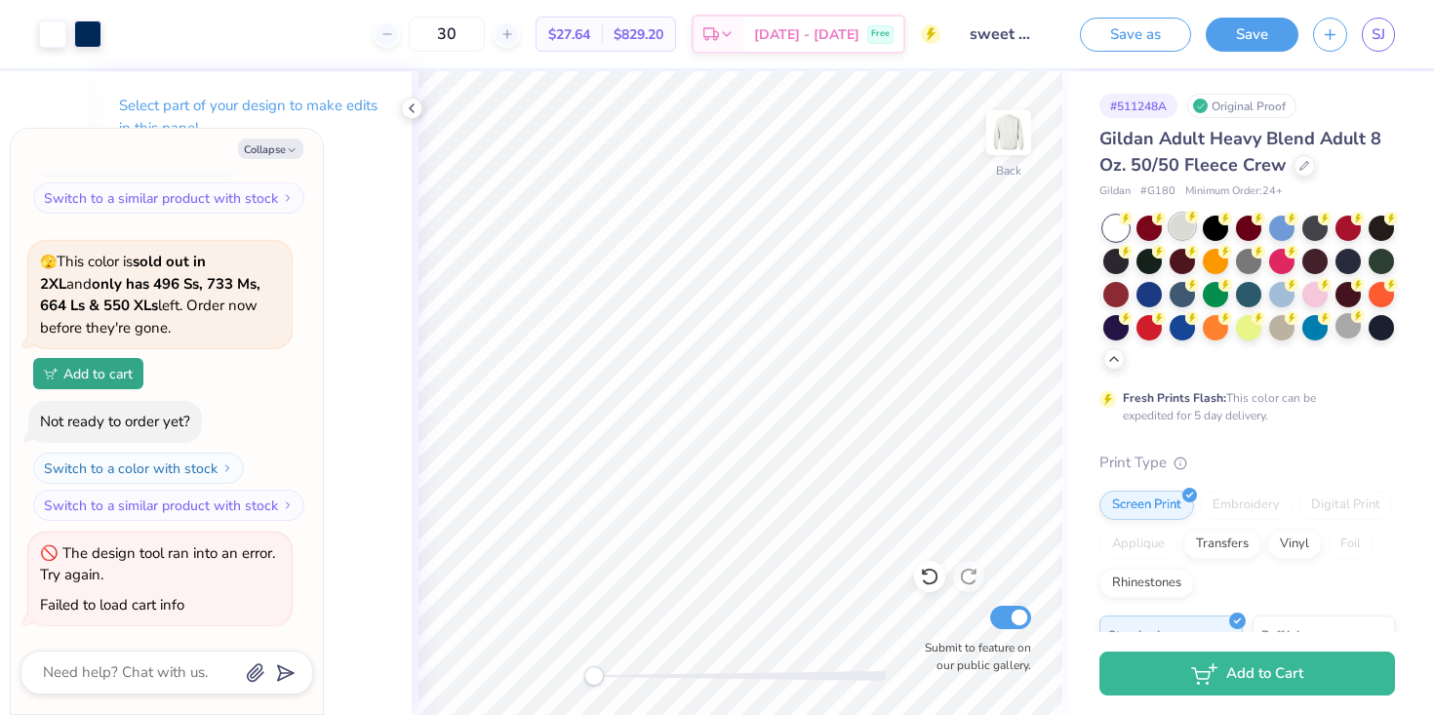
click at [1185, 224] on div at bounding box center [1182, 226] width 25 height 25
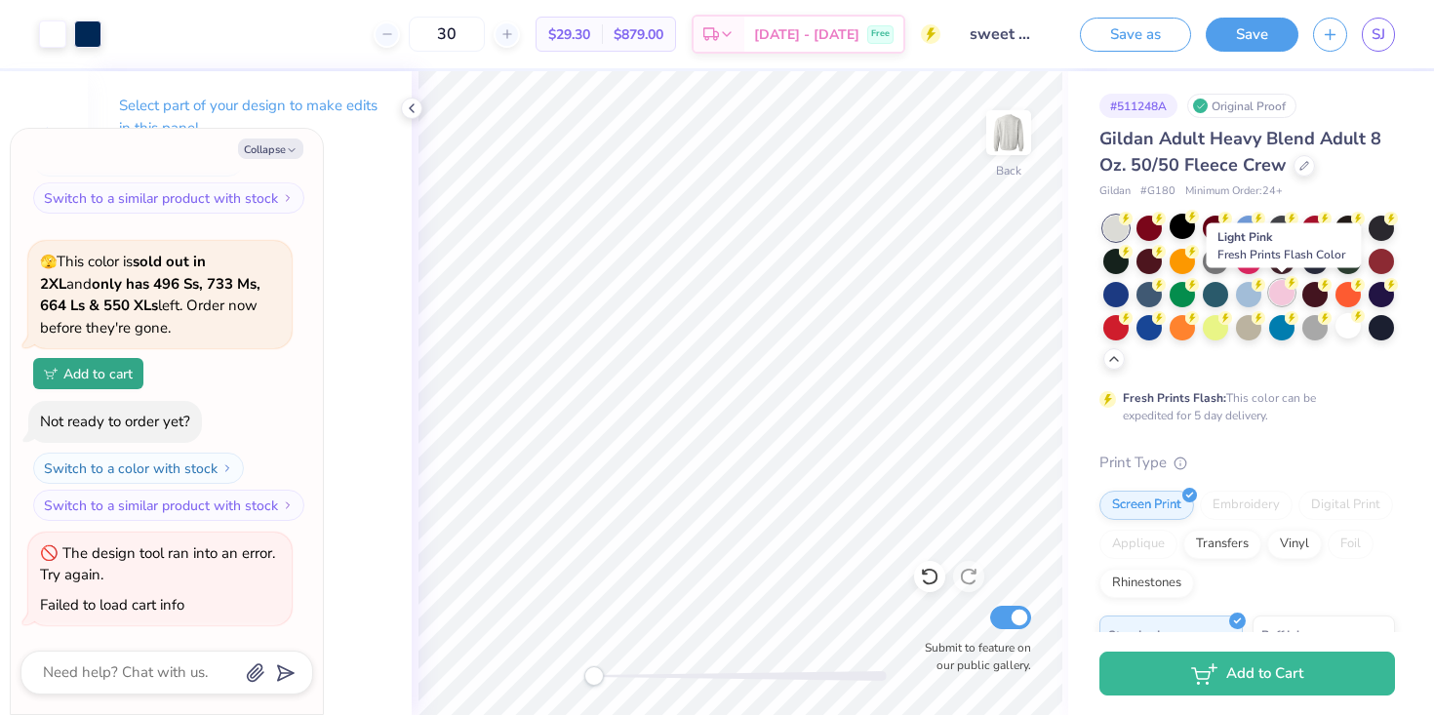
click at [1285, 291] on div at bounding box center [1281, 292] width 25 height 25
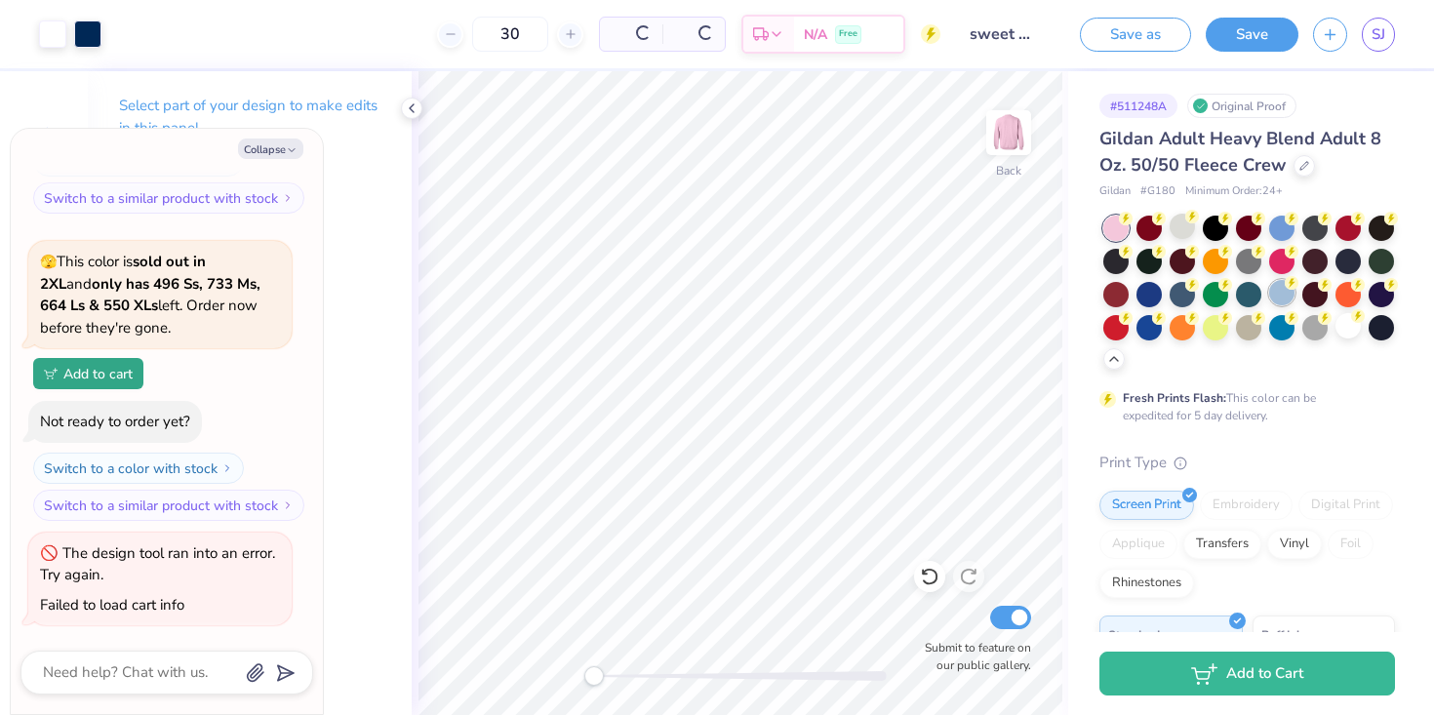
type textarea "x"
